Goal: Use online tool/utility: Utilize a website feature to perform a specific function

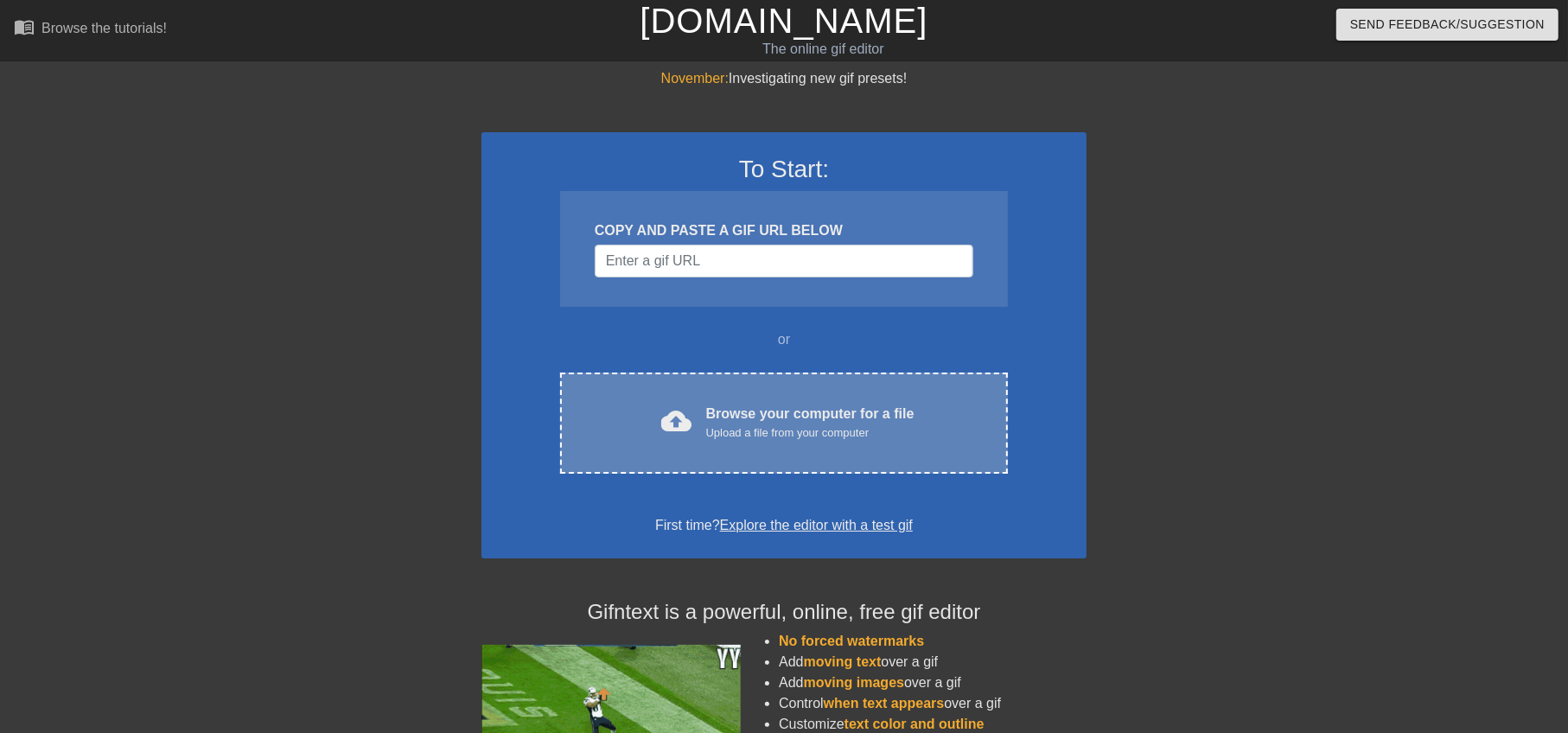
click at [775, 411] on div "Browse your computer for a file Upload a file from your computer" at bounding box center [811, 422] width 208 height 38
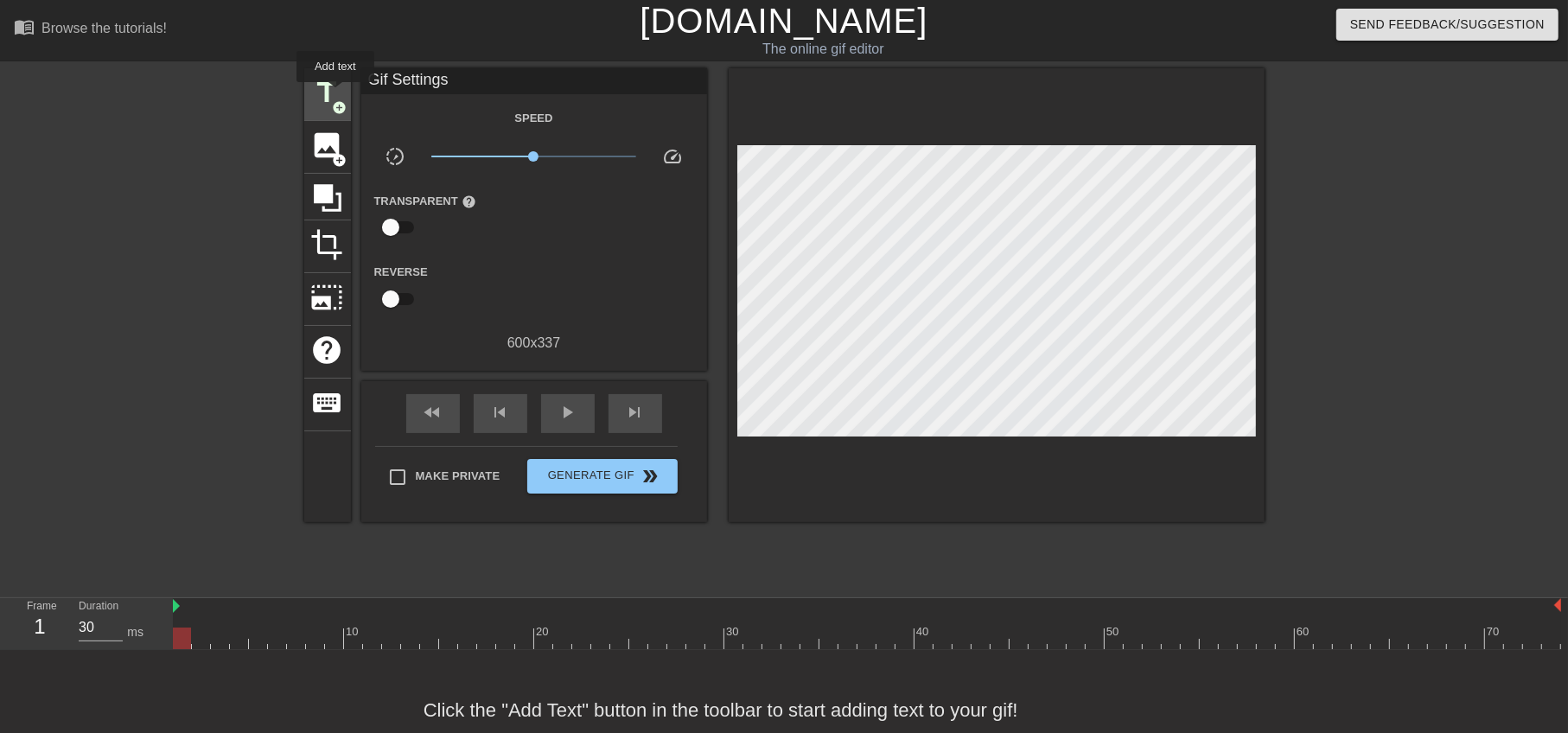
click at [335, 94] on span "title" at bounding box center [327, 93] width 33 height 33
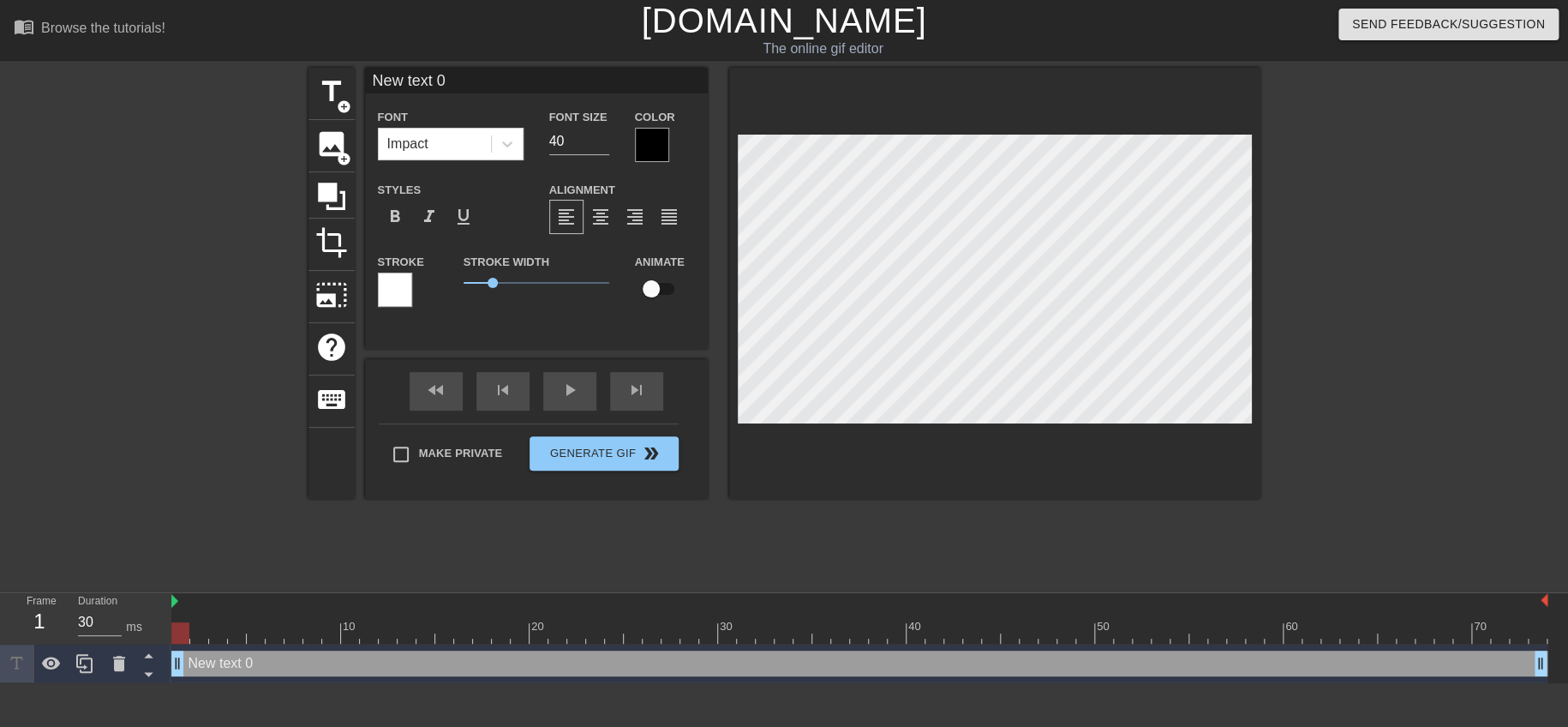
scroll to position [2, 3]
type input "text 0"
type textarea "text 0"
type input "text 0"
type textarea "text 0"
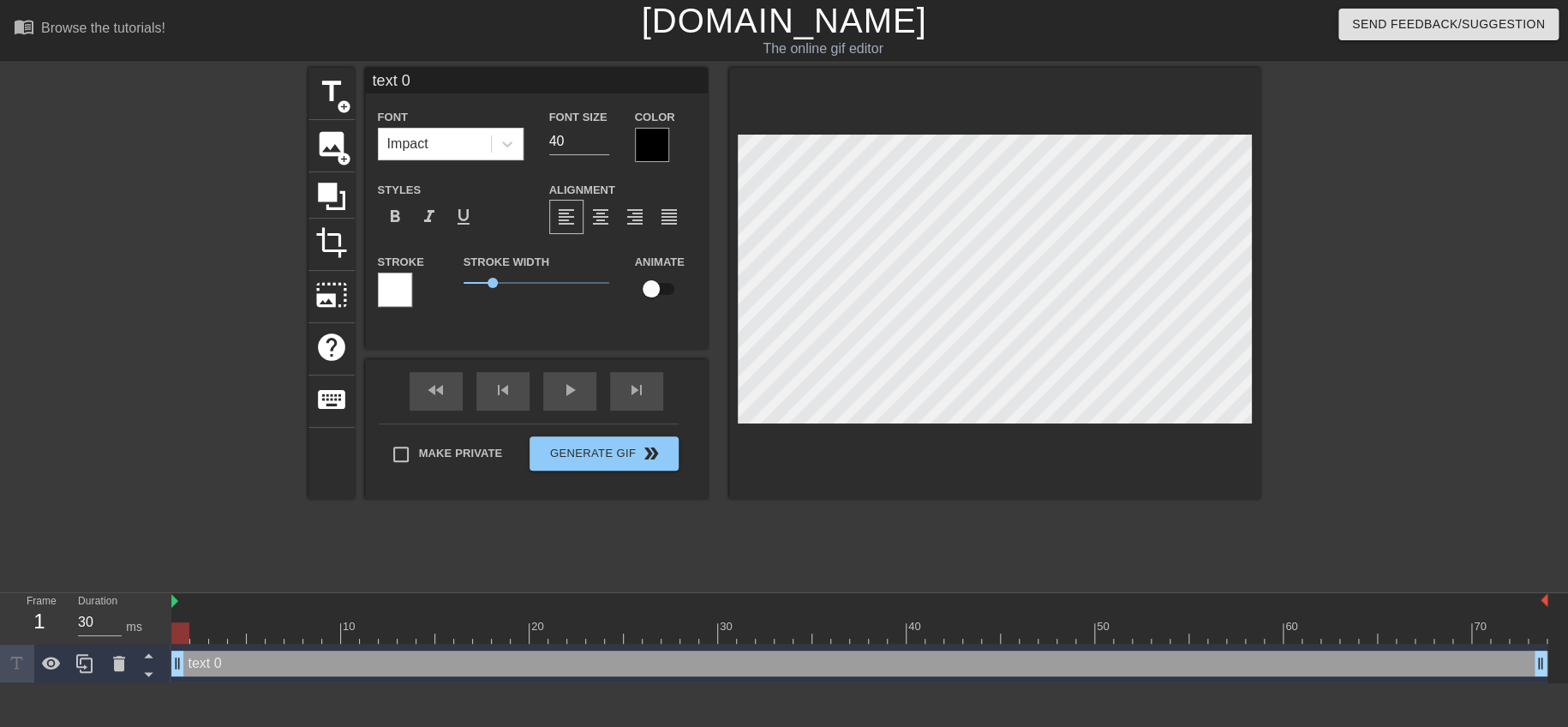
scroll to position [2, 2]
type input "ext 0"
type textarea "ext 0"
type input "xt 0"
type textarea "xt 0"
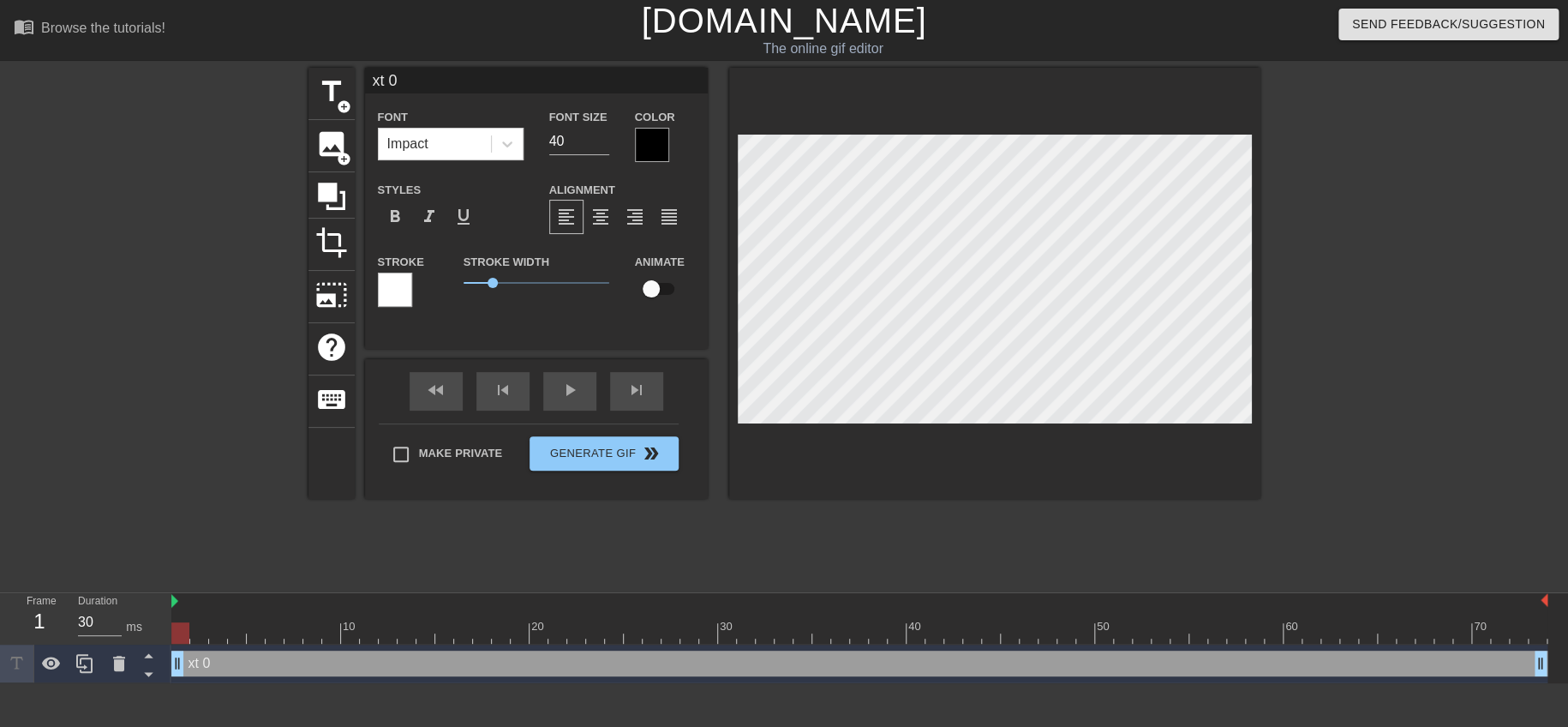
type input "t 0"
type textarea "t 0"
type input "0"
type textarea "0"
type input "0"
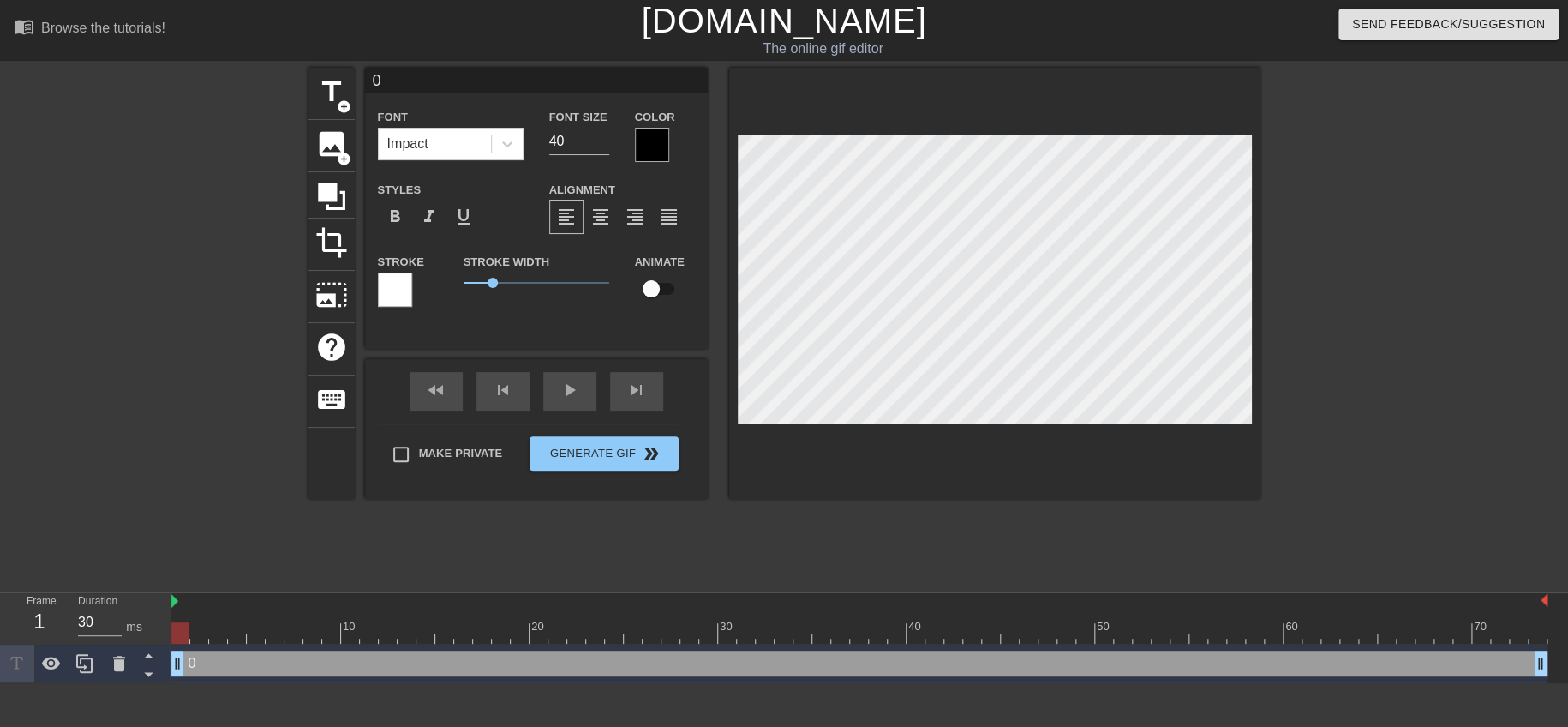
type textarea "0"
paste textarea "盤右肩"
type input "盤右肩"
type textarea "盤右肩"
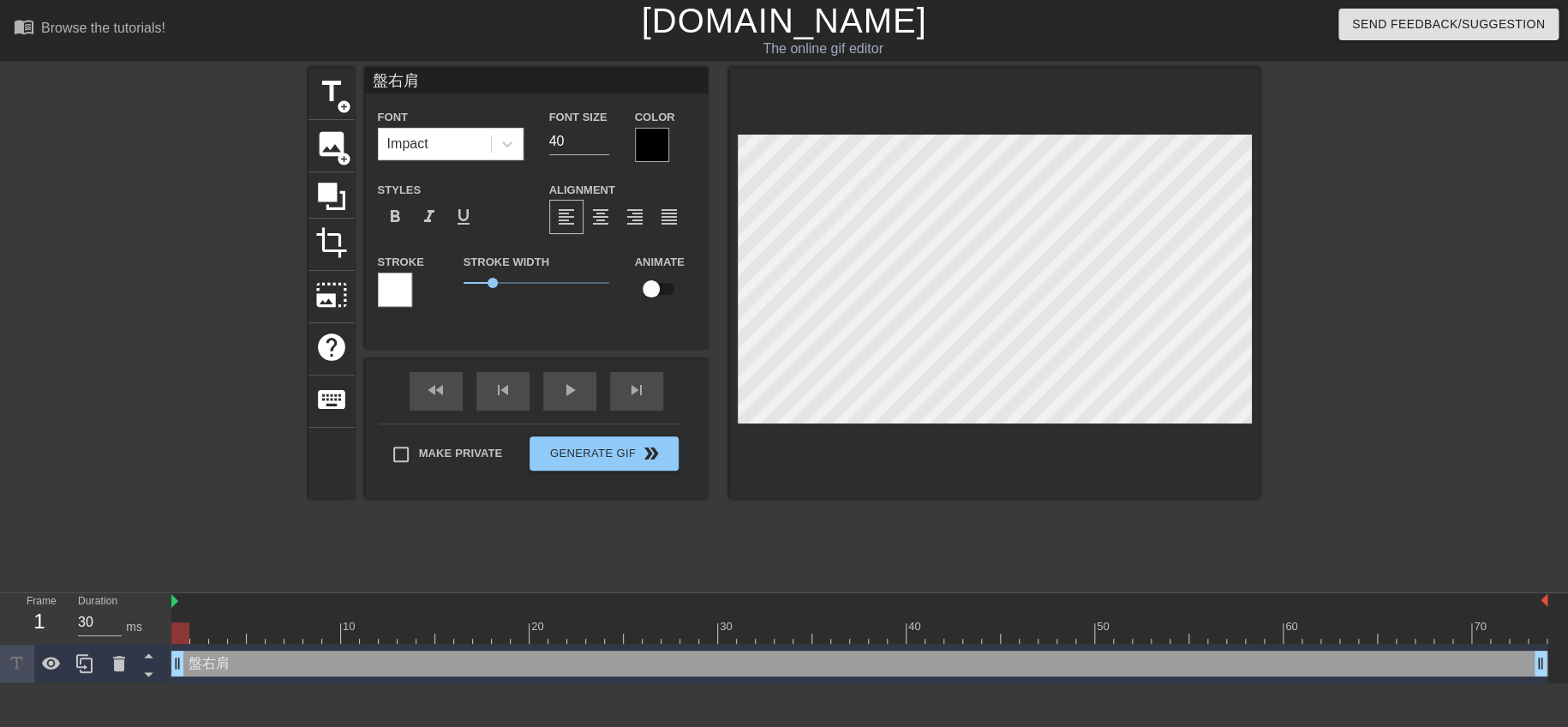
click at [649, 132] on div at bounding box center [652, 144] width 34 height 34
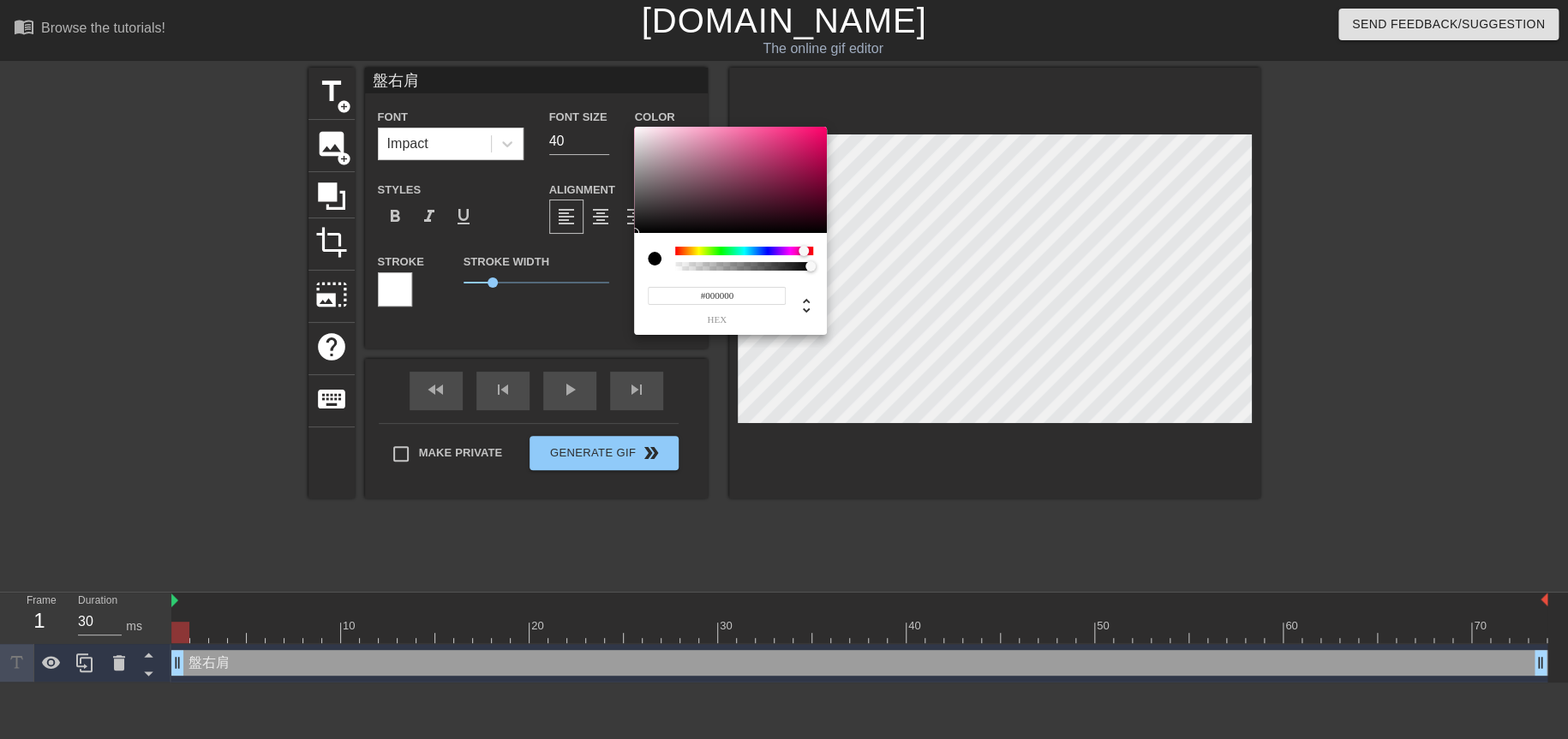
click at [804, 248] on div at bounding box center [744, 251] width 138 height 9
drag, startPoint x: 804, startPoint y: 248, endPoint x: 835, endPoint y: 255, distance: 31.8
click at [835, 255] on div "#000000 hex" at bounding box center [784, 370] width 1568 height 739
type input "0"
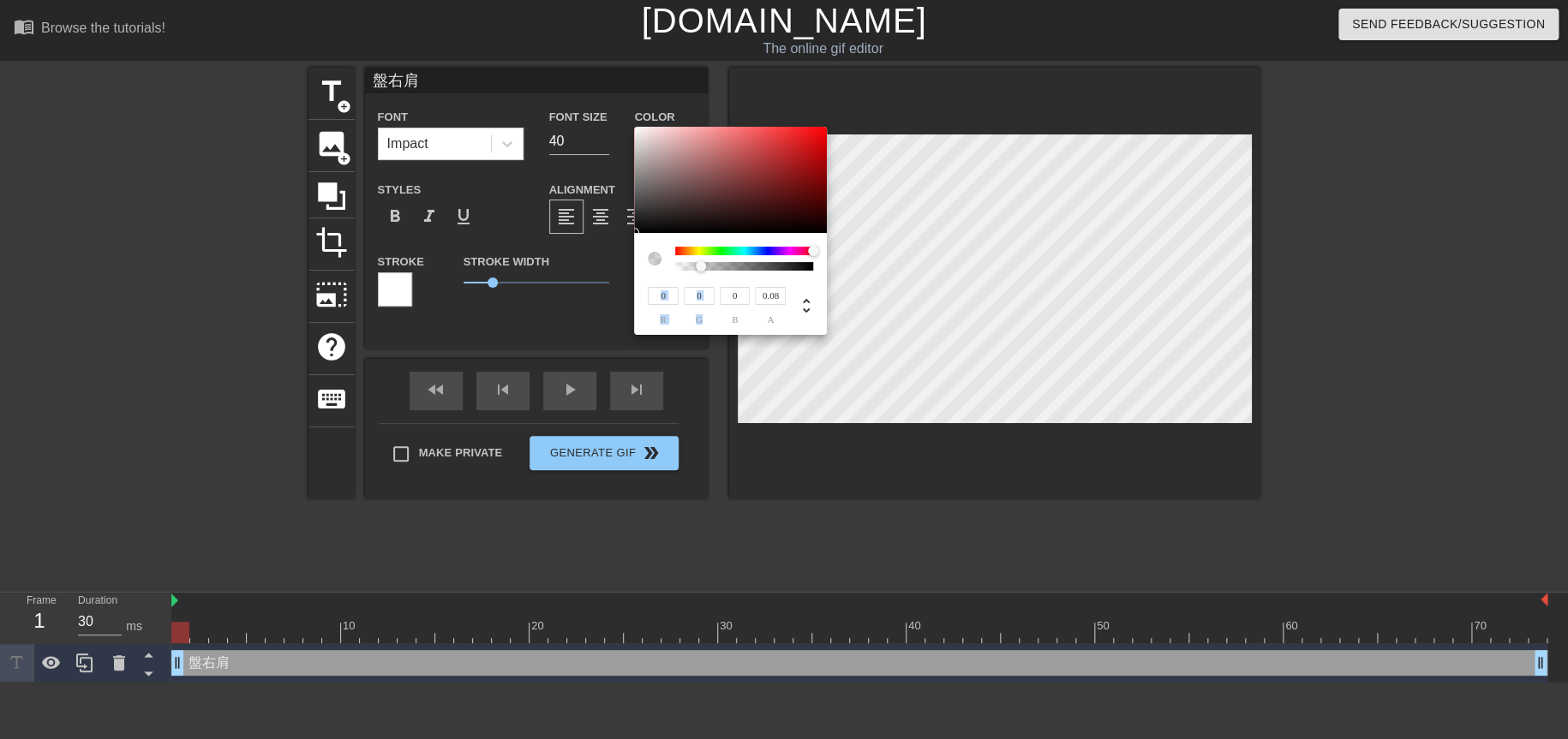
type input "0"
drag, startPoint x: 790, startPoint y: 273, endPoint x: 674, endPoint y: 280, distance: 116.2
click at [674, 280] on div "0 r 0 g 0 b 0 a" at bounding box center [731, 284] width 192 height 102
type input "233"
type input "15"
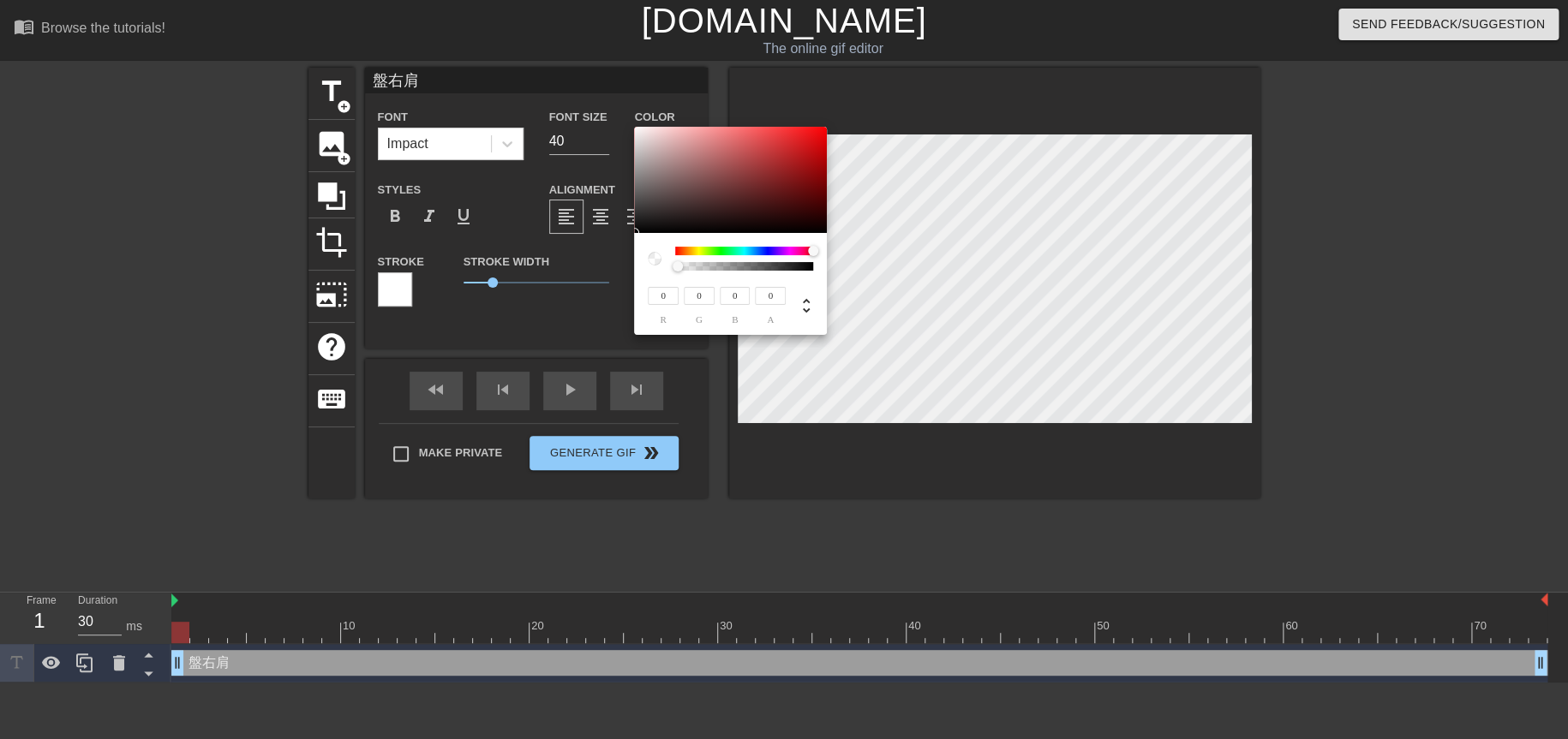
type input "18"
click at [815, 136] on div at bounding box center [731, 179] width 192 height 106
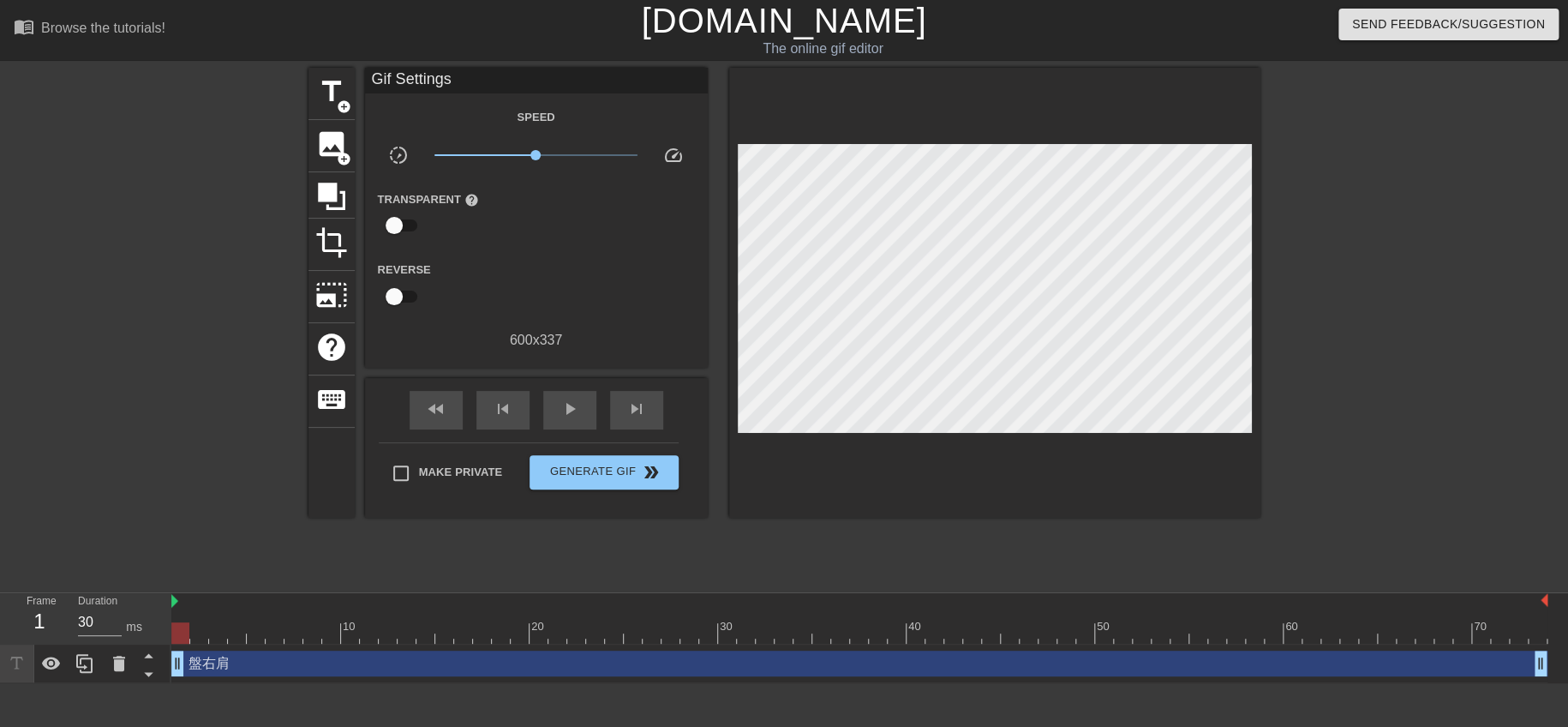
click at [813, 124] on div at bounding box center [995, 292] width 531 height 450
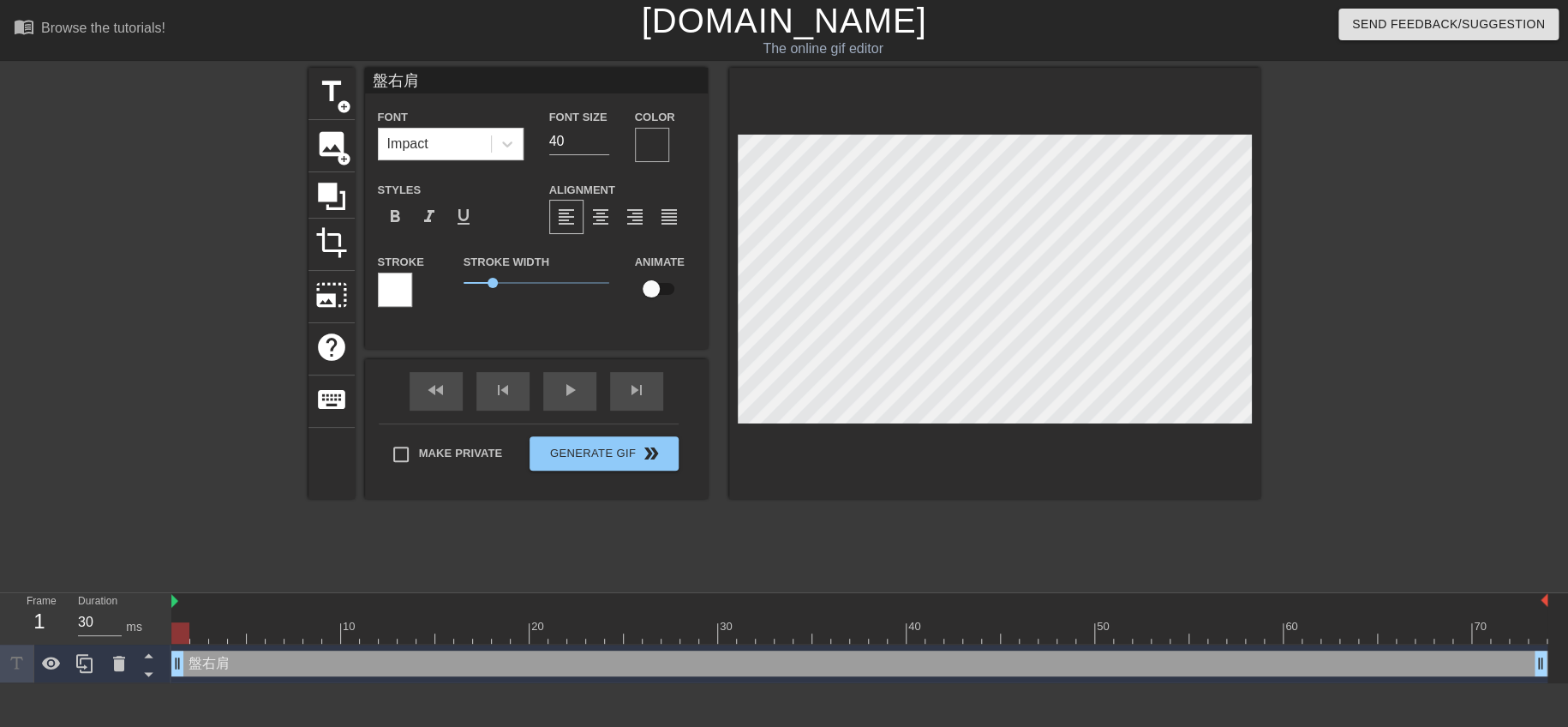
click at [646, 146] on div at bounding box center [652, 144] width 34 height 34
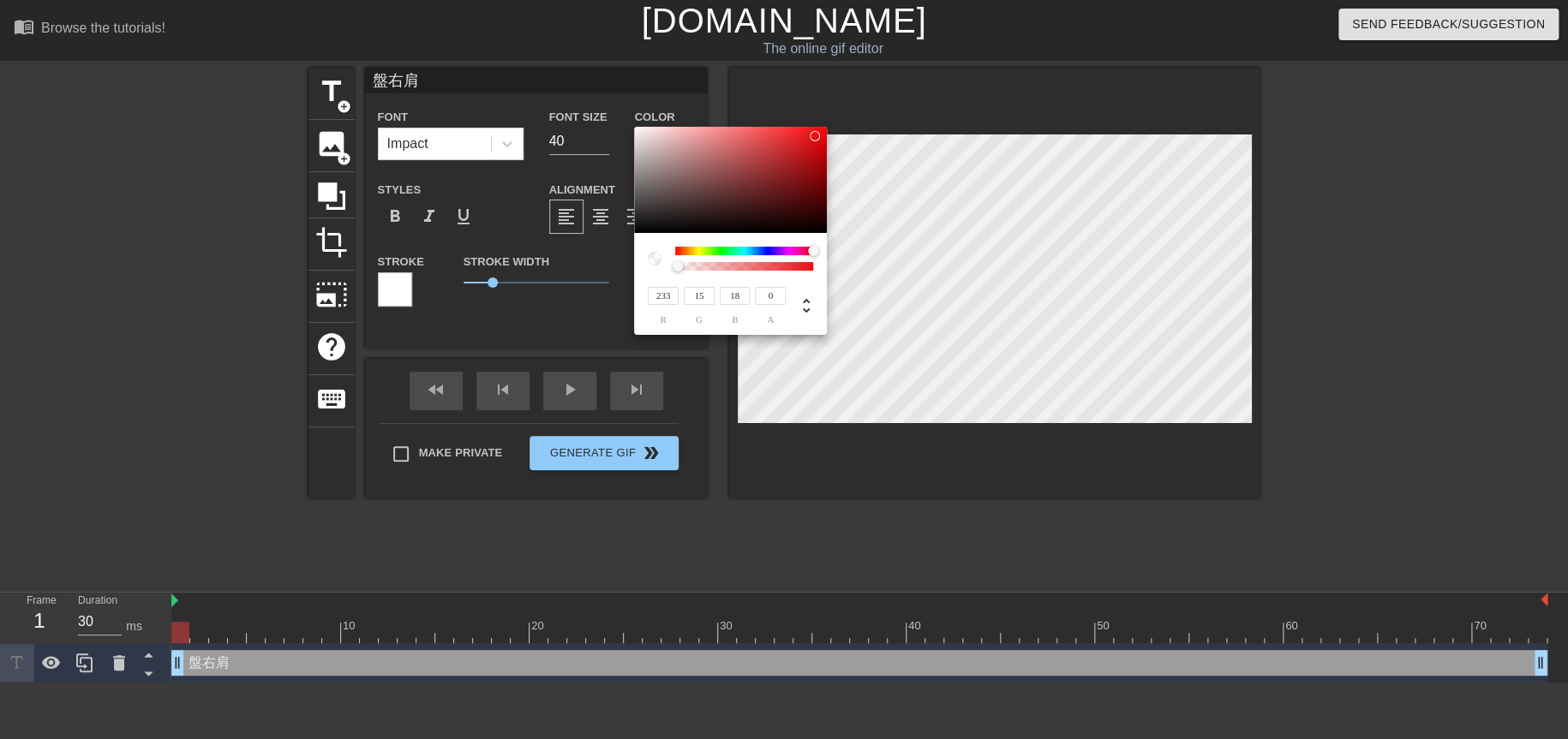
type input "252"
type input "20"
type input "24"
click at [812, 128] on div at bounding box center [731, 179] width 192 height 106
type input "1"
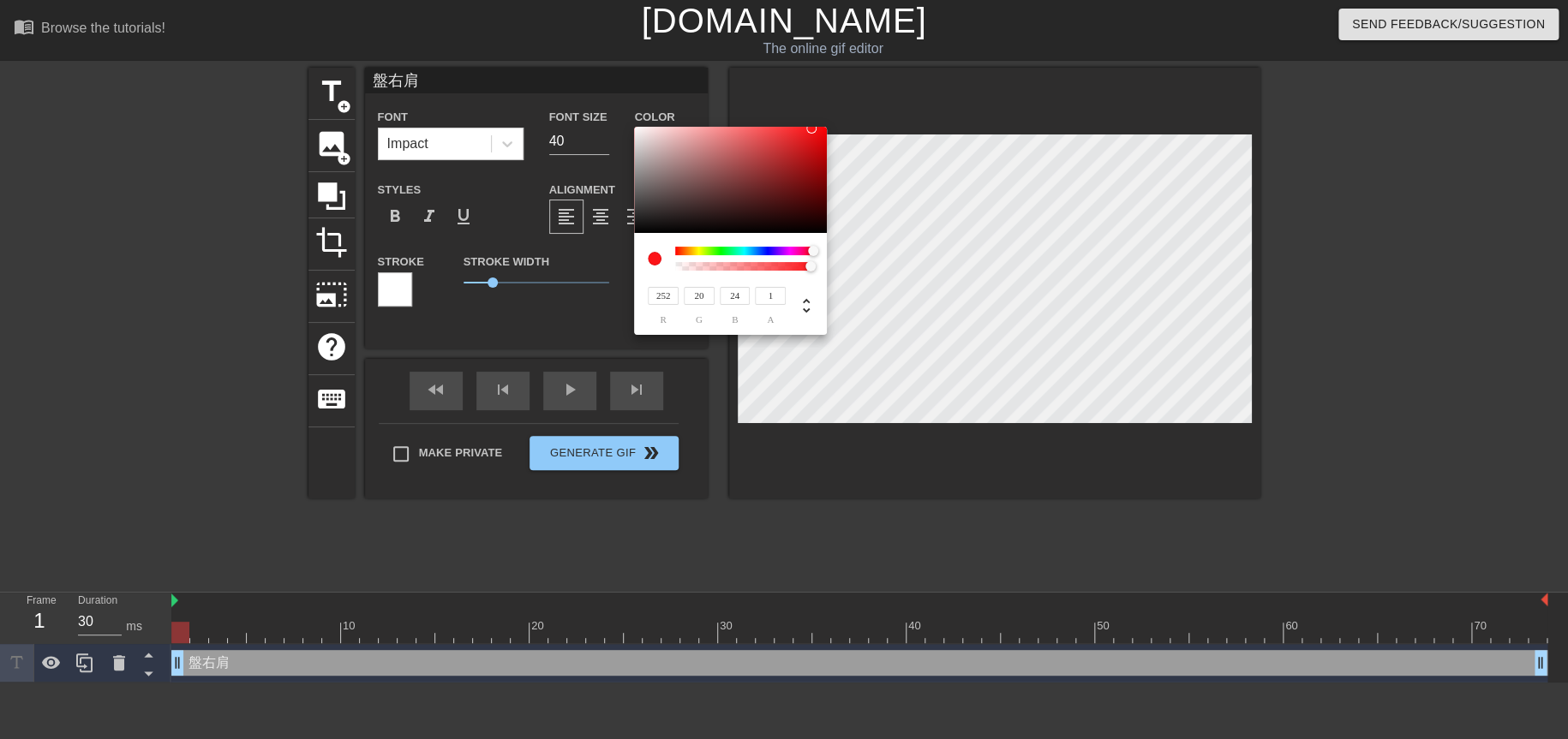
drag, startPoint x: 680, startPoint y: 270, endPoint x: 831, endPoint y: 269, distance: 151.0
click at [831, 269] on div "252 r 20 g 24 b 1 a" at bounding box center [784, 370] width 1568 height 739
type input "24"
type input "255"
type input "16"
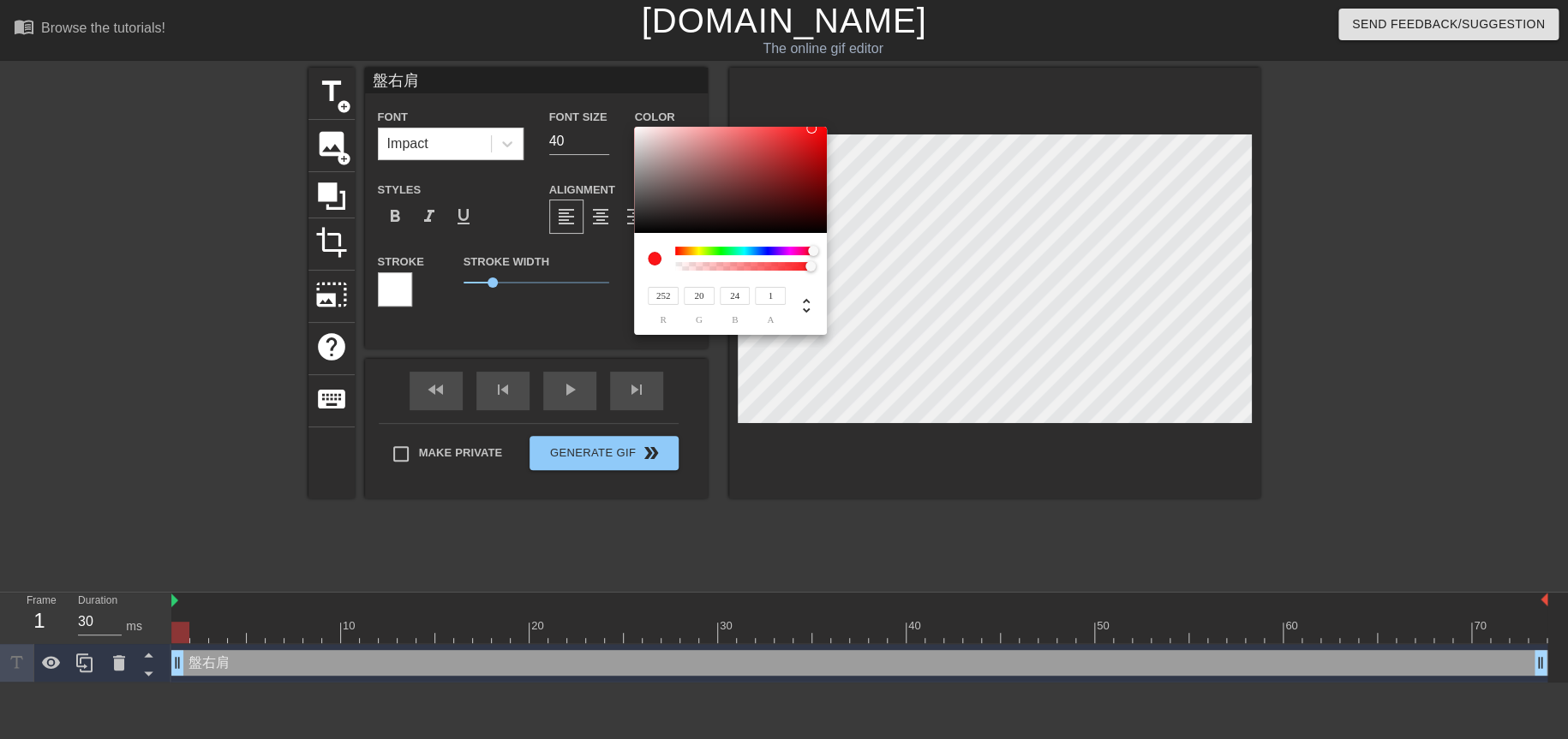
type input "20"
type input "15"
type input "19"
type input "12"
type input "16"
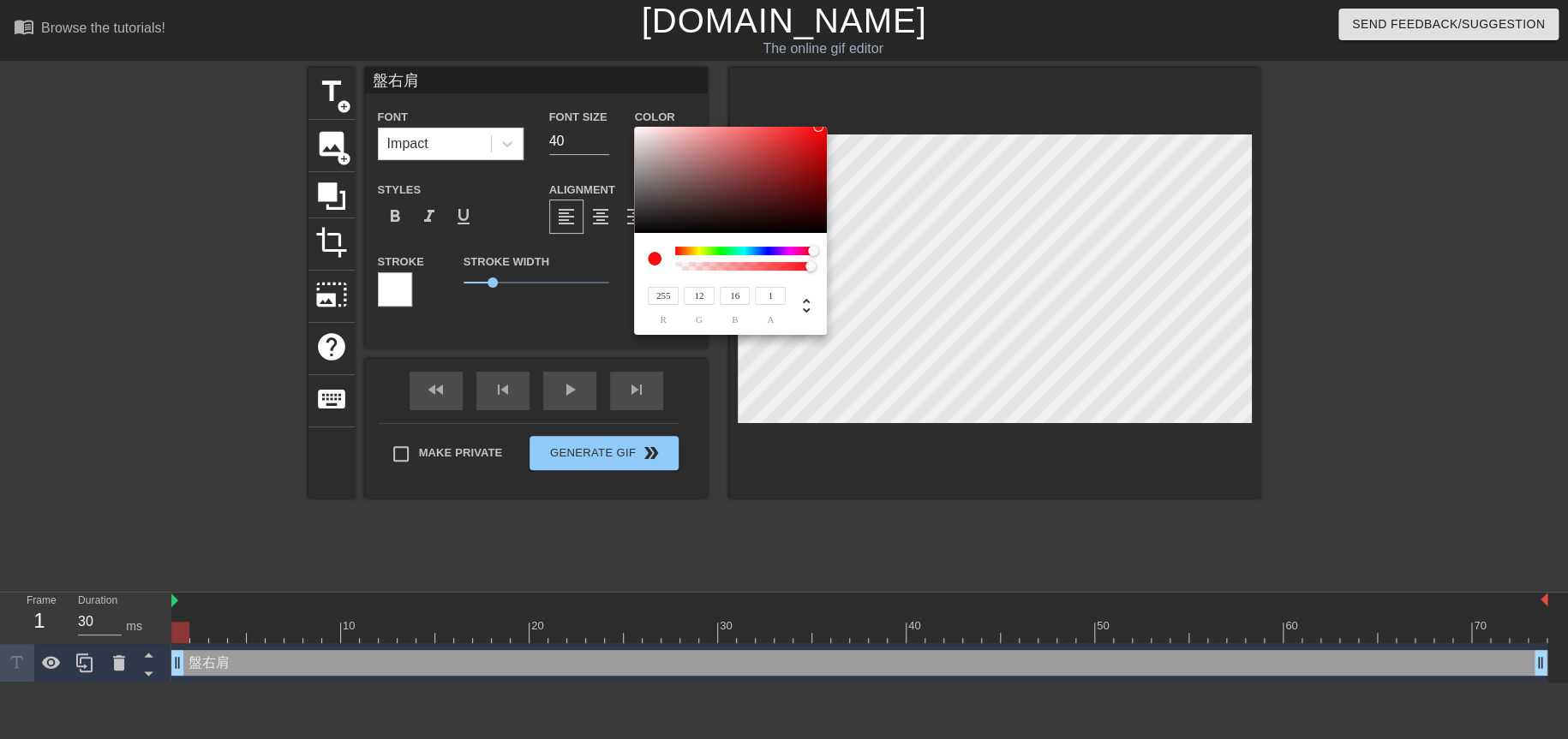
type input "0"
type input "4"
type input "247"
type input "6"
type input "10"
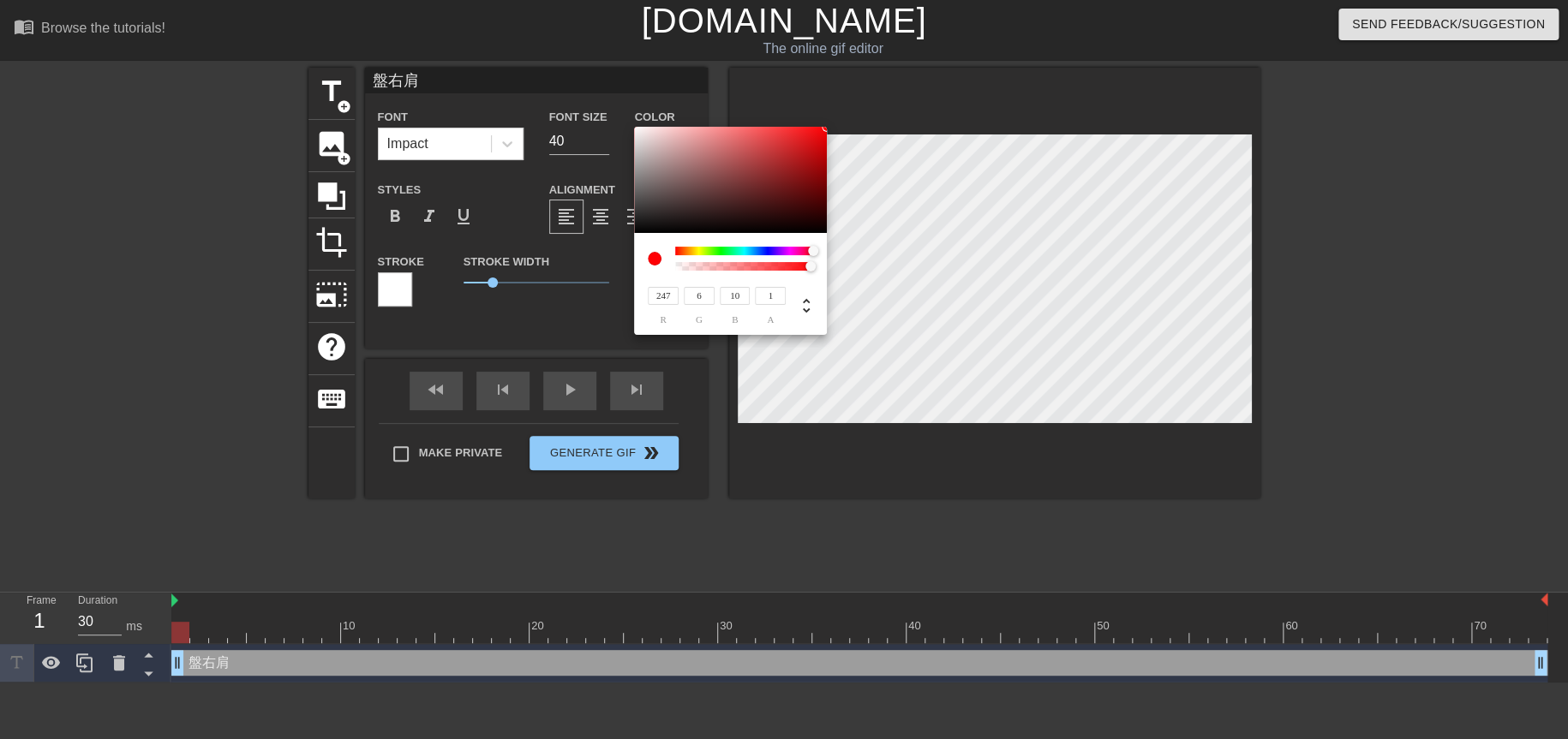
type input "241"
type input "7"
type input "11"
type input "8"
type input "12"
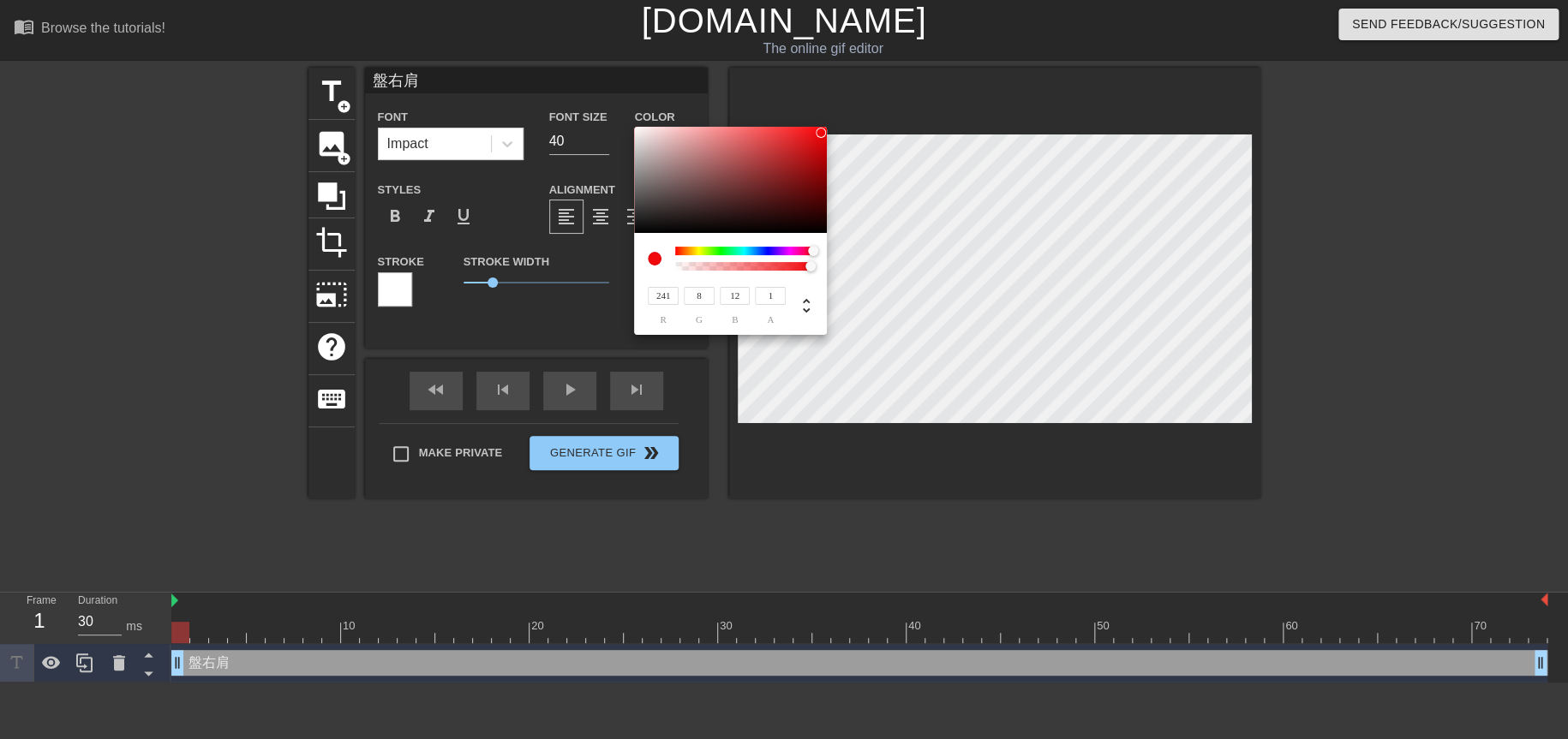
type input "233"
type input "10"
type input "95"
type input "155"
type input "233"
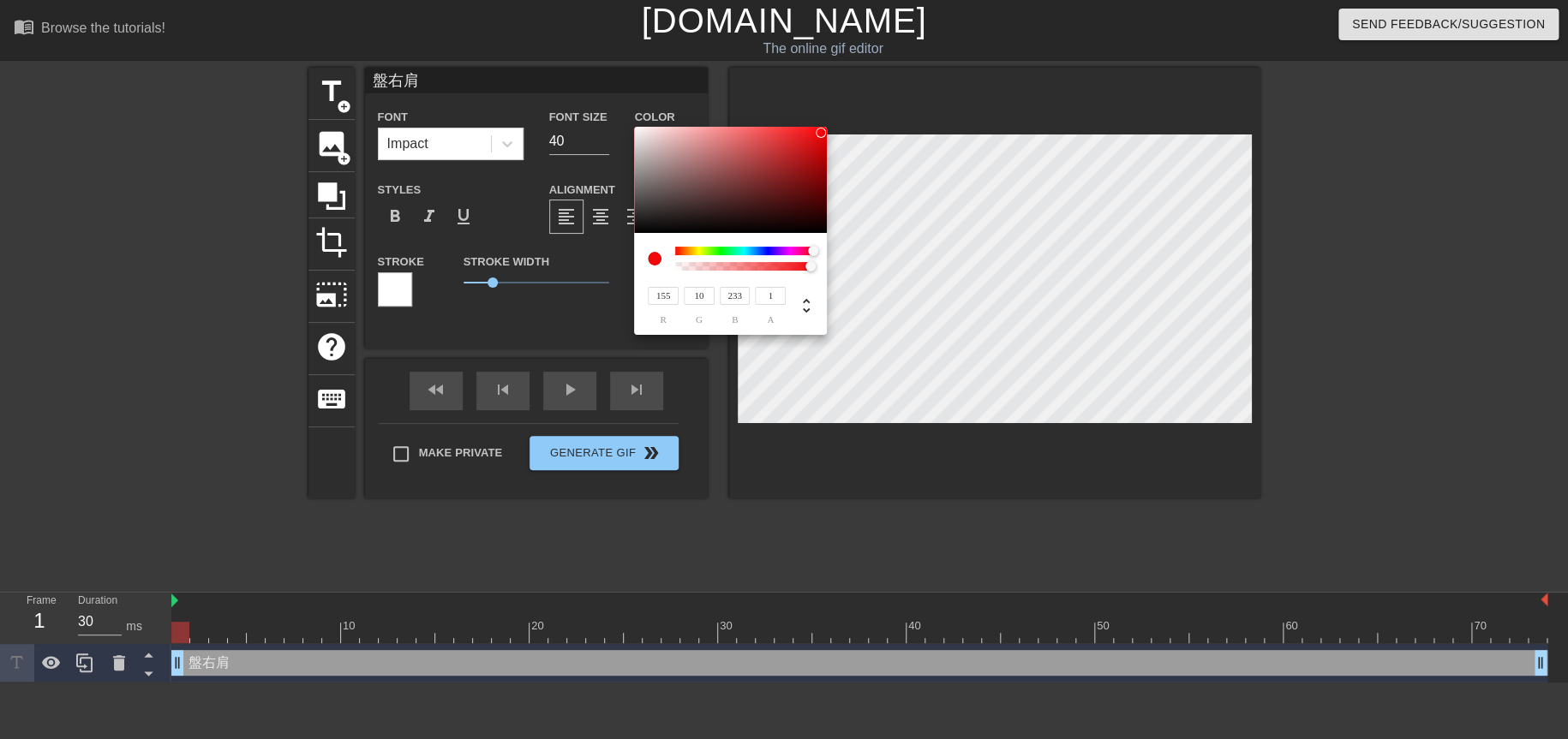
type input "68"
type input "22"
type input "93"
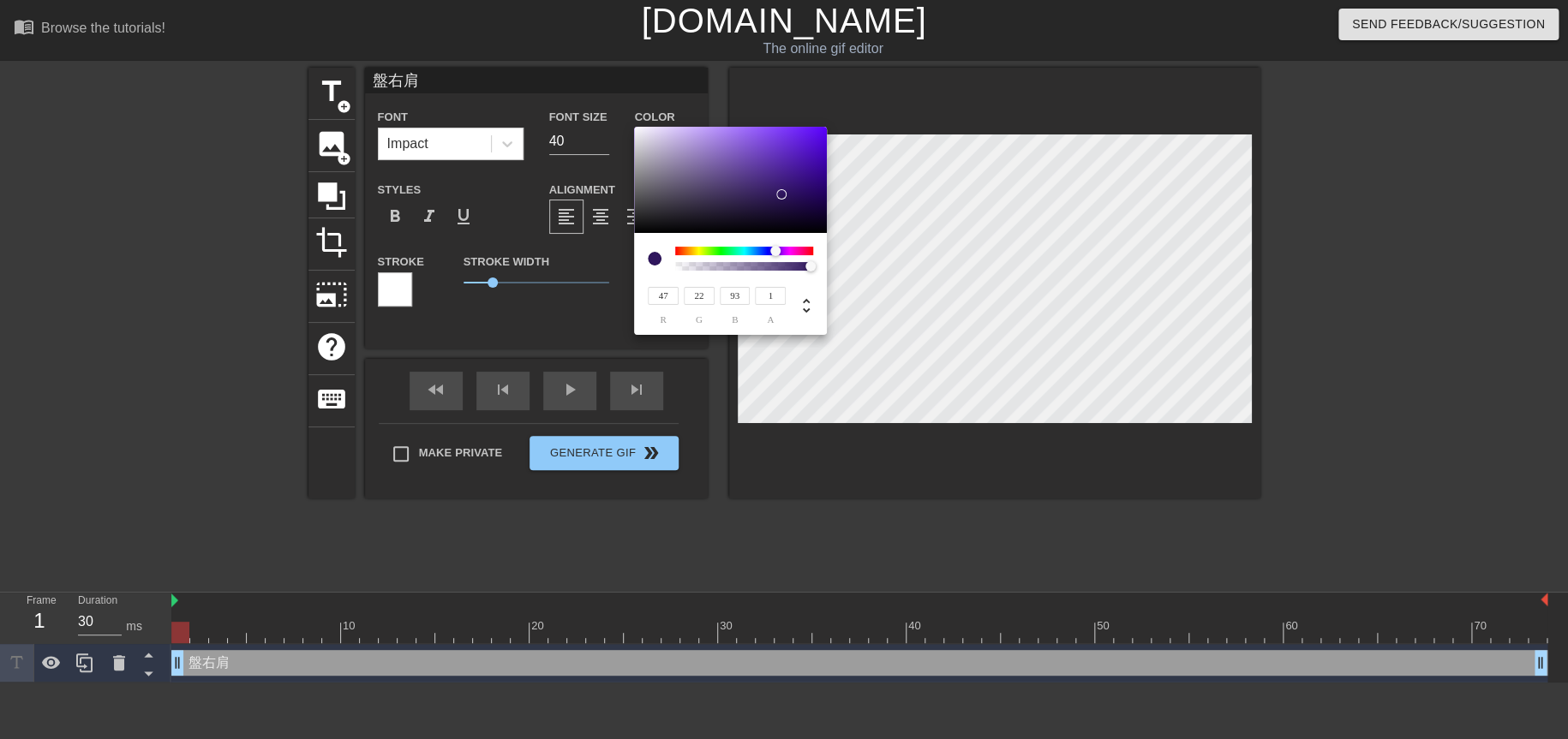
type input "22"
type input "66"
type input "0"
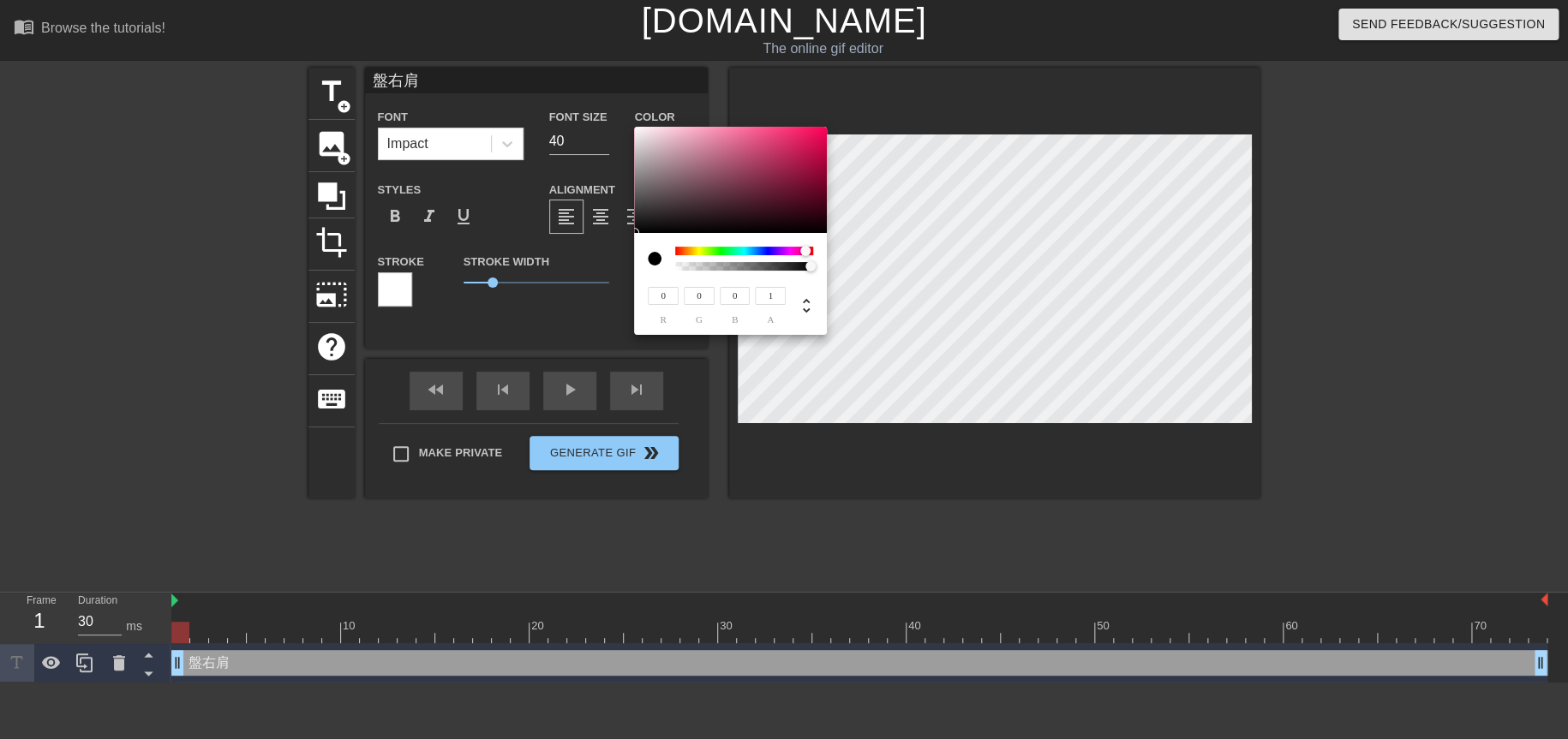
type input "41"
type input "4"
type input "8"
type input "85"
type input "7"
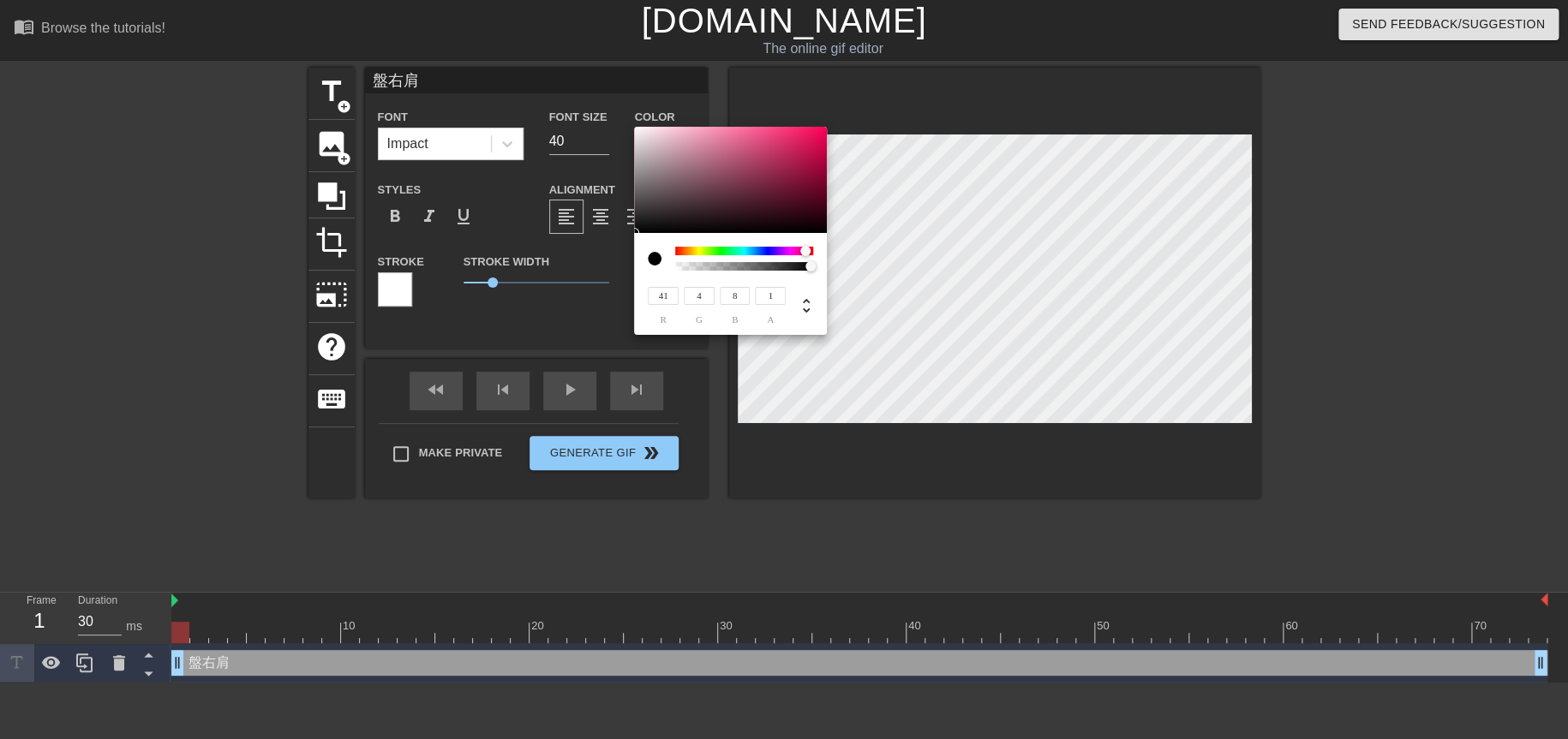
type input "16"
type input "113"
type input "9"
type input "18"
type input "126"
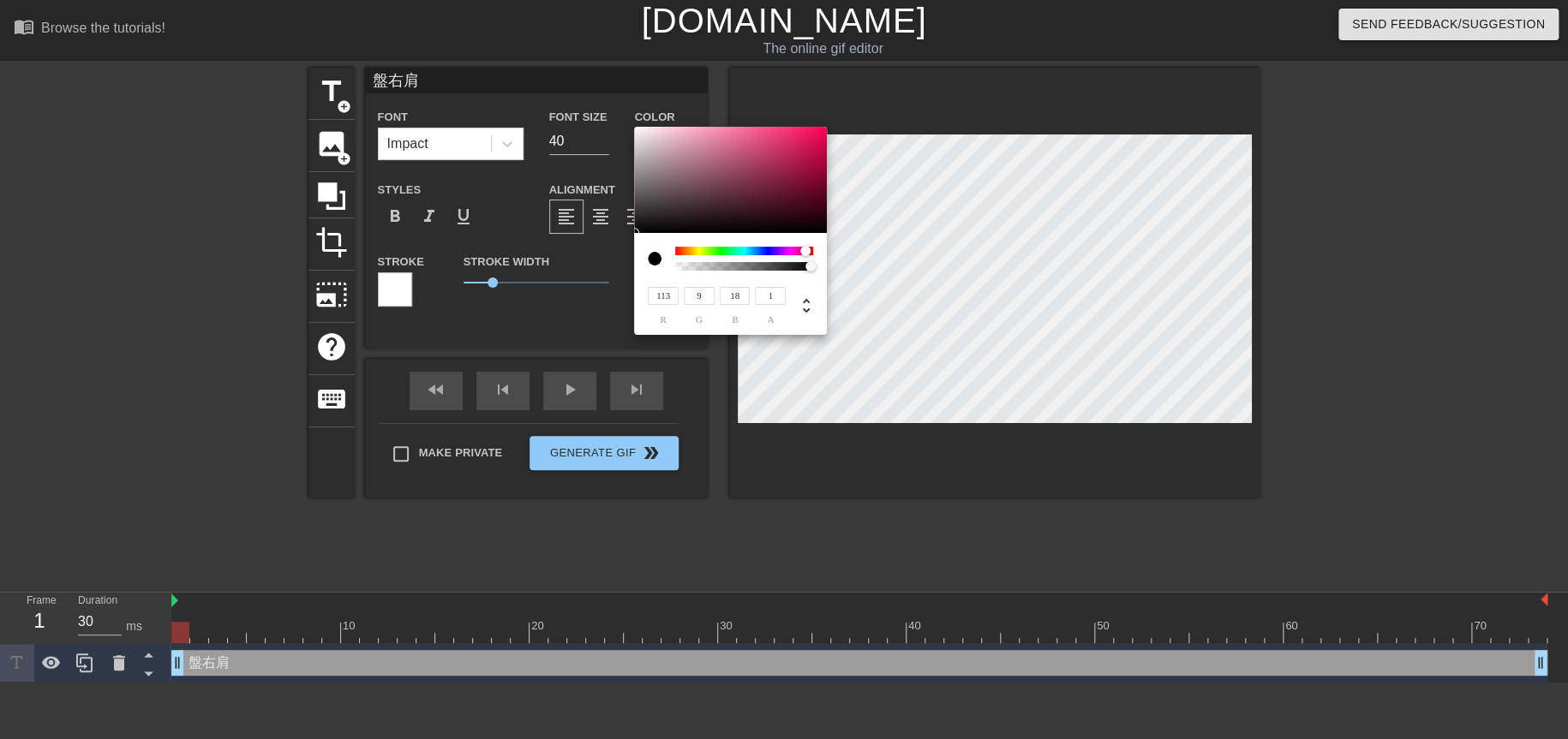
type input "10"
type input "15"
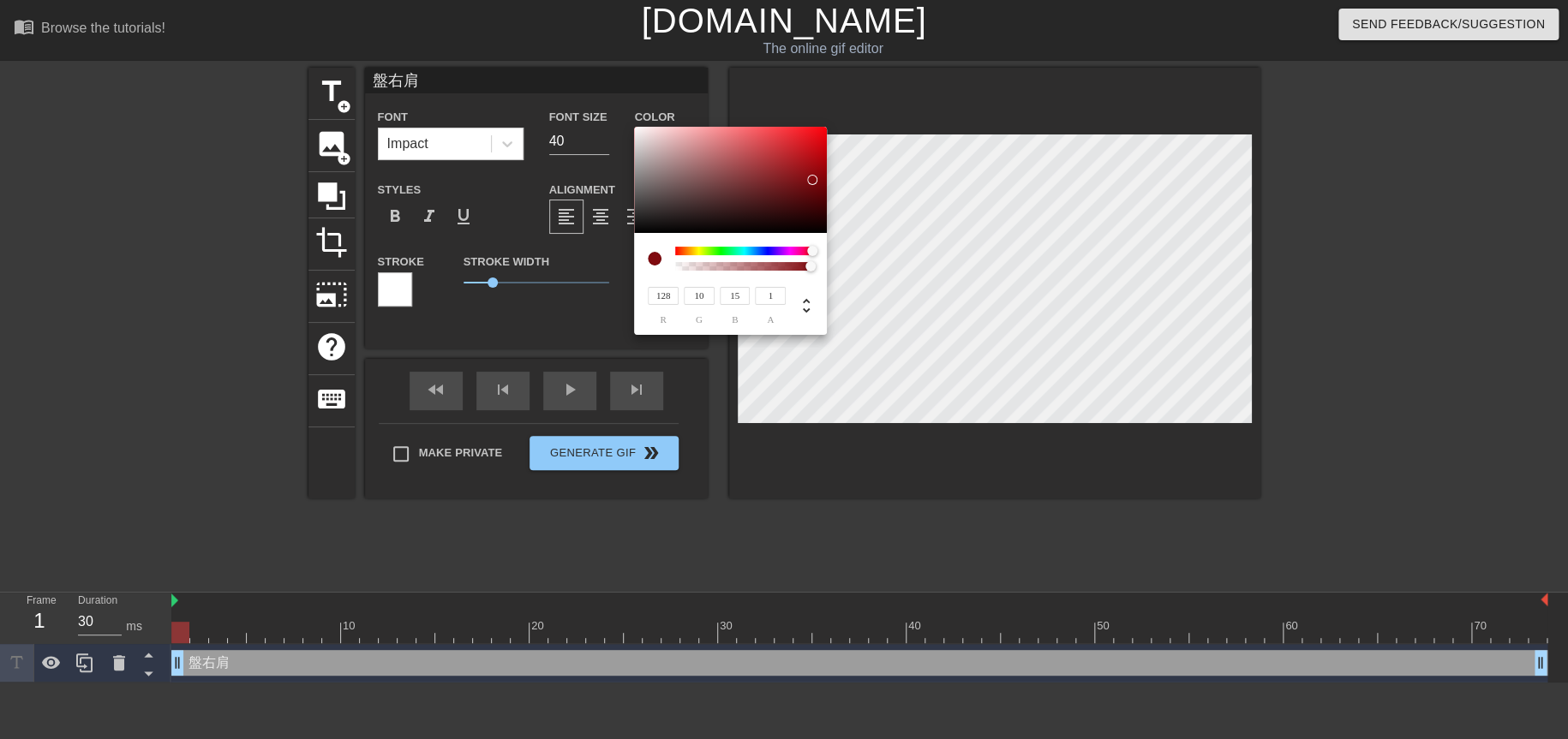
type input "126"
type input "12"
type input "72"
type input "2"
type input "3"
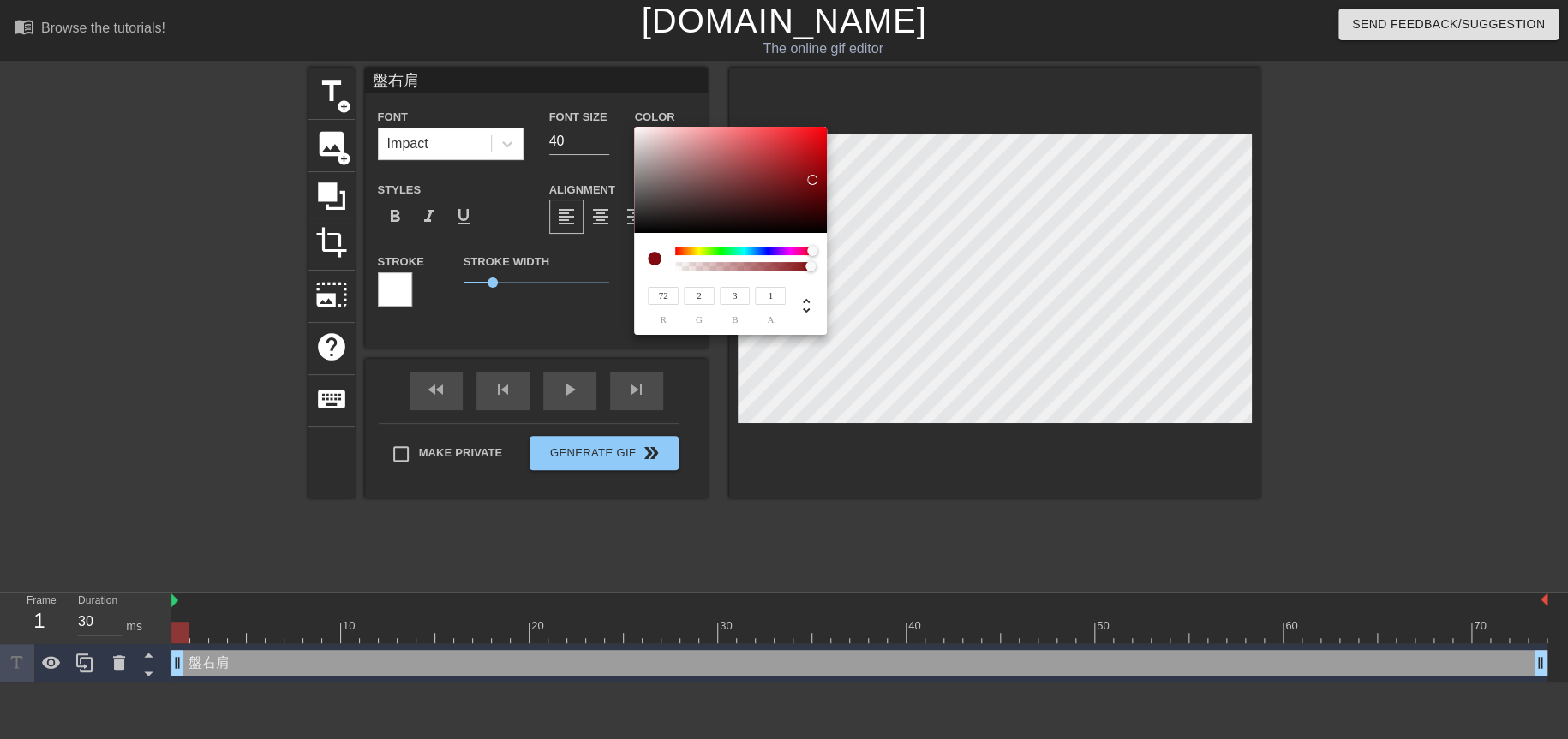
type input "0"
click at [821, 264] on div at bounding box center [816, 267] width 11 height 11
type input "227"
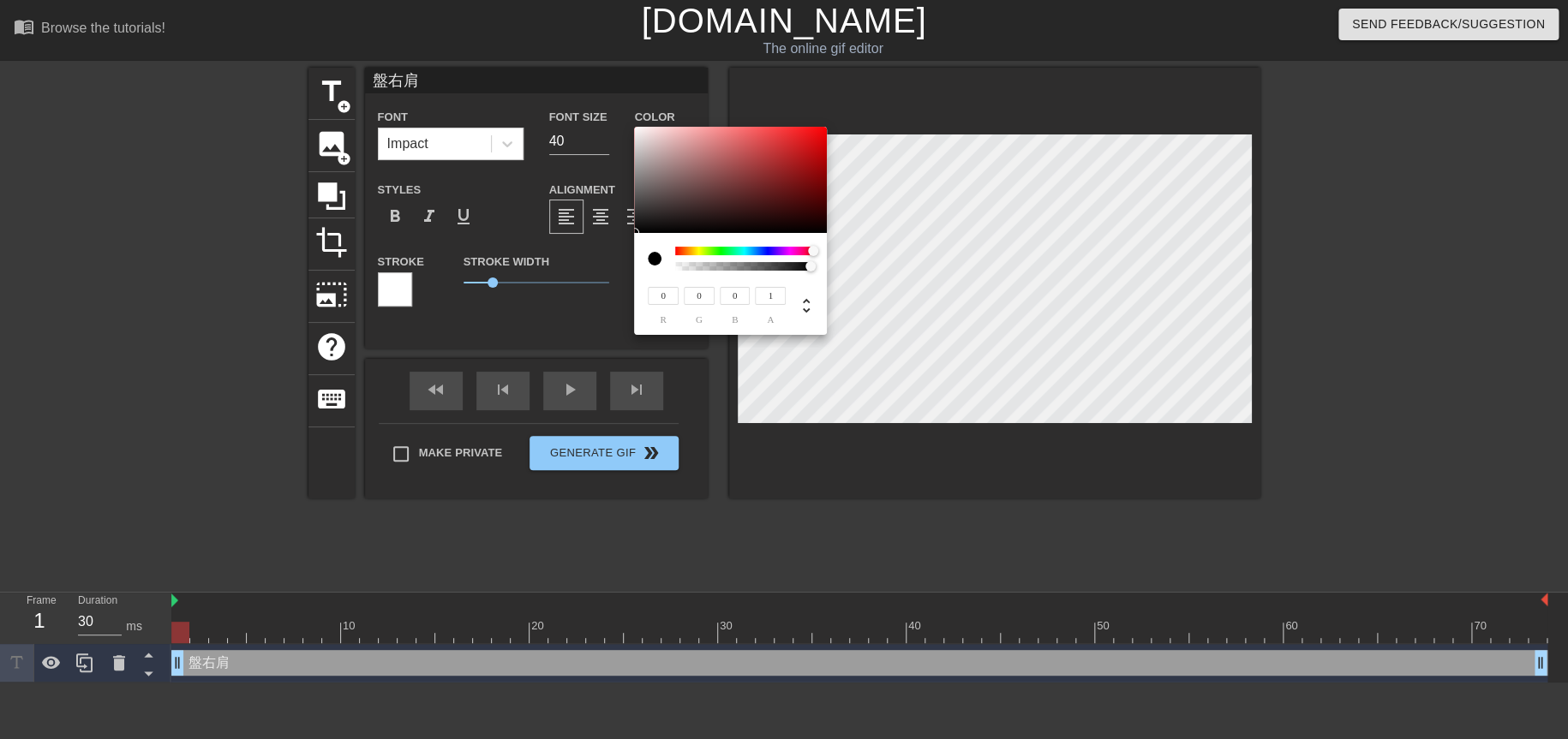
type input "7"
type input "11"
click at [821, 139] on div at bounding box center [731, 179] width 192 height 106
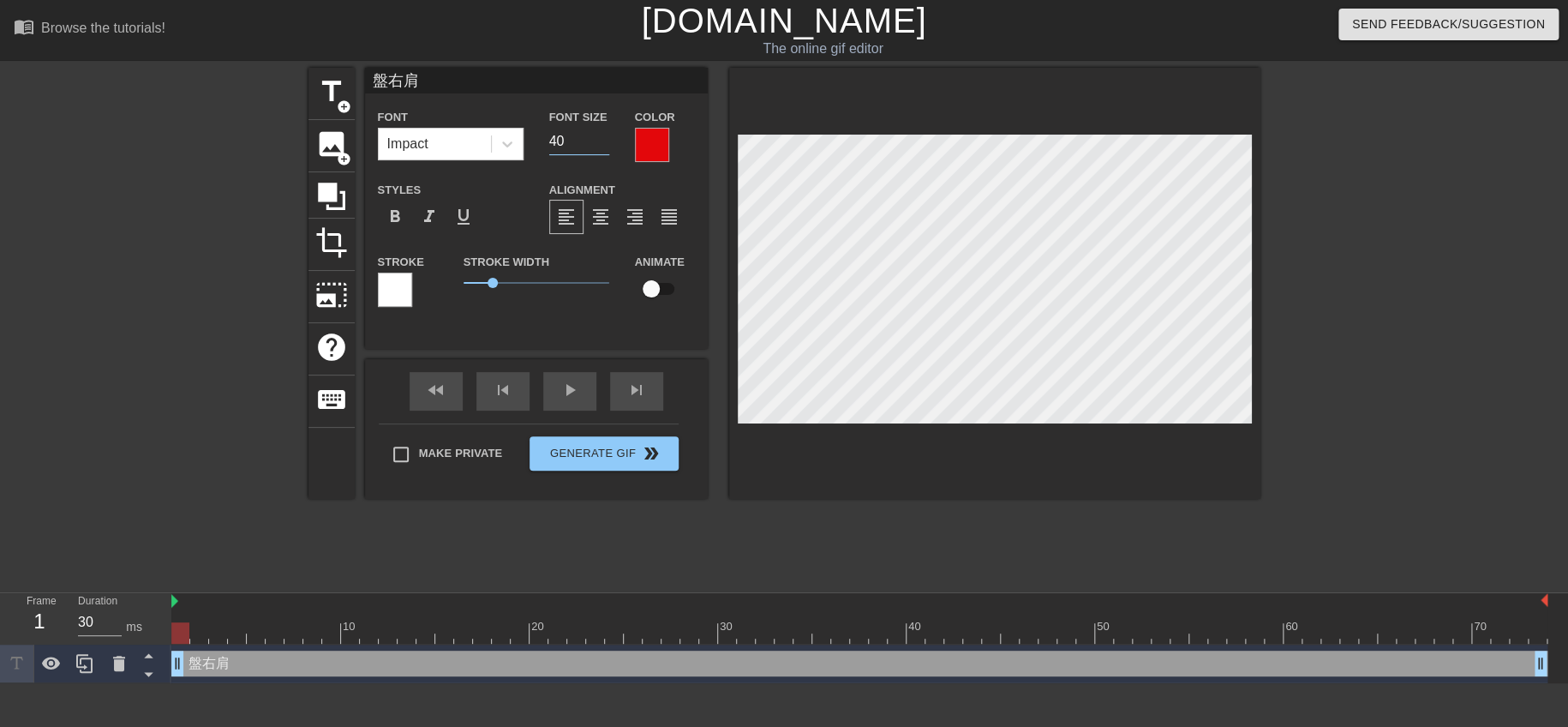
drag, startPoint x: 581, startPoint y: 138, endPoint x: 533, endPoint y: 144, distance: 48.4
click at [533, 144] on div "Font Impact Font Size 40 Color" at bounding box center [536, 134] width 343 height 56
click at [602, 146] on input "39" at bounding box center [579, 141] width 60 height 28
type input "38"
click at [602, 146] on input "38" at bounding box center [579, 141] width 60 height 28
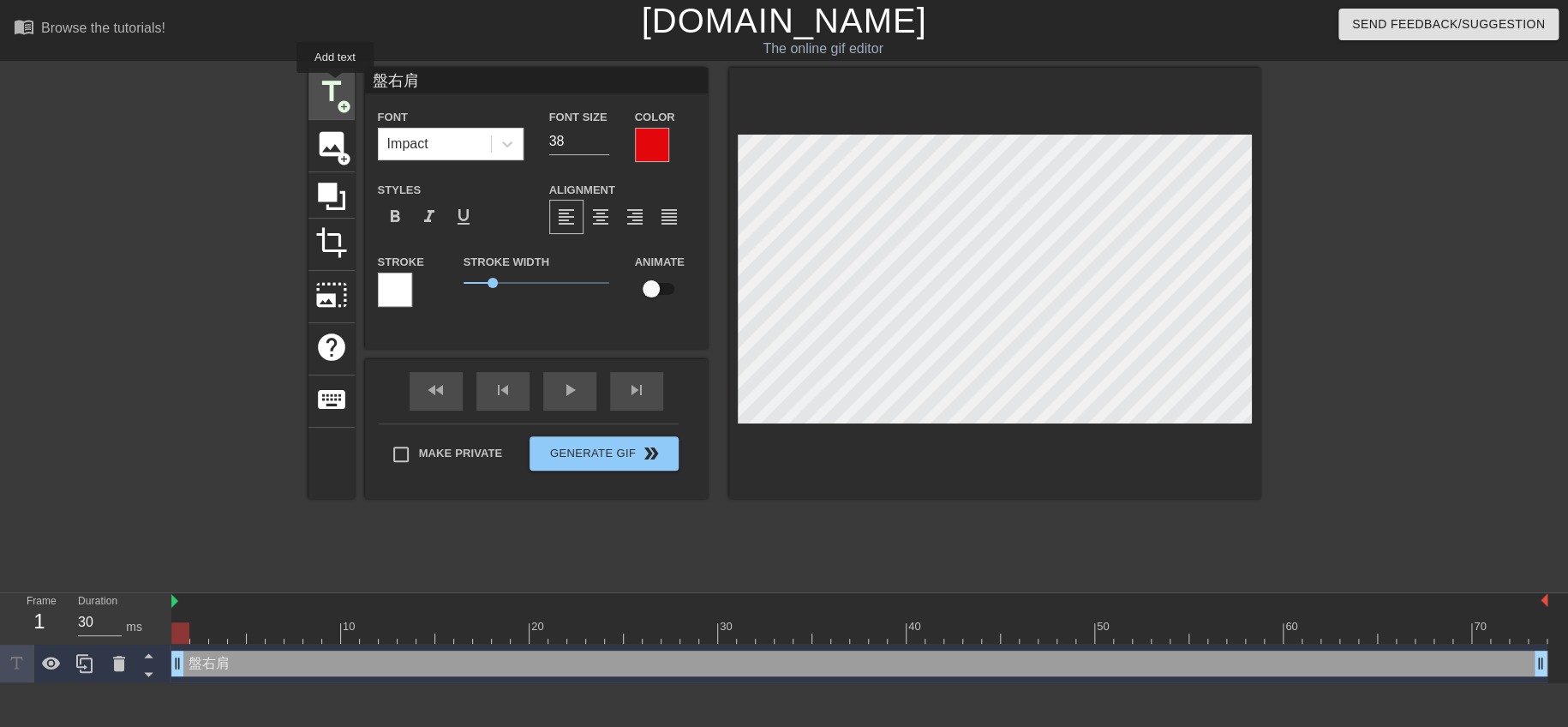
click at [334, 86] on span "title" at bounding box center [331, 92] width 33 height 33
type input "New text 1"
type input "40"
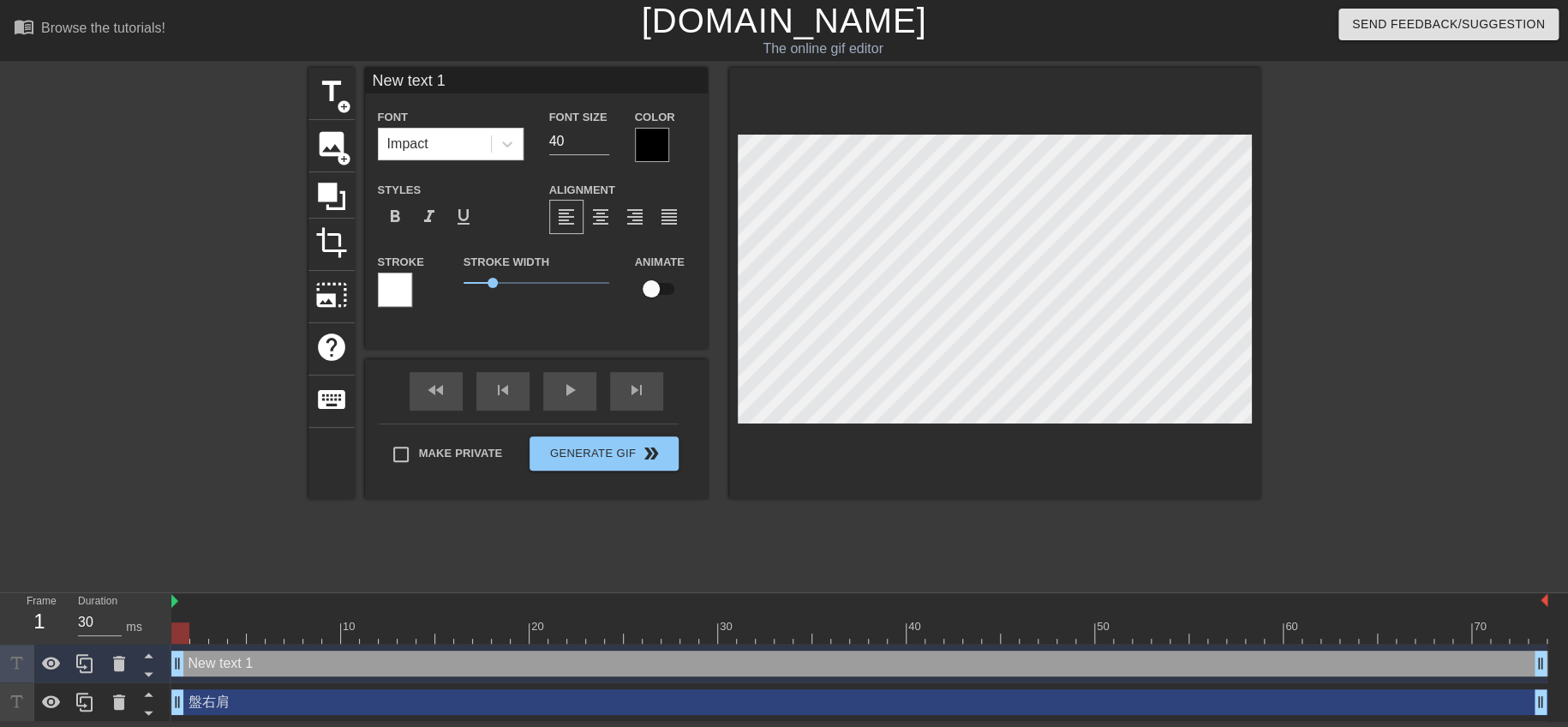
scroll to position [2, 2]
type input "text 1"
type textarea "text 1"
type input "text 1"
type textarea "text 1"
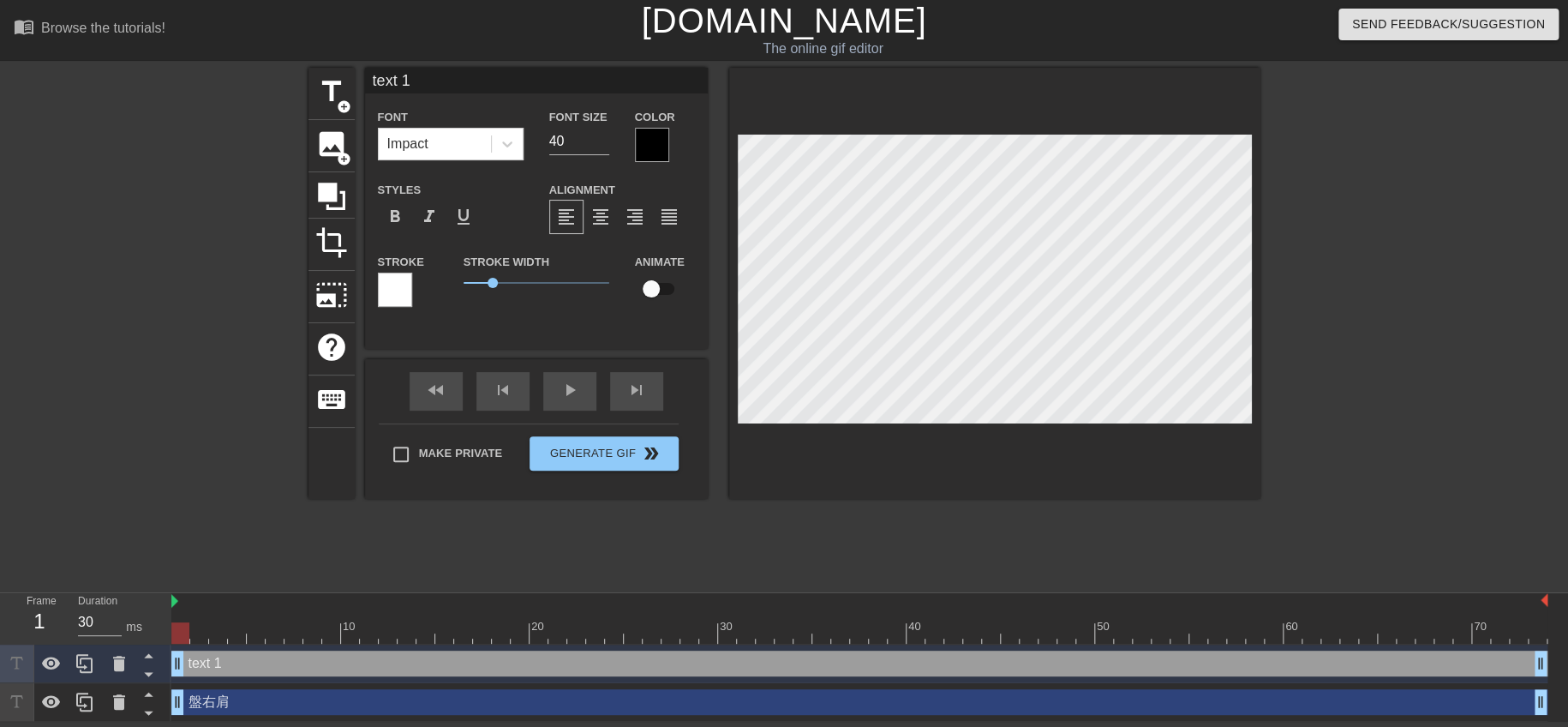
type input "ext 1"
type textarea "ext 1"
type input "xt 1"
type textarea "xt 1"
type input "t 1"
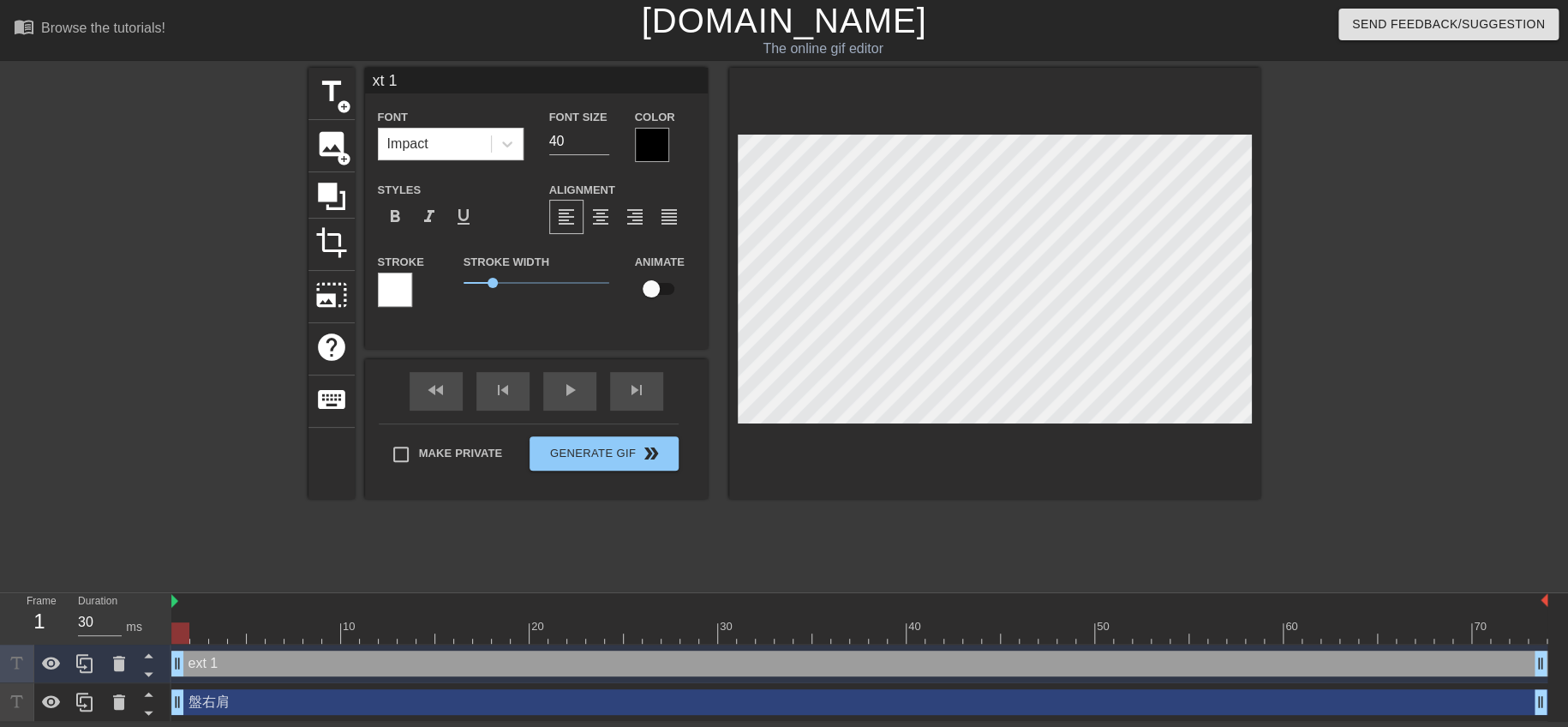
type textarea "t 1"
type input "1"
type textarea "1"
type input "1"
type textarea "1"
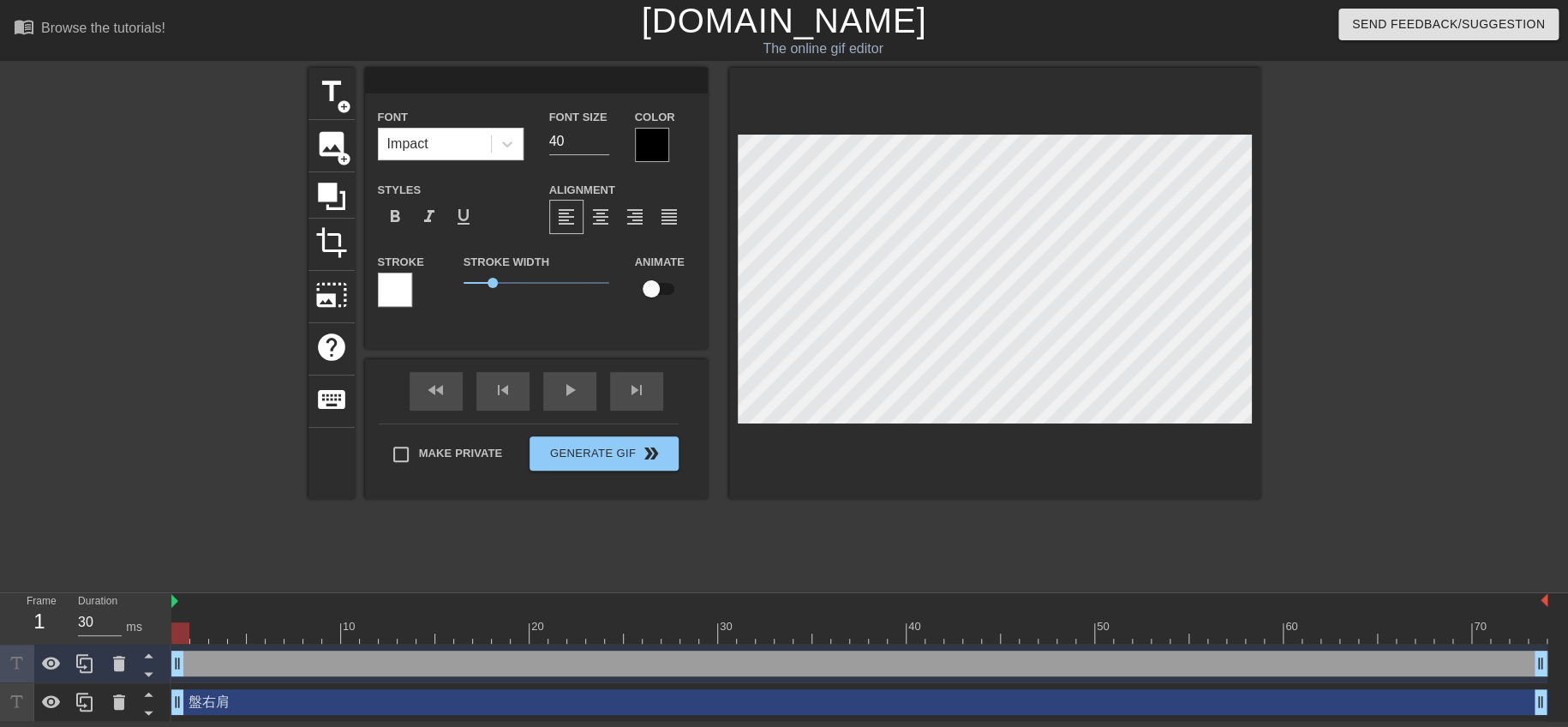
paste textarea "盤右肩"
type input "盤右肩"
type textarea "盤右肩"
click at [655, 148] on div at bounding box center [652, 144] width 34 height 34
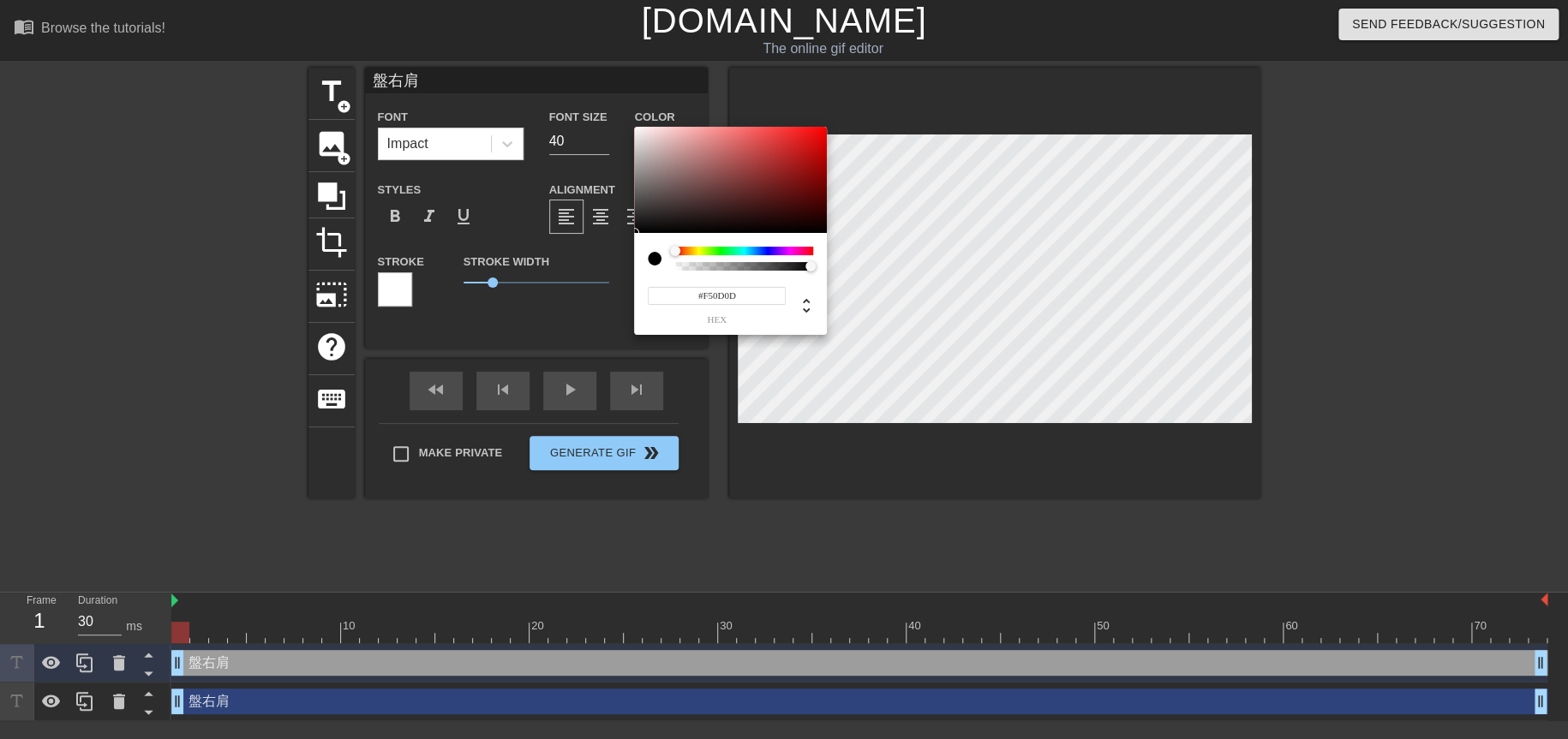
click at [817, 131] on div at bounding box center [731, 179] width 192 height 106
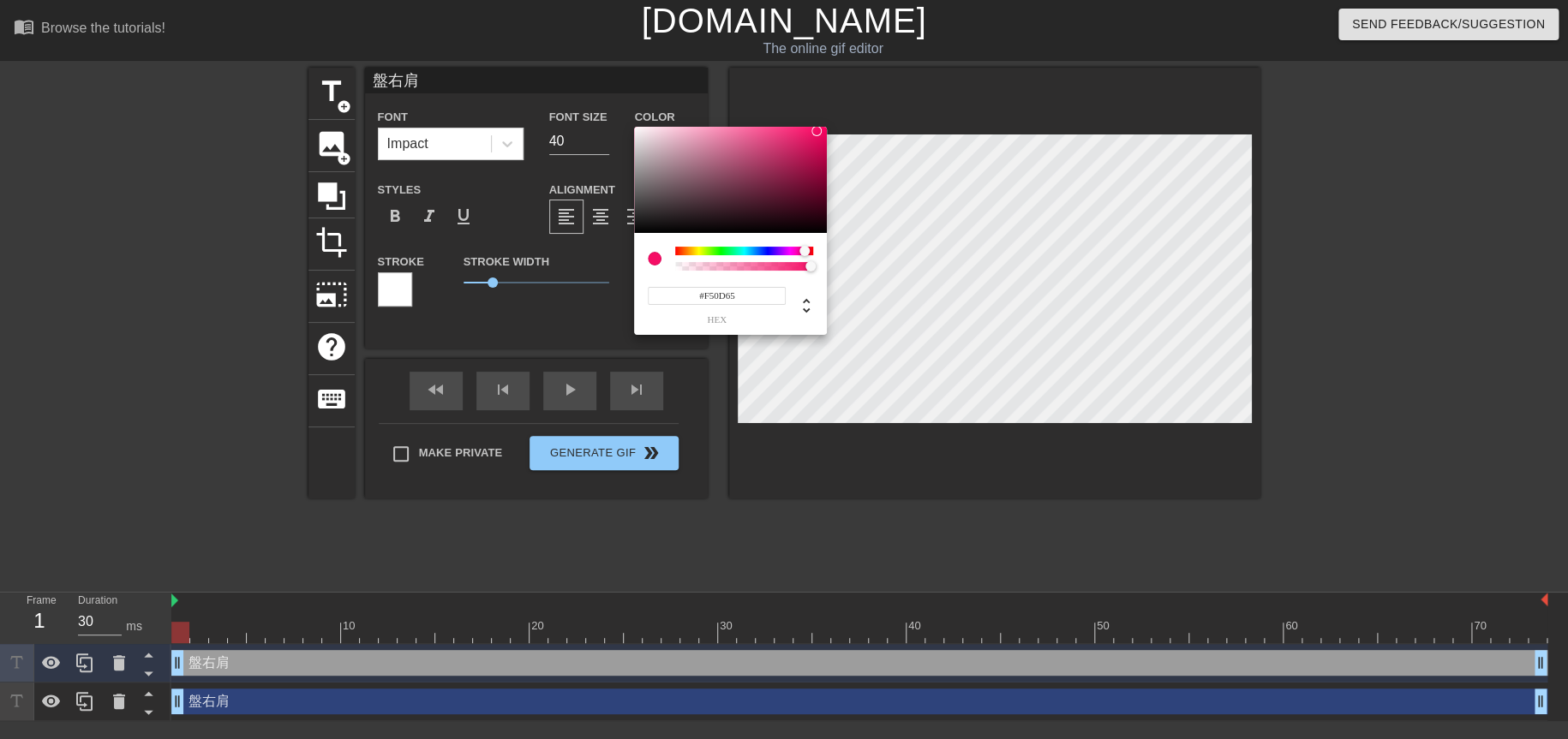
click at [804, 250] on div at bounding box center [744, 251] width 138 height 9
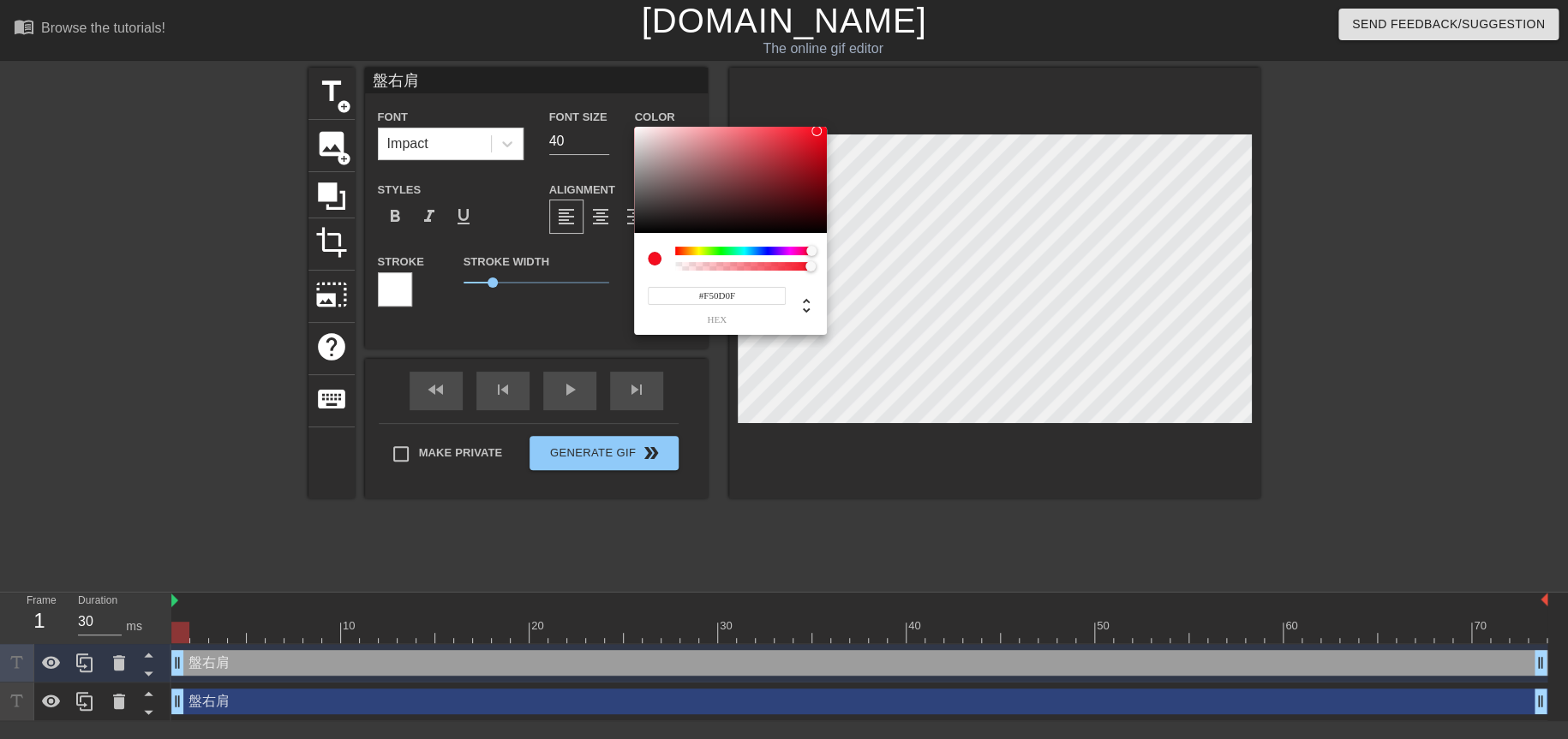
type input "#F50D11"
drag, startPoint x: 804, startPoint y: 250, endPoint x: 819, endPoint y: 253, distance: 15.3
click at [818, 252] on div at bounding box center [813, 251] width 11 height 11
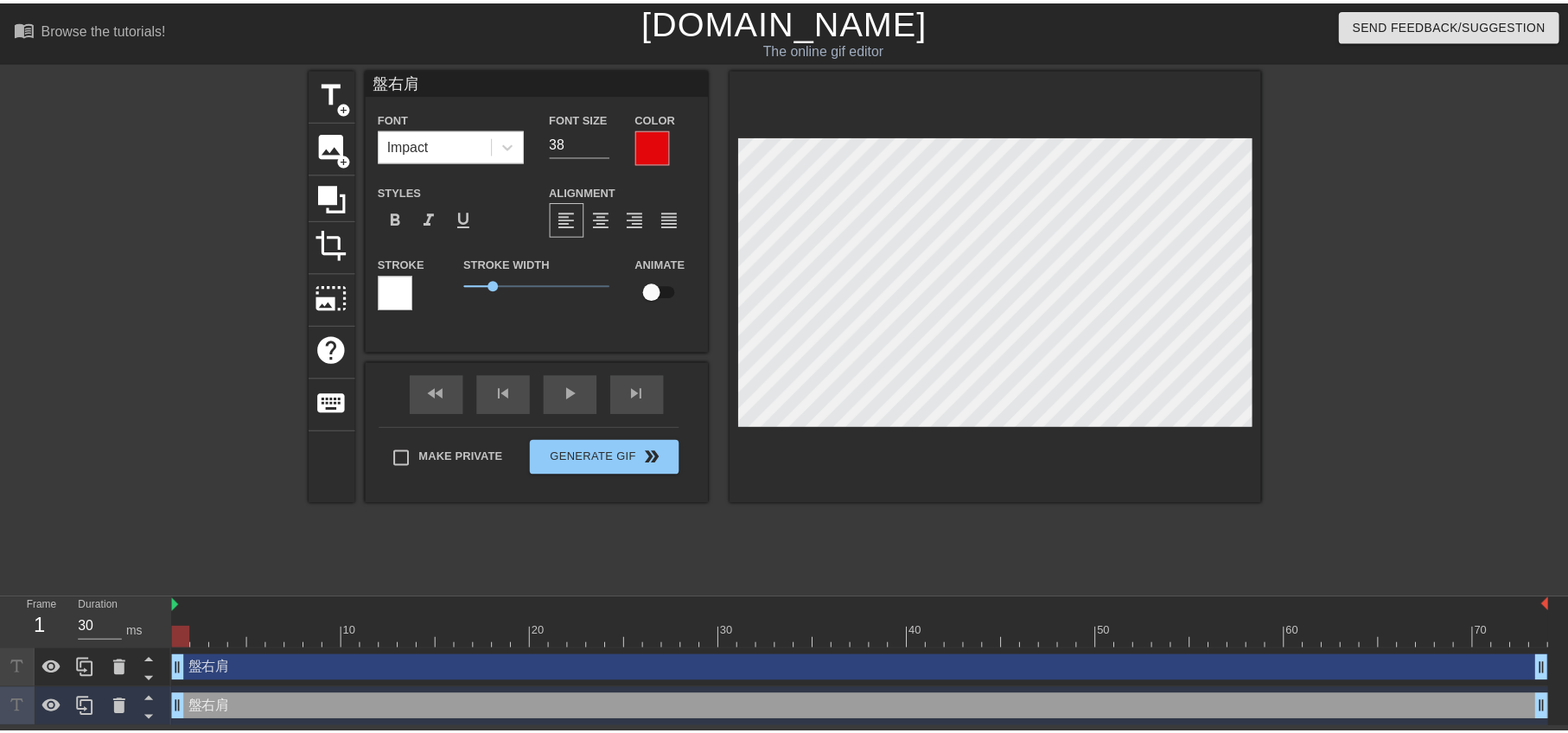
scroll to position [2, 2]
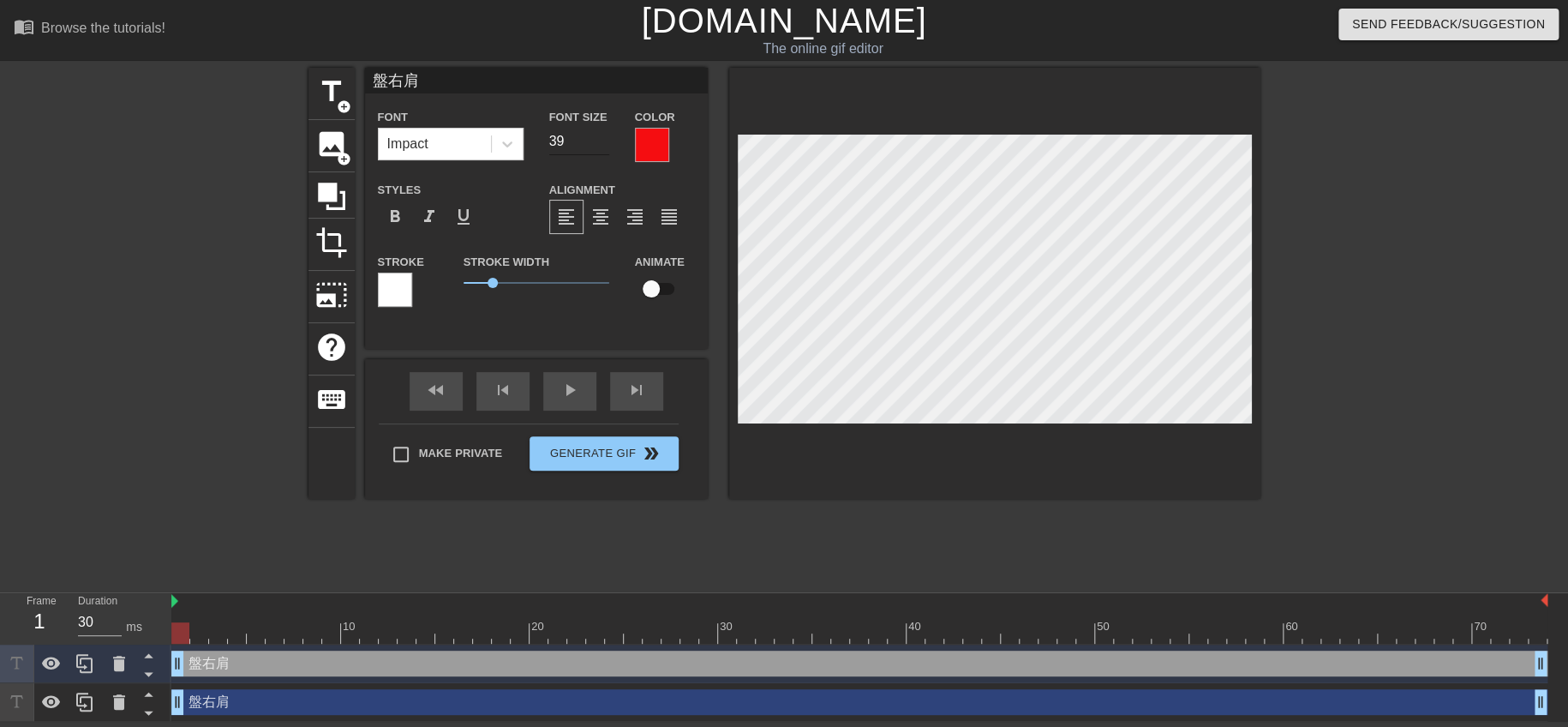
click at [602, 143] on input "39" at bounding box center [579, 141] width 60 height 28
click at [602, 143] on input "38" at bounding box center [579, 141] width 60 height 28
click at [602, 143] on input "37" at bounding box center [579, 141] width 60 height 28
click at [602, 143] on input "36" at bounding box center [579, 141] width 60 height 28
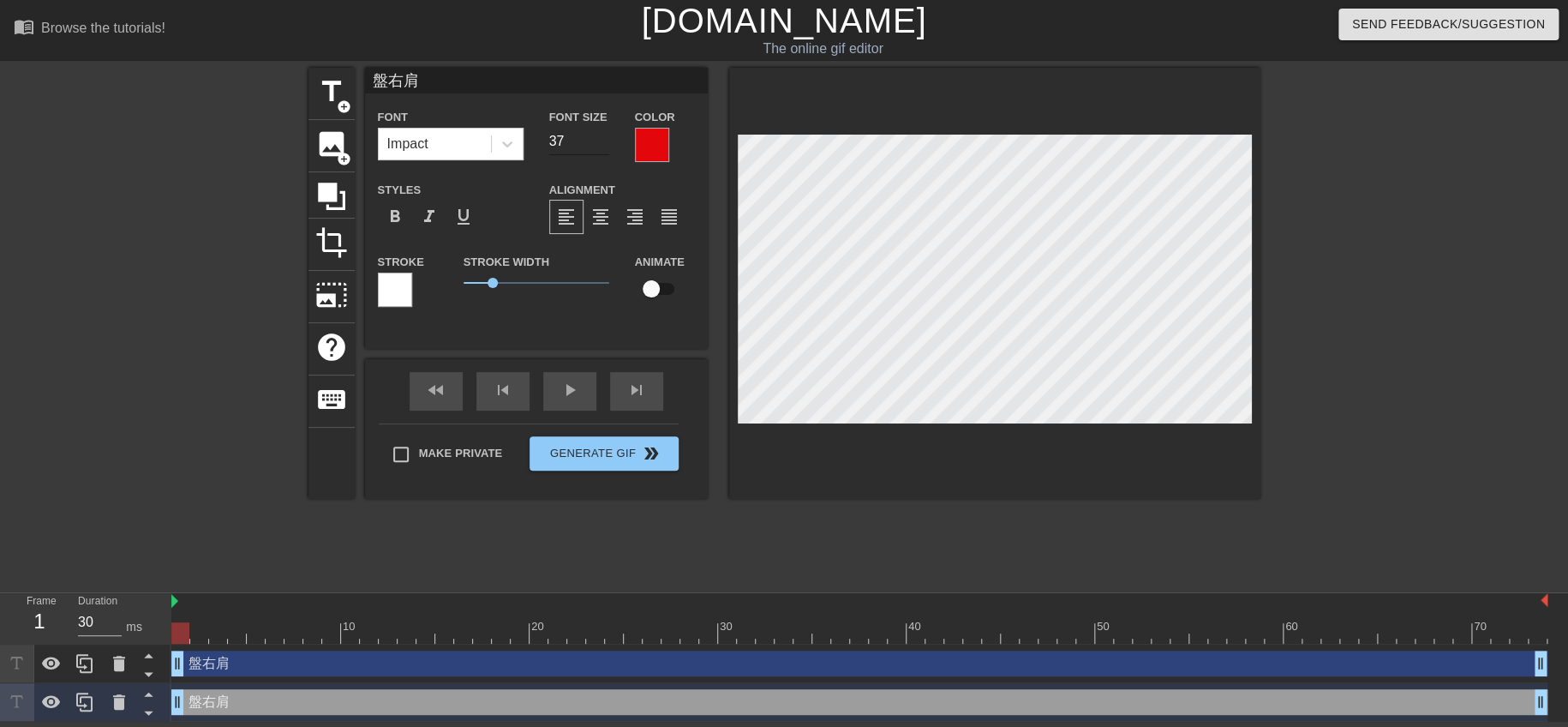
click at [601, 145] on input "37" at bounding box center [579, 141] width 60 height 28
click at [601, 145] on input "36" at bounding box center [579, 141] width 60 height 28
click at [601, 145] on input "35" at bounding box center [579, 141] width 60 height 28
click at [601, 145] on input "34" at bounding box center [579, 141] width 60 height 28
click at [601, 145] on input "33" at bounding box center [579, 141] width 60 height 28
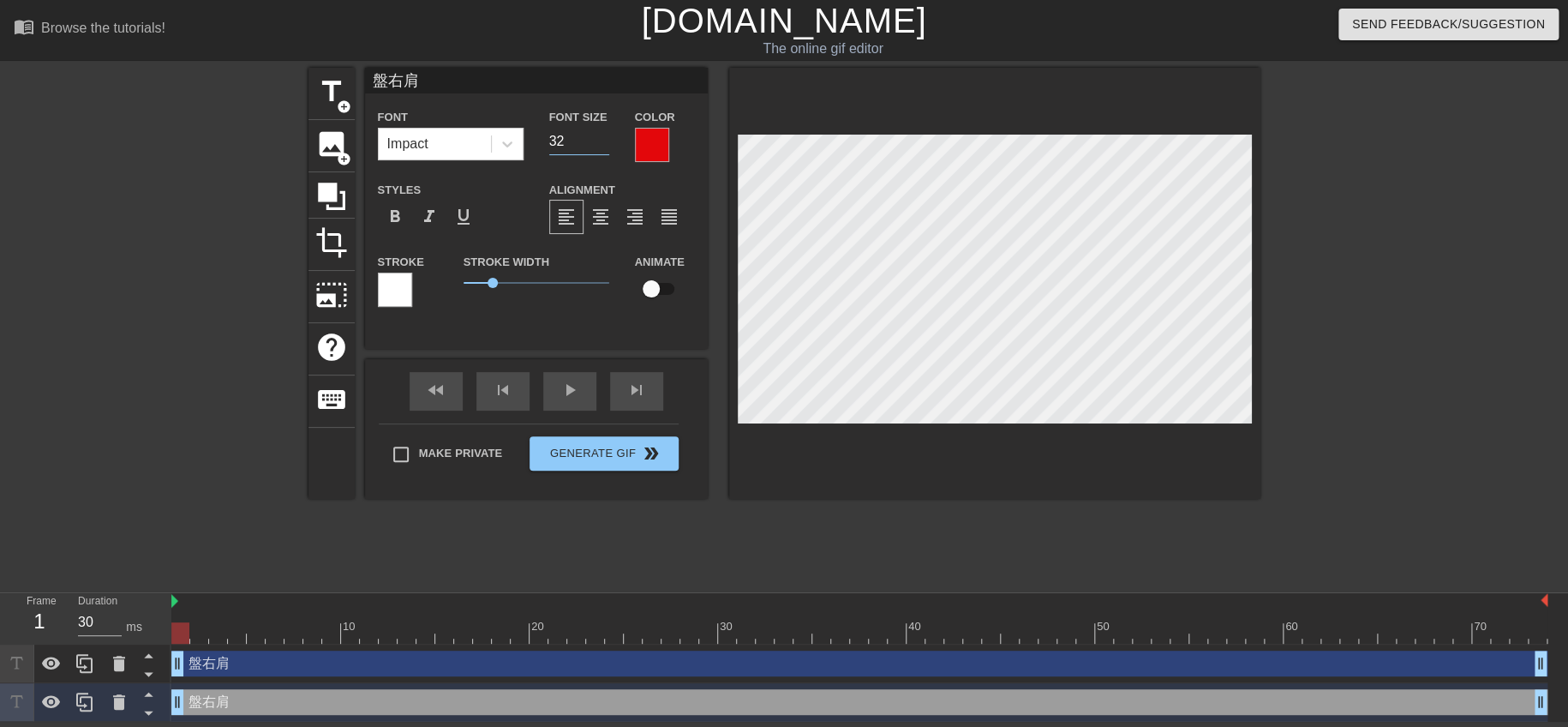
click at [601, 145] on input "32" at bounding box center [579, 141] width 60 height 28
type input "36"
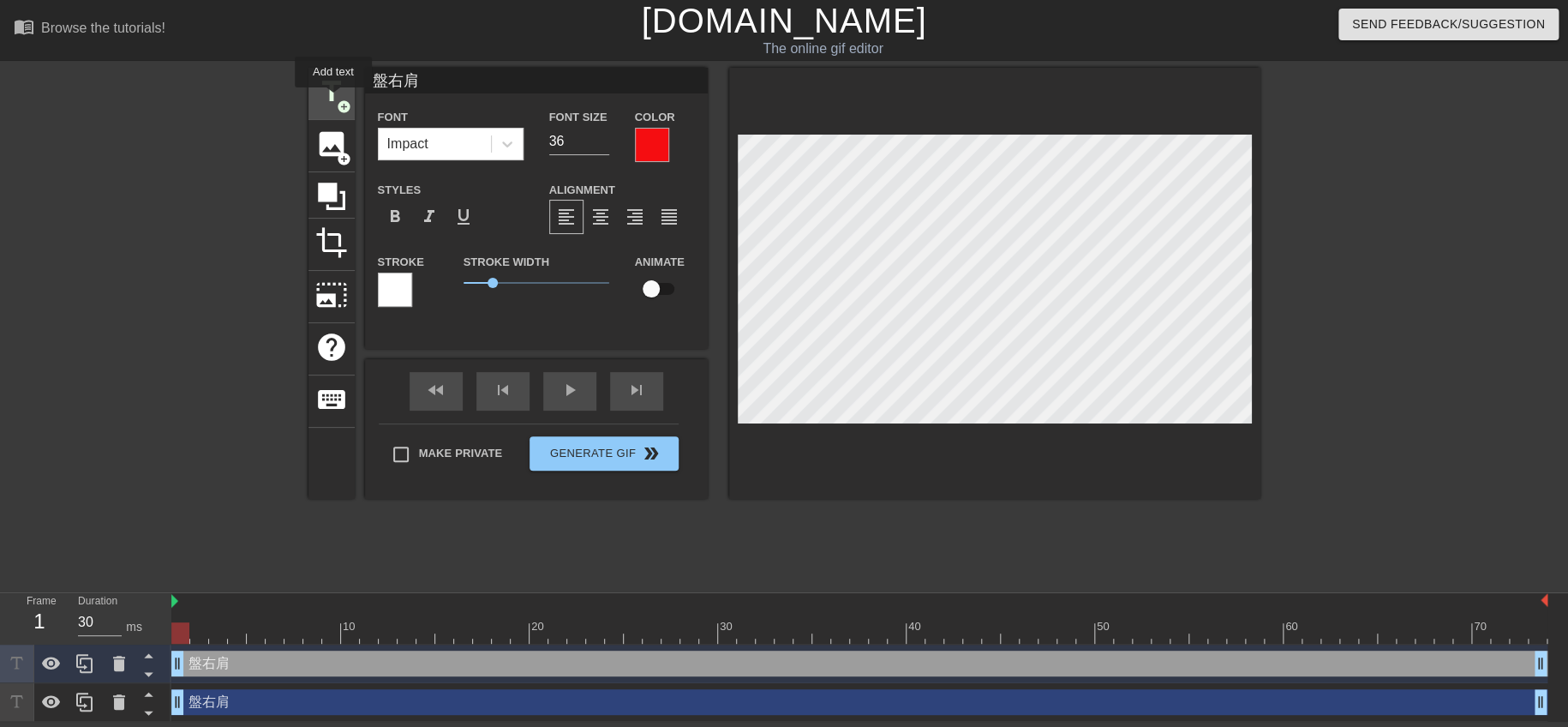
click at [333, 100] on span "title" at bounding box center [331, 92] width 33 height 33
type input "New text 2"
type input "40"
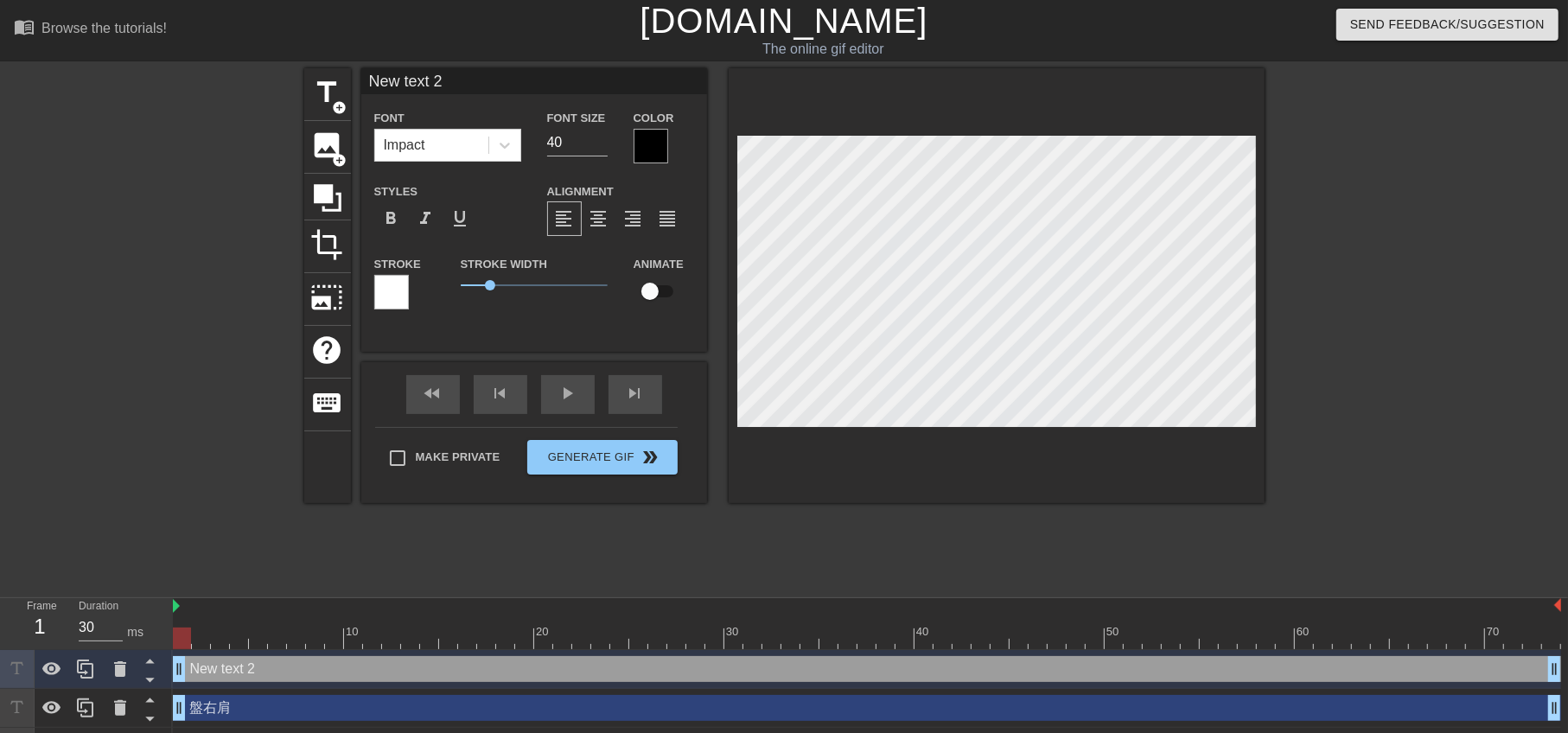
type input "text 2"
type textarea "text 2"
type input "text 2"
type textarea "text 2"
type input "ext 2"
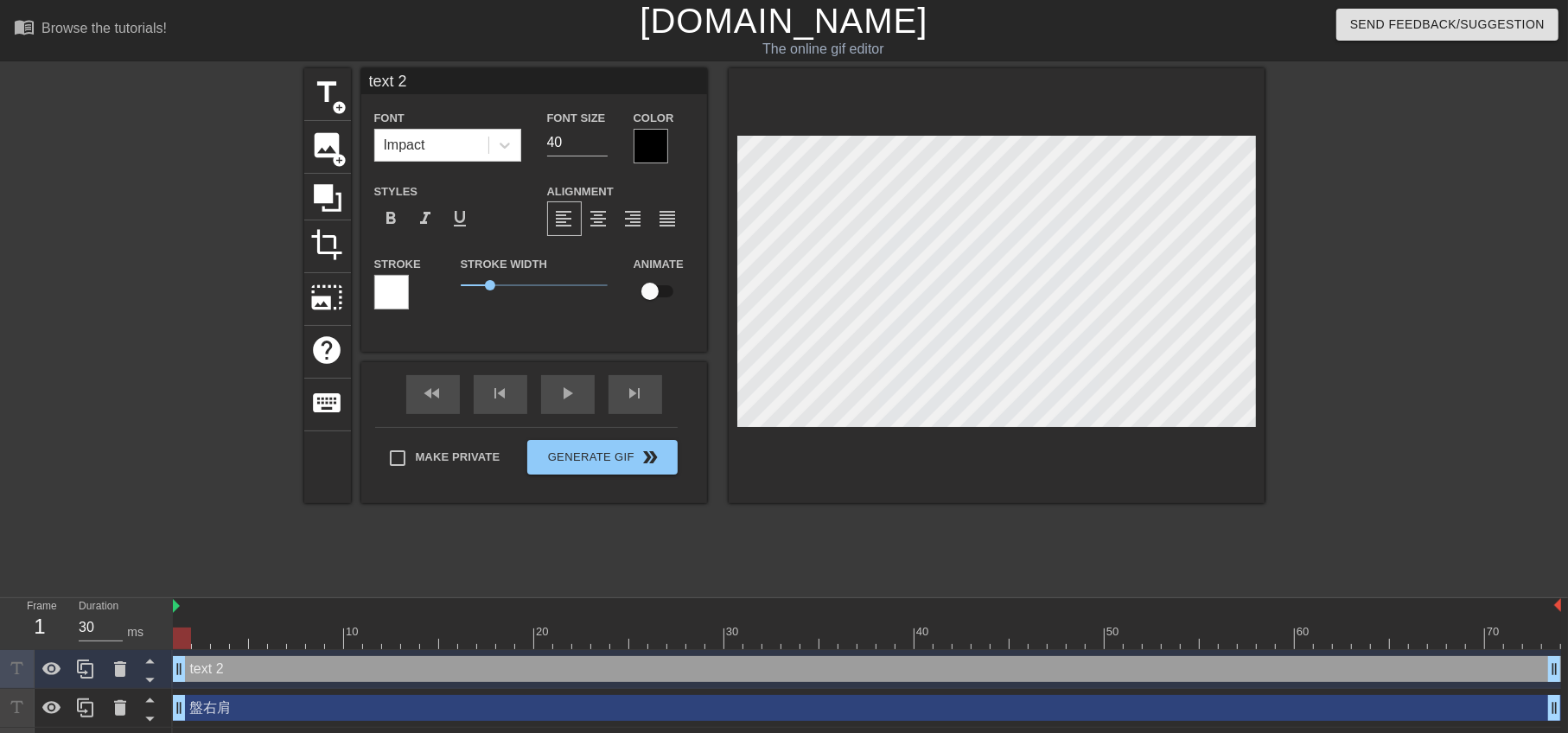
type textarea "ext 2"
type input "xt 2"
type textarea "xt 2"
type input "t 2"
type textarea "t 2"
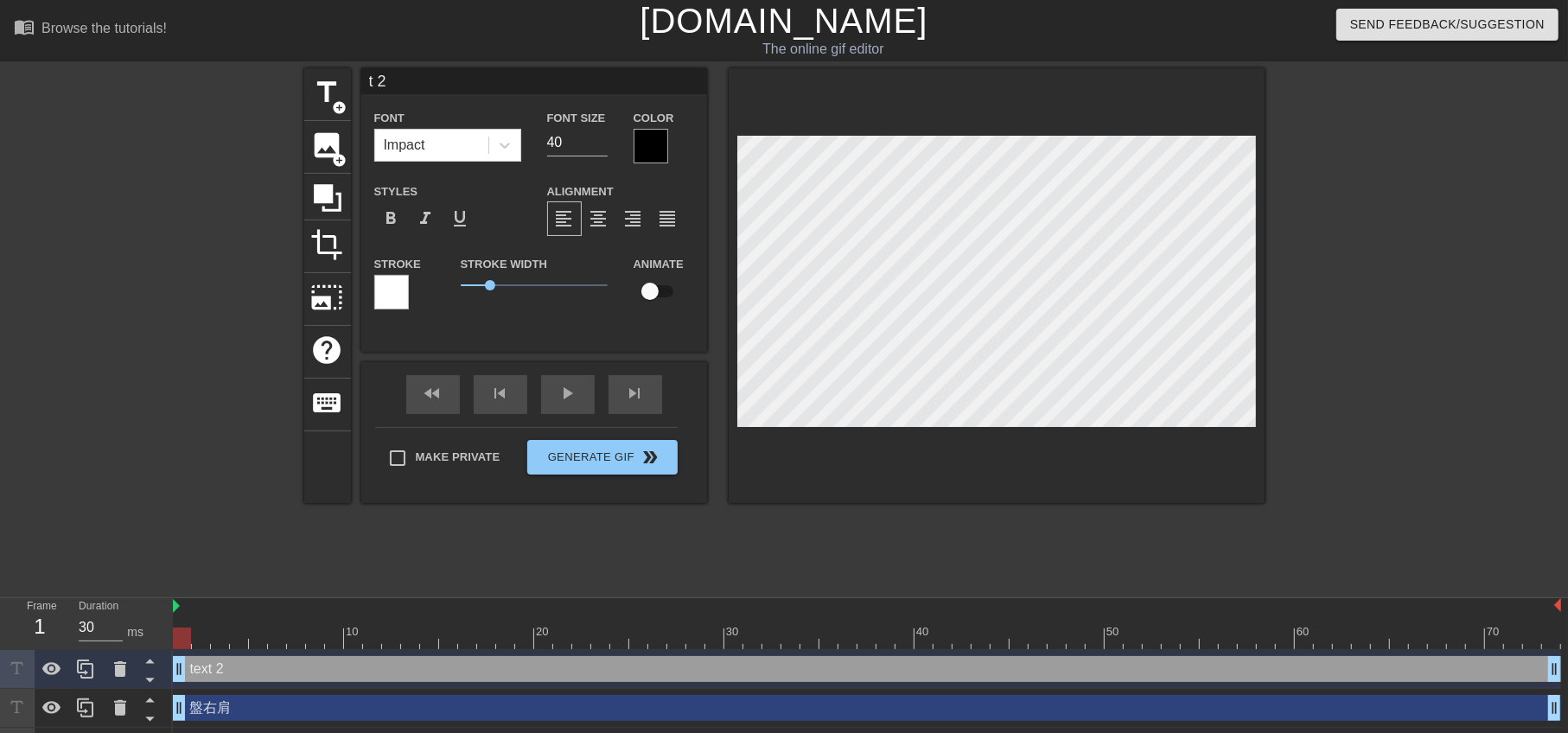
type input "2"
type textarea "2"
type input "2"
type textarea "2"
type input "盤右肩"
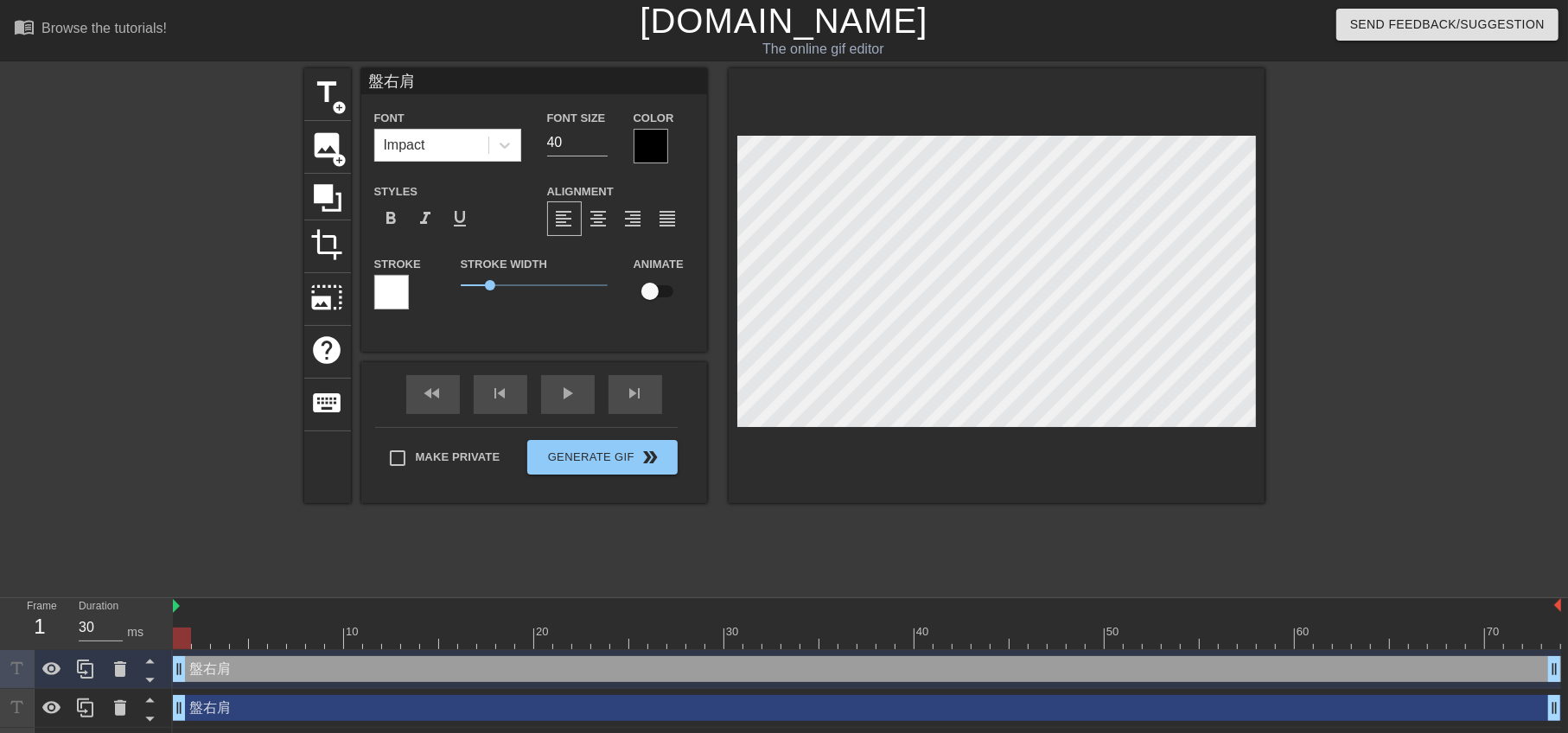
scroll to position [2, 3]
type textarea "盤右肩"
click at [642, 149] on div at bounding box center [651, 146] width 34 height 34
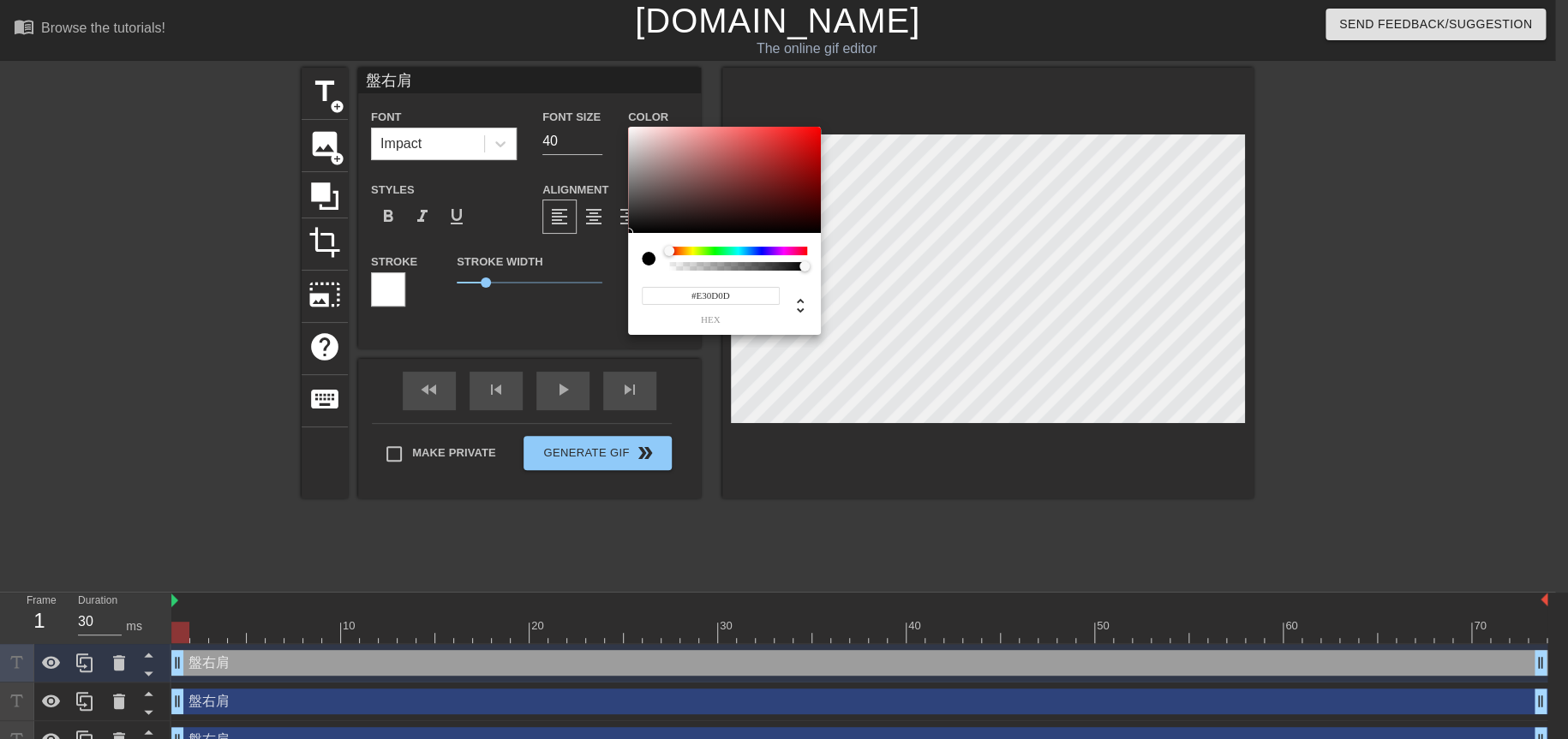
click at [810, 139] on div at bounding box center [724, 179] width 192 height 106
click at [817, 133] on div at bounding box center [817, 133] width 11 height 11
type input "#F10509"
drag, startPoint x: 666, startPoint y: 253, endPoint x: 810, endPoint y: 258, distance: 144.1
click at [810, 258] on div "#F10509 hex" at bounding box center [724, 284] width 192 height 102
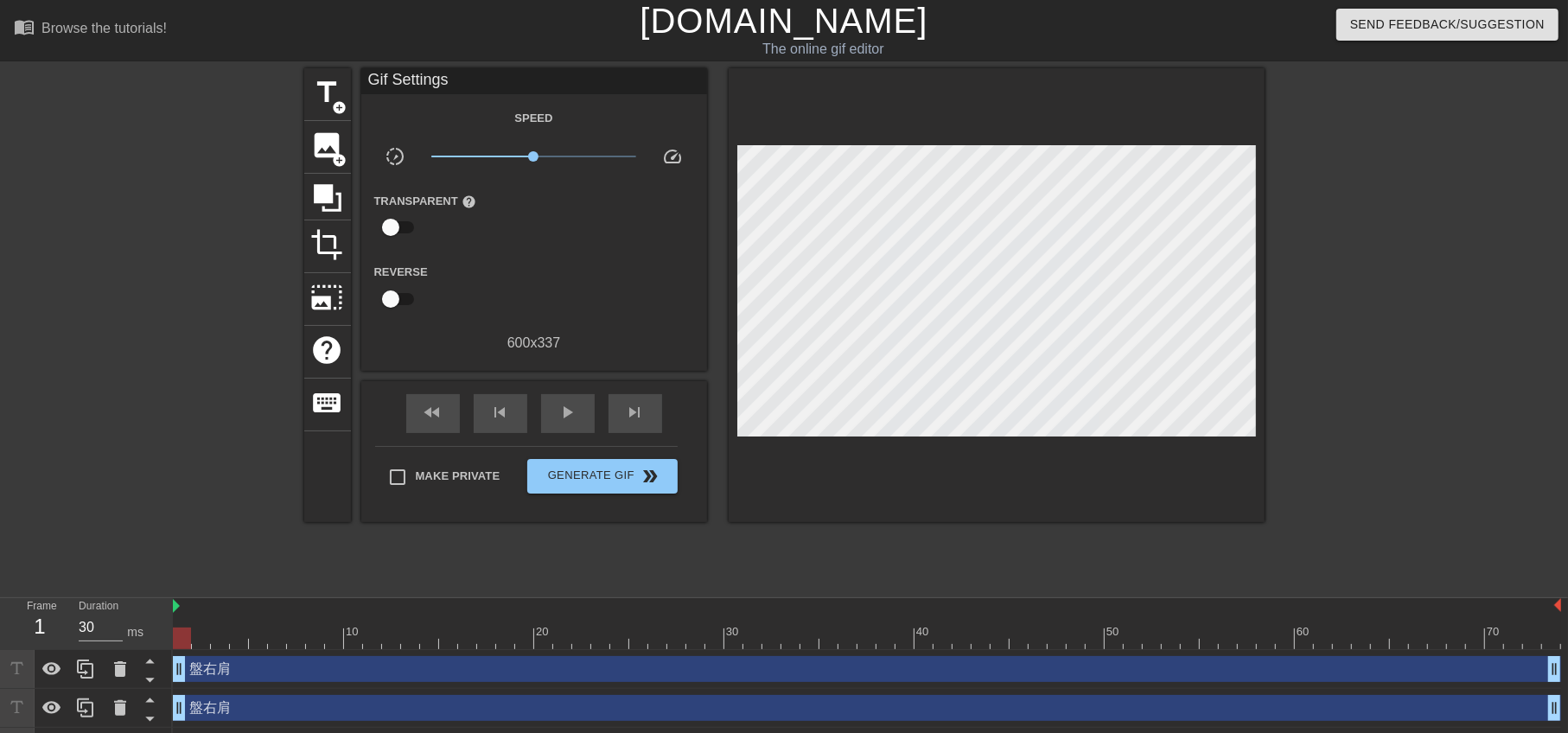
click at [606, 233] on div "Transparent help" at bounding box center [534, 217] width 346 height 55
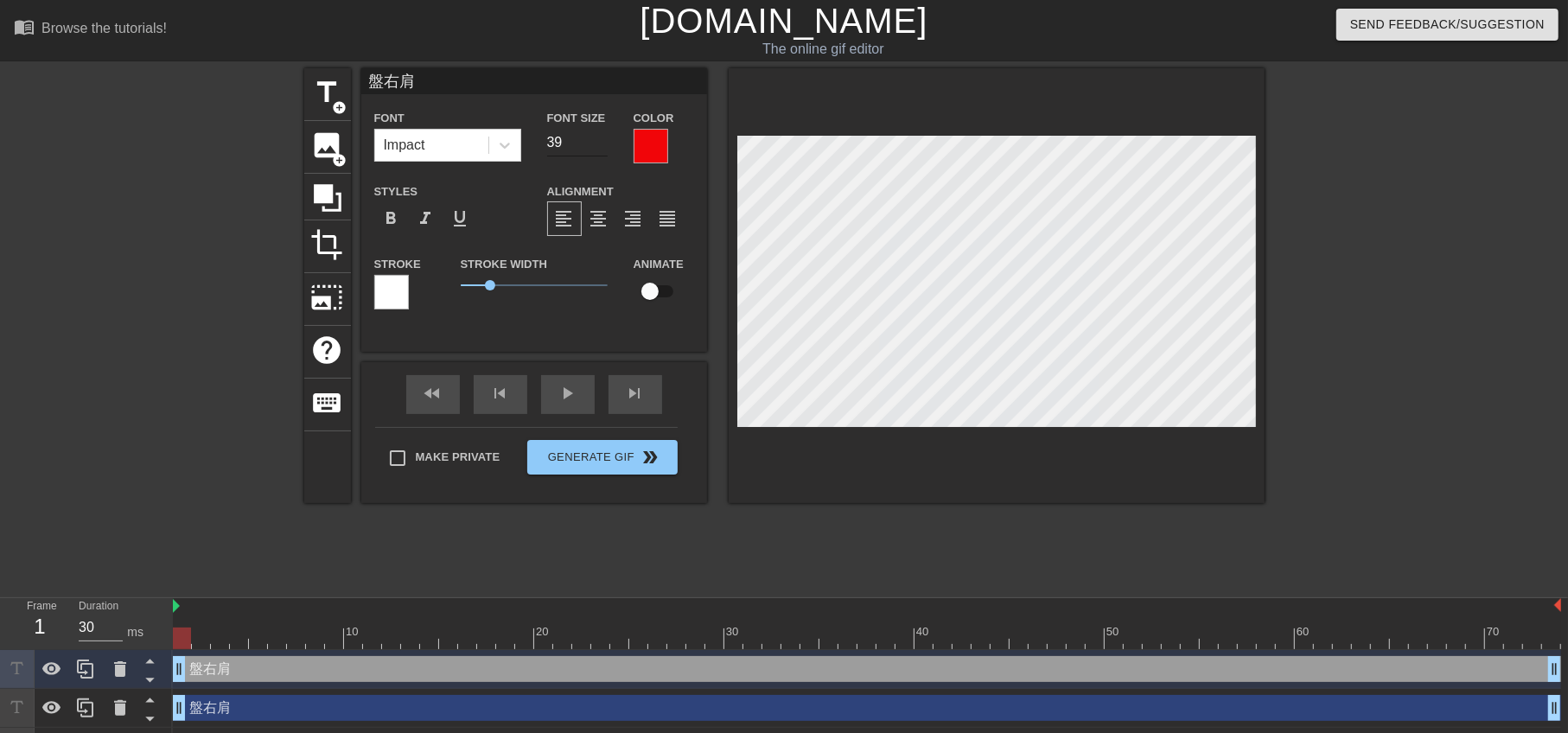
click at [604, 147] on input "39" at bounding box center [577, 142] width 60 height 28
type input "38"
click at [604, 147] on input "38" at bounding box center [577, 142] width 60 height 28
drag, startPoint x: 777, startPoint y: 554, endPoint x: 710, endPoint y: 525, distance: 73.0
click at [777, 555] on div "title add_circle image add_circle crop photo_size_select_large help keyboard 盤右…" at bounding box center [784, 327] width 961 height 518
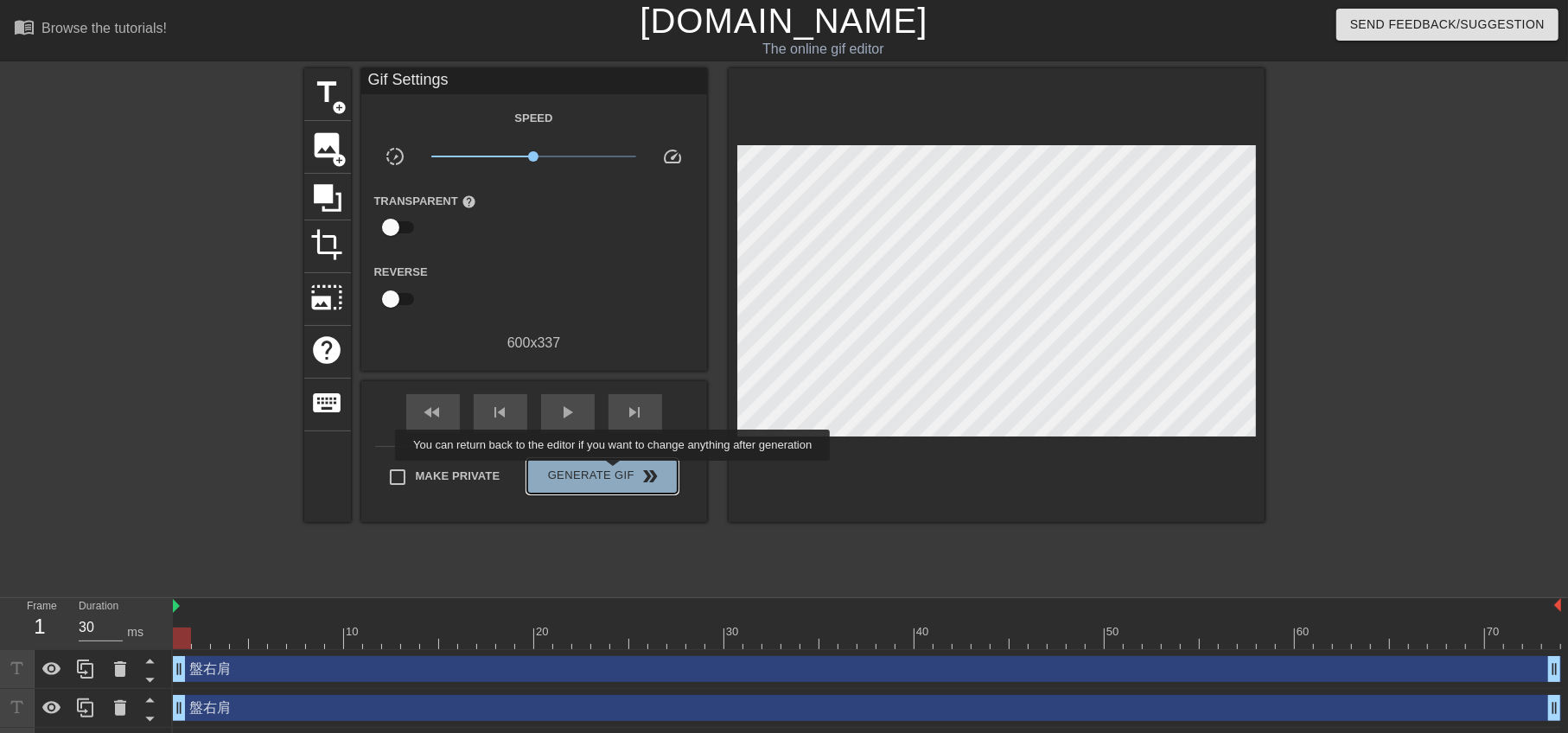
click at [615, 472] on span "Generate Gif double_arrow" at bounding box center [601, 475] width 136 height 21
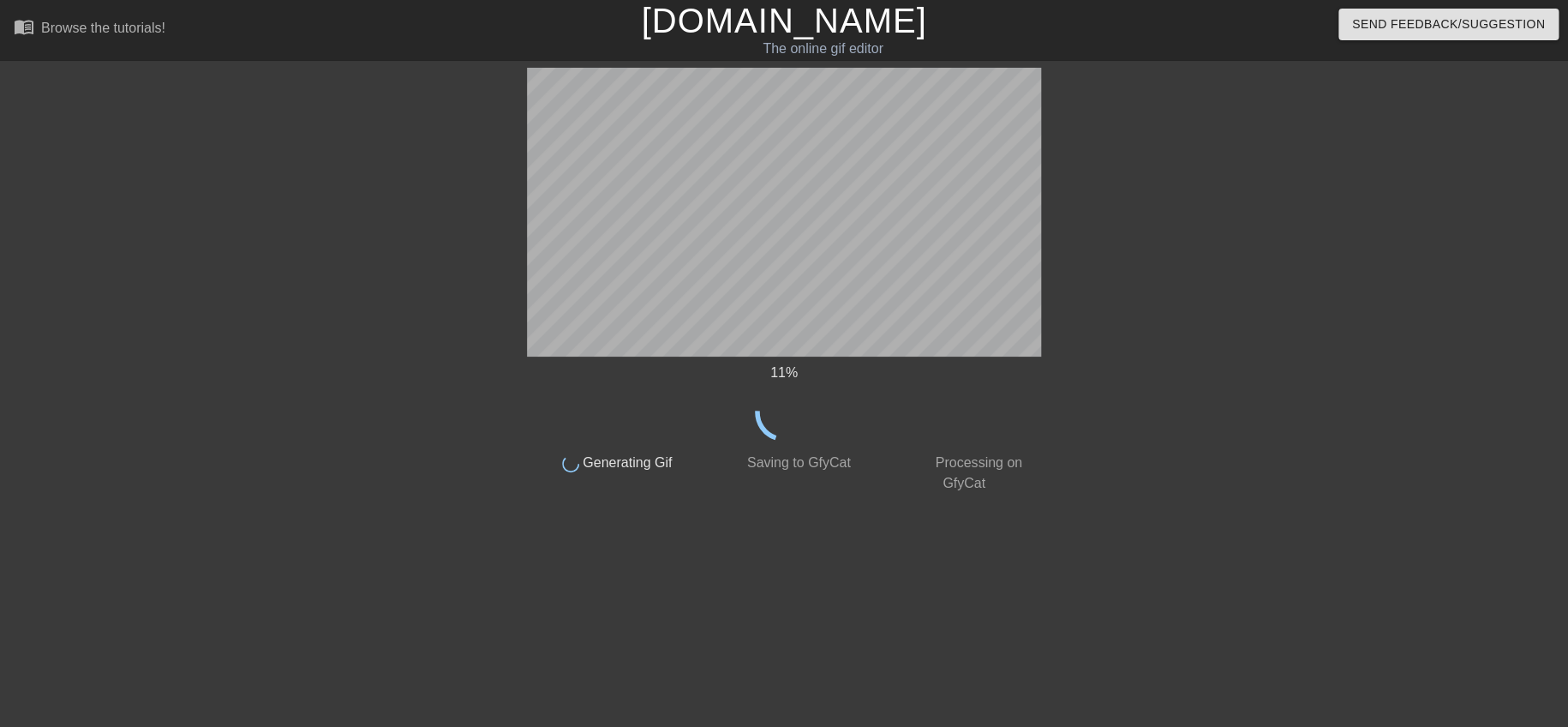
click at [816, 527] on div "11 % done Generating Gif done Saving to GfyCat done Processing on GfyCat title …" at bounding box center [784, 324] width 514 height 514
click at [1225, 285] on div at bounding box center [1190, 324] width 257 height 514
click at [1167, 360] on div at bounding box center [1190, 324] width 257 height 514
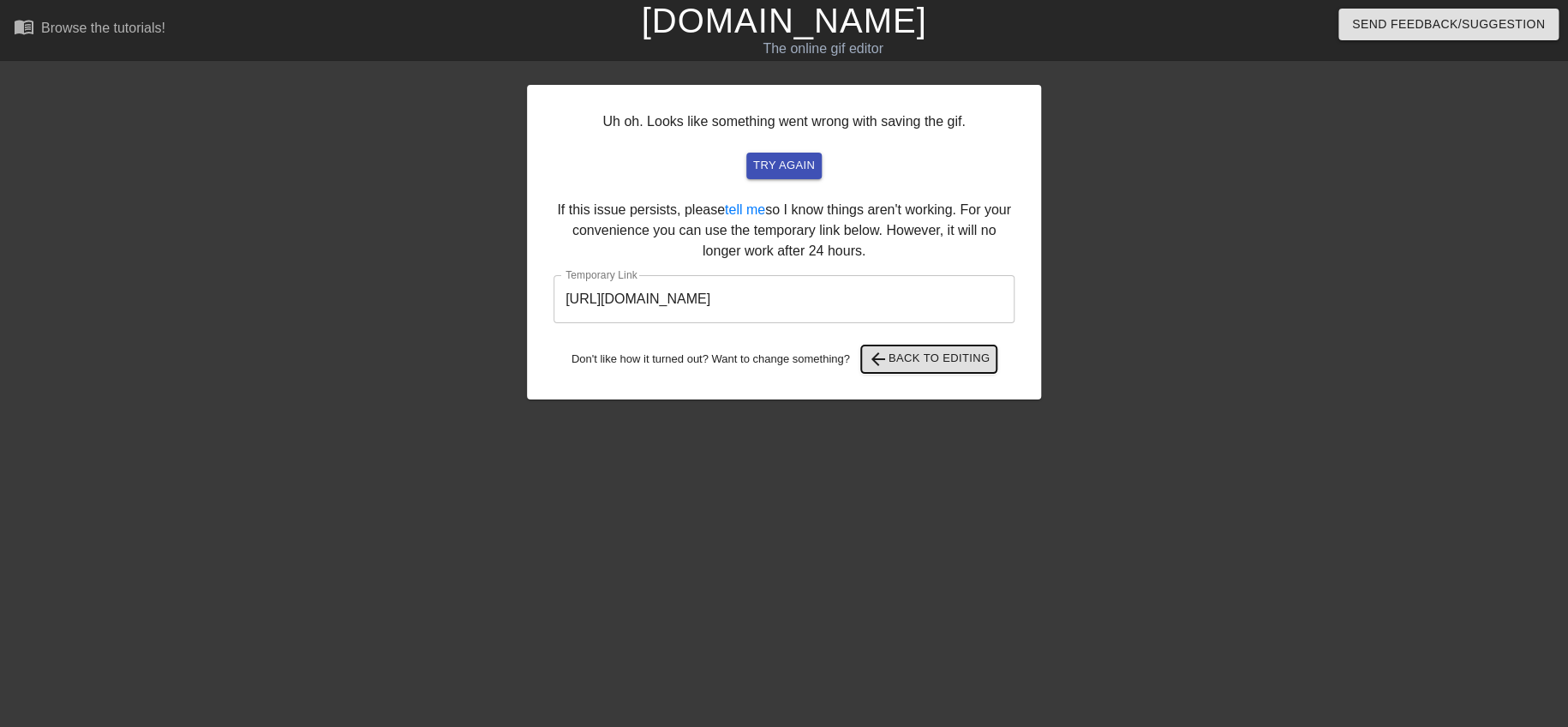
click at [896, 360] on span "arrow_back Back to Editing" at bounding box center [929, 358] width 123 height 20
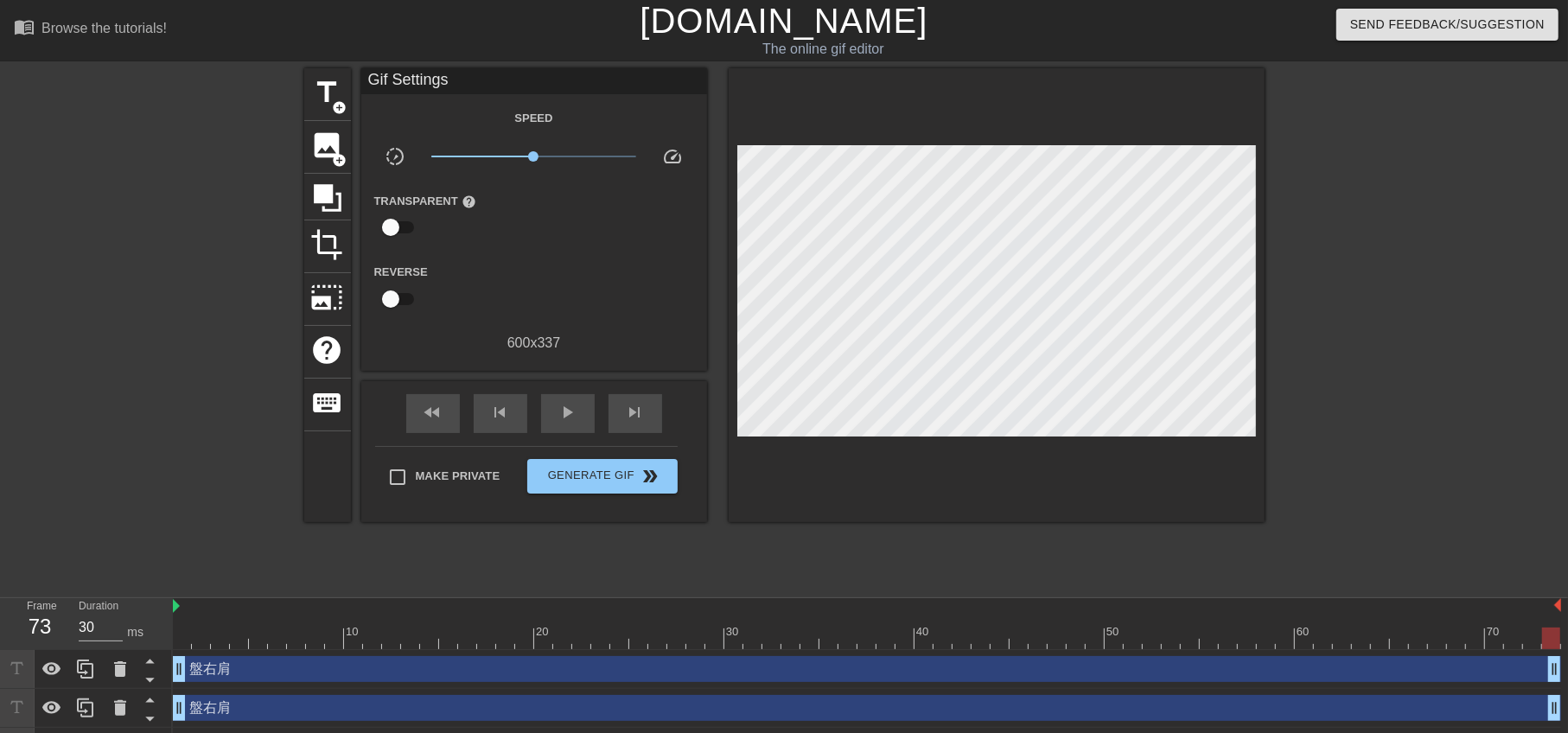
scroll to position [36, 0]
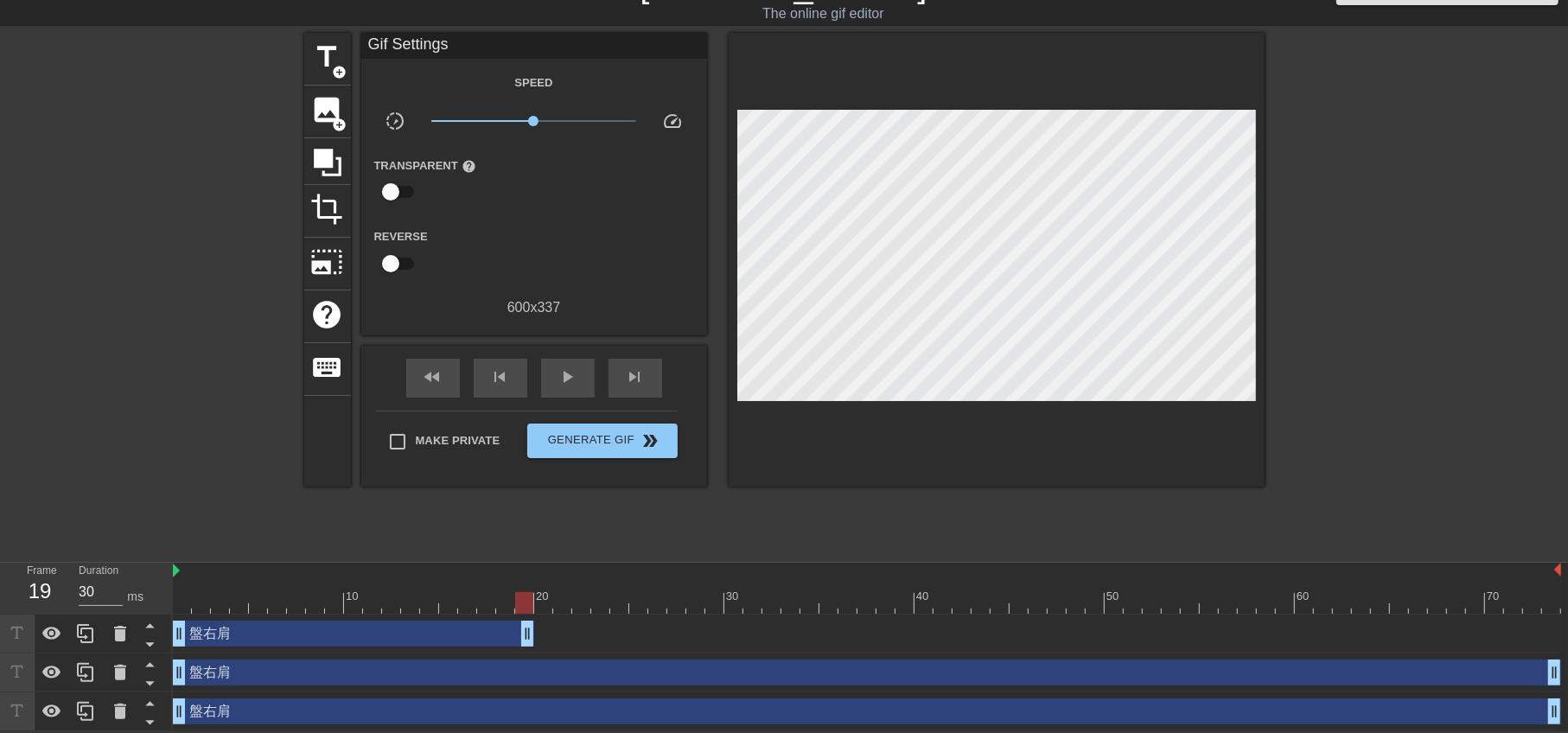
drag, startPoint x: 1551, startPoint y: 636, endPoint x: 523, endPoint y: 653, distance: 1028.1
click at [523, 653] on div "盤右肩 drag_handle drag_handle 盤右肩 drag_handle drag_handle 盤右肩 drag_handle drag_ha…" at bounding box center [870, 673] width 1395 height 117
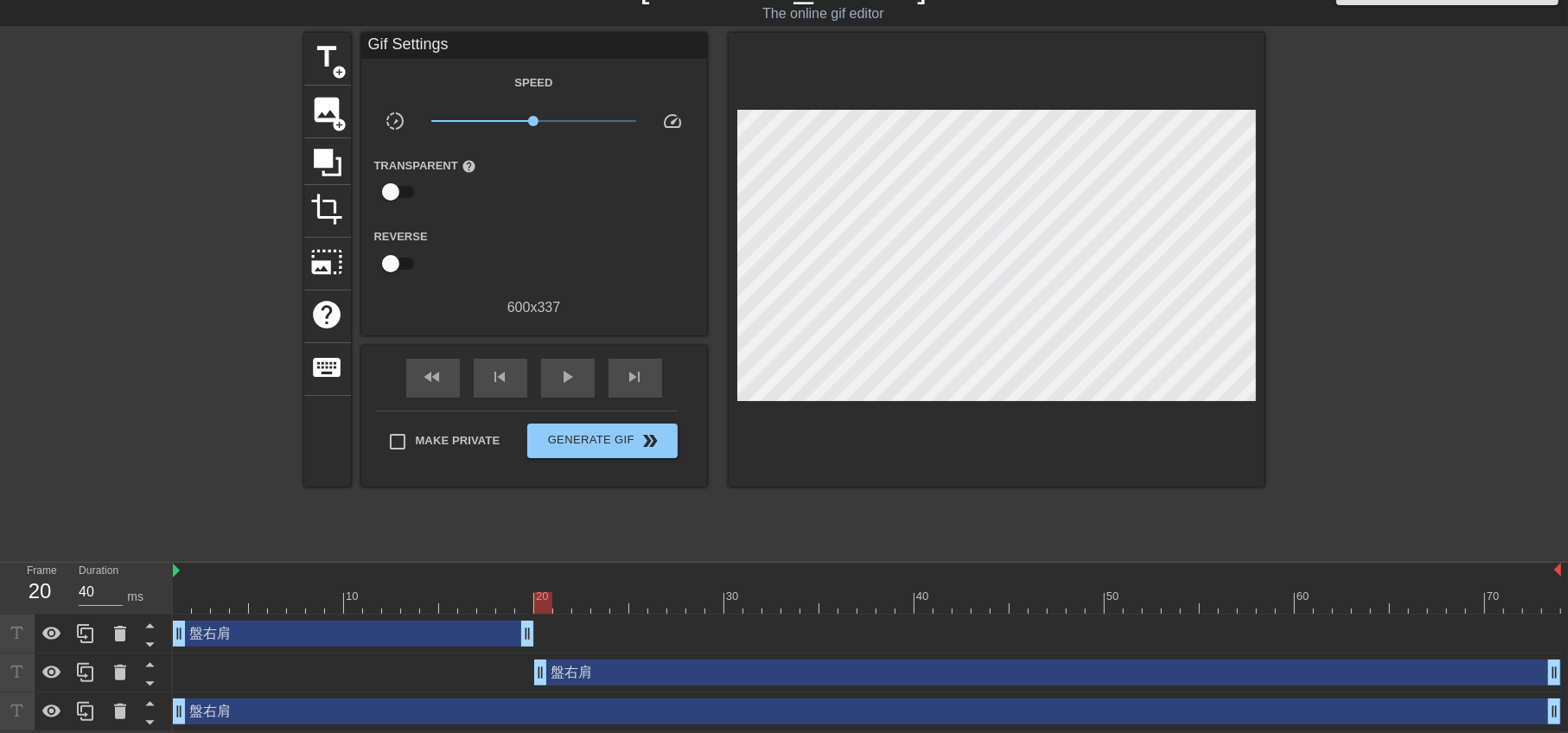
drag, startPoint x: 179, startPoint y: 673, endPoint x: 536, endPoint y: 676, distance: 357.0
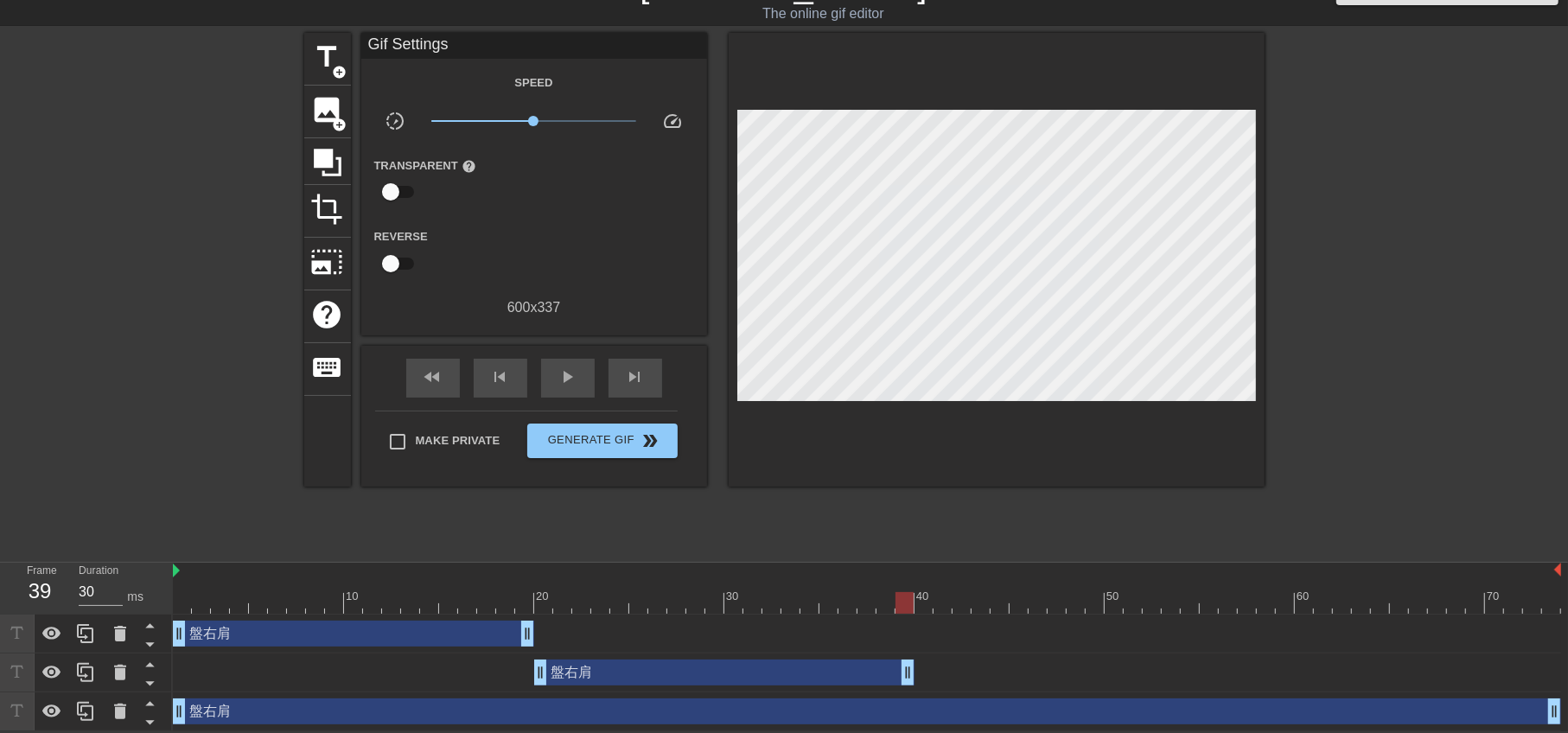
drag, startPoint x: 1546, startPoint y: 673, endPoint x: 908, endPoint y: 686, distance: 638.1
click at [908, 686] on div "盤右肩 drag_handle drag_handle" at bounding box center [866, 672] width 1388 height 39
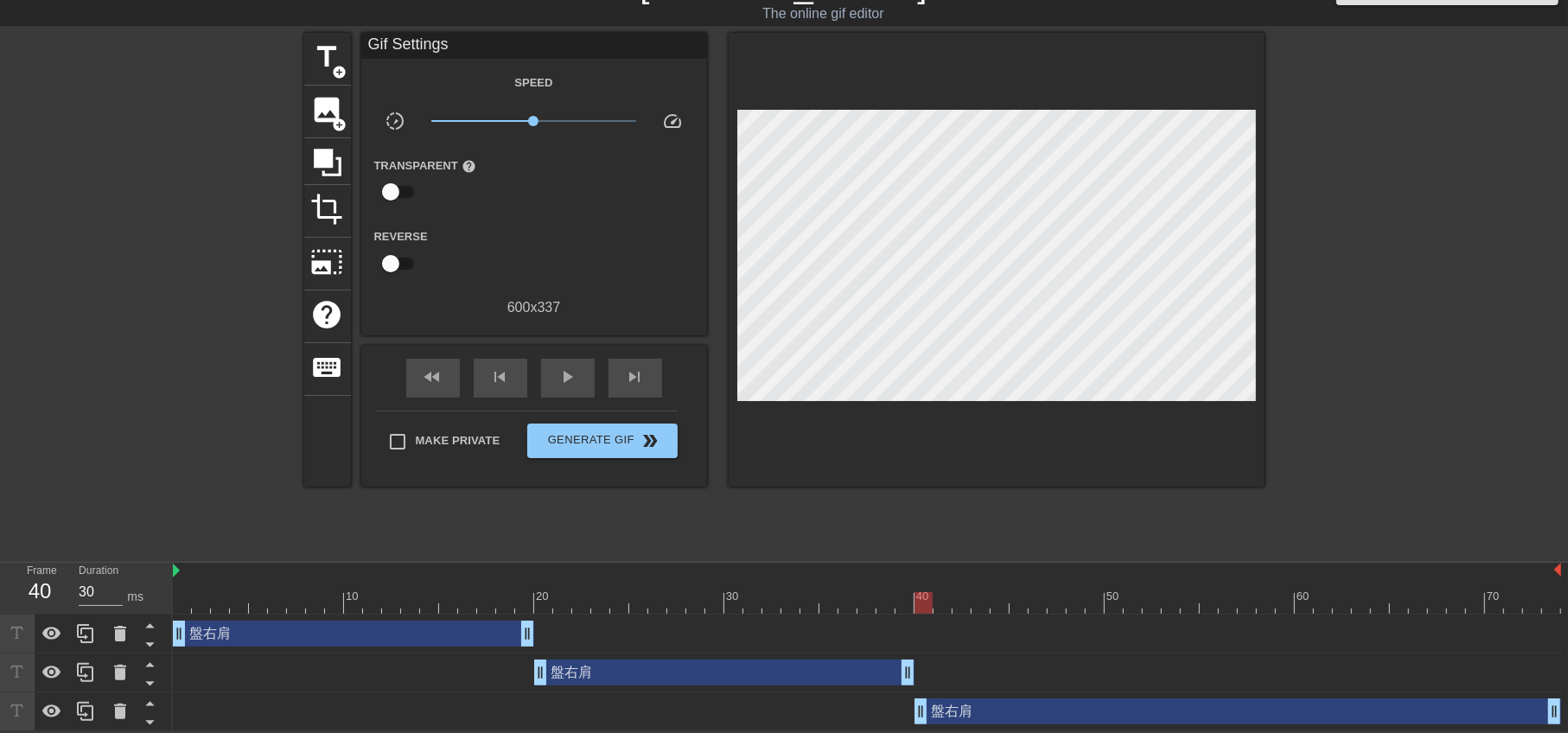
drag, startPoint x: 184, startPoint y: 711, endPoint x: 935, endPoint y: 707, distance: 751.0
drag, startPoint x: 916, startPoint y: 709, endPoint x: 1050, endPoint y: 707, distance: 134.0
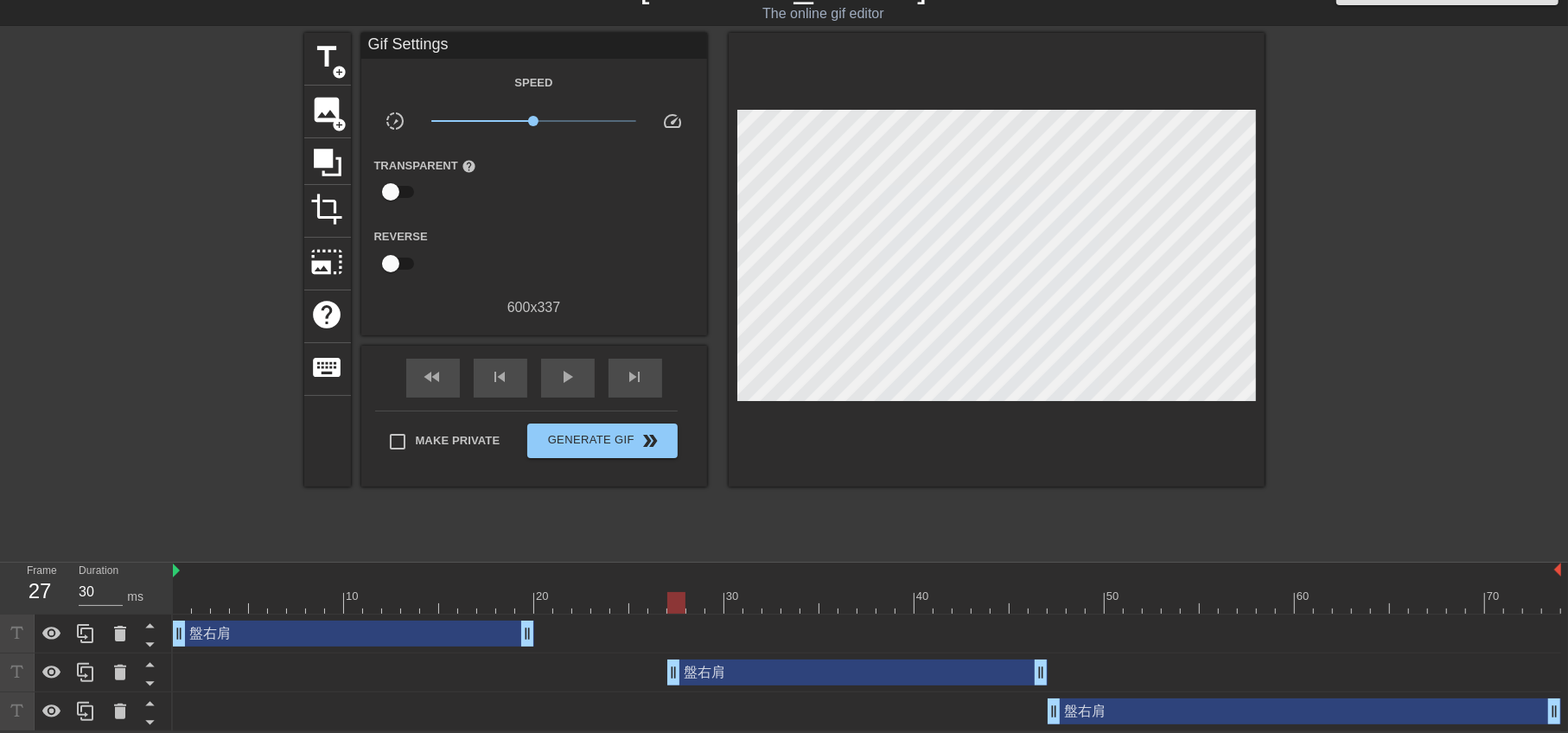
drag, startPoint x: 802, startPoint y: 671, endPoint x: 943, endPoint y: 689, distance: 142.1
click at [943, 689] on div "盤右肩 drag_handle drag_handle" at bounding box center [866, 672] width 1388 height 39
drag, startPoint x: 672, startPoint y: 674, endPoint x: 597, endPoint y: 667, distance: 75.3
drag, startPoint x: 522, startPoint y: 637, endPoint x: 592, endPoint y: 640, distance: 70.1
click at [458, 525] on div "title add_circle image add_circle crop photo_size_select_large help keyboard Gi…" at bounding box center [784, 292] width 961 height 518
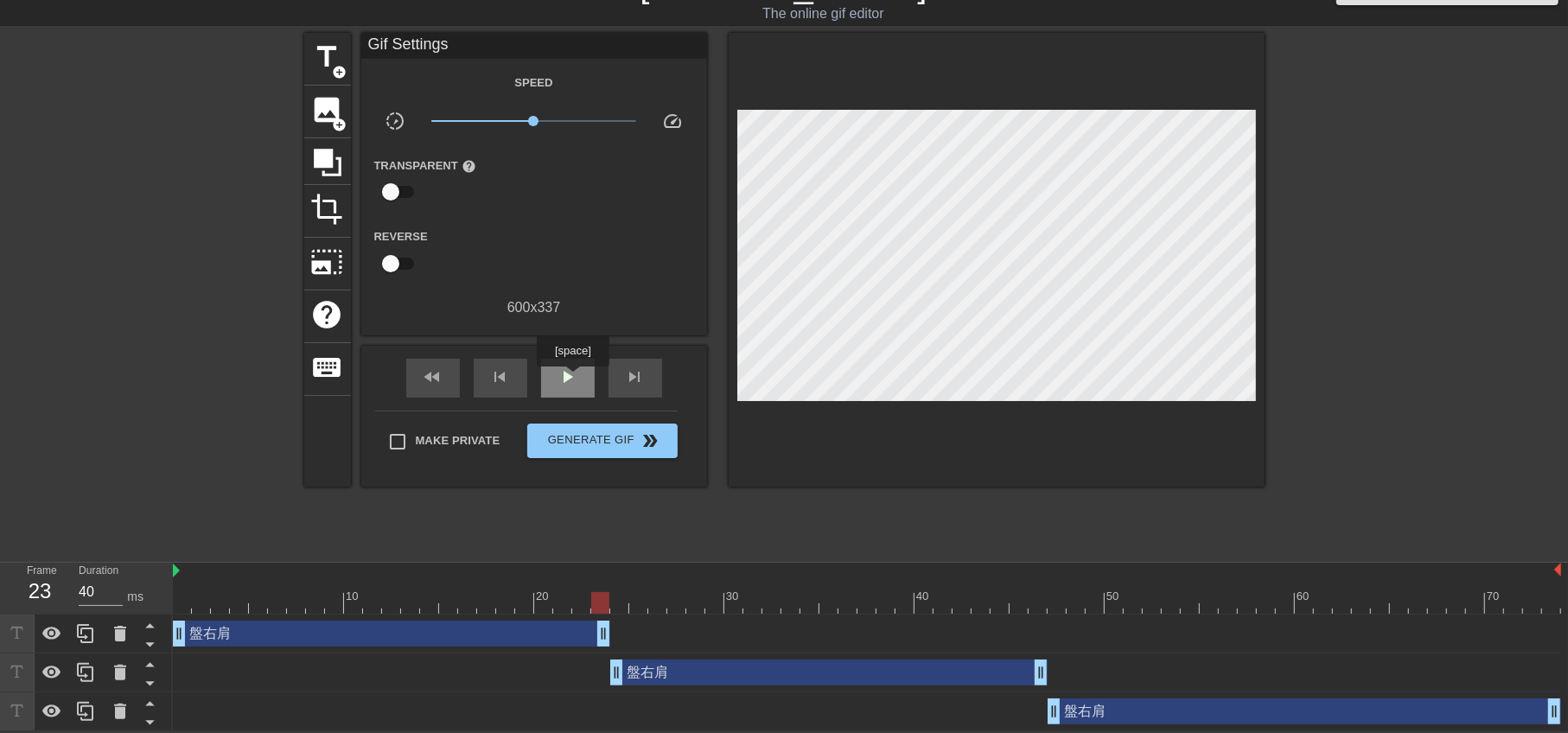
click at [572, 378] on span "play_arrow" at bounding box center [567, 376] width 21 height 21
click at [563, 372] on span "pause" at bounding box center [567, 376] width 21 height 21
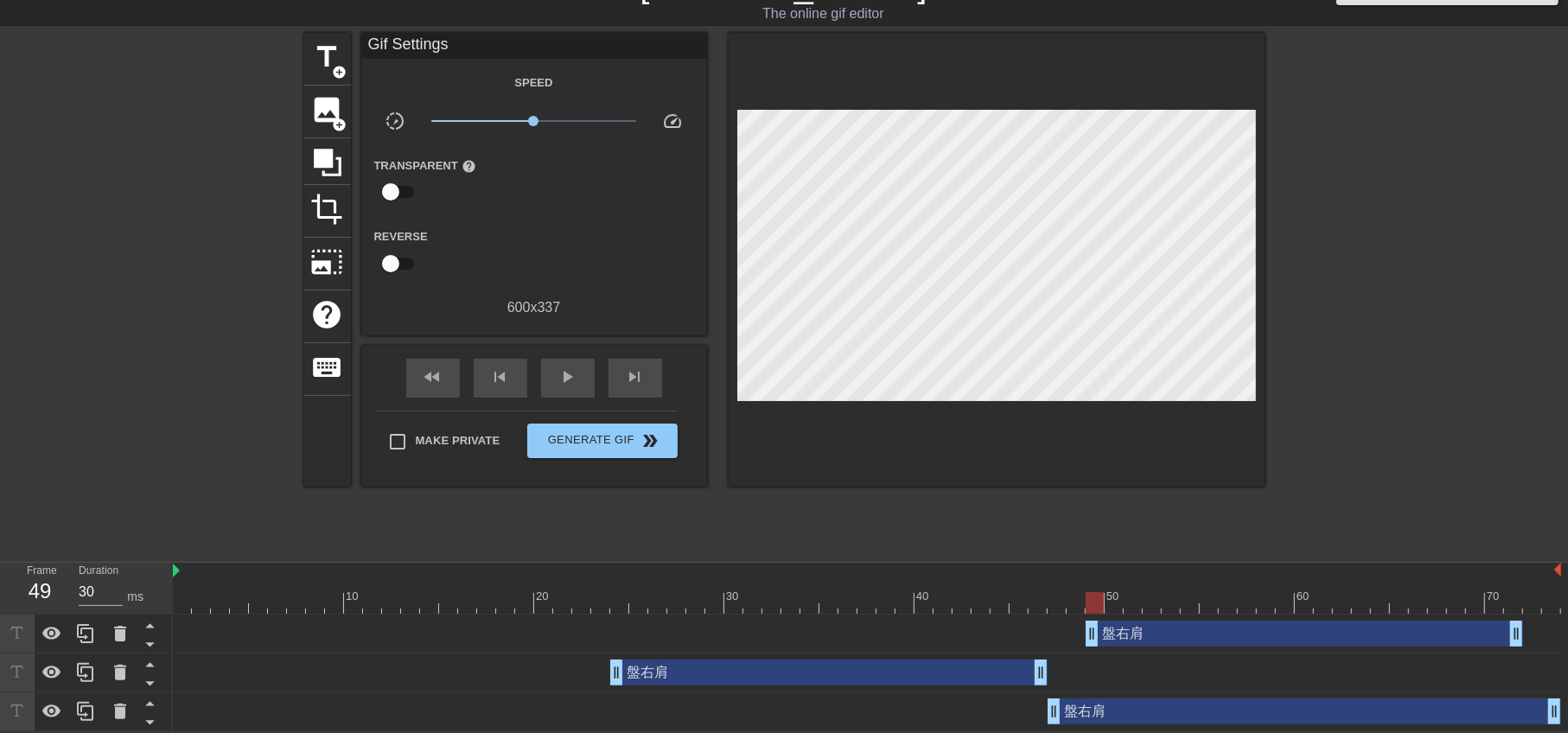
drag, startPoint x: 528, startPoint y: 637, endPoint x: 1444, endPoint y: 641, distance: 916.0
click at [1444, 641] on div "盤右肩 drag_handle drag_handle" at bounding box center [1304, 633] width 438 height 26
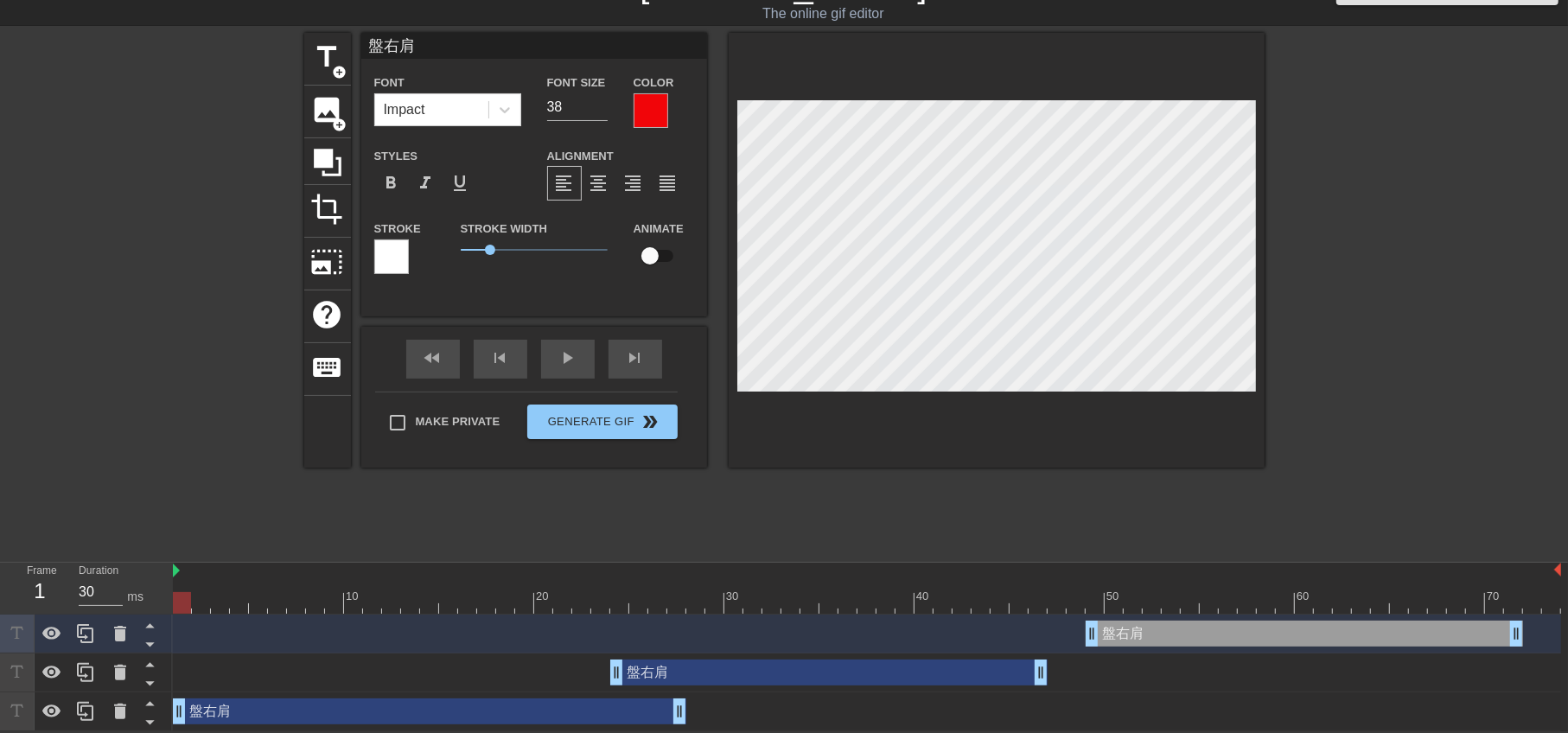
drag, startPoint x: 1322, startPoint y: 711, endPoint x: 402, endPoint y: 517, distance: 940.2
click at [402, 517] on div "menu_book Browse the tutorials! [DOMAIN_NAME] The online gif editor Send Feedba…" at bounding box center [784, 348] width 1568 height 766
drag, startPoint x: 679, startPoint y: 718, endPoint x: 626, endPoint y: 717, distance: 53.0
drag, startPoint x: 1044, startPoint y: 677, endPoint x: 1063, endPoint y: 676, distance: 19.0
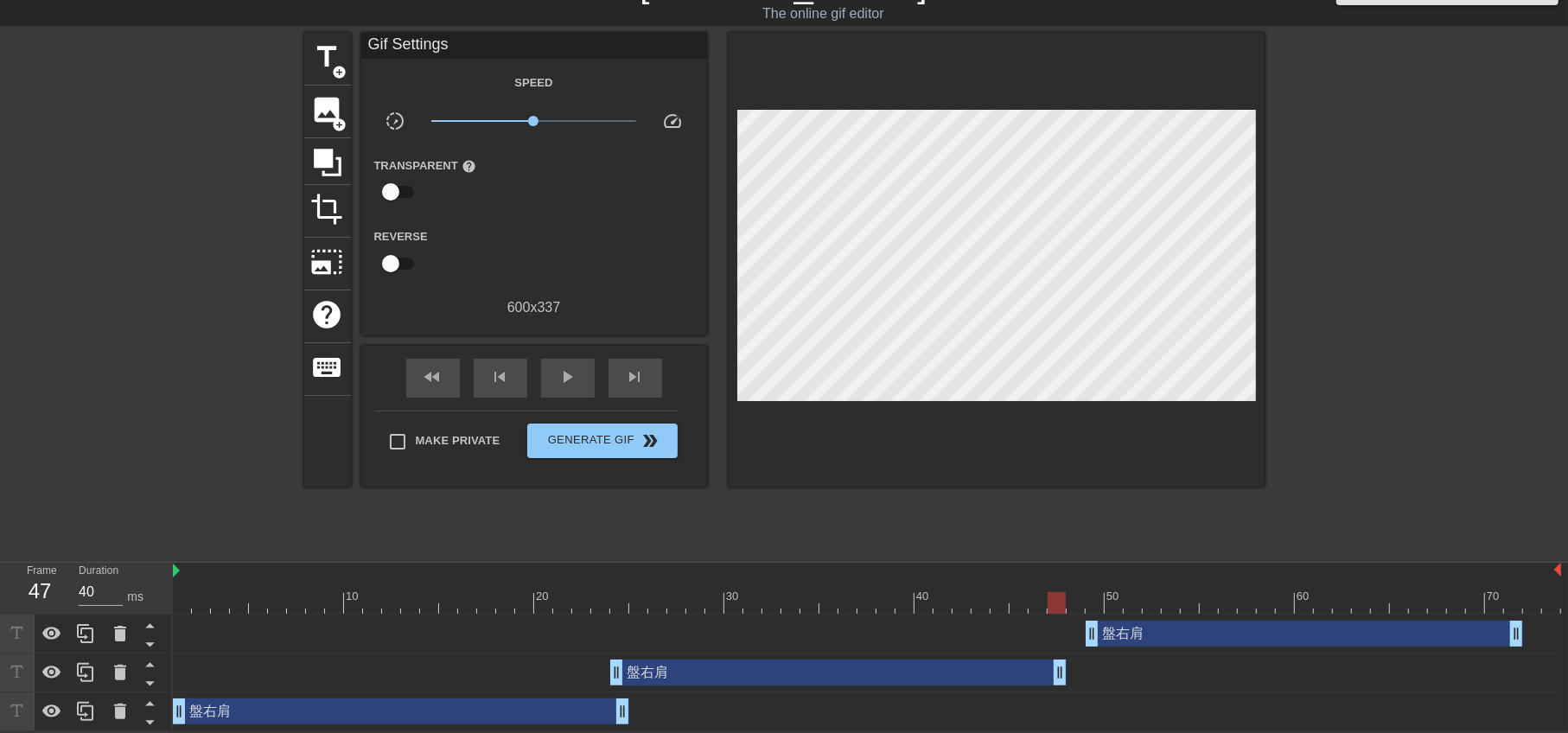
click at [1083, 635] on div "盤右肩 drag_handle drag_handle" at bounding box center [866, 633] width 1388 height 26
drag, startPoint x: 1089, startPoint y: 630, endPoint x: 1076, endPoint y: 639, distance: 15.8
click at [565, 372] on span "play_arrow" at bounding box center [567, 376] width 21 height 21
click at [563, 372] on span "pause" at bounding box center [567, 376] width 21 height 21
drag, startPoint x: 622, startPoint y: 712, endPoint x: 561, endPoint y: 711, distance: 61.0
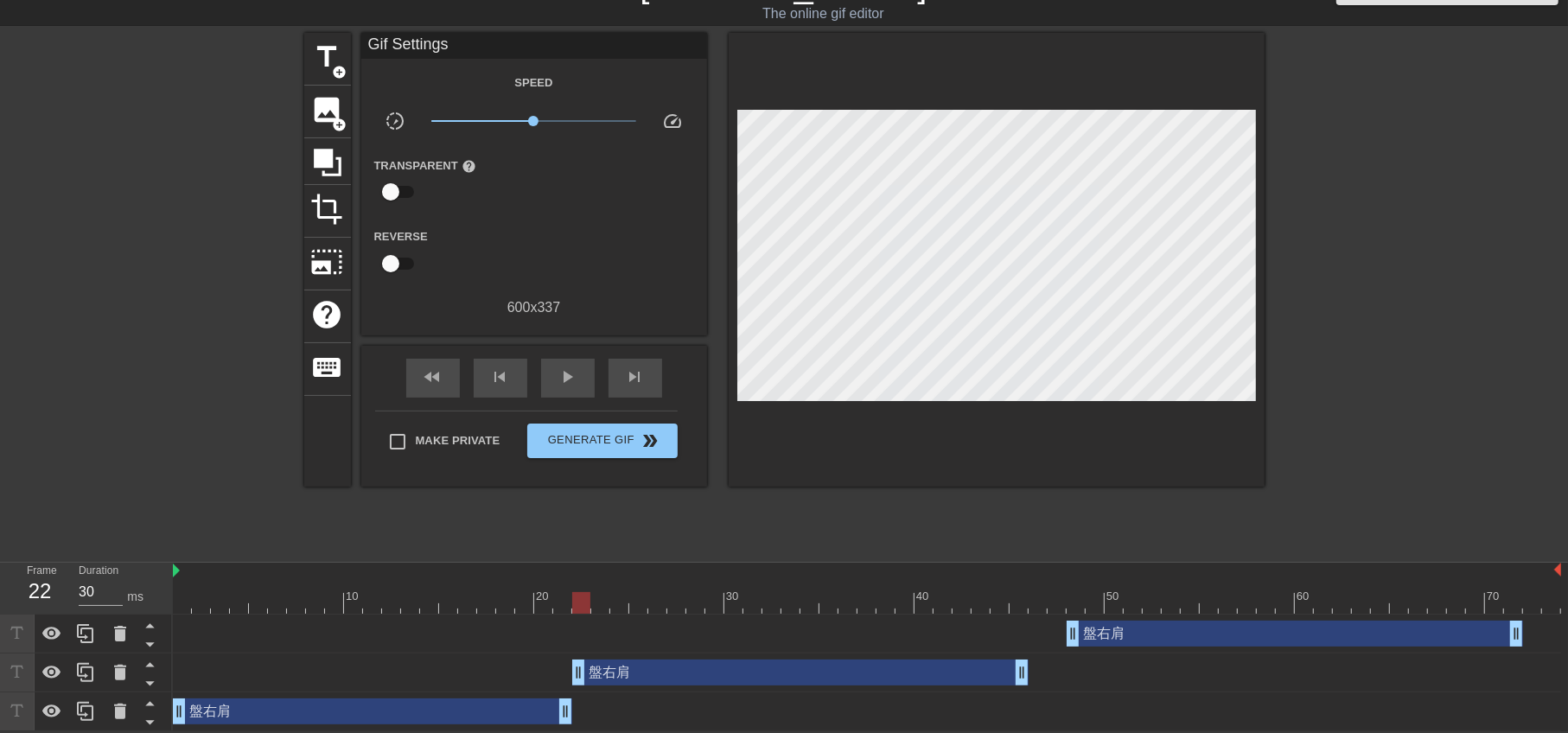
drag, startPoint x: 675, startPoint y: 681, endPoint x: 639, endPoint y: 684, distance: 36.1
click at [639, 684] on div "盤右肩 drag_handle drag_handle" at bounding box center [866, 672] width 1388 height 39
drag, startPoint x: 1021, startPoint y: 672, endPoint x: 912, endPoint y: 677, distance: 109.1
click at [825, 677] on div "盤右肩 drag_handle drag_handle" at bounding box center [743, 672] width 342 height 26
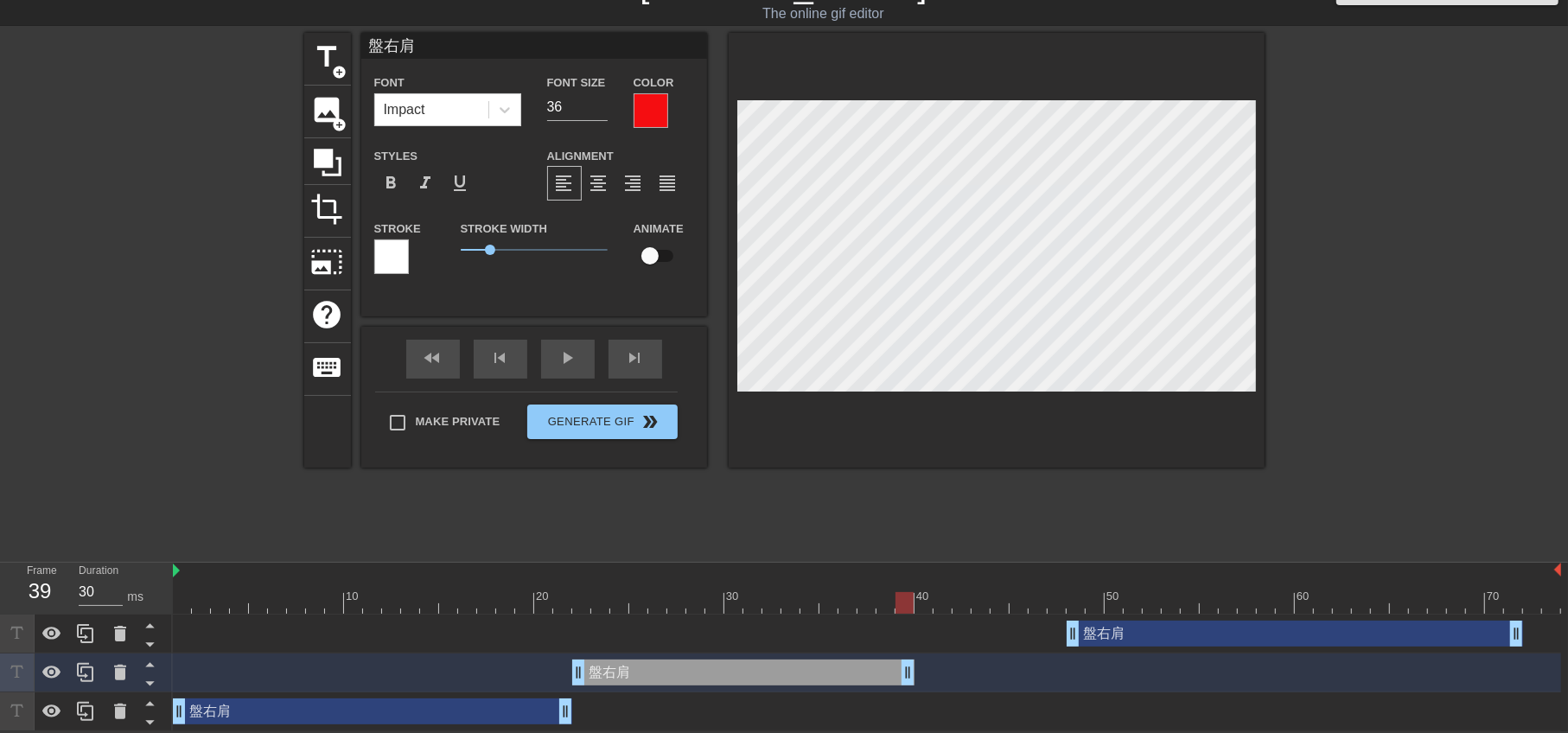
click at [1039, 692] on div "盤右肩 drag_handle drag_handle" at bounding box center [866, 711] width 1388 height 39
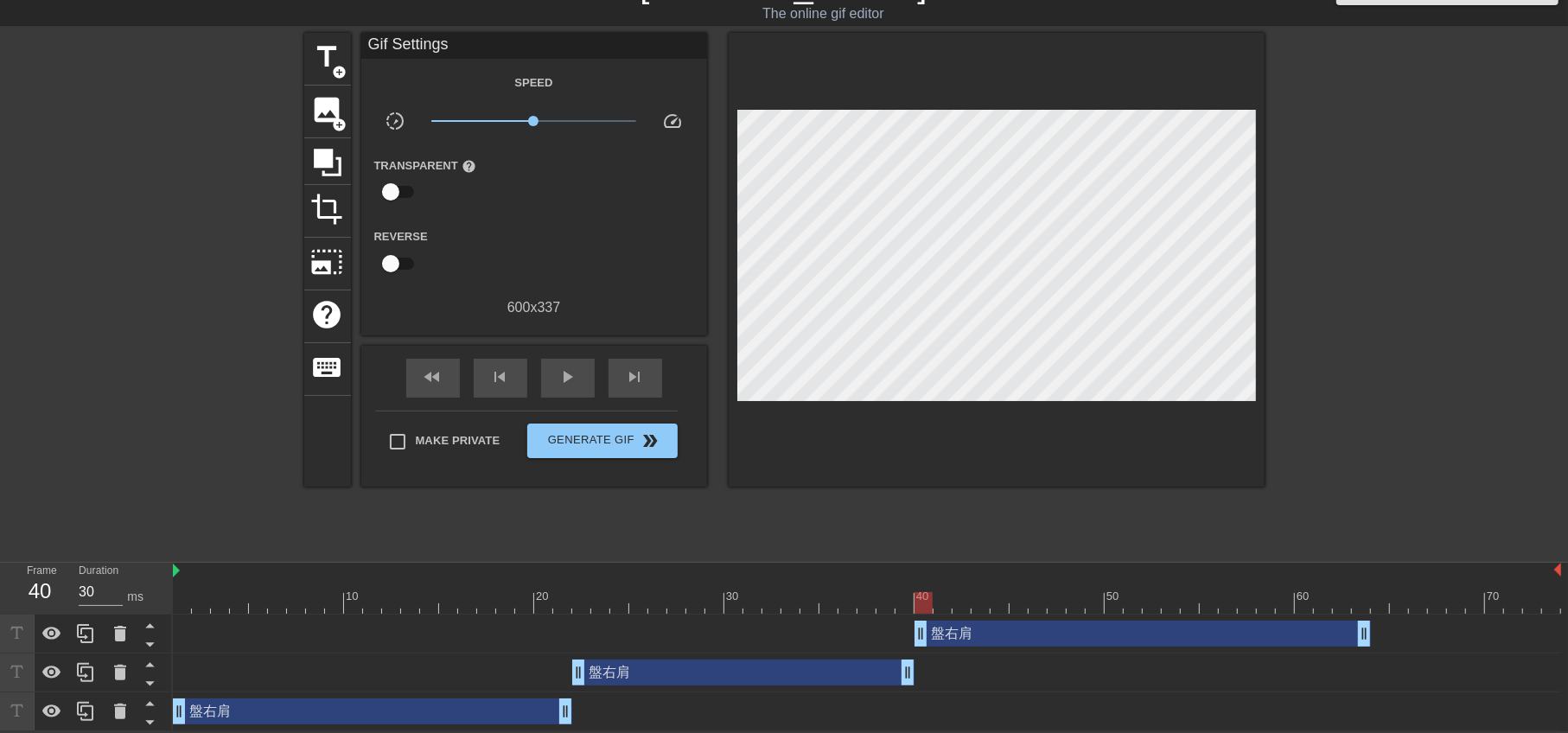
drag, startPoint x: 1139, startPoint y: 637, endPoint x: 981, endPoint y: 646, distance: 158.3
click at [981, 646] on div "盤右肩 drag_handle drag_handle" at bounding box center [866, 633] width 1388 height 39
type input "40"
drag, startPoint x: 1360, startPoint y: 634, endPoint x: 1169, endPoint y: 646, distance: 191.4
click at [1169, 646] on div "盤右肩 drag_handle drag_handle" at bounding box center [866, 633] width 1388 height 39
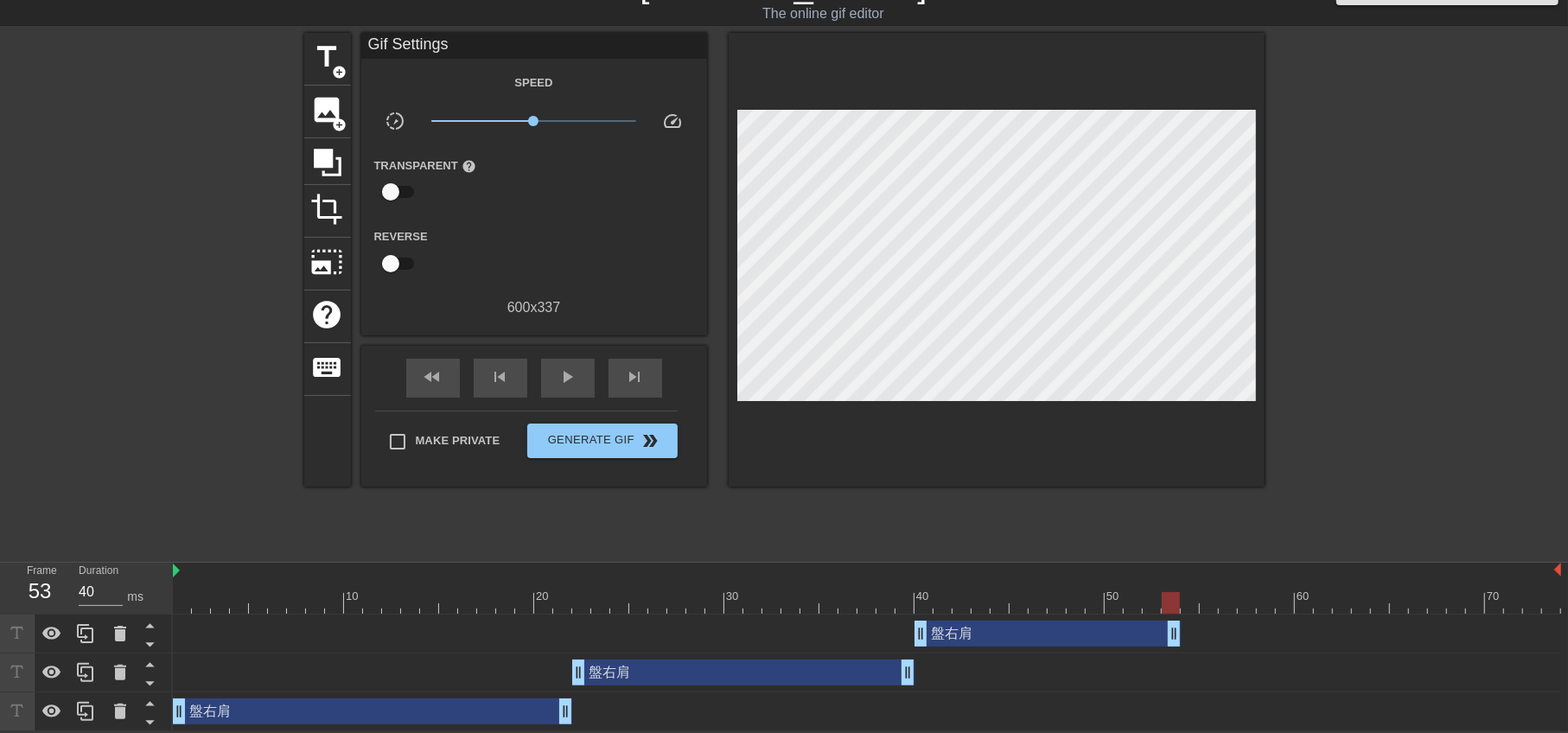
scroll to position [0, 0]
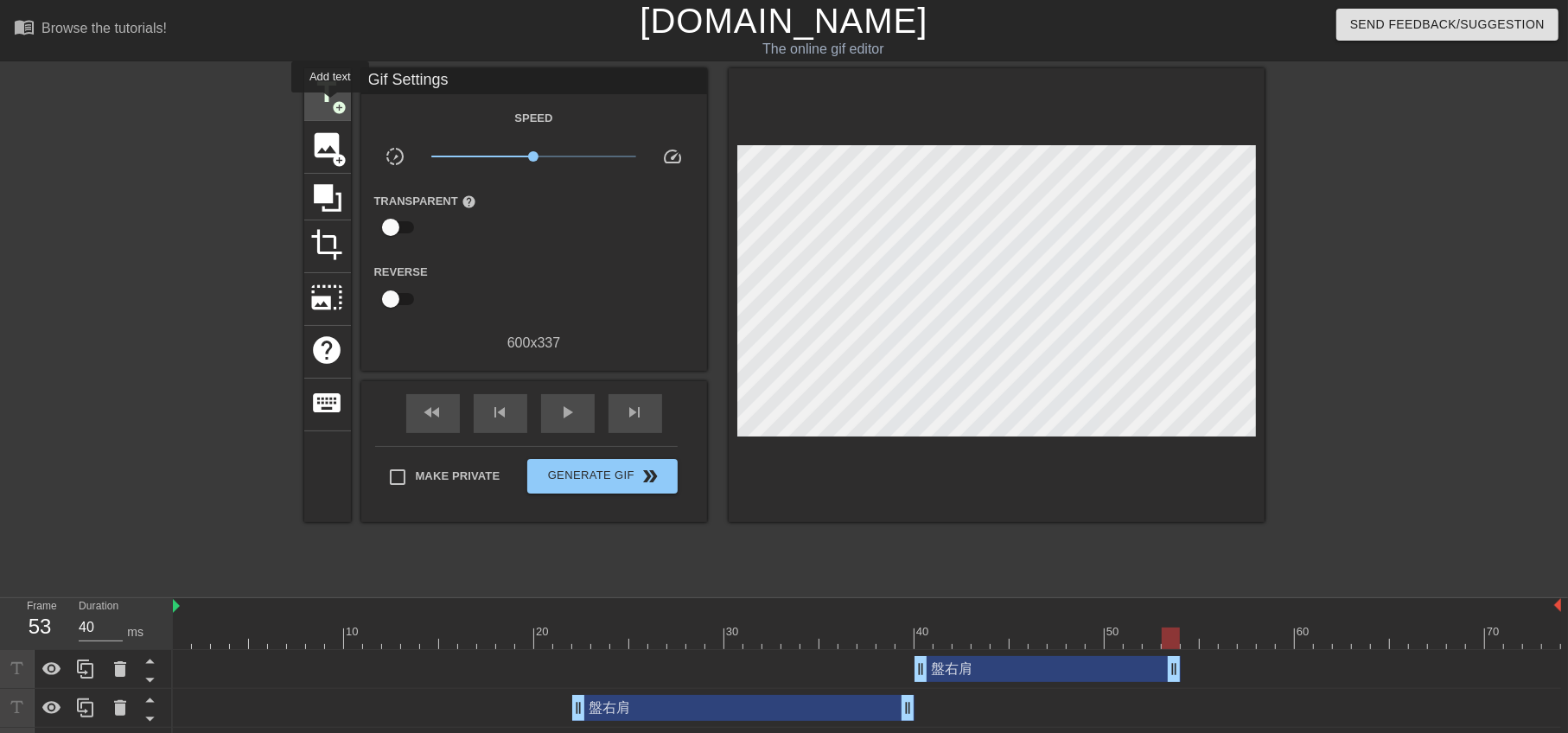
click at [328, 97] on span "title" at bounding box center [327, 93] width 33 height 33
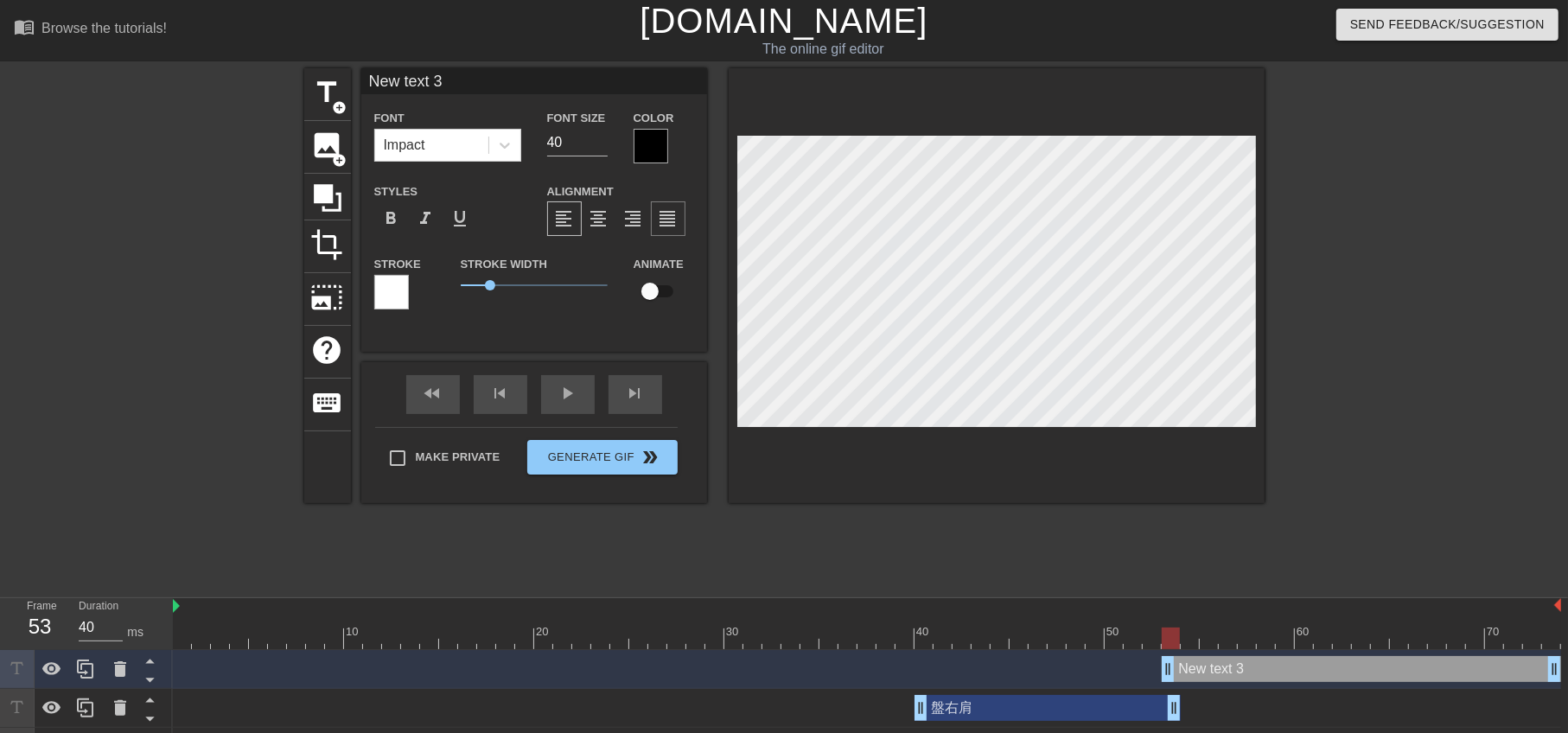
scroll to position [2, 1]
type input "text 3"
type textarea "text 3"
type input "text 3"
type textarea "text 3"
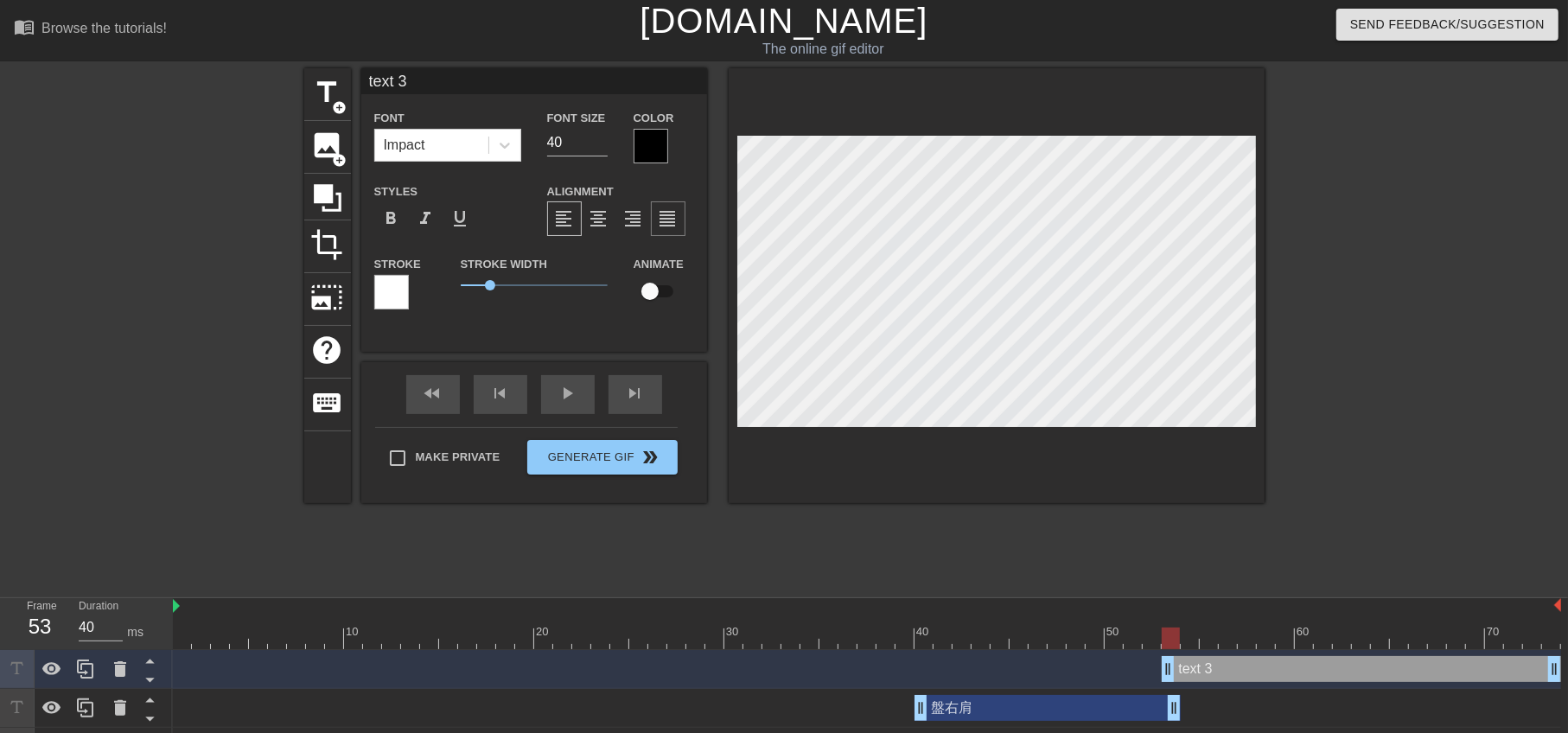
type input "ext 3"
type textarea "ext 3"
type input "xt 3"
type textarea "xt 3"
type input "t 3"
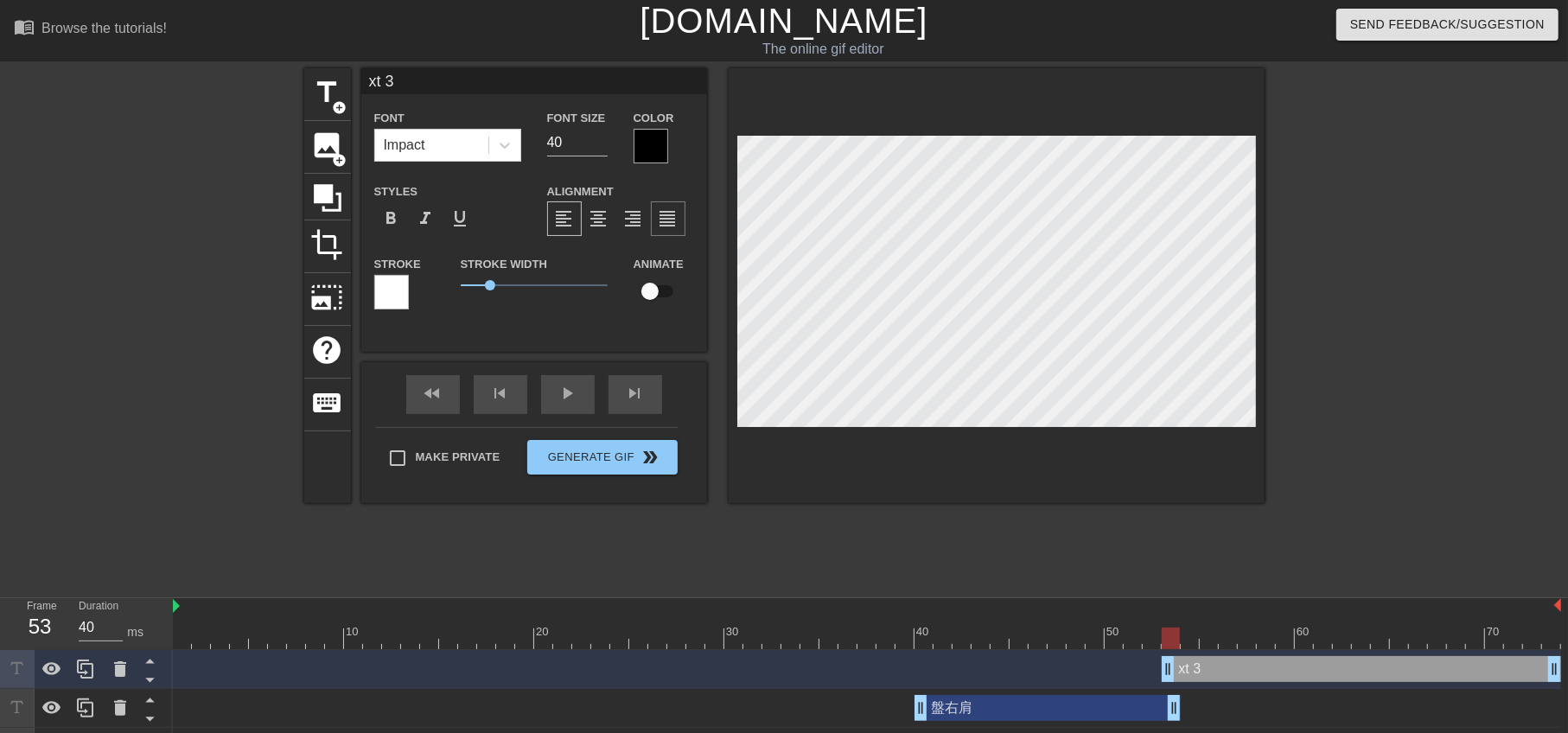
type textarea "t 3"
type input "3"
type textarea "3"
type input "3"
type textarea "3"
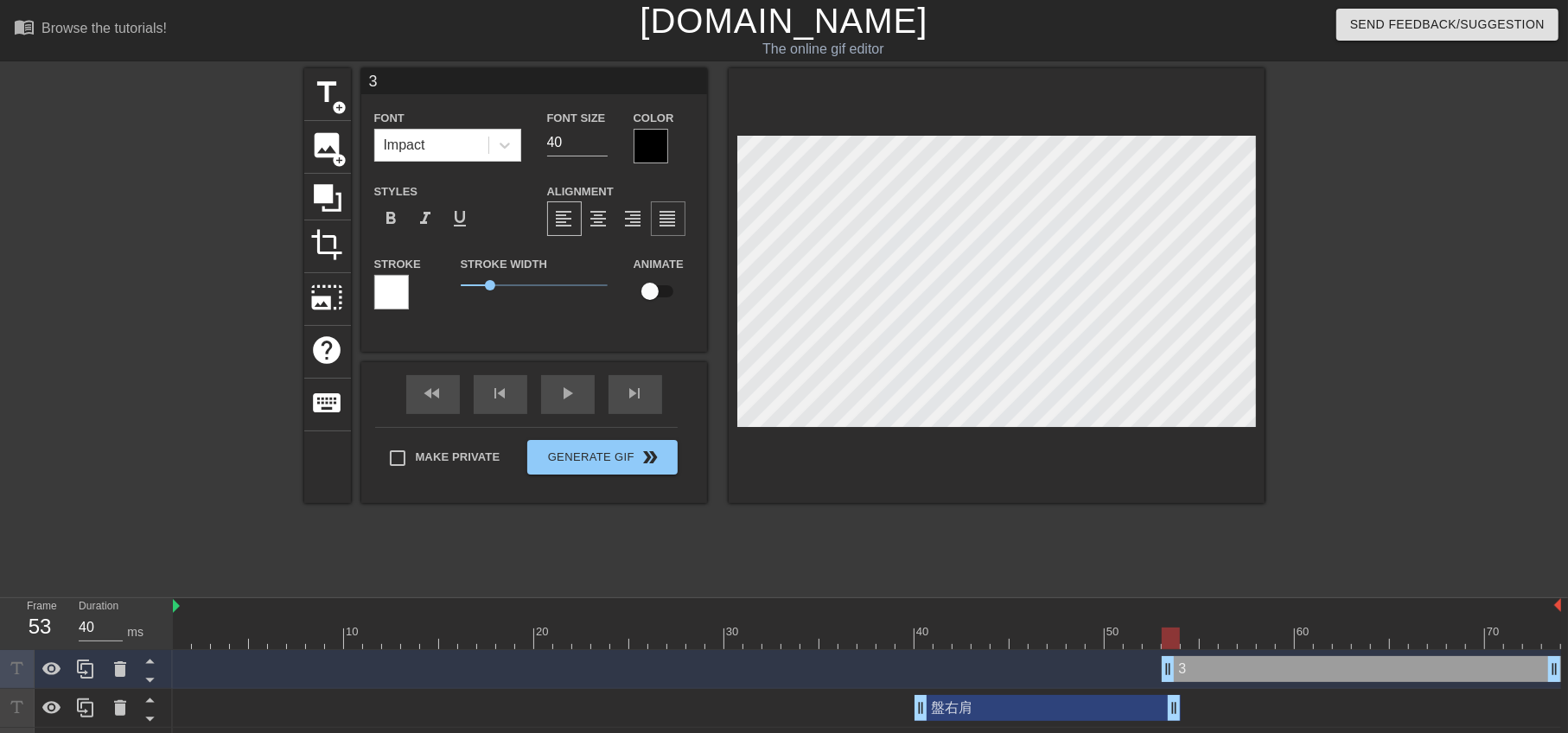
paste textarea "盤右肩"
type input "盤右肩3"
type textarea "盤右肩3"
type input "盤右肩"
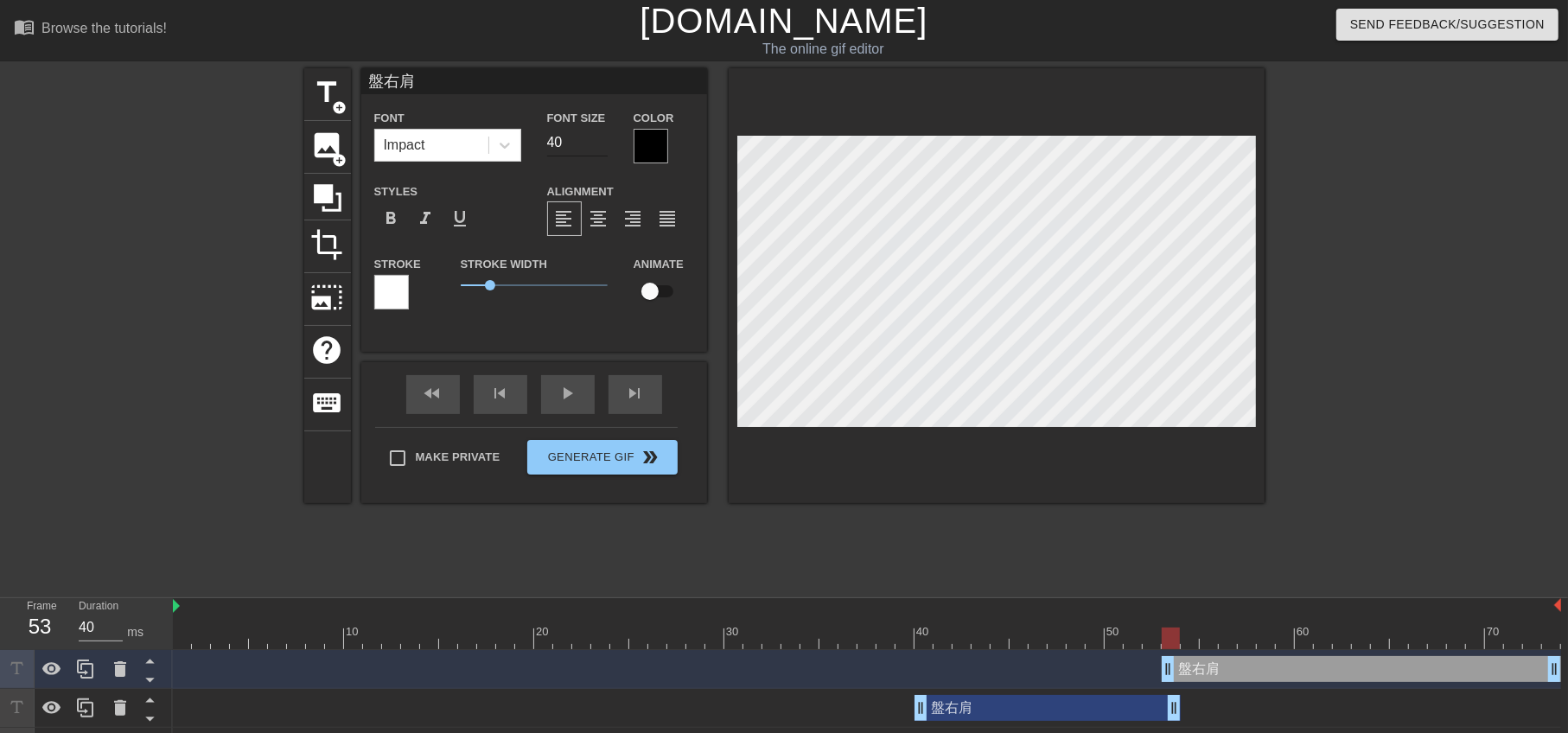
type textarea "盤右肩"
type input "39"
click at [601, 145] on input "39" at bounding box center [577, 142] width 60 height 28
click at [666, 142] on div at bounding box center [651, 146] width 34 height 34
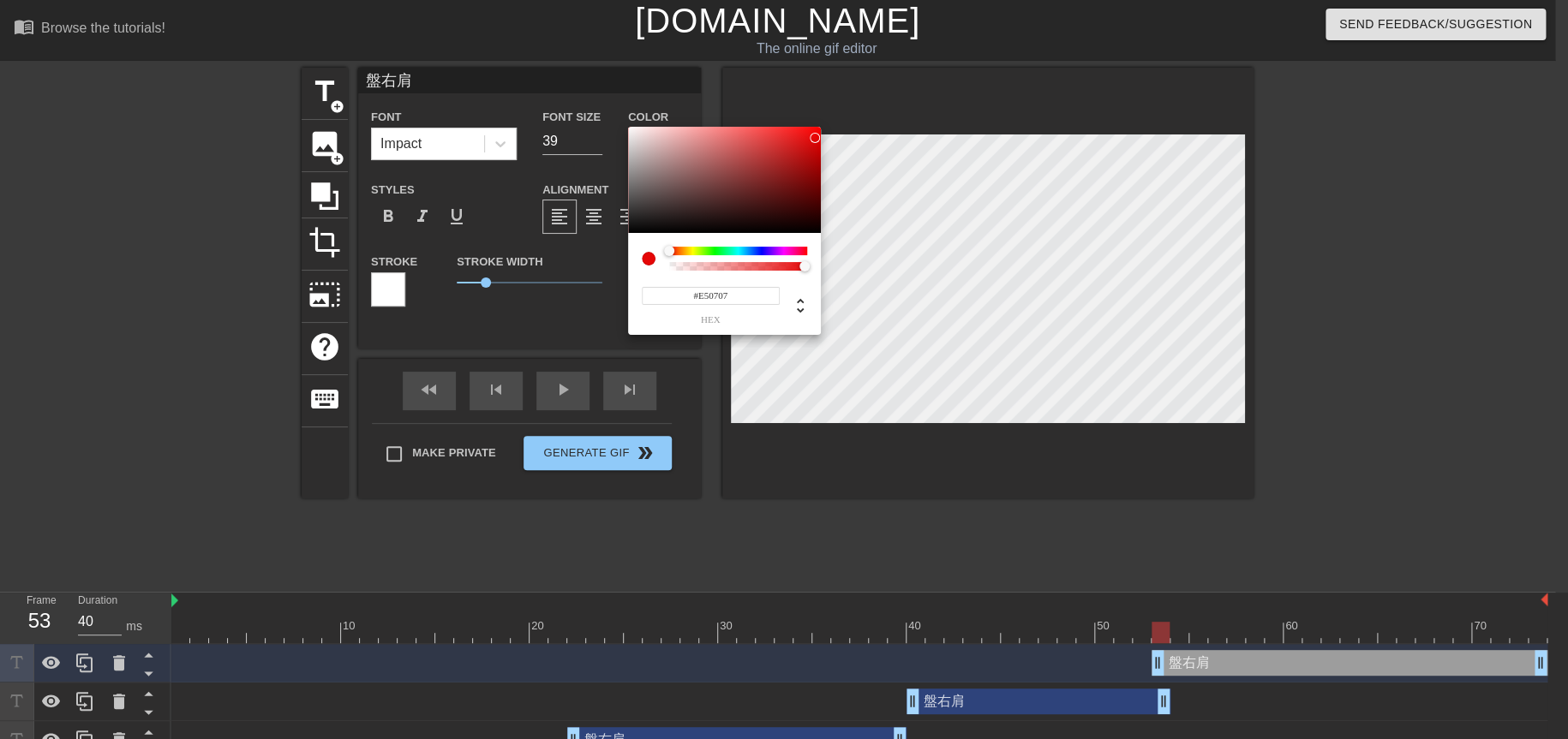
type input "#E70707"
click at [815, 137] on div at bounding box center [724, 179] width 192 height 106
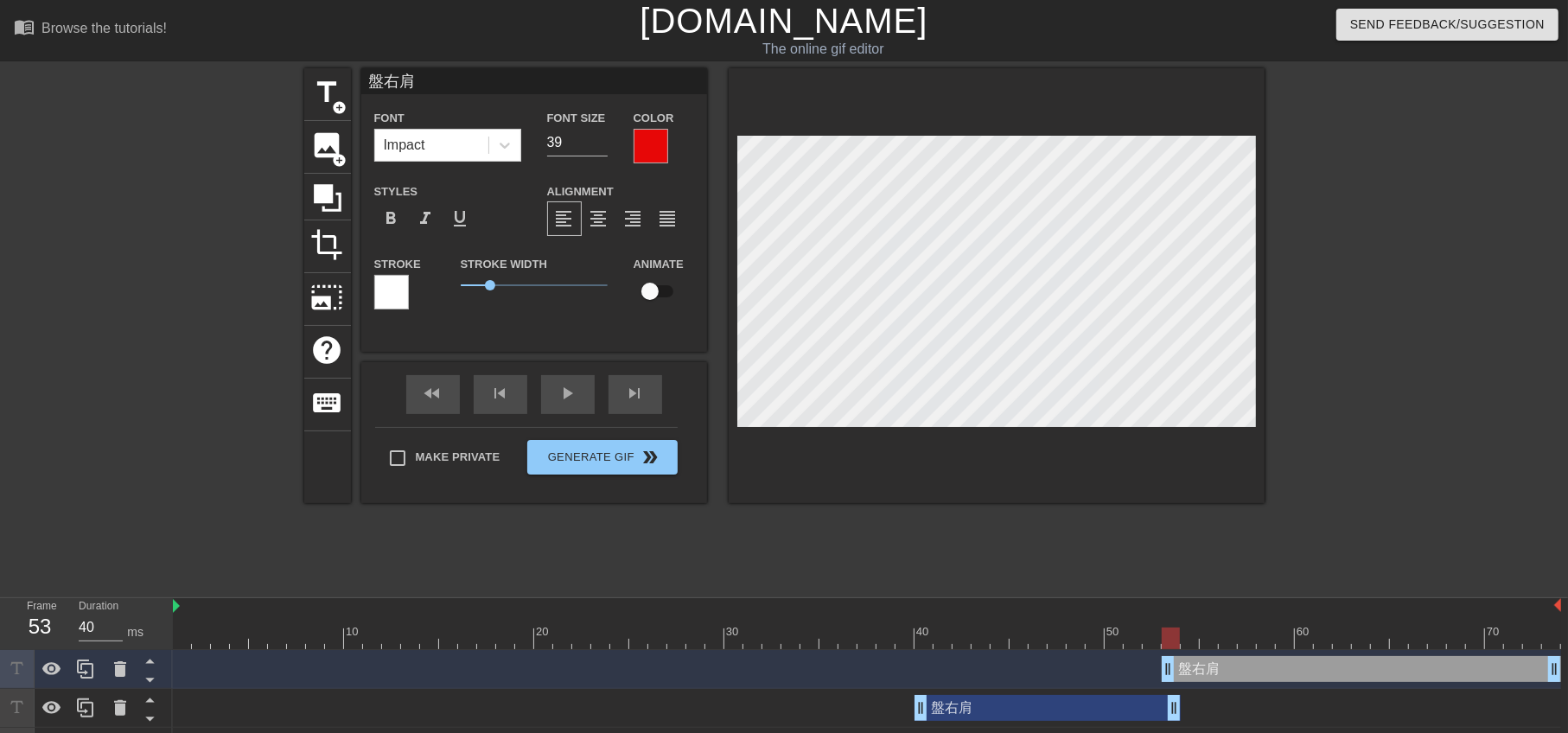
scroll to position [75, 0]
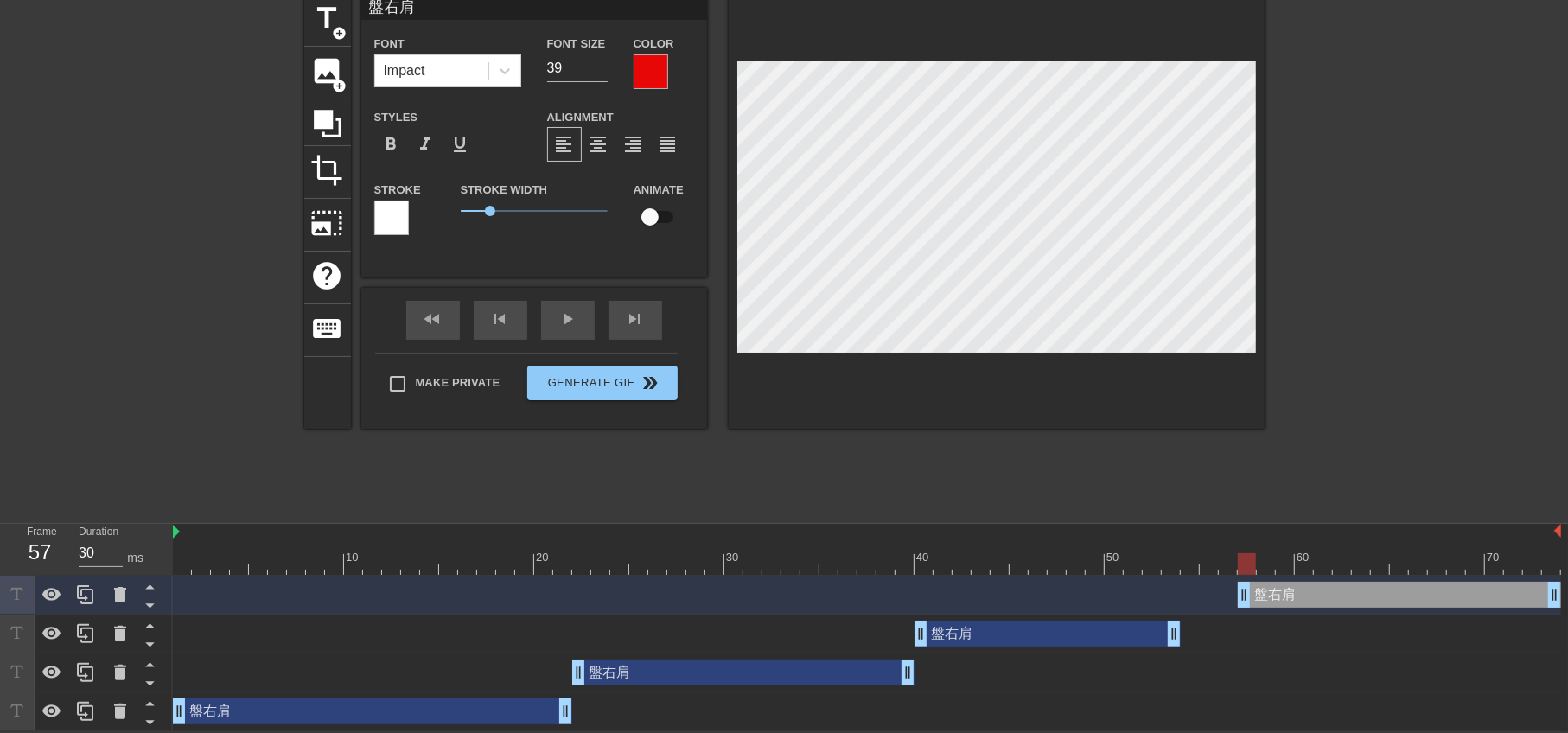
drag, startPoint x: 1169, startPoint y: 598, endPoint x: 1254, endPoint y: 597, distance: 85.0
type input "30"
drag, startPoint x: 1119, startPoint y: 641, endPoint x: 1098, endPoint y: 654, distance: 24.7
click at [1180, 641] on div "盤右肩 drag_handle drag_handle" at bounding box center [1104, 633] width 266 height 26
type input "38"
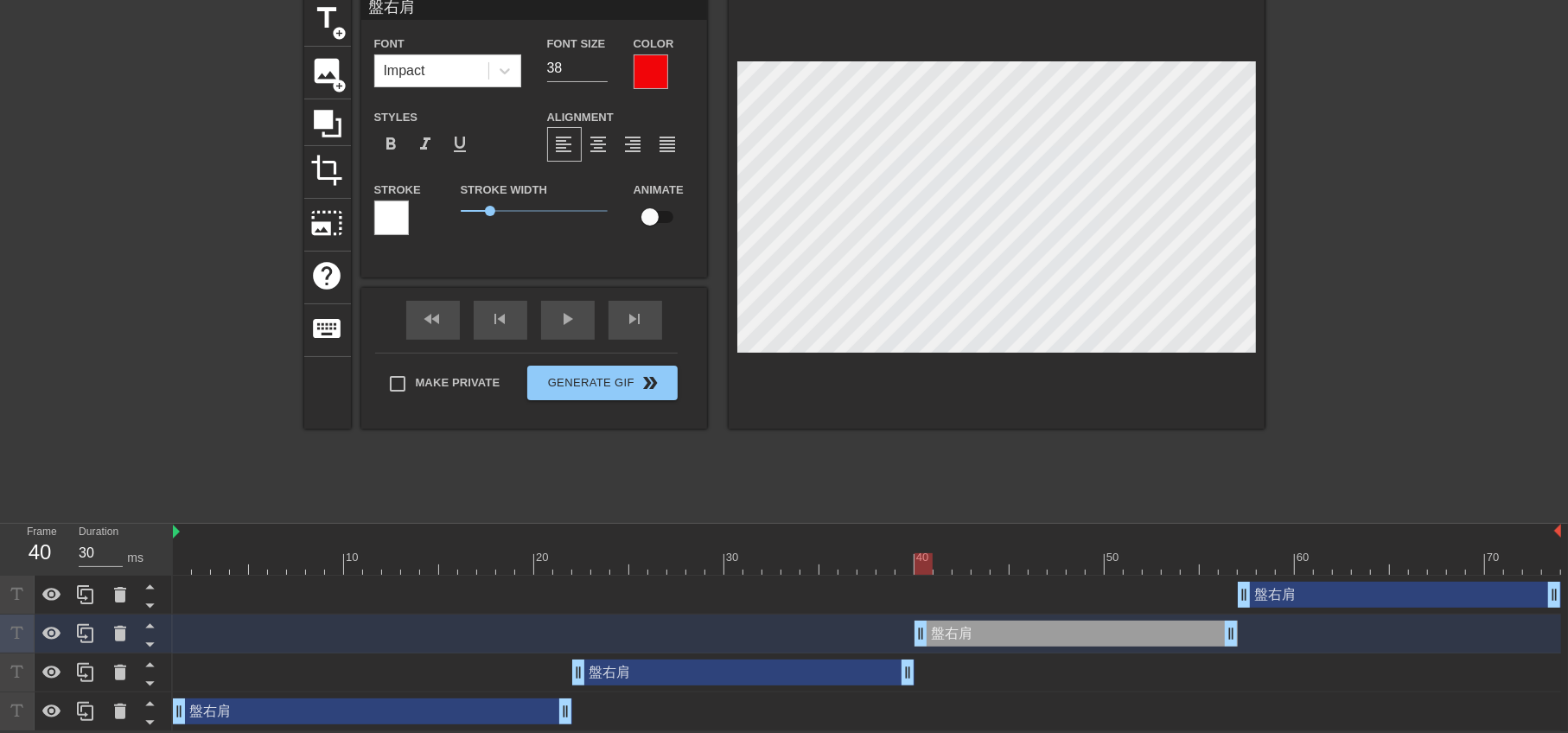
drag, startPoint x: 970, startPoint y: 640, endPoint x: 922, endPoint y: 638, distance: 48.0
click at [563, 303] on div "fast_rewind skip_previous play_arrow skip_next" at bounding box center [535, 320] width 282 height 65
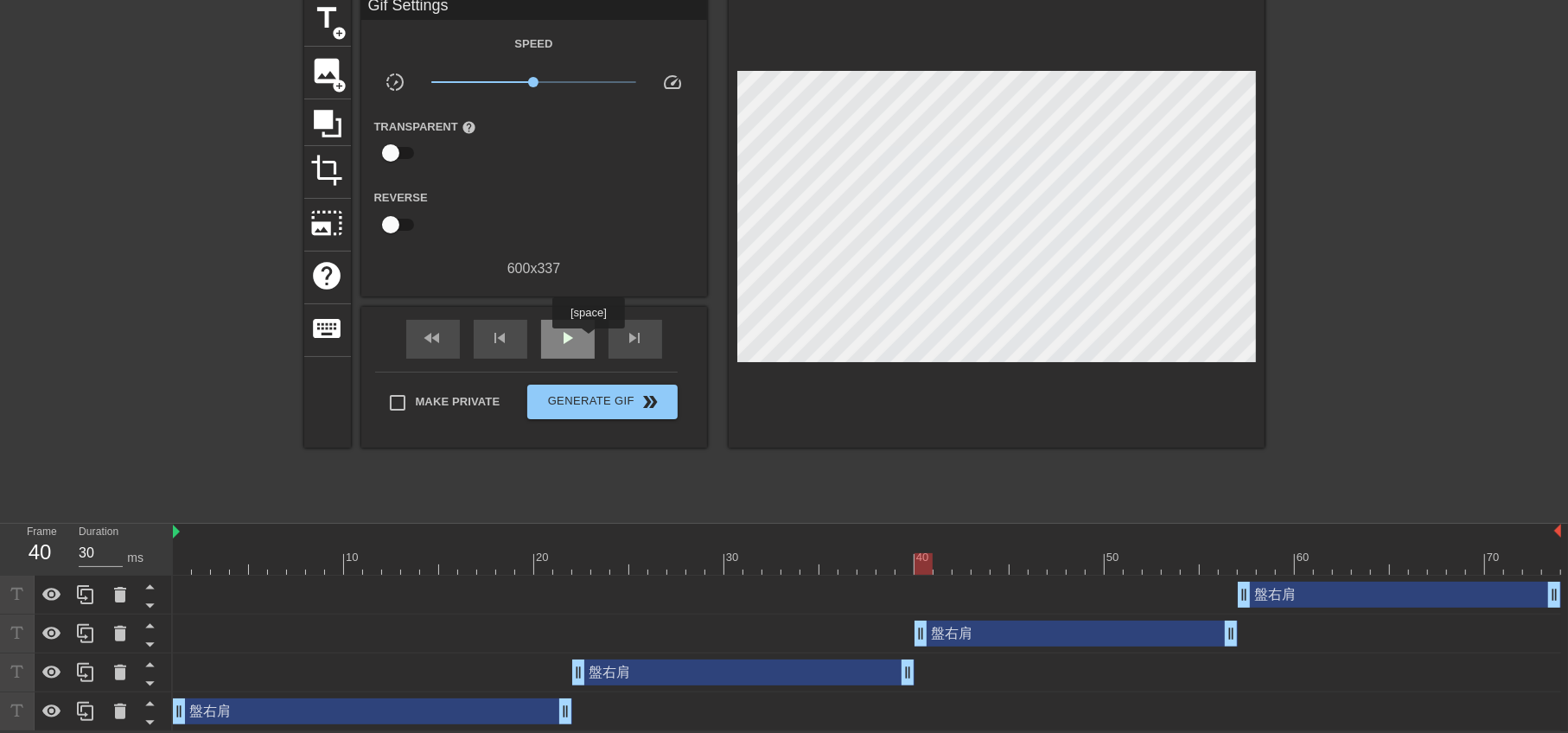
click at [582, 335] on div "play_arrow" at bounding box center [568, 339] width 54 height 39
type input "30"
click at [564, 328] on span "pause" at bounding box center [567, 338] width 21 height 21
click at [339, 720] on div "盤右肩 drag_handle drag_handle" at bounding box center [372, 711] width 399 height 26
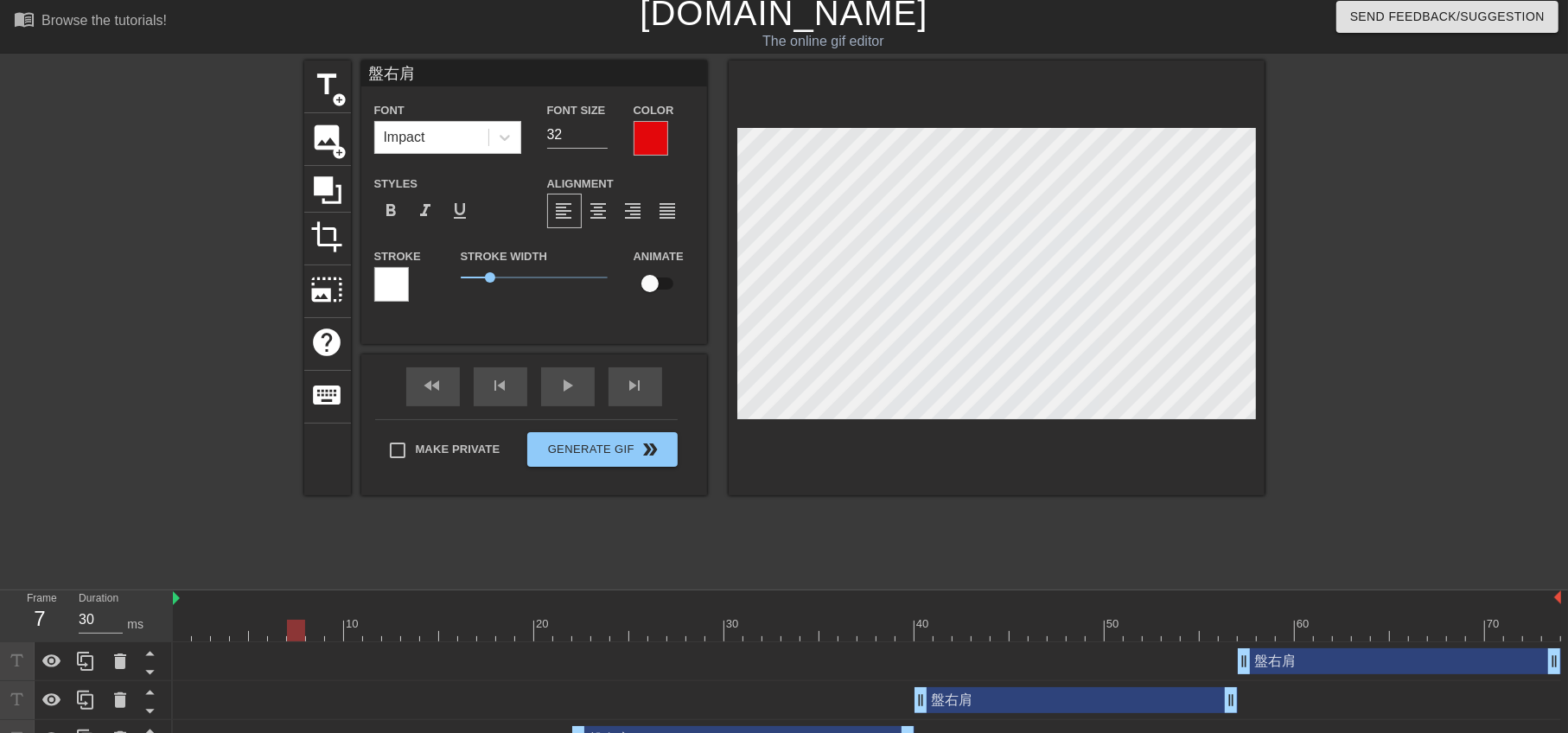
scroll to position [0, 0]
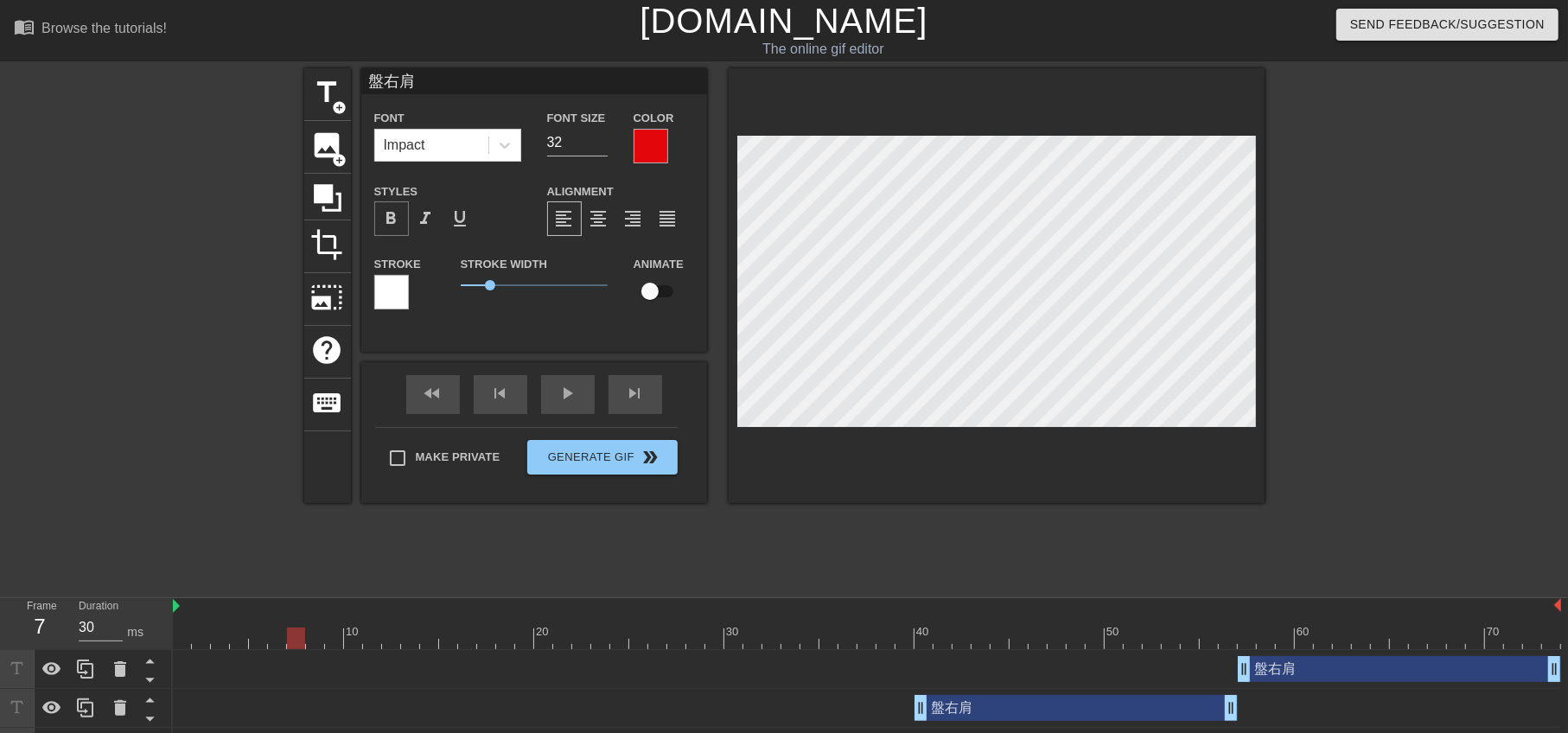
click at [402, 221] on div "format_bold" at bounding box center [391, 218] width 34 height 34
click at [821, 503] on div "title add_circle image add_circle crop photo_size_select_large help keyboard 盤右…" at bounding box center [784, 327] width 961 height 518
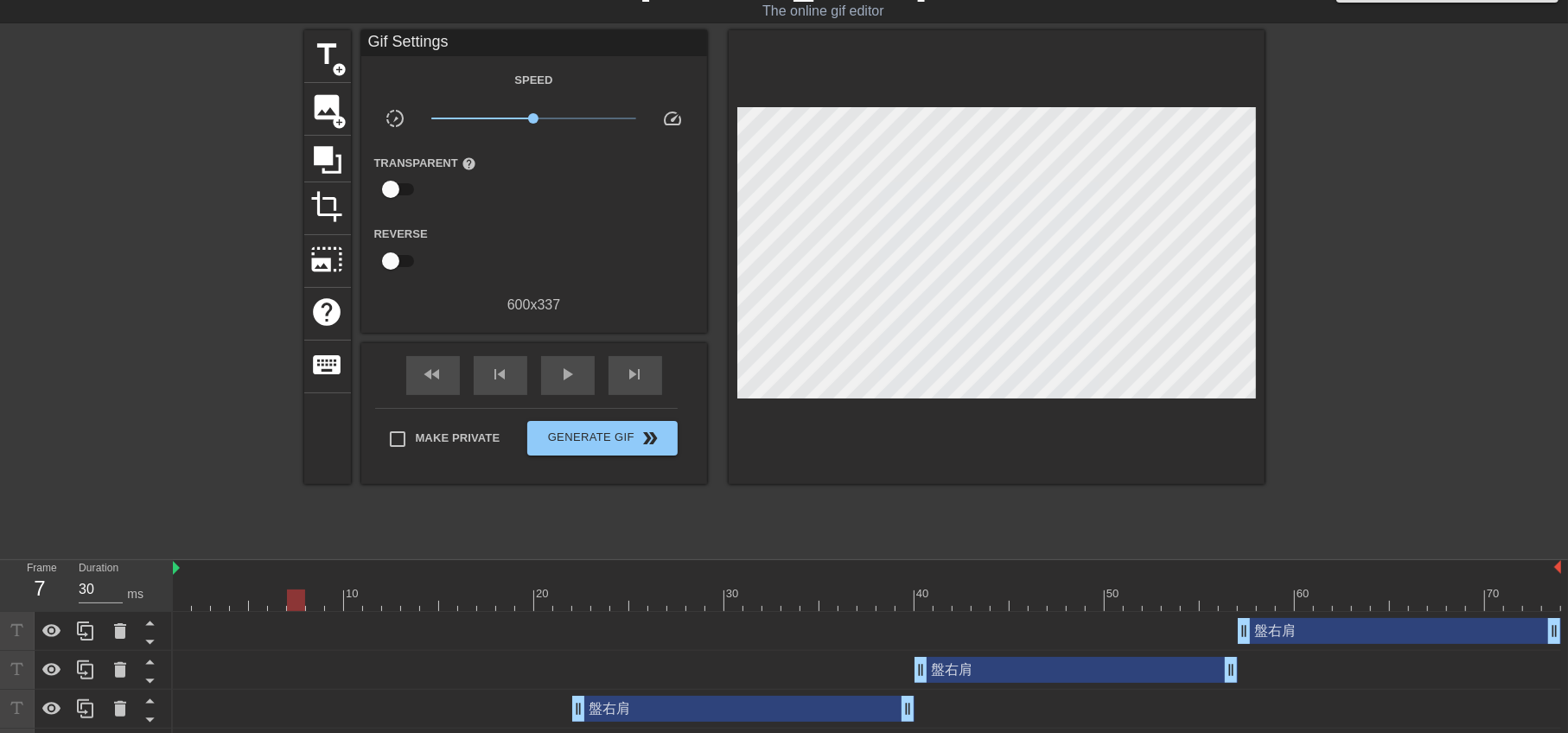
scroll to position [75, 0]
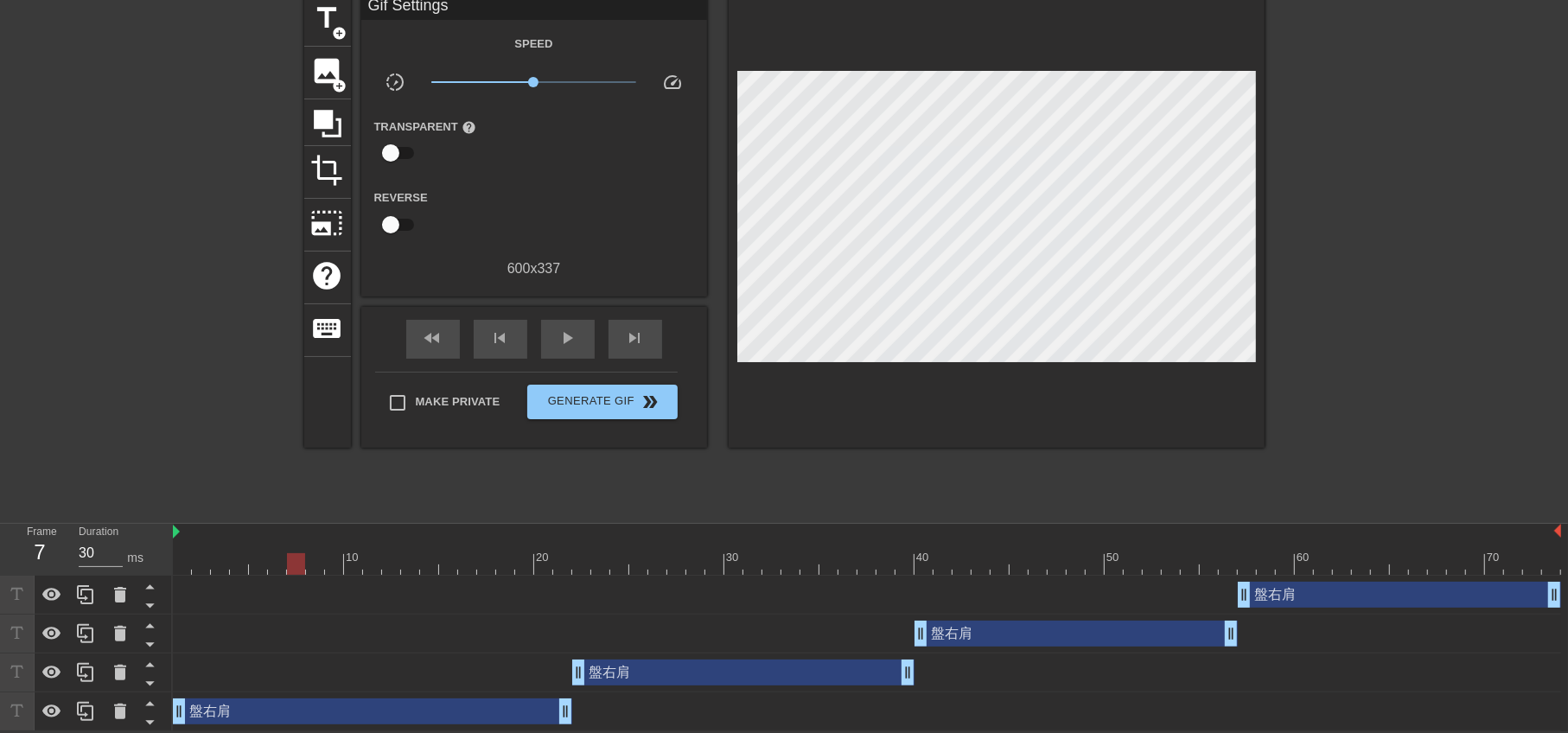
click at [645, 668] on div "盤右肩 drag_handle drag_handle" at bounding box center [743, 672] width 342 height 26
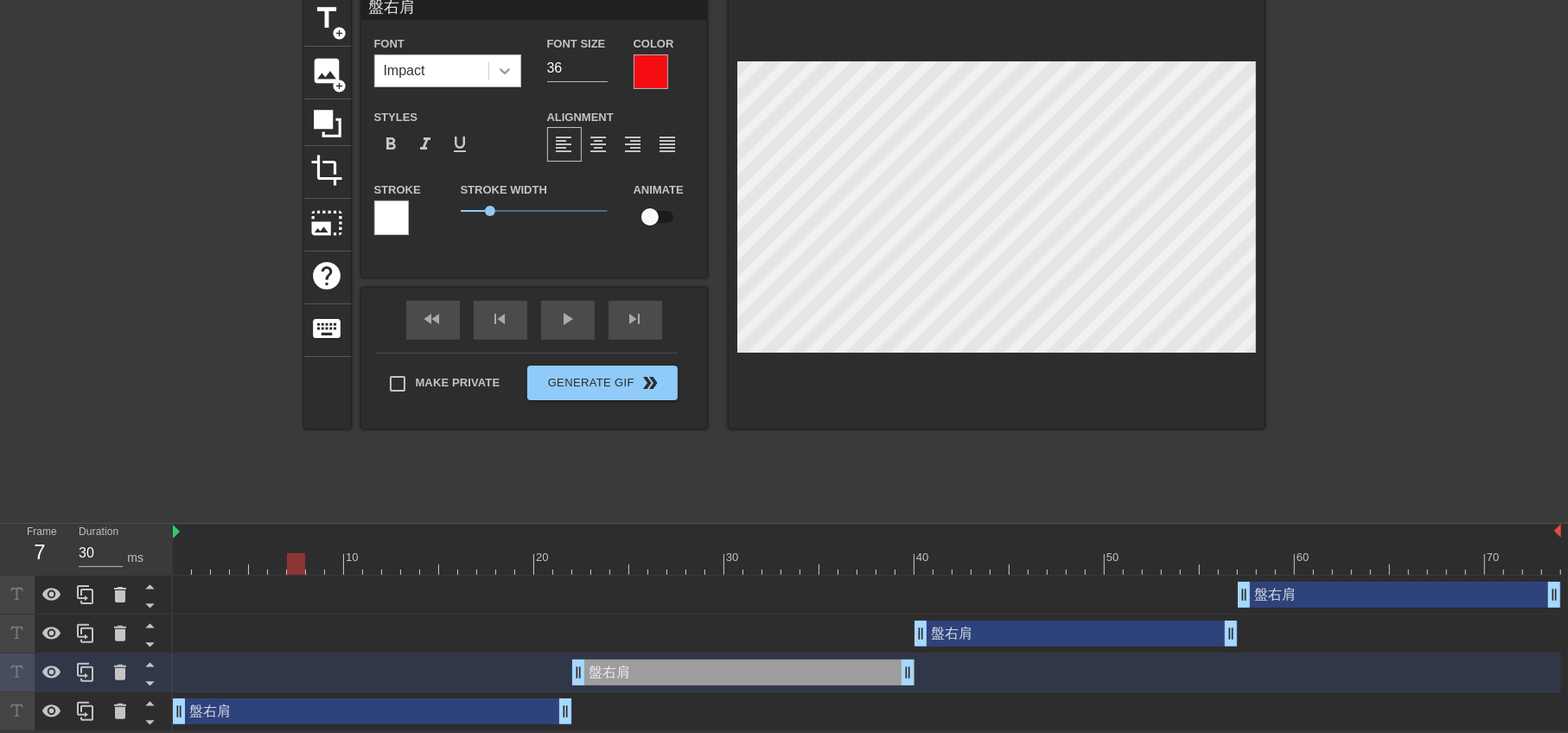
click at [498, 63] on icon at bounding box center [504, 70] width 17 height 17
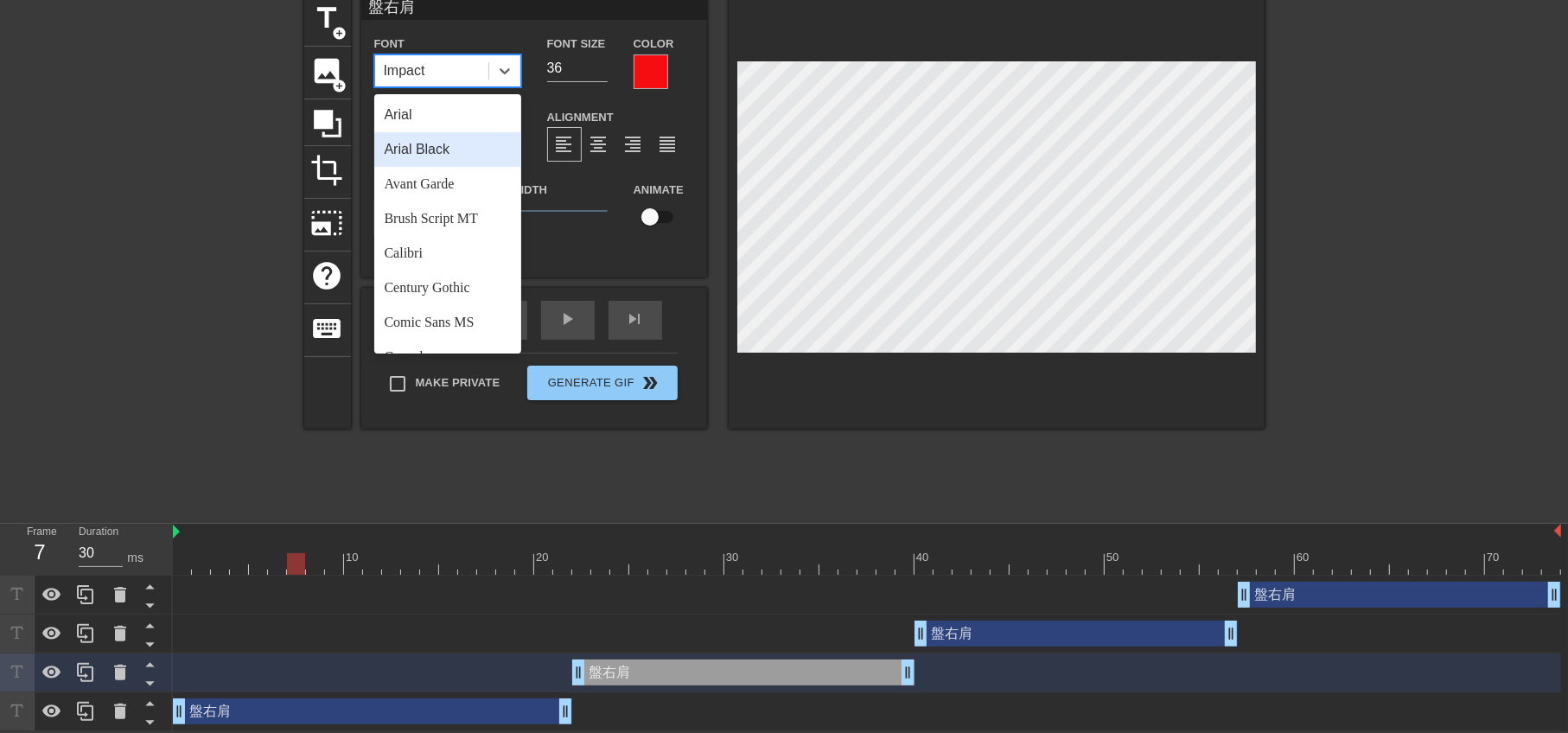
click at [475, 146] on div "Arial Black" at bounding box center [447, 149] width 147 height 34
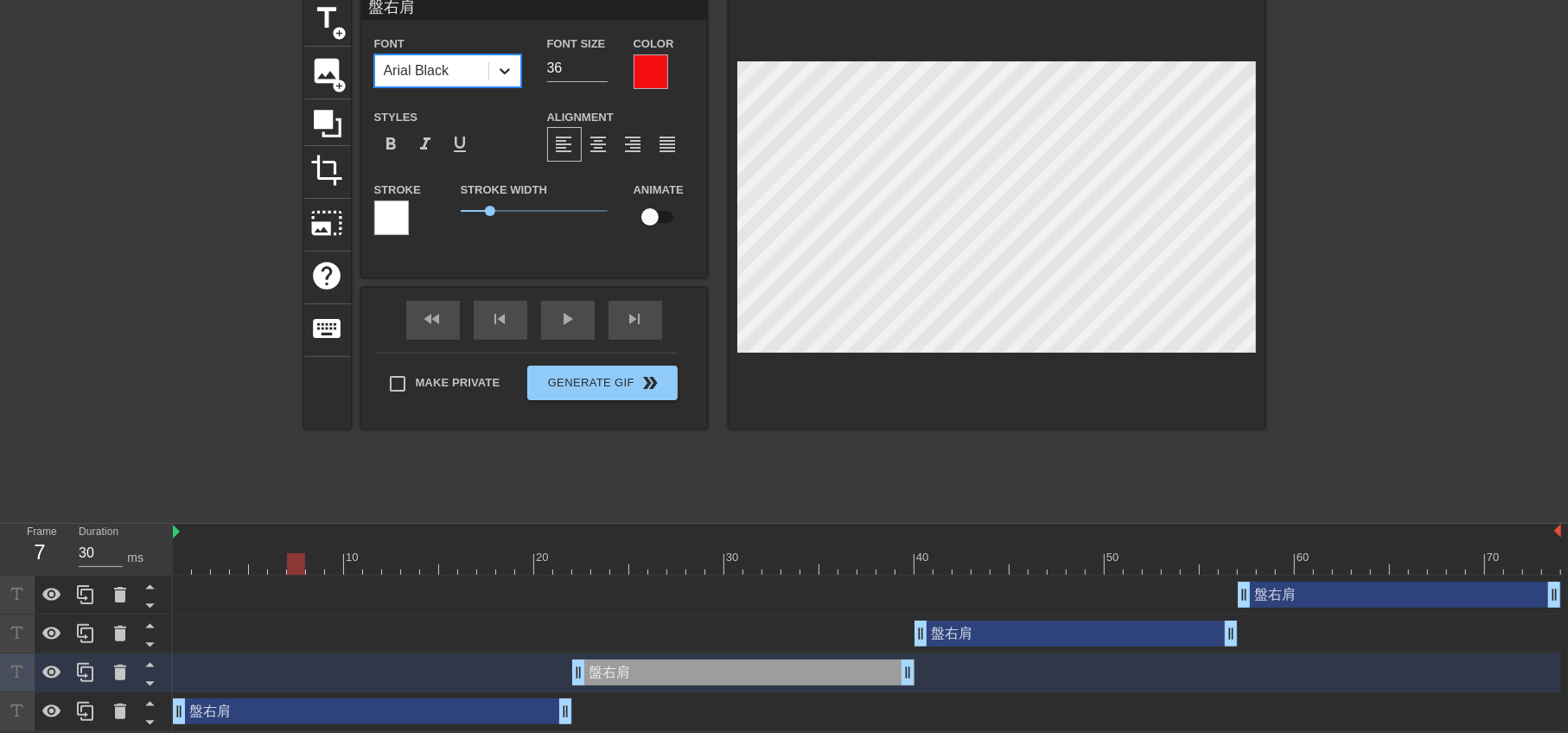
click at [511, 67] on icon at bounding box center [504, 70] width 17 height 17
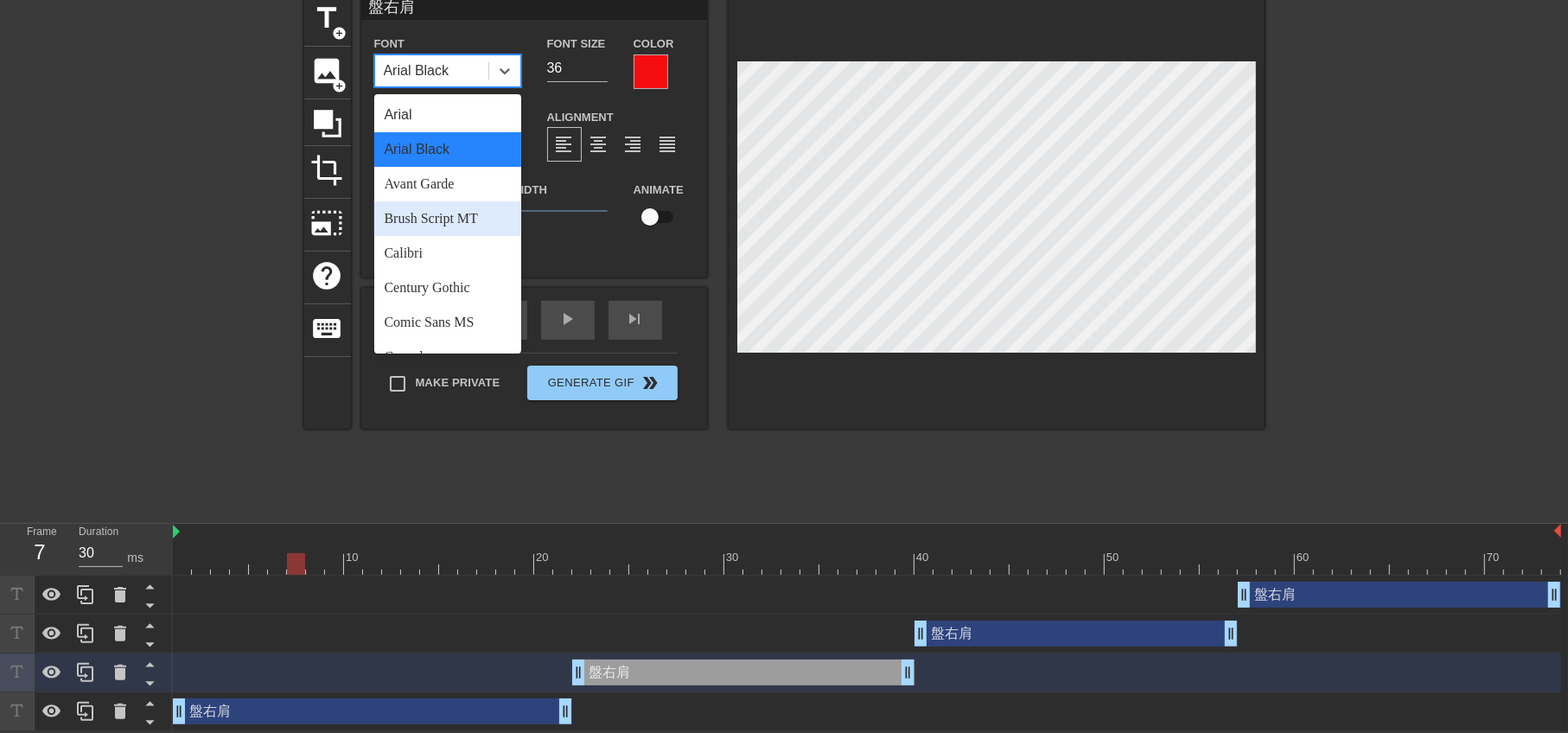
click at [424, 216] on div "Brush Script MT" at bounding box center [447, 218] width 147 height 34
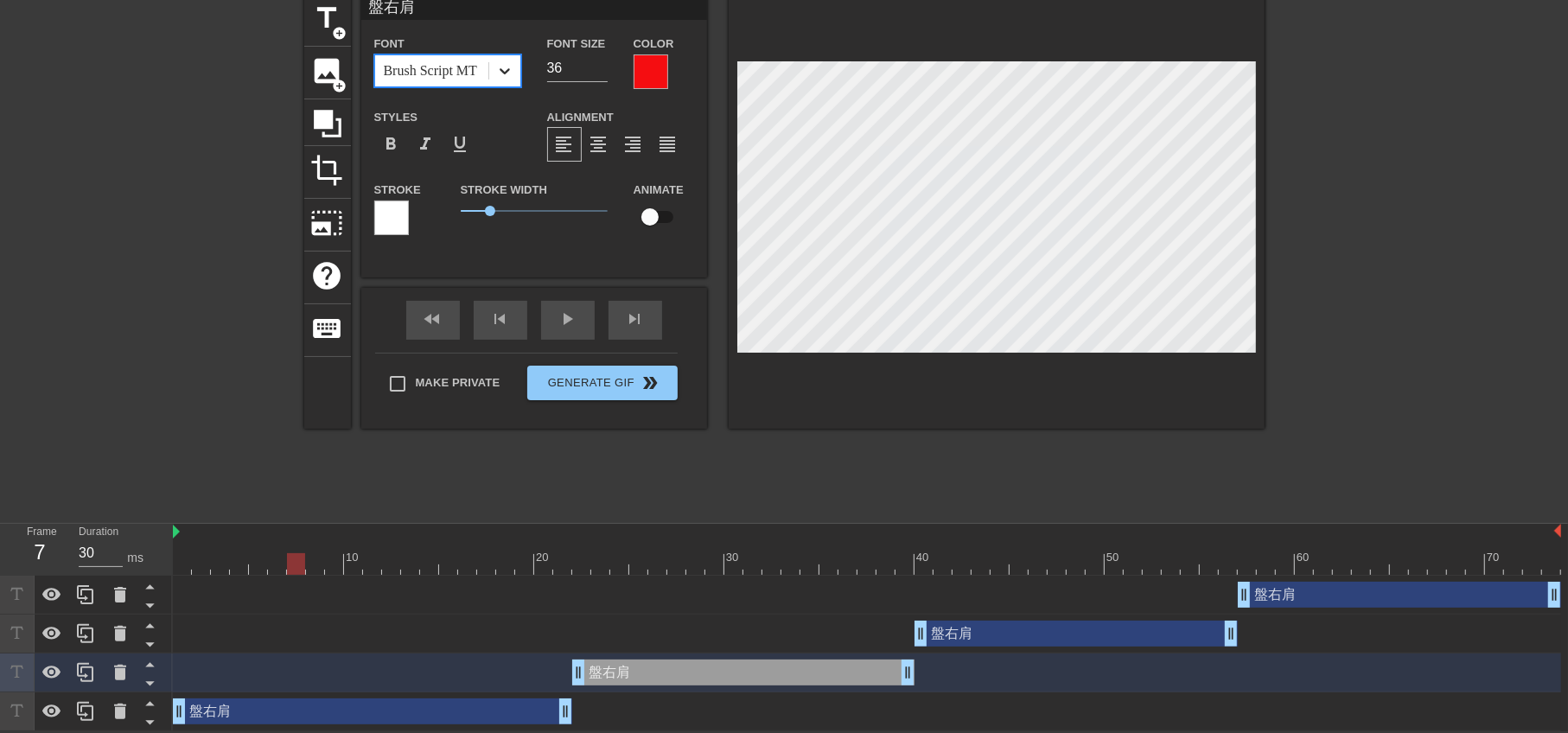
click at [509, 68] on icon at bounding box center [504, 70] width 17 height 17
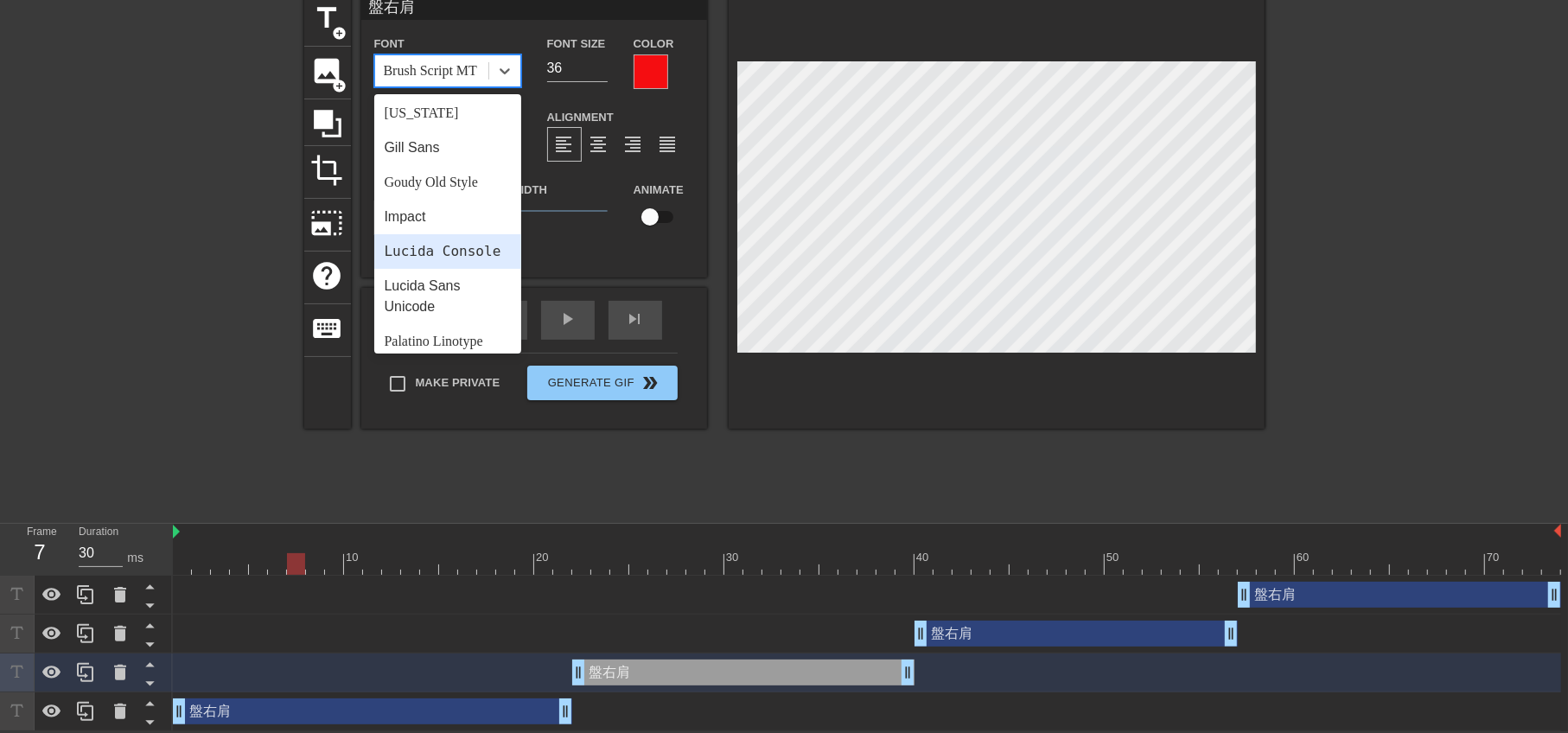
scroll to position [347, 0]
click at [418, 216] on div "Impact" at bounding box center [447, 217] width 147 height 34
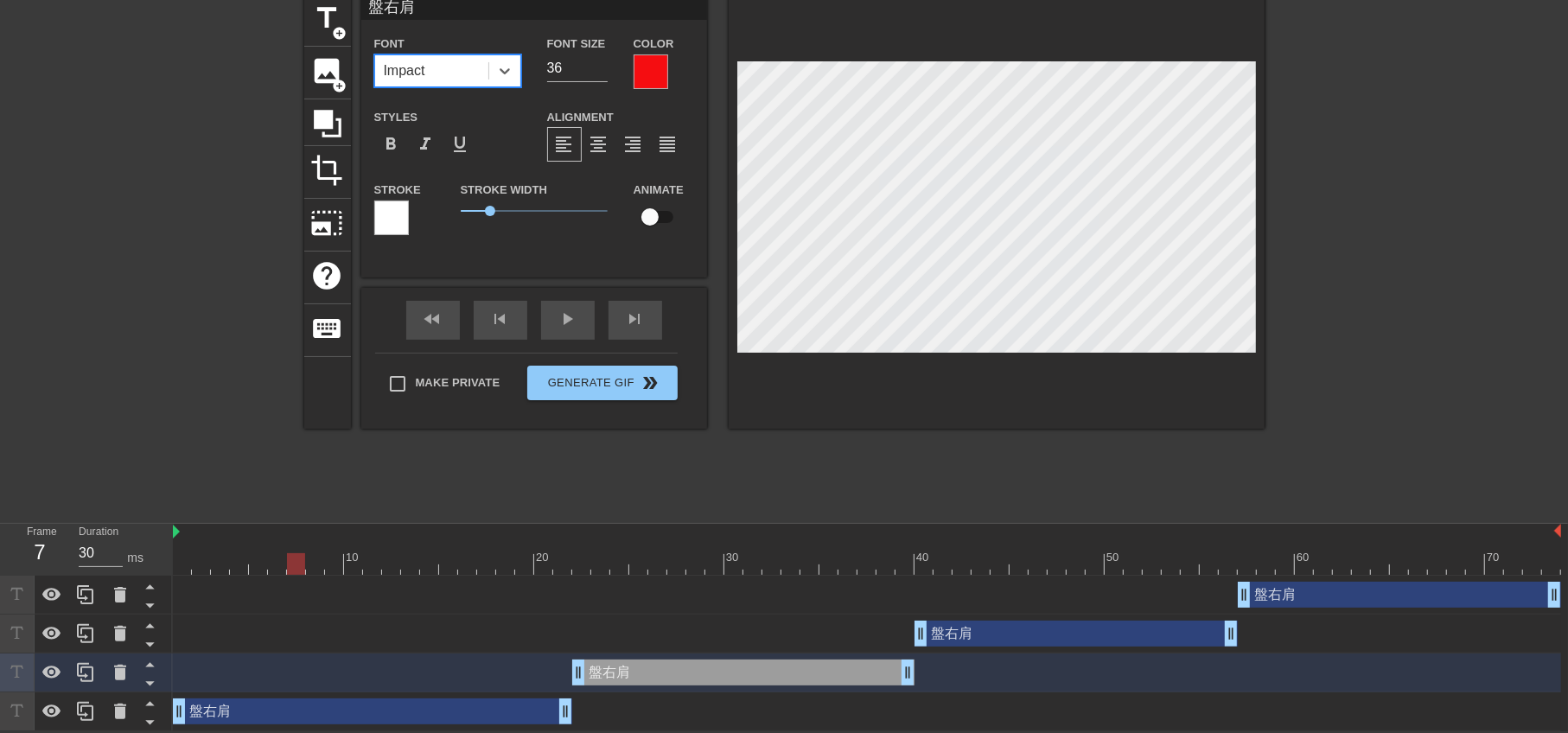
click at [1002, 631] on div "盤右肩 drag_handle drag_handle" at bounding box center [1076, 633] width 323 height 26
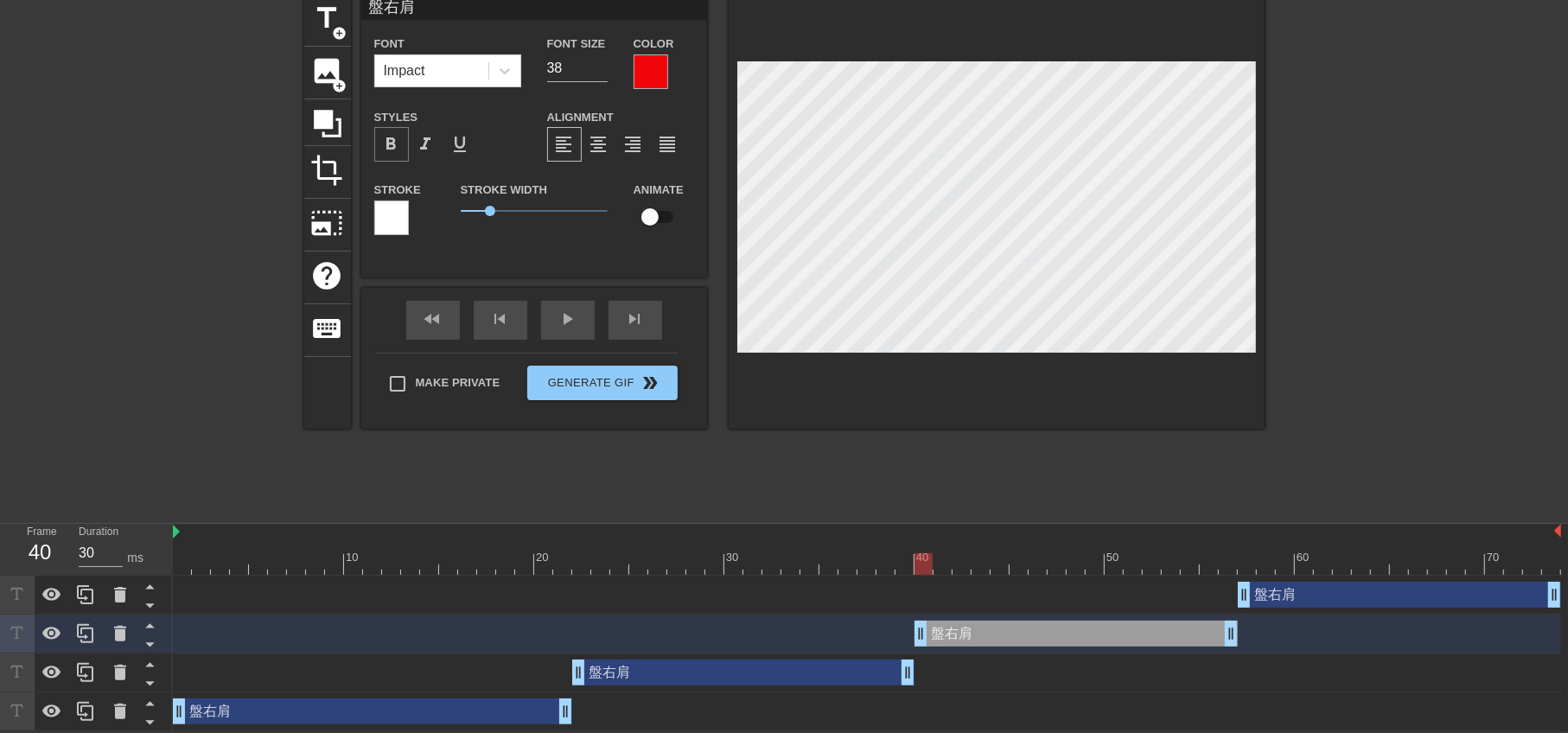
click at [393, 135] on span "format_bold" at bounding box center [391, 144] width 21 height 21
click at [1291, 596] on div "盤右肩 drag_handle drag_handle" at bounding box center [1399, 594] width 323 height 26
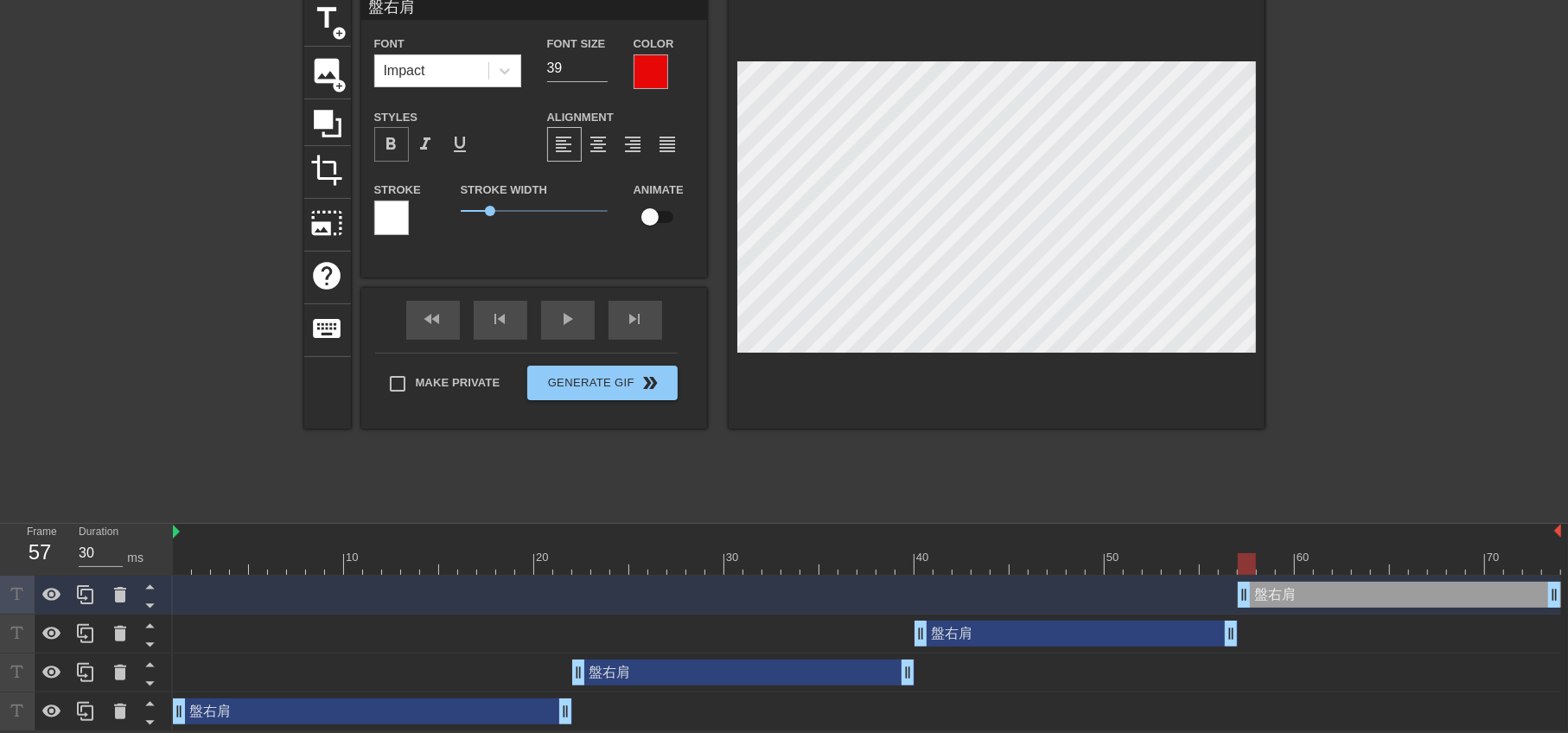
click at [391, 142] on span "format_bold" at bounding box center [391, 144] width 21 height 21
click at [386, 706] on div "盤右肩 drag_handle drag_handle" at bounding box center [372, 711] width 399 height 26
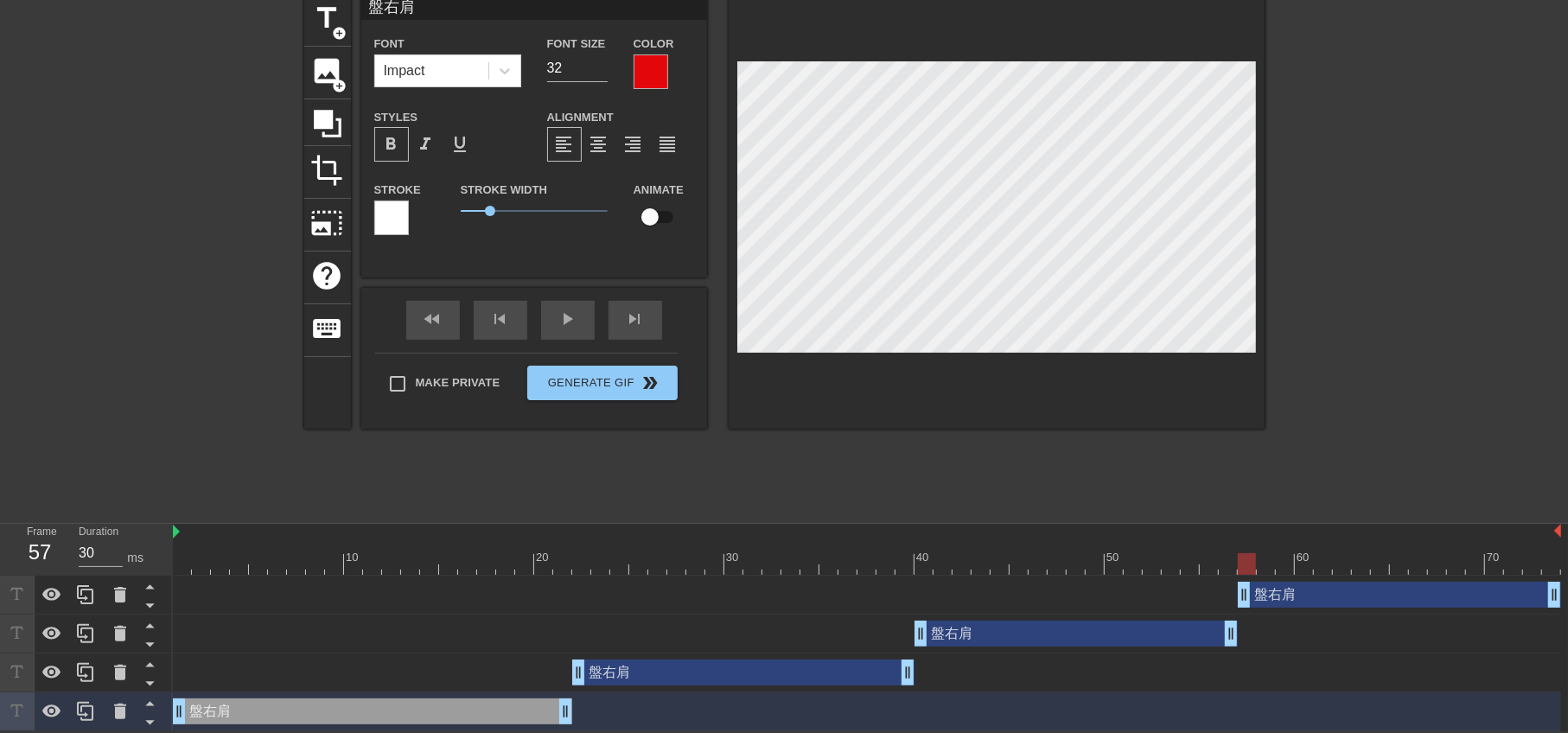
click at [731, 667] on div "盤右肩 drag_handle drag_handle" at bounding box center [743, 672] width 342 height 26
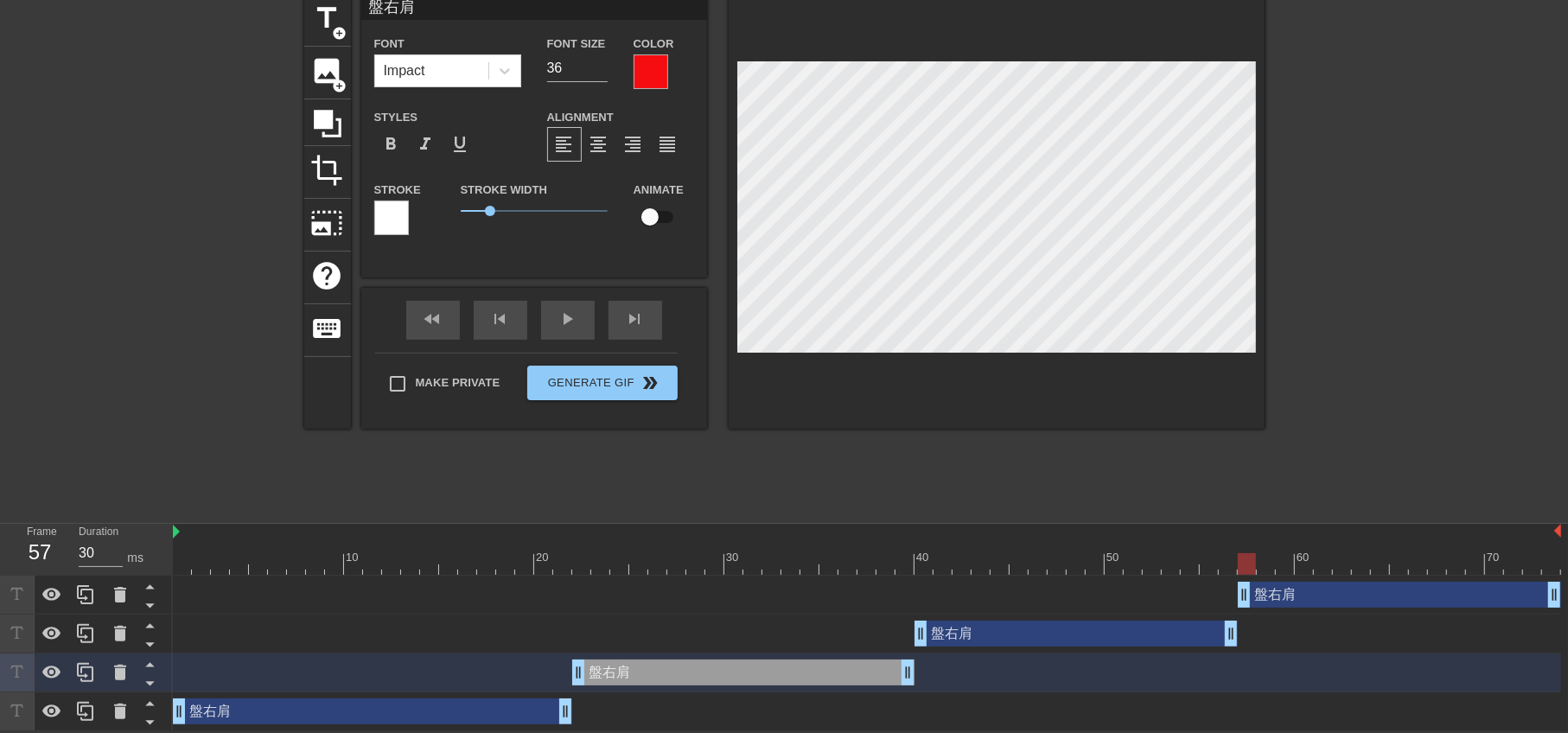
click at [1005, 626] on div "盤右肩 drag_handle drag_handle" at bounding box center [1076, 633] width 323 height 26
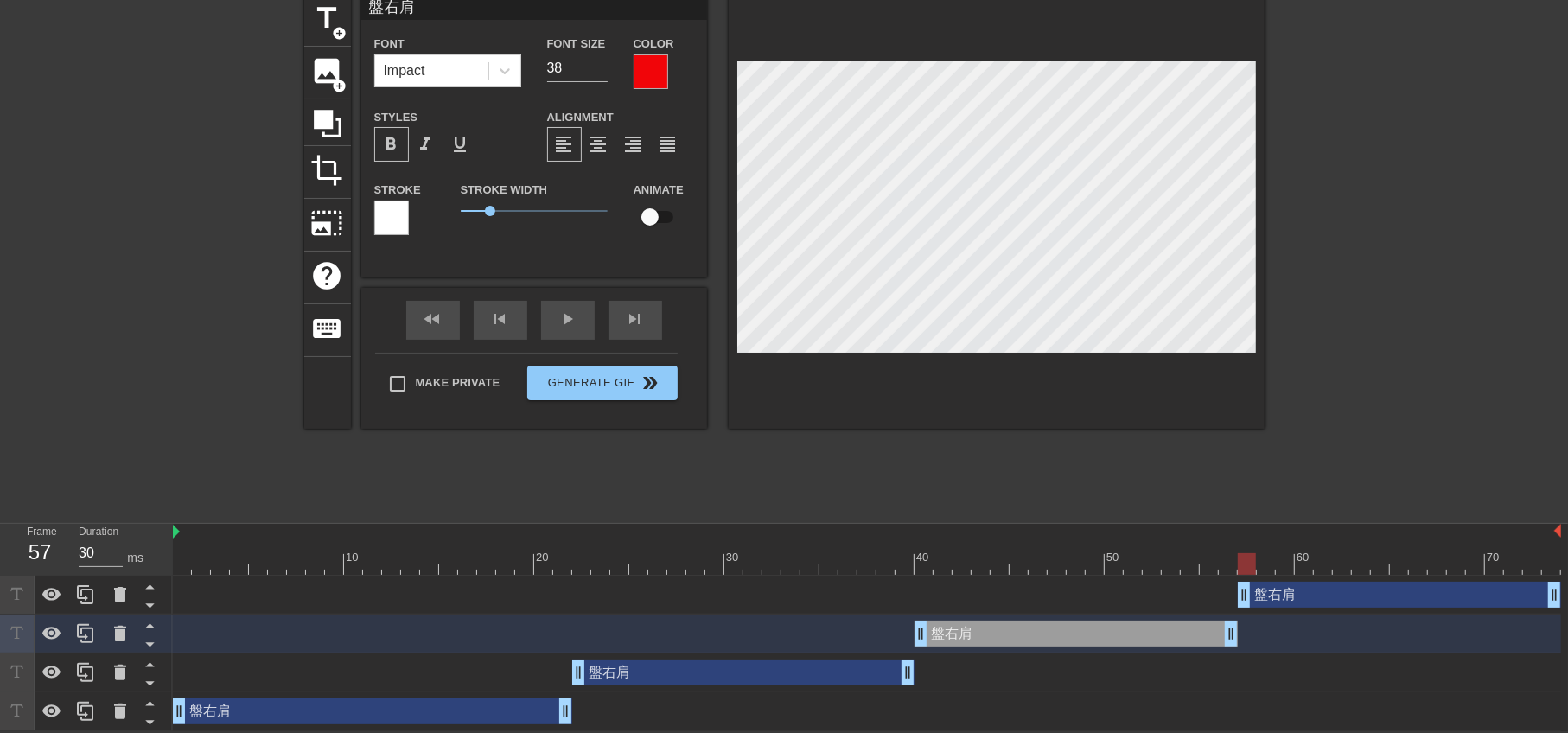
click at [1352, 592] on div "盤右肩 drag_handle drag_handle" at bounding box center [1399, 594] width 323 height 26
type input "39"
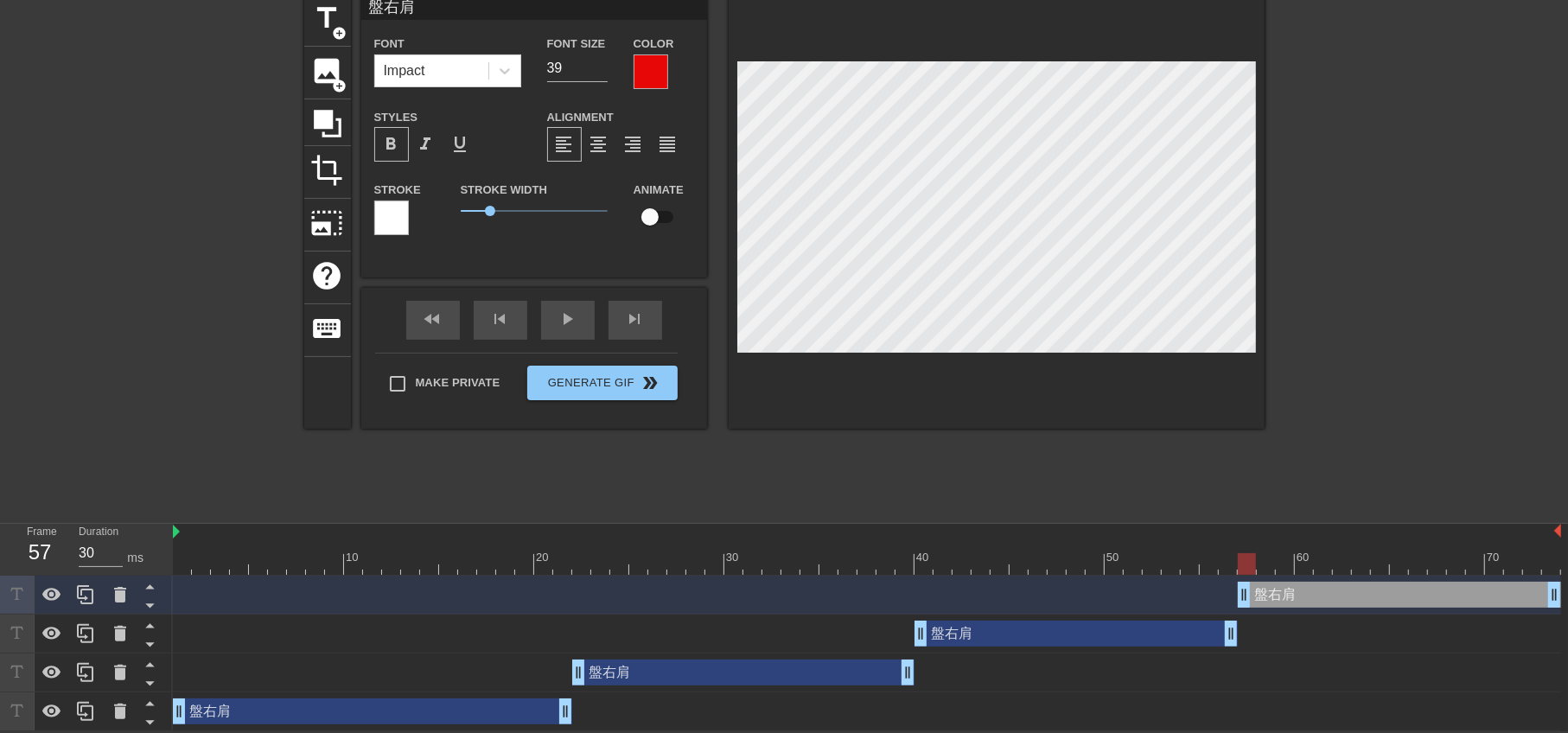
click at [1389, 398] on div at bounding box center [1414, 252] width 260 height 518
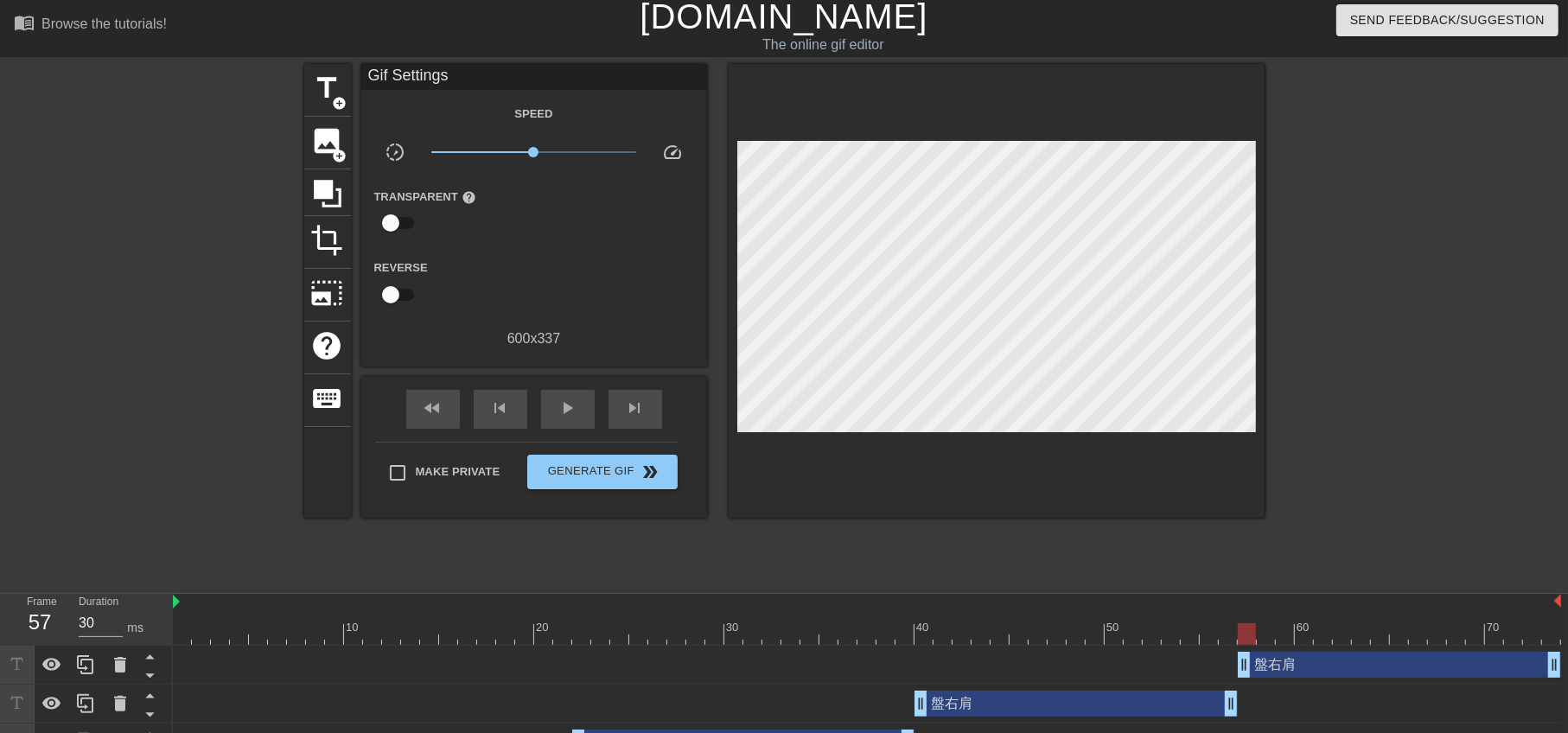
scroll to position [0, 0]
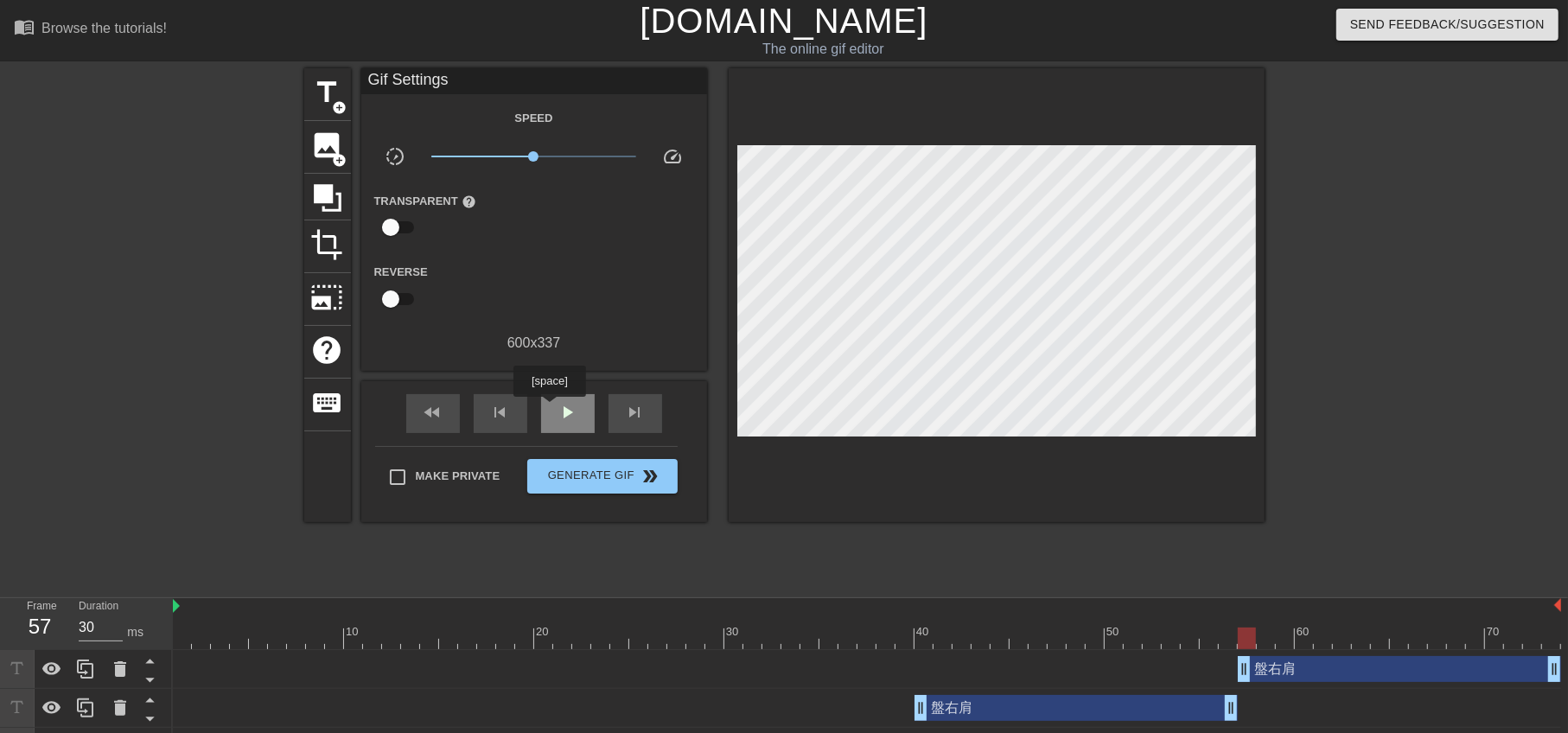
click at [550, 408] on div "play_arrow" at bounding box center [568, 413] width 54 height 39
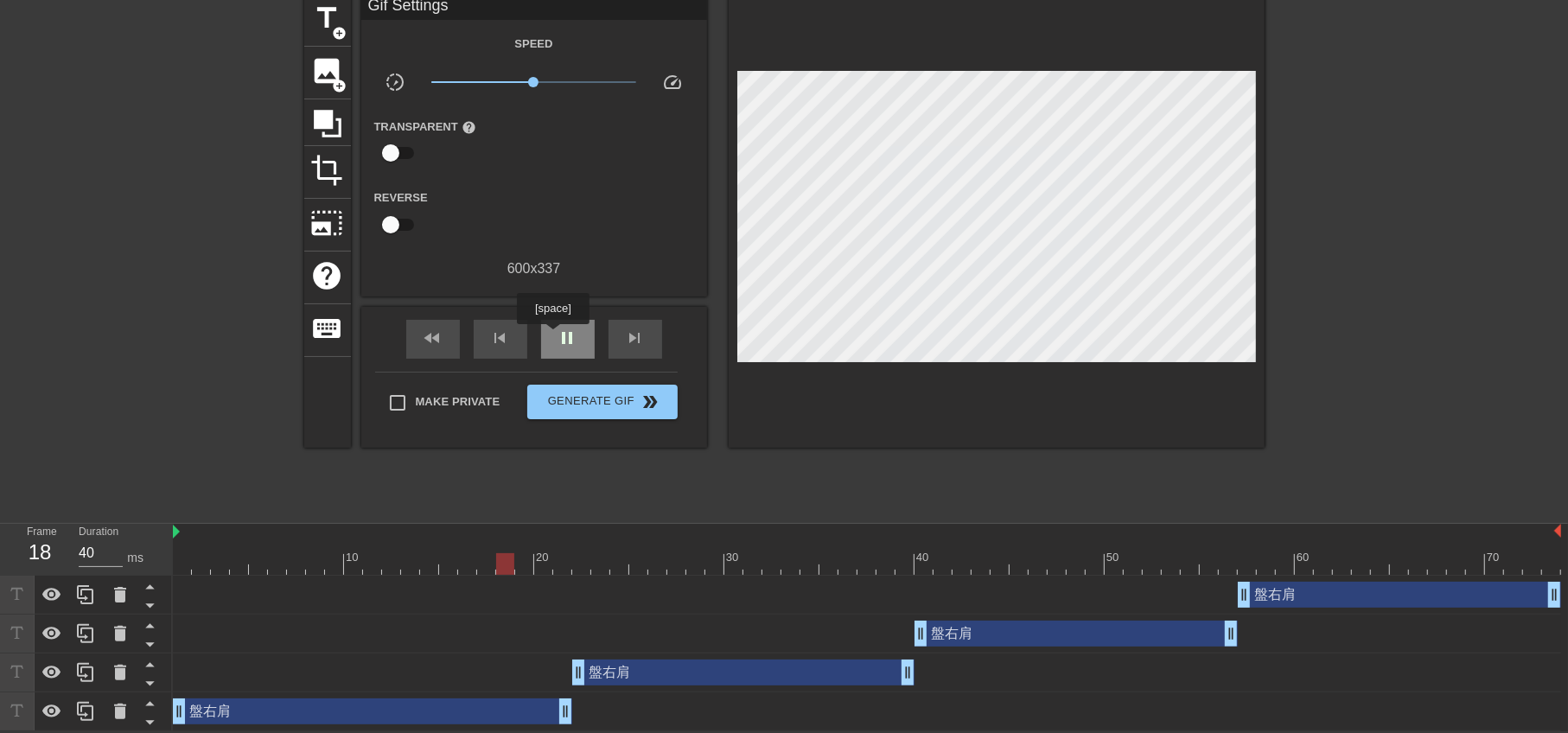
click at [554, 336] on div "pause" at bounding box center [568, 339] width 54 height 39
click at [437, 706] on div "盤右肩 drag_handle drag_handle" at bounding box center [372, 711] width 399 height 26
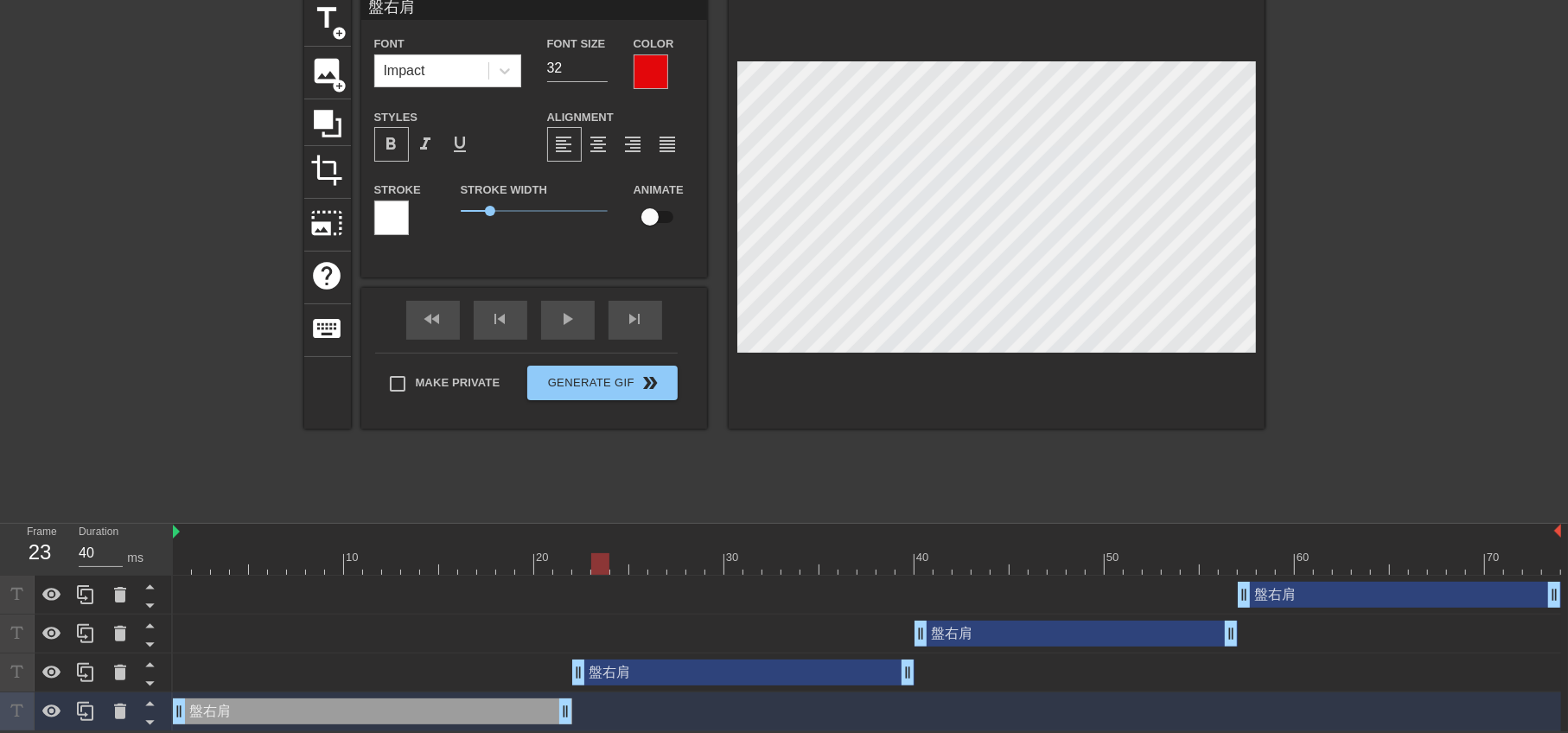
click at [351, 707] on div "盤右肩 drag_handle drag_handle" at bounding box center [372, 711] width 399 height 26
type input "30"
drag, startPoint x: 598, startPoint y: 560, endPoint x: 397, endPoint y: 557, distance: 201.0
click at [397, 557] on div at bounding box center [391, 564] width 18 height 22
click at [736, 664] on div "盤右肩 drag_handle drag_handle" at bounding box center [743, 672] width 342 height 26
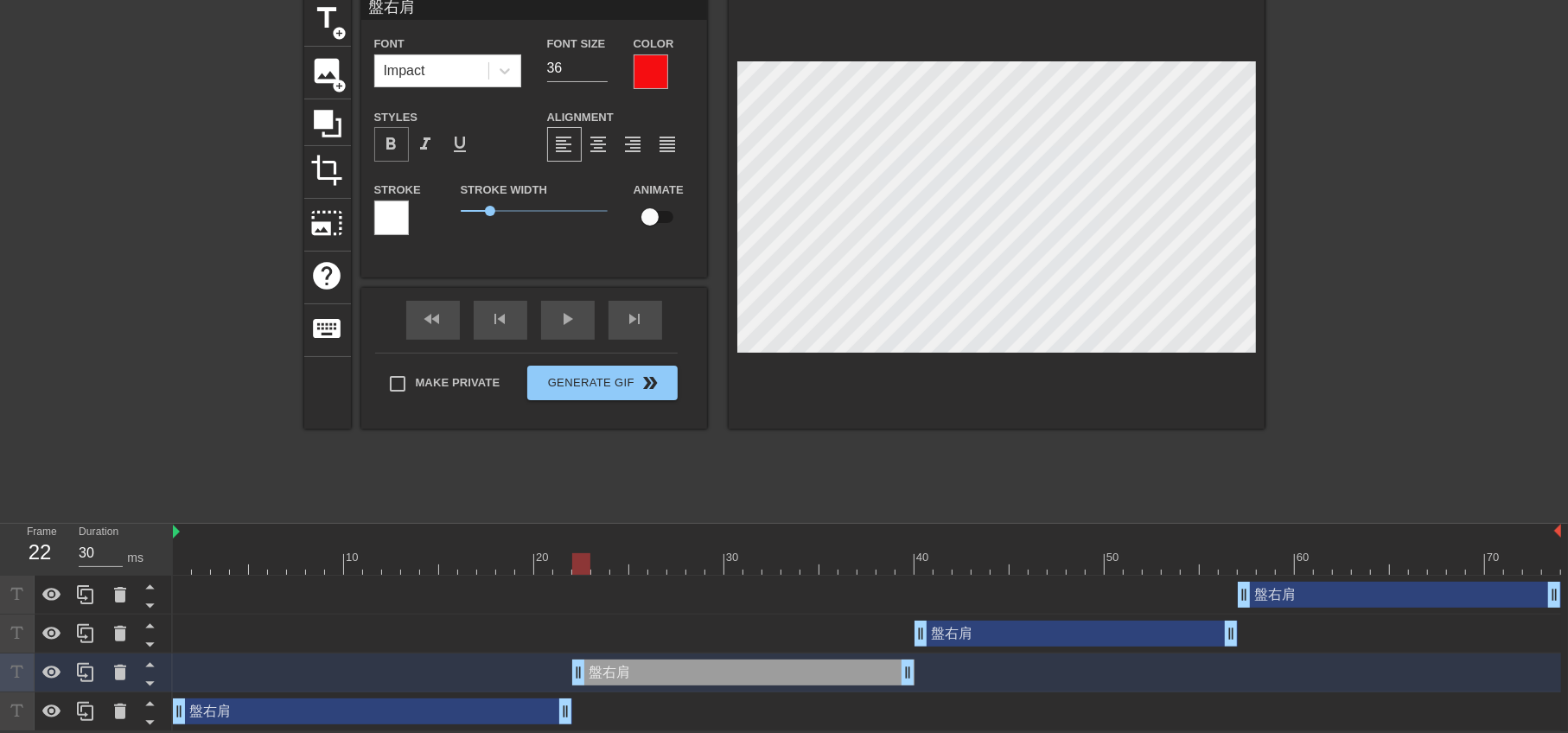
click at [385, 137] on span "format_bold" at bounding box center [391, 144] width 21 height 21
click at [996, 634] on div "盤右肩 drag_handle drag_handle" at bounding box center [1076, 633] width 323 height 26
type input "38"
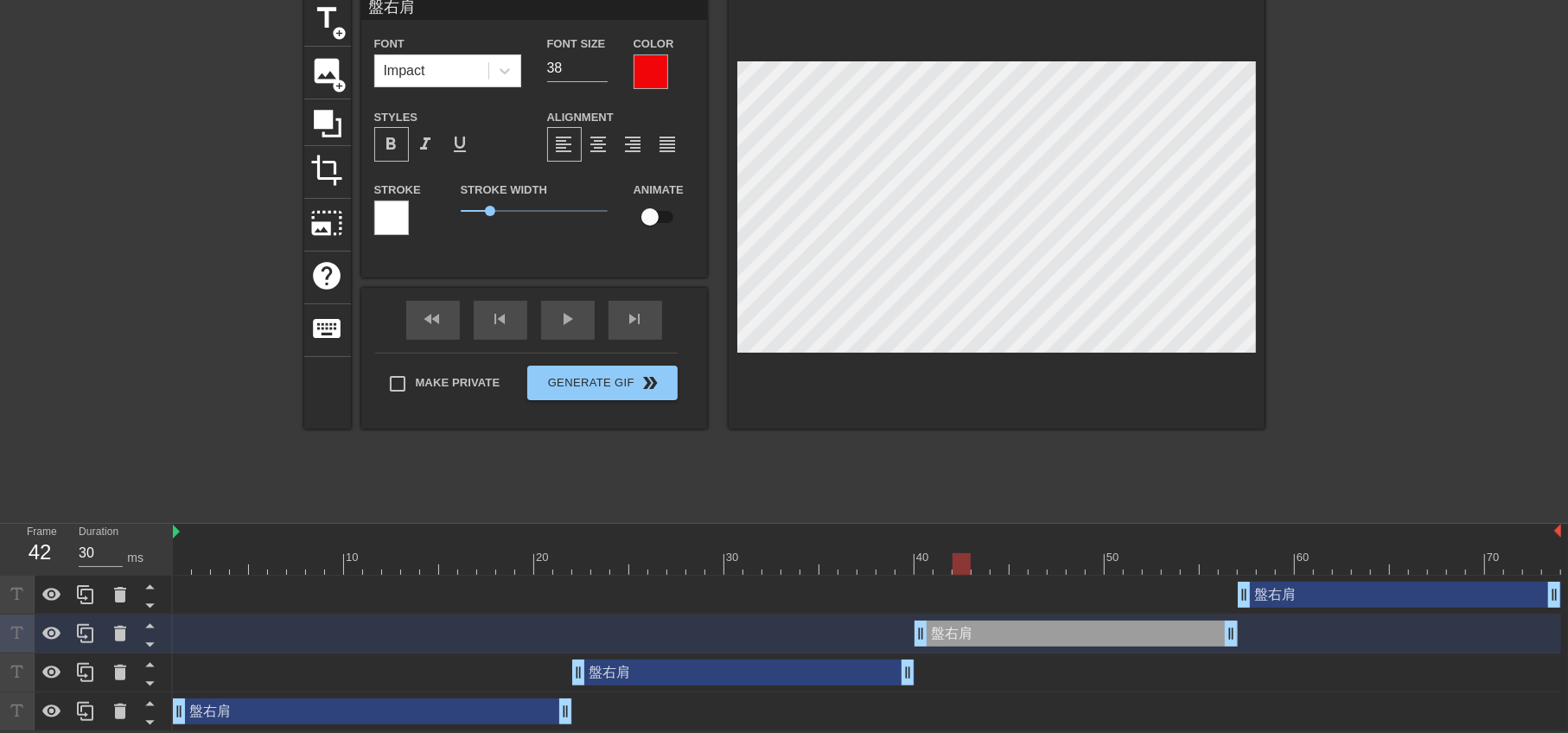
drag, startPoint x: 589, startPoint y: 565, endPoint x: 956, endPoint y: 574, distance: 367.1
click at [956, 574] on div "10 20 30 40 50 60 70 盤右肩 drag_handle drag_handle 盤右肩 drag_handle drag_handle 盤右…" at bounding box center [870, 627] width 1395 height 208
type input "30"
drag, startPoint x: 961, startPoint y: 555, endPoint x: 1296, endPoint y: 556, distance: 335.0
click at [1296, 556] on div at bounding box center [1304, 564] width 18 height 22
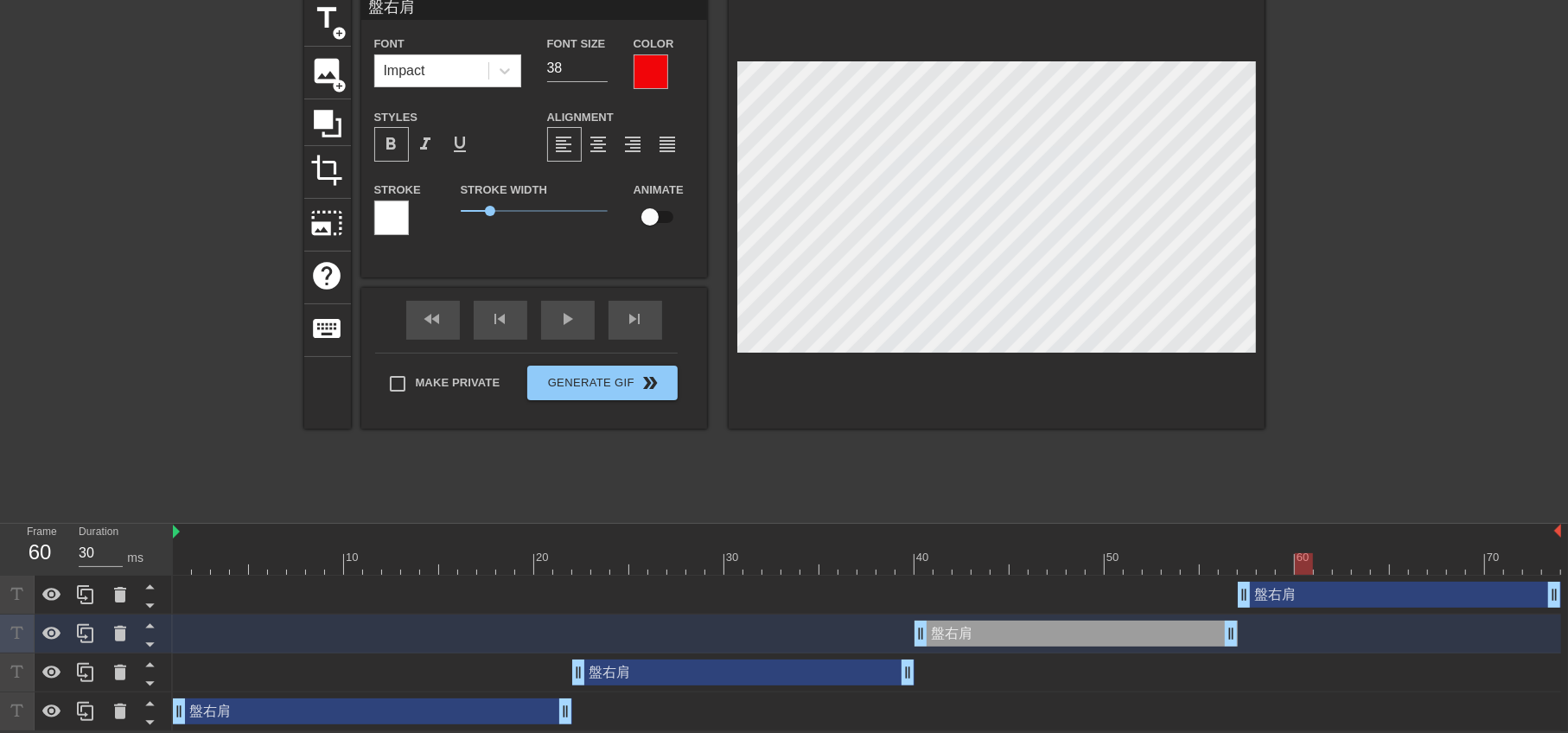
type input "39"
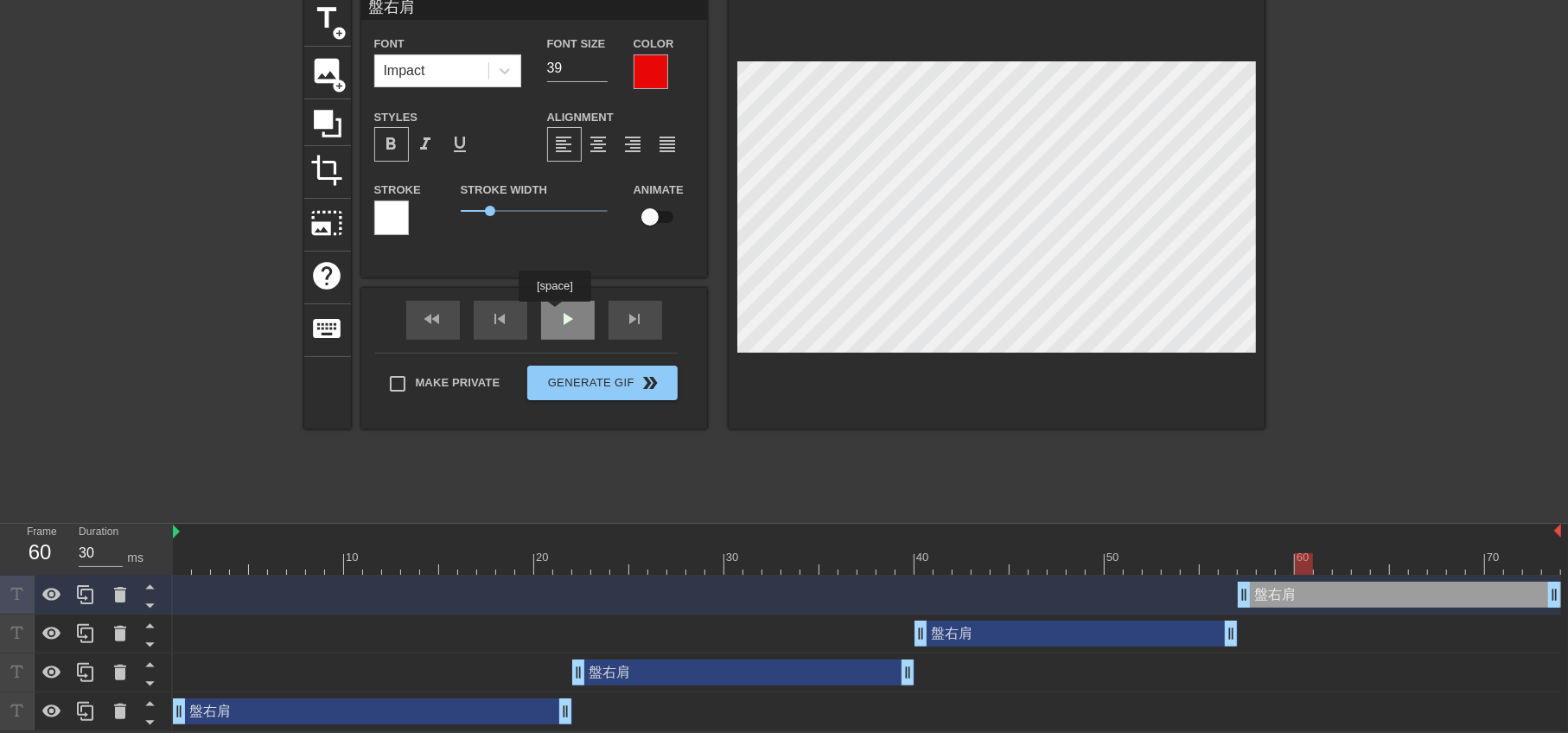
click at [555, 314] on div "fast_rewind skip_previous play_arrow skip_next" at bounding box center [535, 320] width 282 height 65
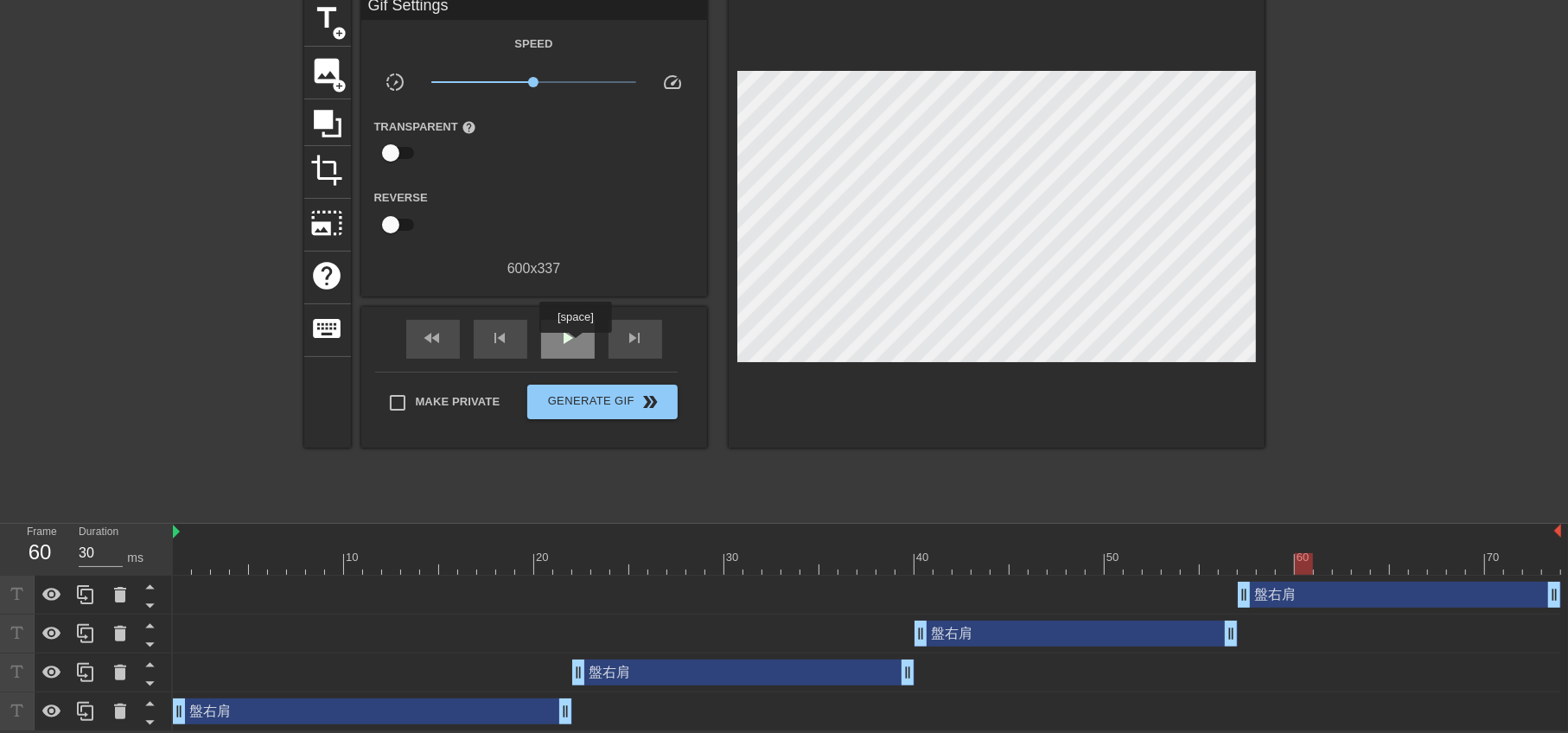
click at [570, 344] on span "play_arrow" at bounding box center [567, 338] width 21 height 21
type input "30"
click at [569, 394] on span "Generate Gif double_arrow" at bounding box center [601, 402] width 136 height 21
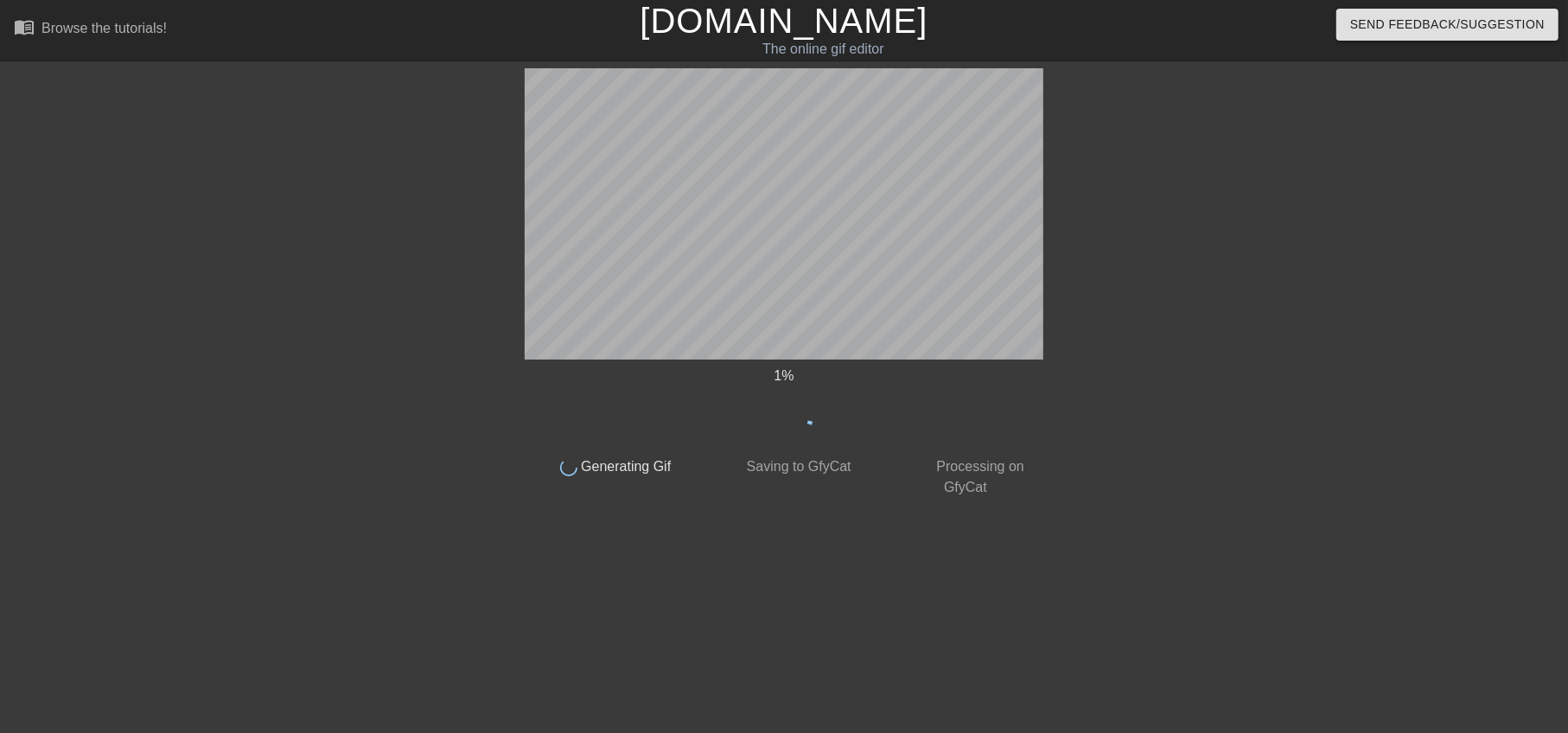
scroll to position [0, 0]
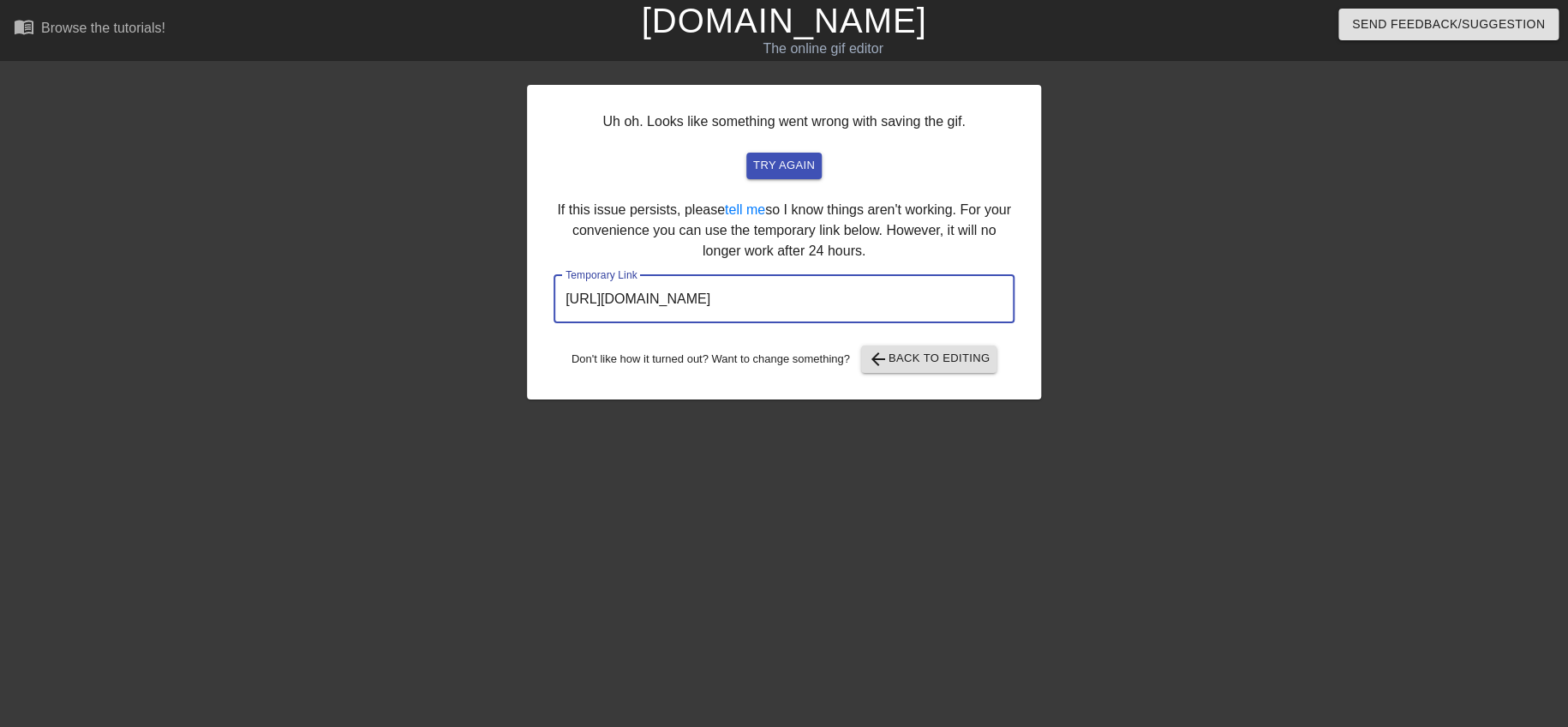
drag, startPoint x: 925, startPoint y: 312, endPoint x: 446, endPoint y: 250, distance: 483.0
click at [446, 250] on div "Uh oh. Looks like something went wrong with saving the gif. try again If this i…" at bounding box center [784, 324] width 1568 height 514
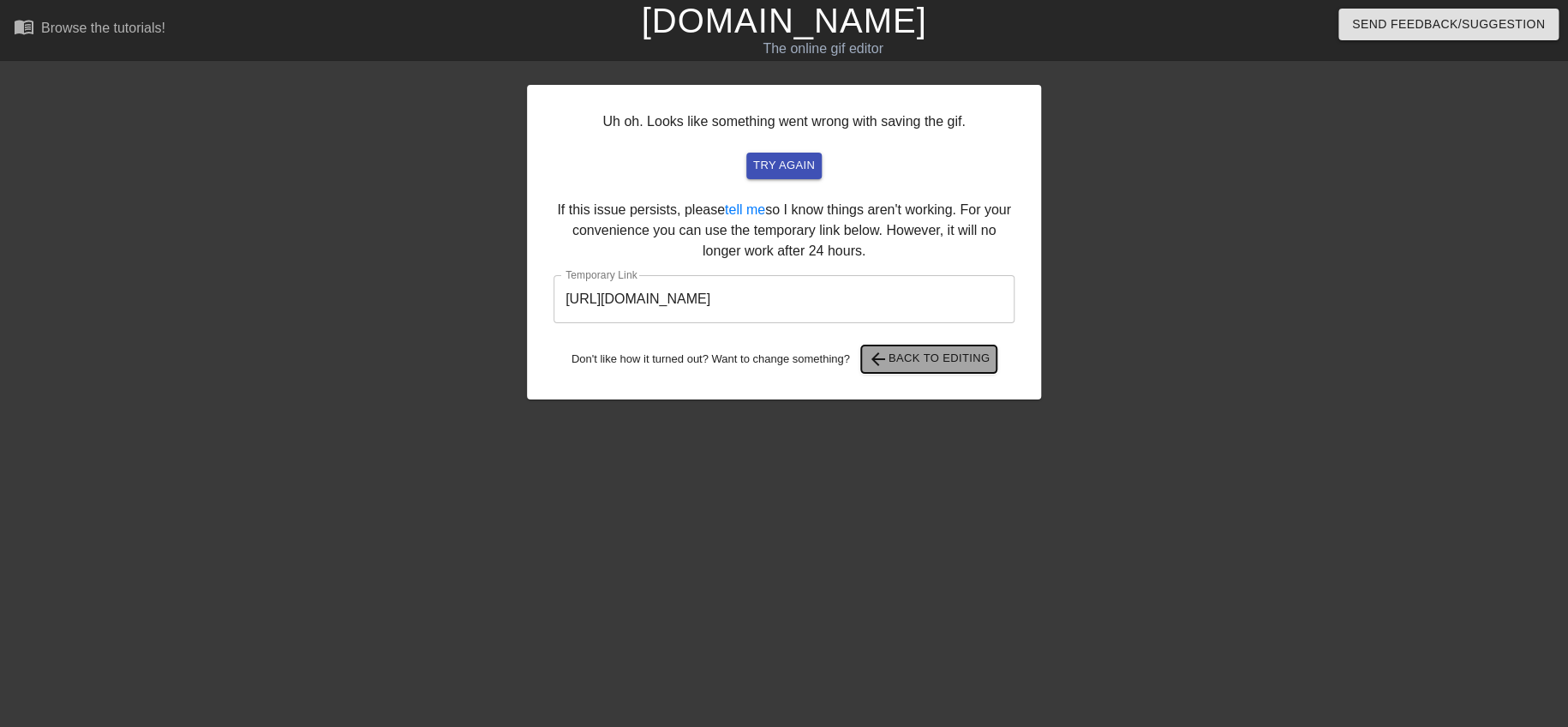
click at [923, 348] on span "arrow_back Back to Editing" at bounding box center [929, 358] width 123 height 20
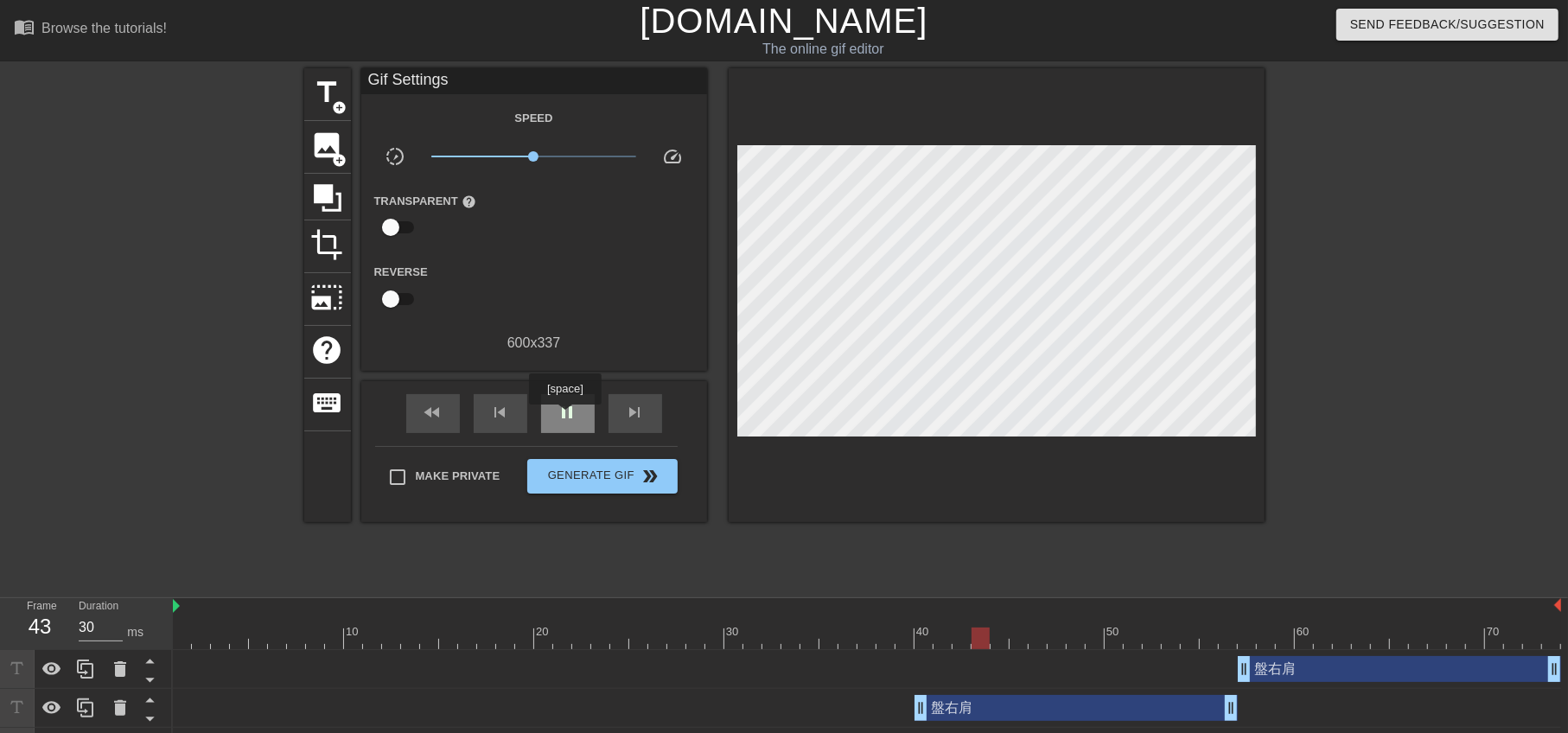
click at [564, 414] on span "pause" at bounding box center [567, 411] width 21 height 21
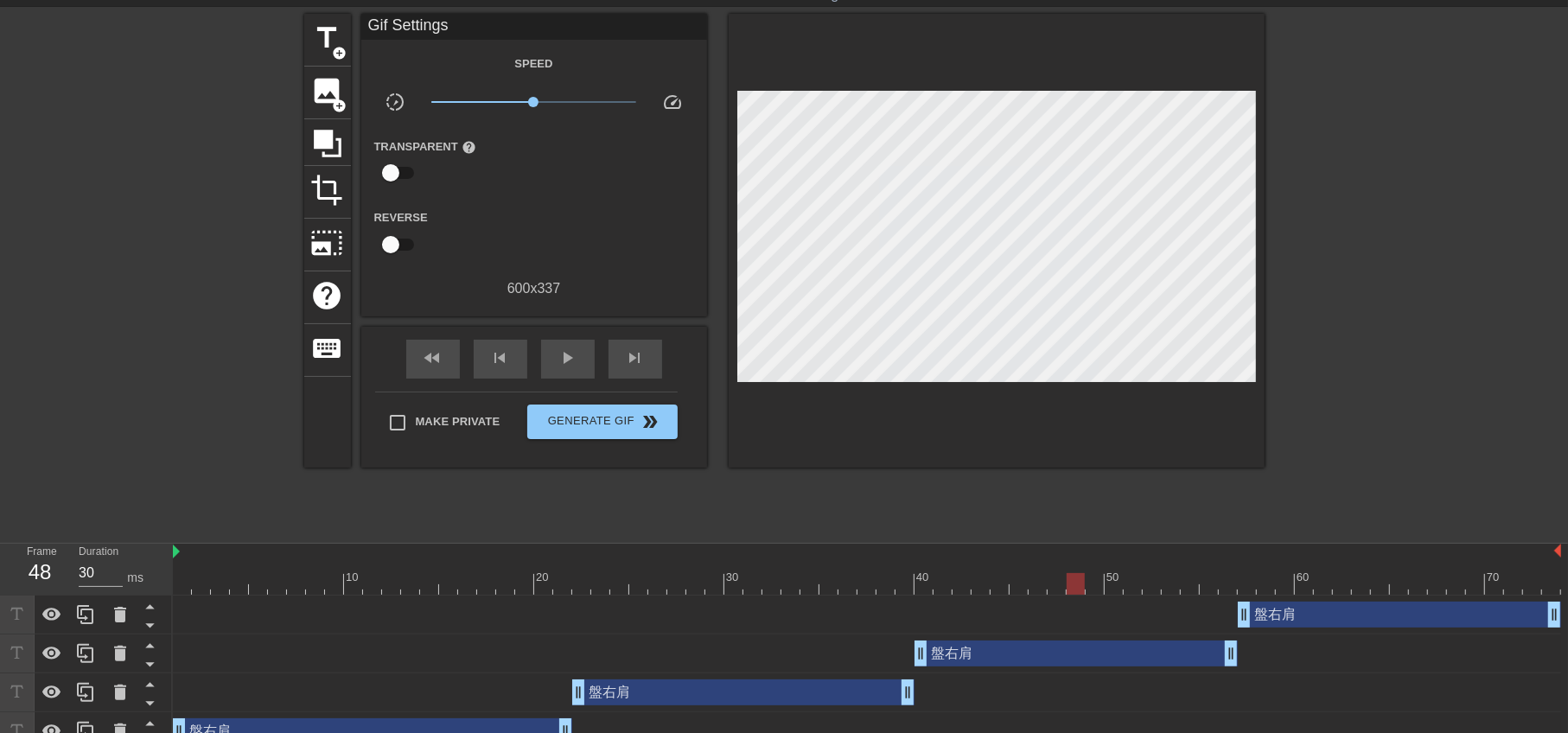
scroll to position [75, 0]
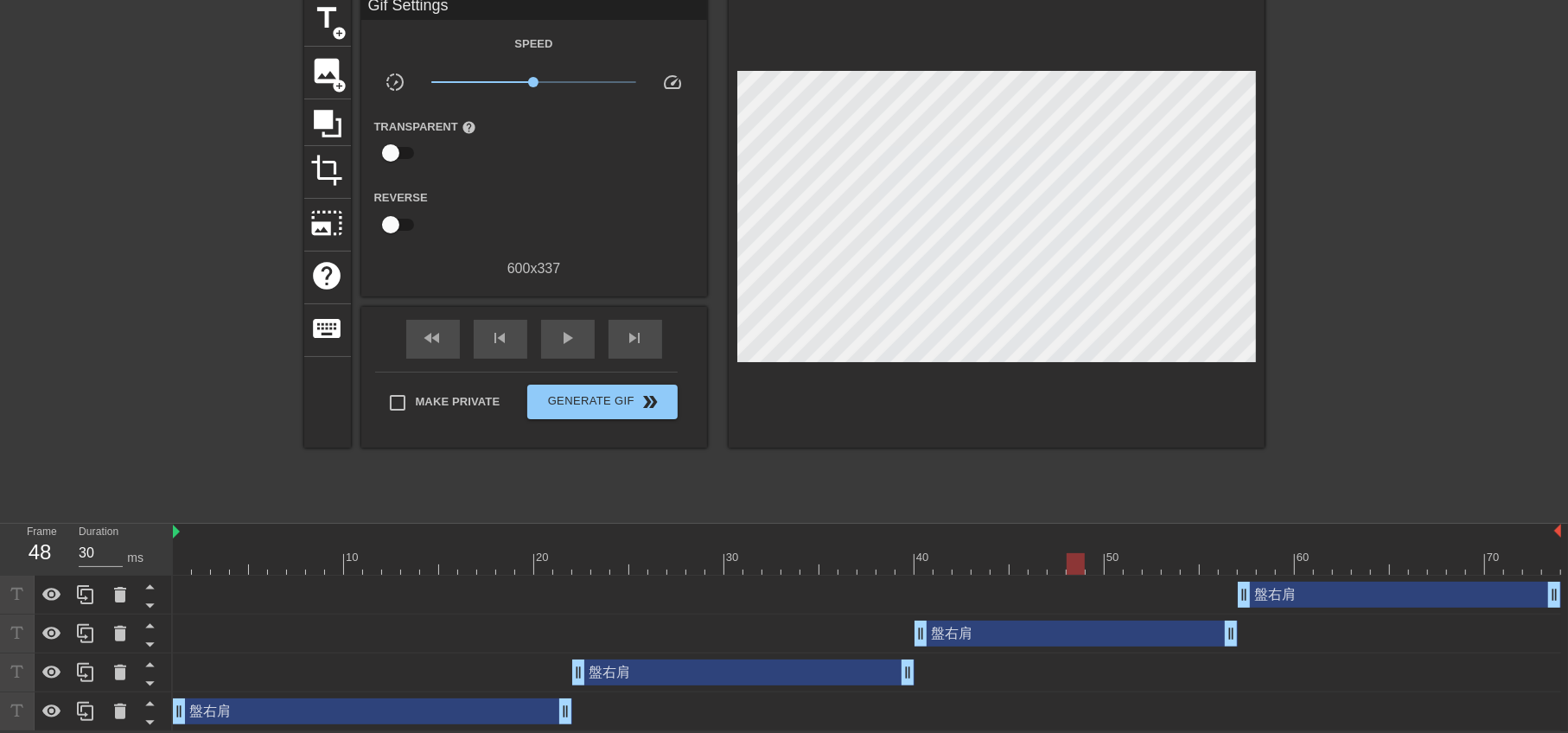
click at [488, 717] on div "盤右肩 drag_handle drag_handle" at bounding box center [372, 711] width 399 height 26
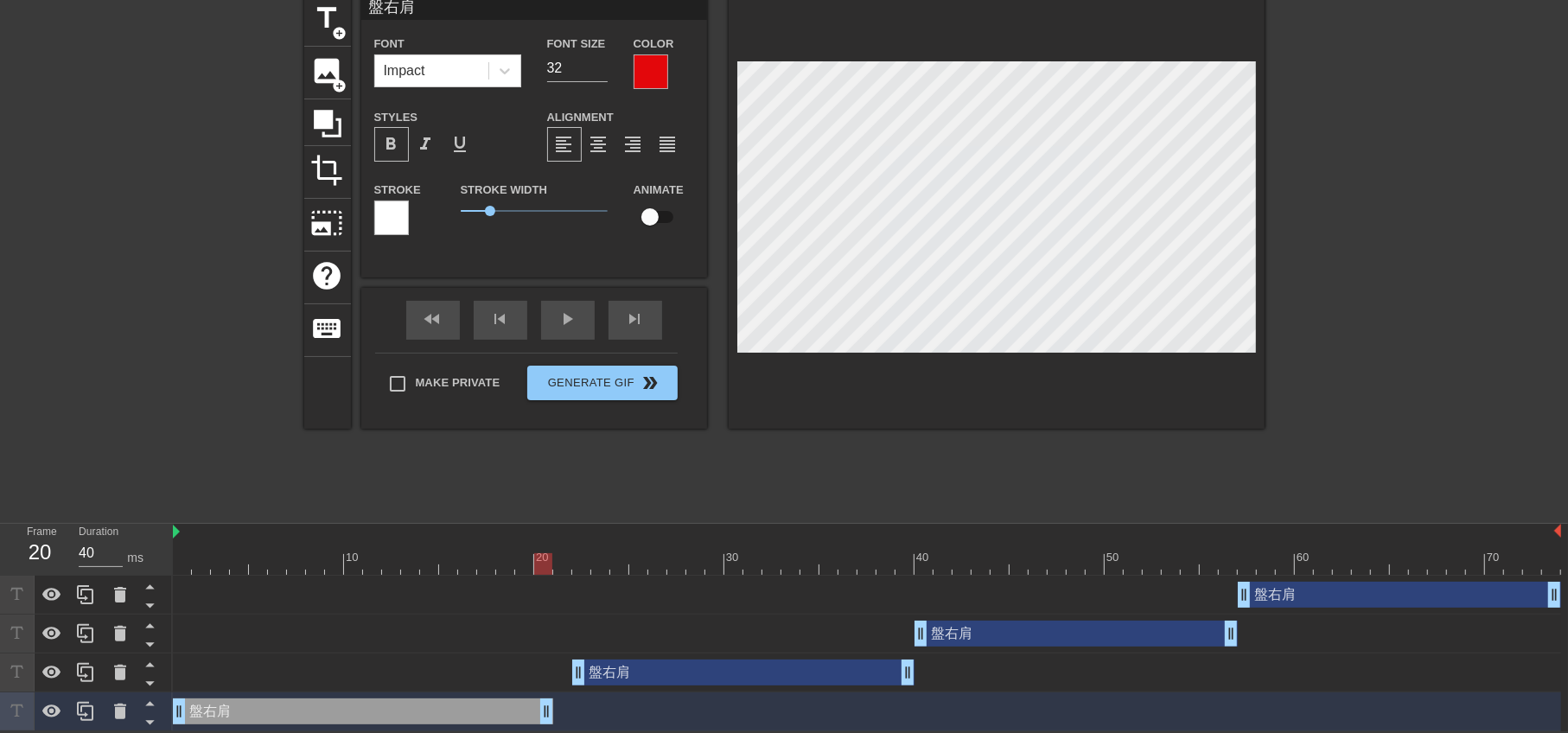
drag, startPoint x: 564, startPoint y: 718, endPoint x: 536, endPoint y: 717, distance: 28.0
type input "30"
drag, startPoint x: 578, startPoint y: 668, endPoint x: 554, endPoint y: 673, distance: 24.5
click at [492, 727] on div "盤右肩 drag_handle drag_handle" at bounding box center [866, 711] width 1388 height 39
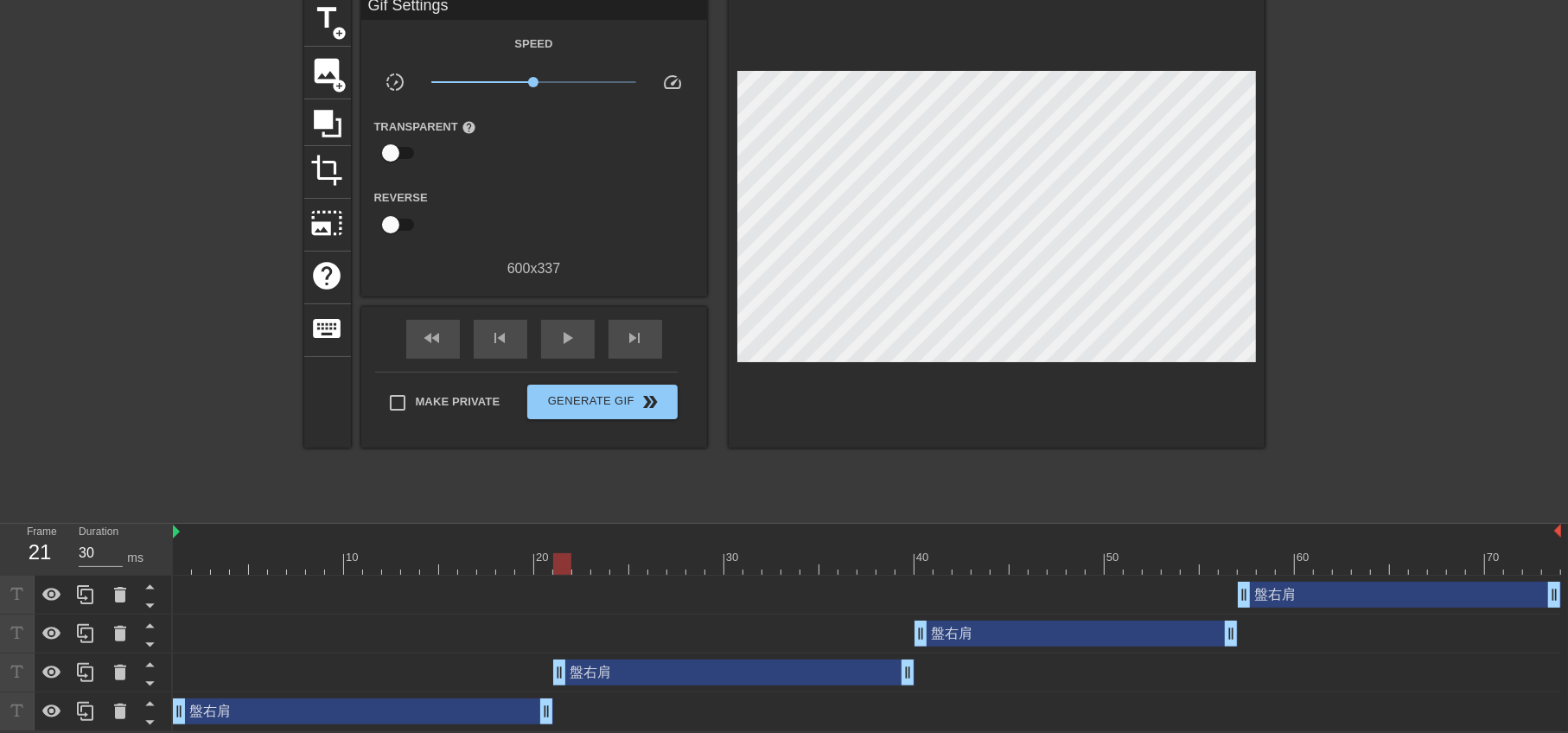
click at [494, 721] on div "盤右肩 drag_handle drag_handle" at bounding box center [362, 711] width 380 height 26
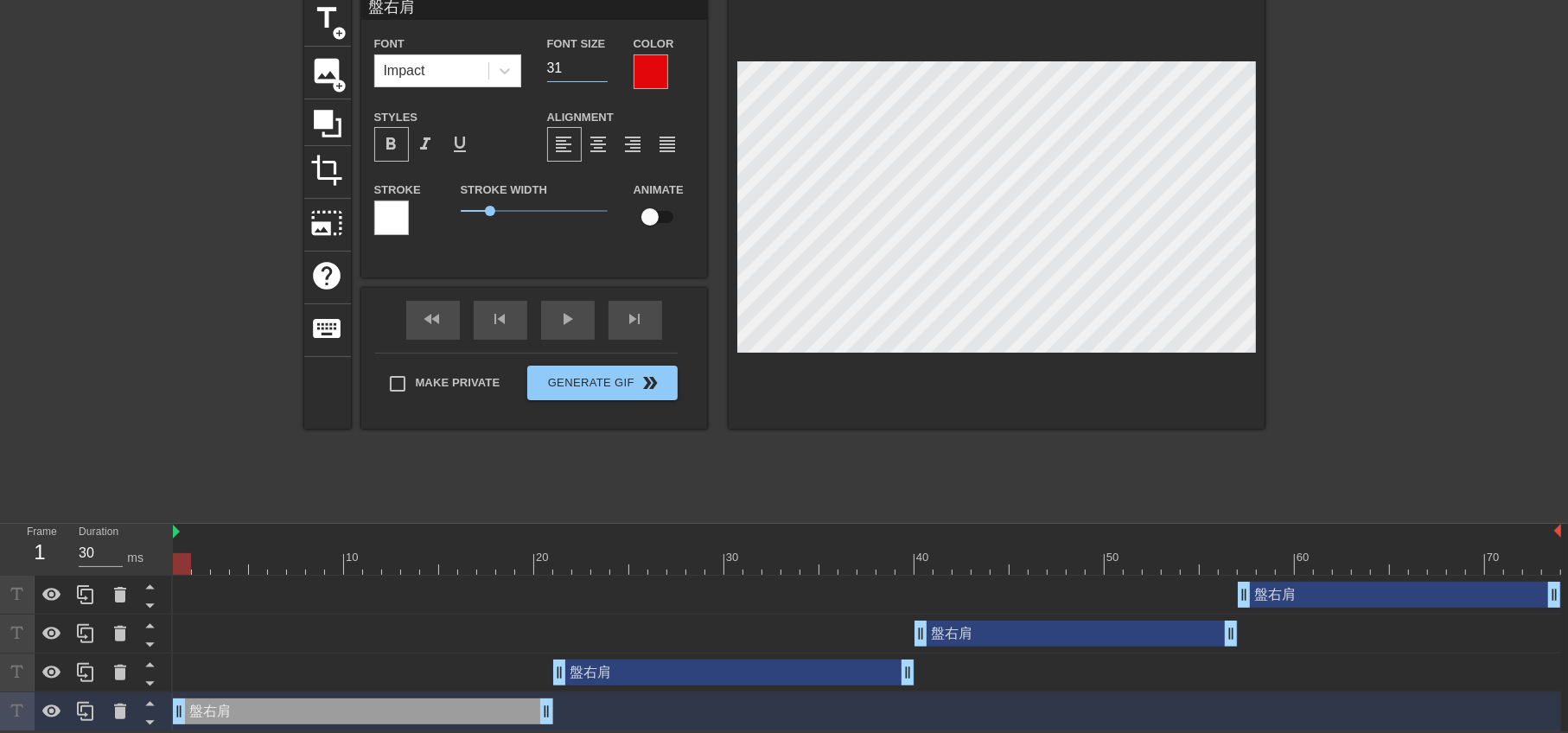
click at [600, 66] on input "31" at bounding box center [577, 68] width 60 height 28
click at [600, 66] on input "30" at bounding box center [577, 68] width 60 height 28
click at [626, 679] on div "盤右肩 drag_handle drag_handle" at bounding box center [734, 672] width 361 height 26
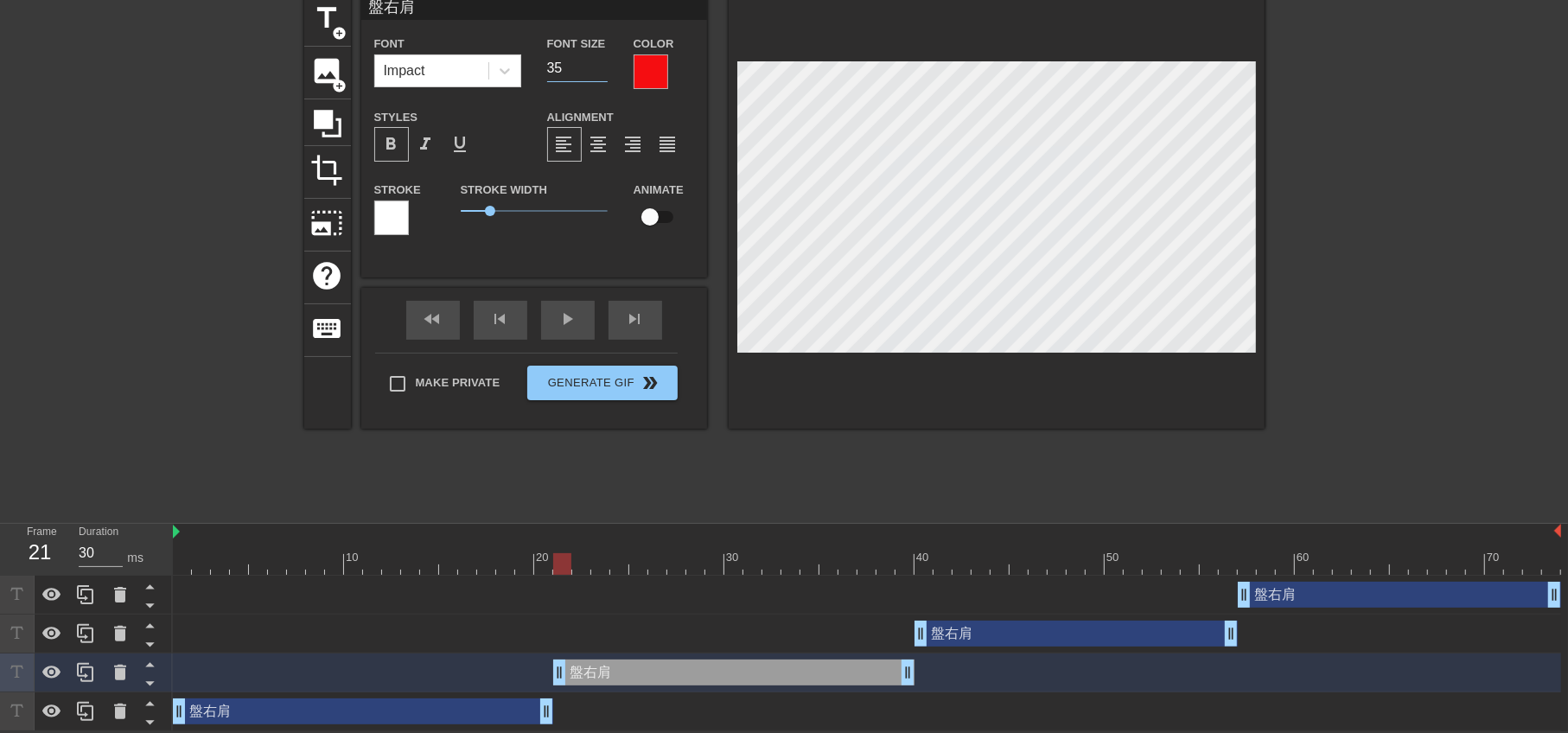
click at [599, 66] on input "35" at bounding box center [577, 68] width 60 height 28
type input "34"
click at [599, 66] on input "34" at bounding box center [577, 68] width 60 height 28
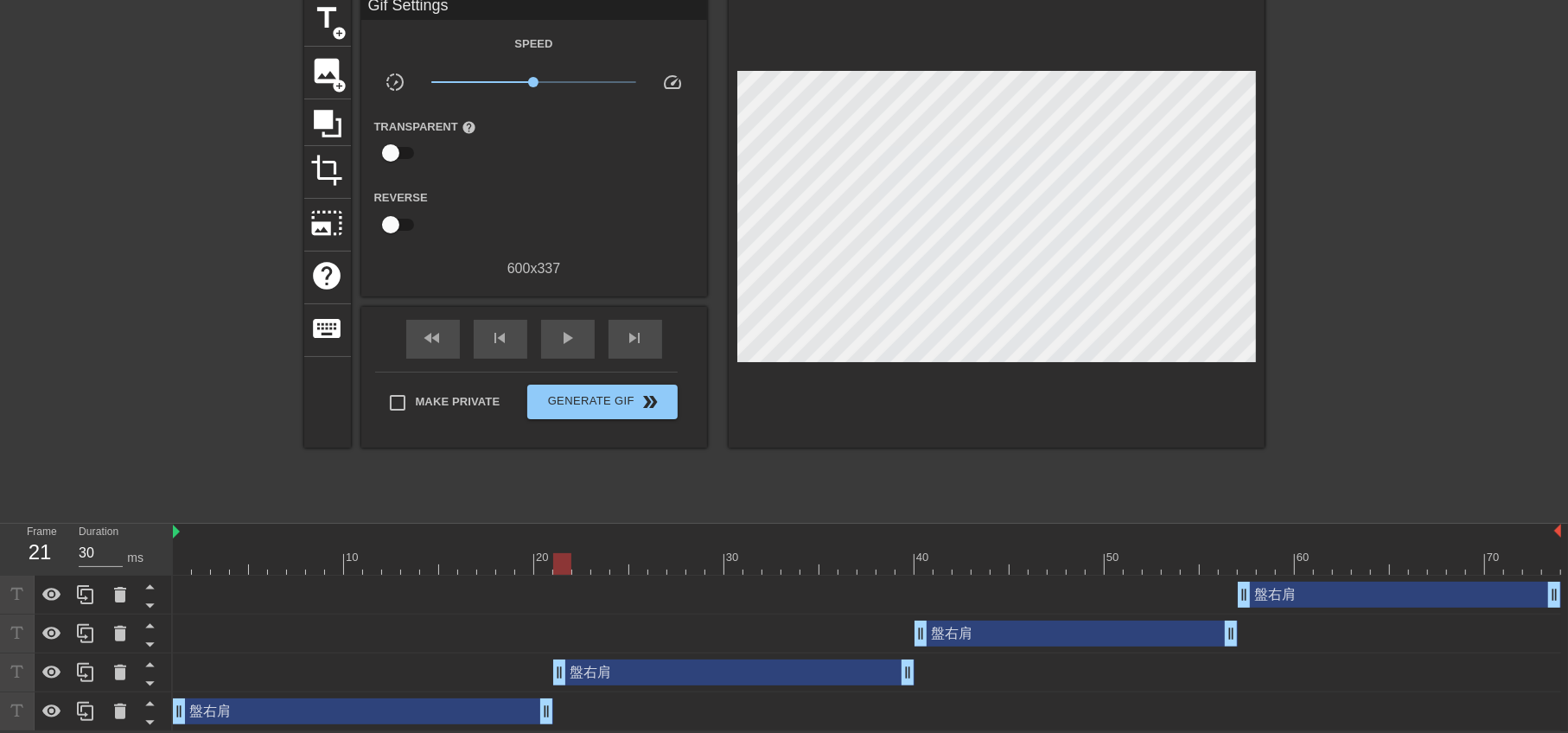
click at [427, 724] on div "盤右肩 drag_handle drag_handle" at bounding box center [866, 711] width 1388 height 39
click at [456, 702] on div "盤右肩 drag_handle drag_handle" at bounding box center [362, 711] width 380 height 26
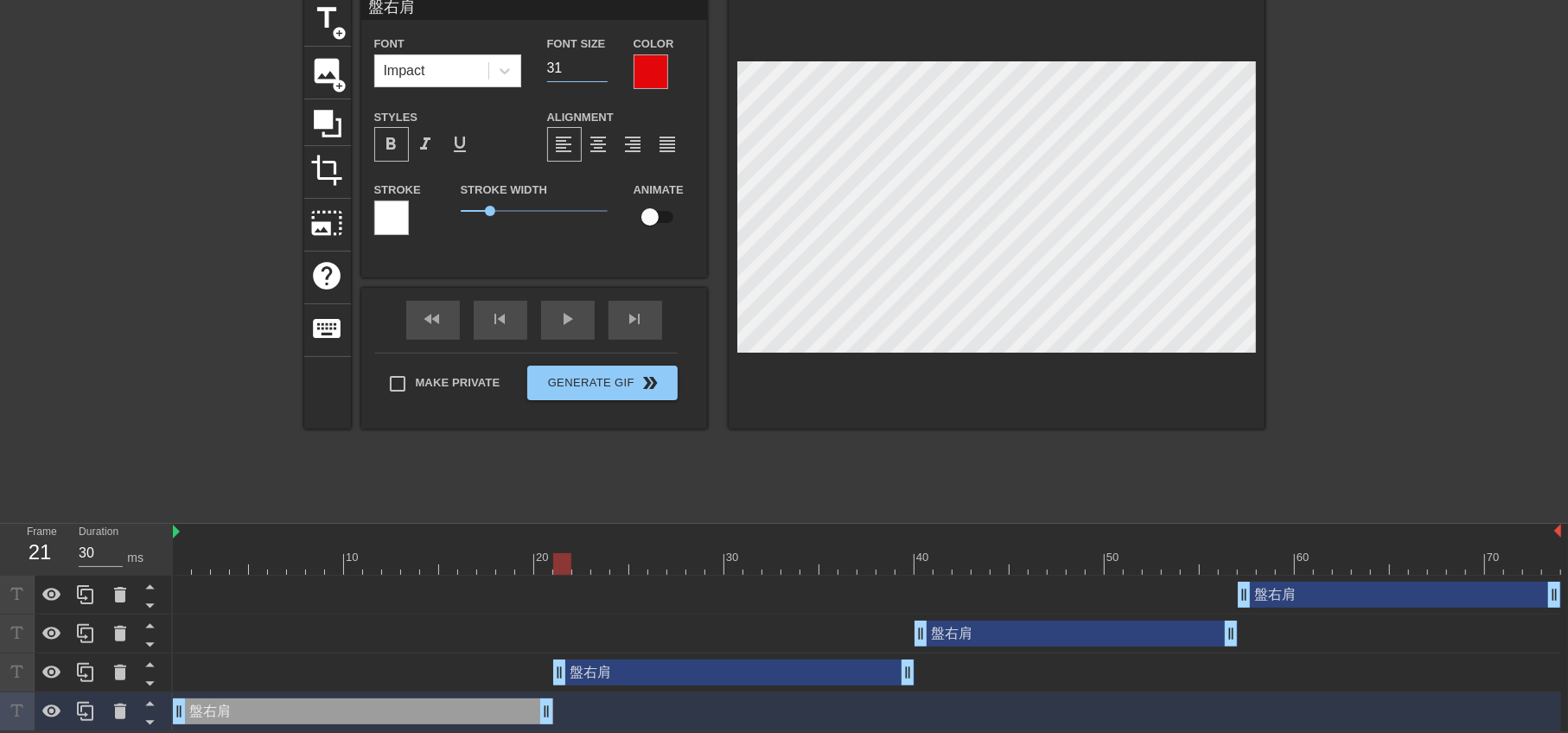
click at [603, 59] on input "31" at bounding box center [577, 68] width 60 height 28
click at [1041, 637] on div "盤右肩 drag_handle drag_handle" at bounding box center [1076, 633] width 323 height 26
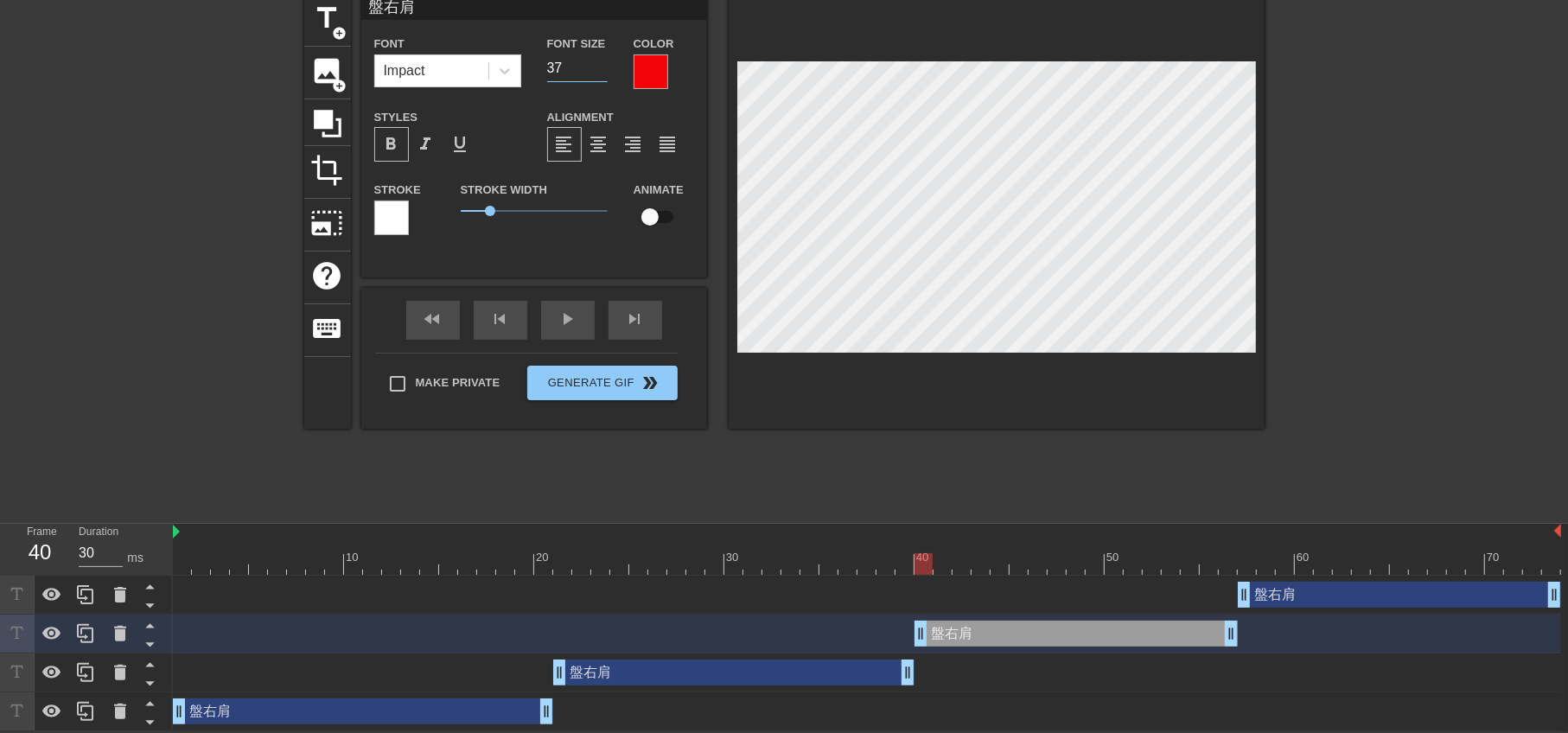
click at [601, 66] on input "37" at bounding box center [577, 68] width 60 height 28
click at [601, 66] on input "36" at bounding box center [577, 68] width 60 height 28
click at [601, 57] on input "36" at bounding box center [577, 68] width 60 height 28
type input "37"
click at [601, 60] on input "37" at bounding box center [577, 68] width 60 height 28
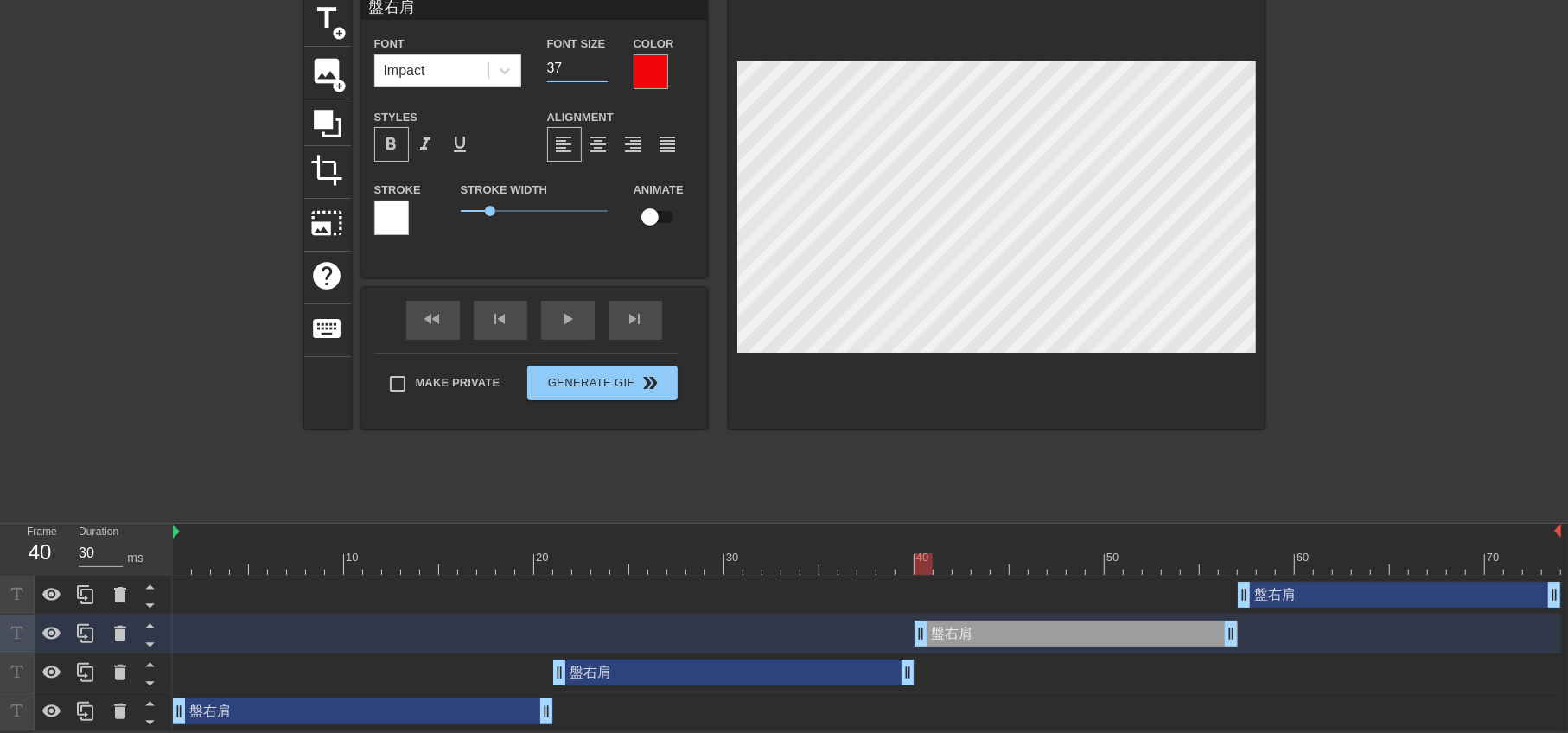
click at [1417, 623] on div "盤右肩 drag_handle drag_handle" at bounding box center [866, 633] width 1388 height 26
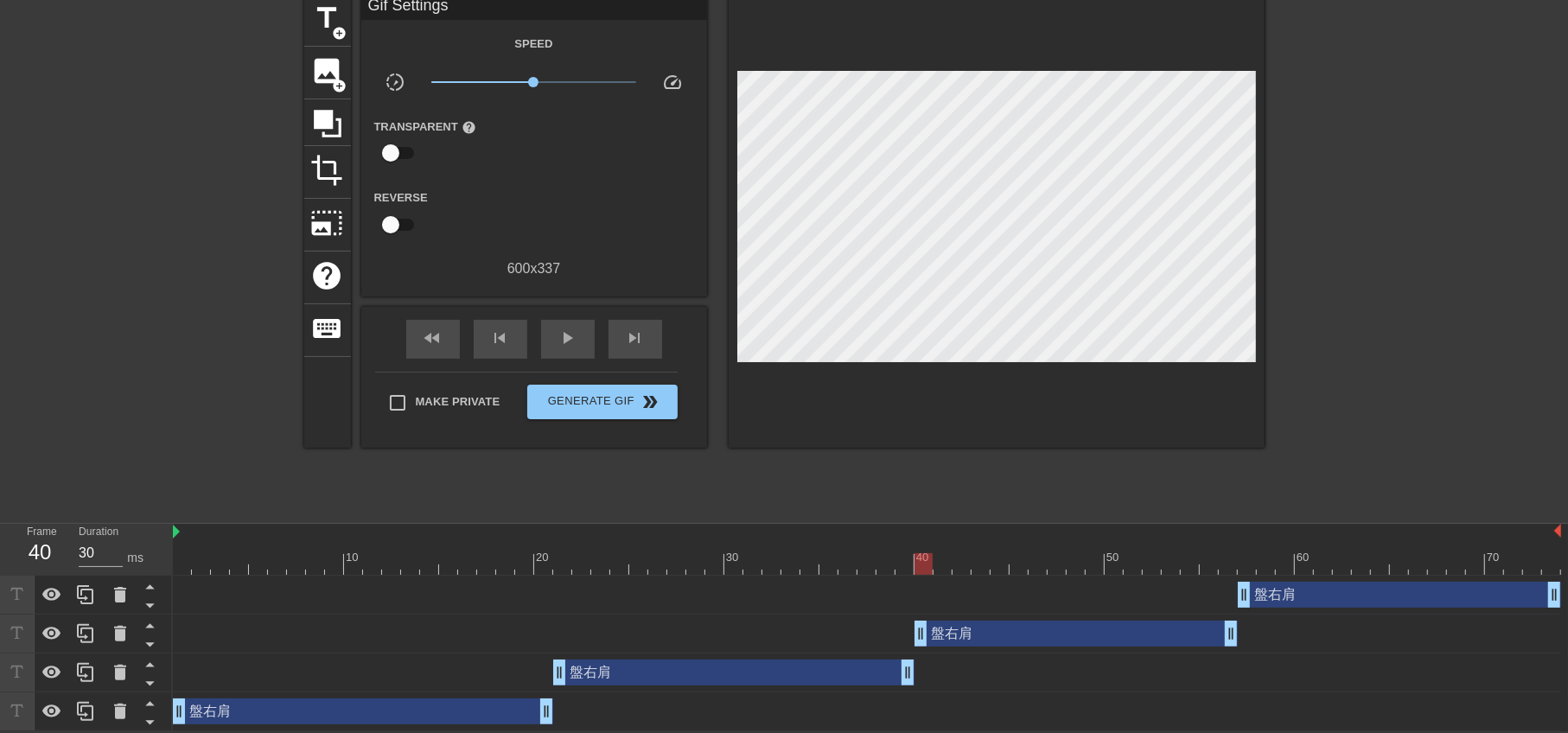
click at [1396, 596] on div "盤右肩 drag_handle drag_handle" at bounding box center [1399, 594] width 323 height 26
click at [698, 495] on div "title add_circle image add_circle crop photo_size_select_large help keyboard Gi…" at bounding box center [784, 252] width 961 height 518
click at [437, 393] on span "Make Private" at bounding box center [458, 402] width 84 height 17
click at [416, 392] on input "Make Private" at bounding box center [397, 402] width 36 height 36
checkbox input "true"
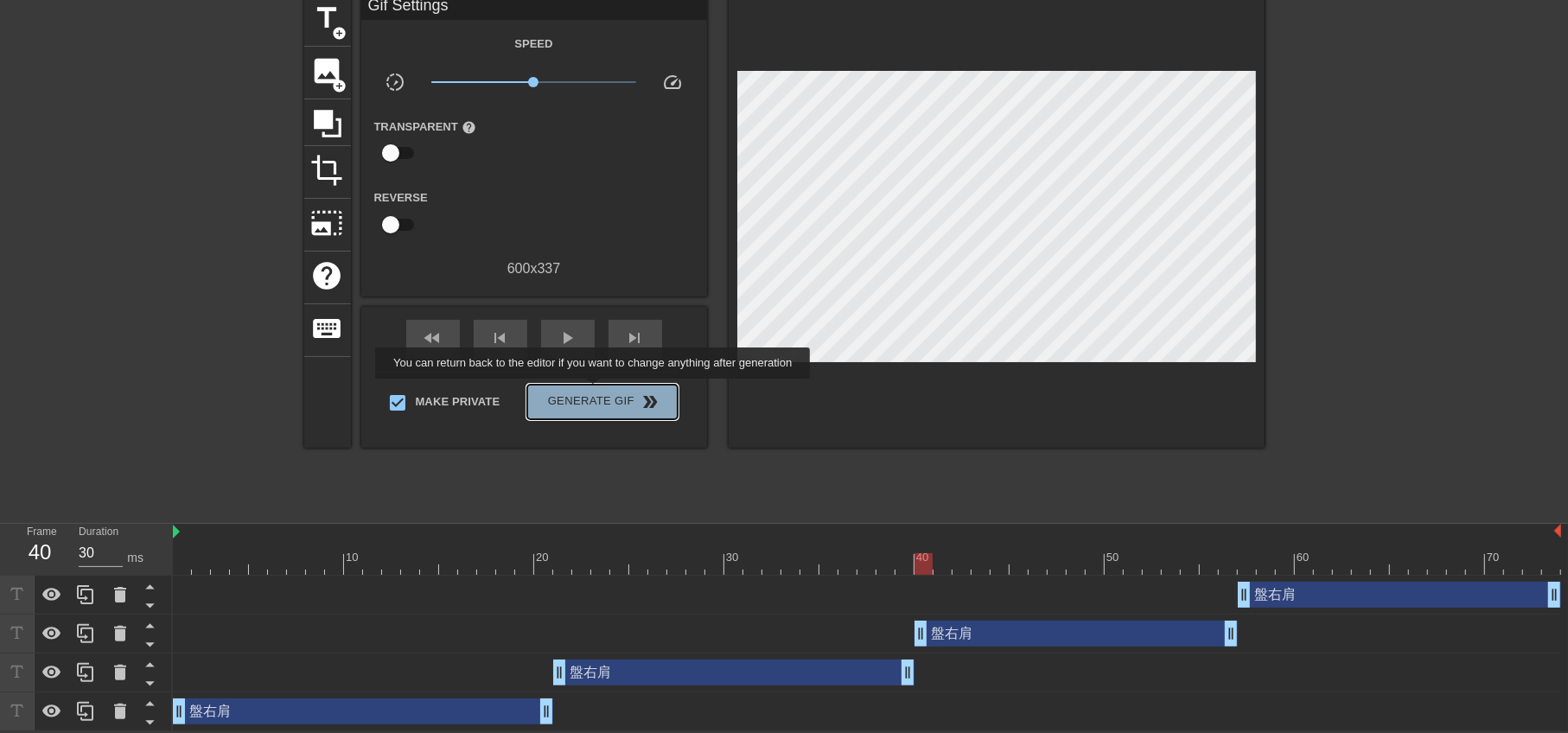
click at [595, 392] on span "Generate Gif double_arrow" at bounding box center [601, 402] width 136 height 21
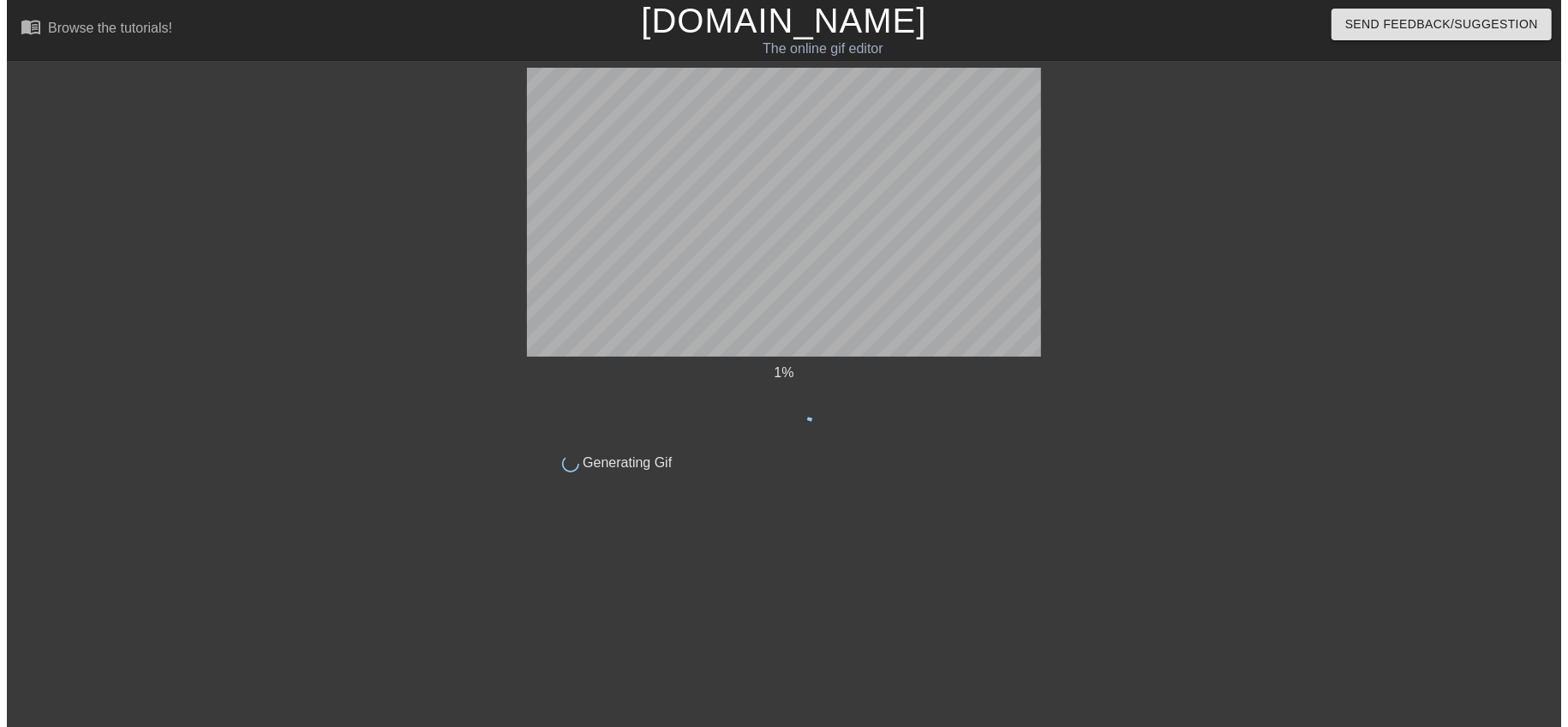
scroll to position [0, 0]
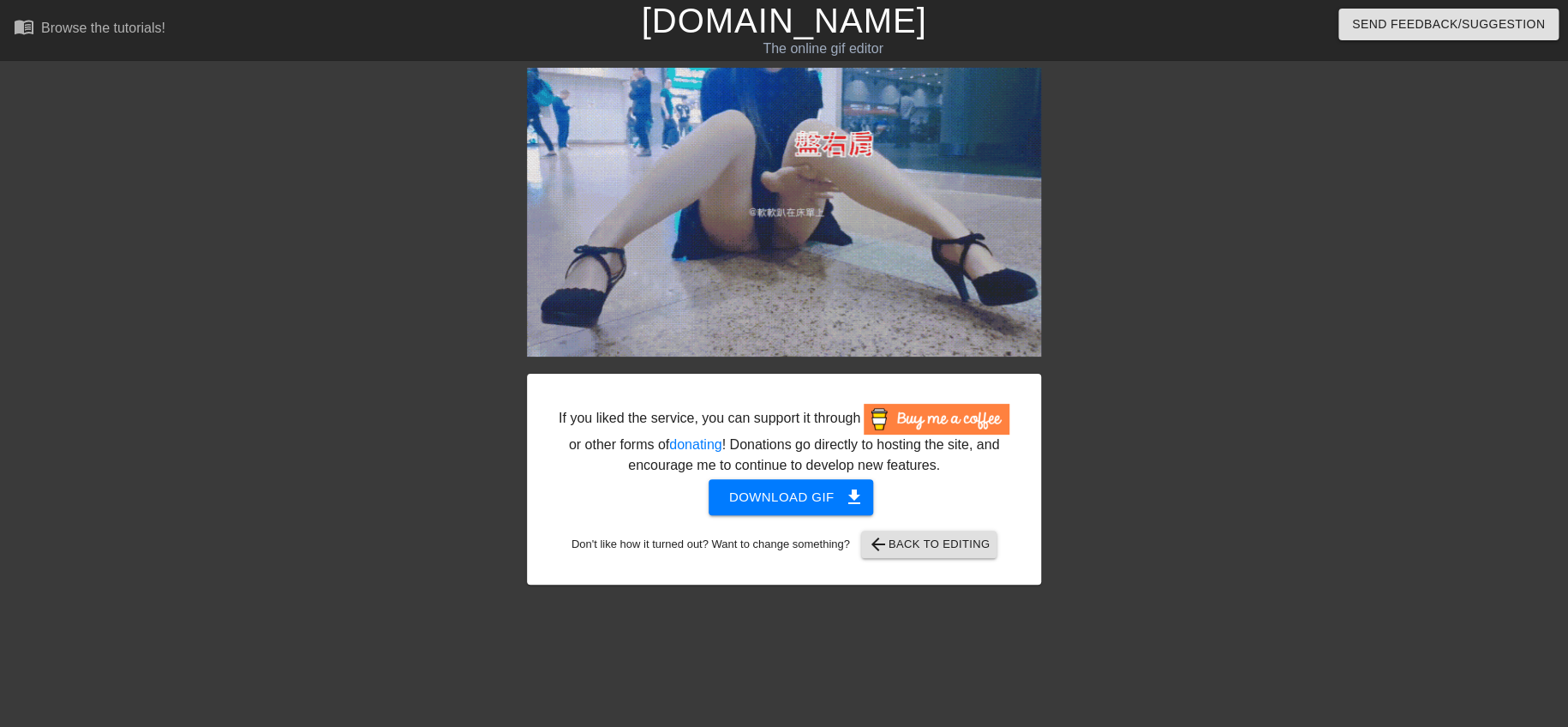
click at [1212, 275] on div at bounding box center [1190, 324] width 257 height 514
